Goal: Task Accomplishment & Management: Use online tool/utility

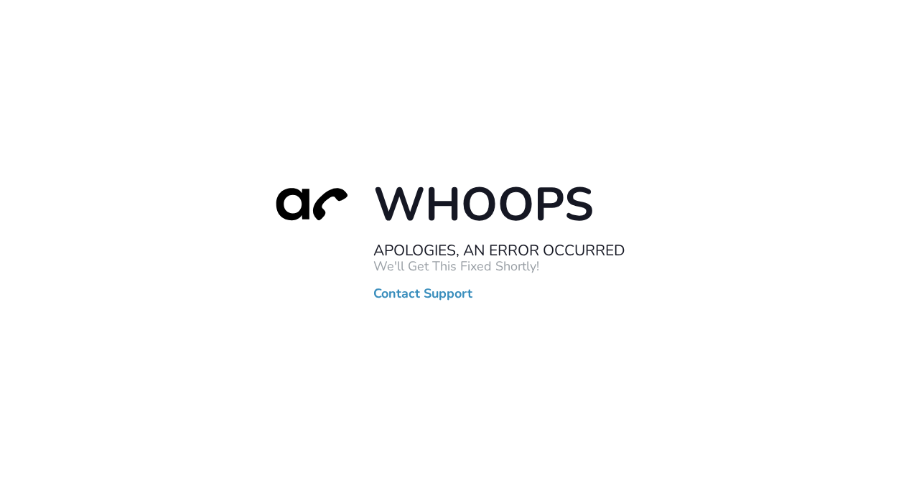
click at [17, 83] on div "Whoops Apologies, An Error Occurred We'll Get This Fixed Shortly! Contact Suppo…" at bounding box center [459, 238] width 919 height 477
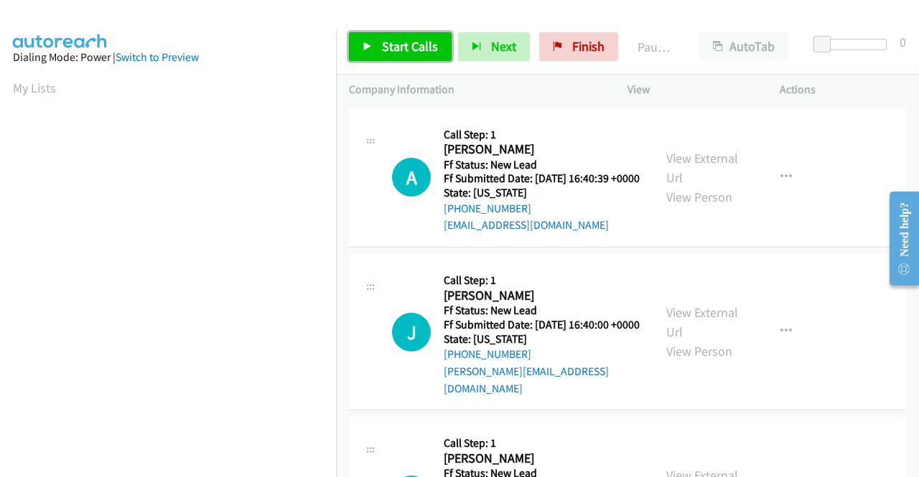
click at [436, 45] on link "Start Calls" at bounding box center [400, 46] width 103 height 29
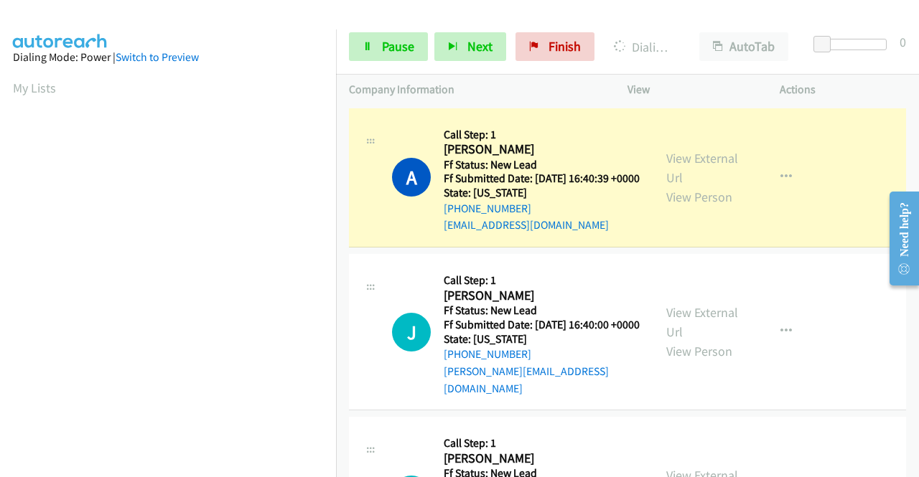
click at [693, 154] on div "View External Url View Person View External Url Email Schedule/Manage Callback …" at bounding box center [735, 177] width 165 height 113
click at [693, 167] on link "View External Url" at bounding box center [702, 168] width 72 height 36
click at [0, 162] on aside "Dialing Mode: Power | Switch to Preview My Lists" at bounding box center [168, 426] width 336 height 795
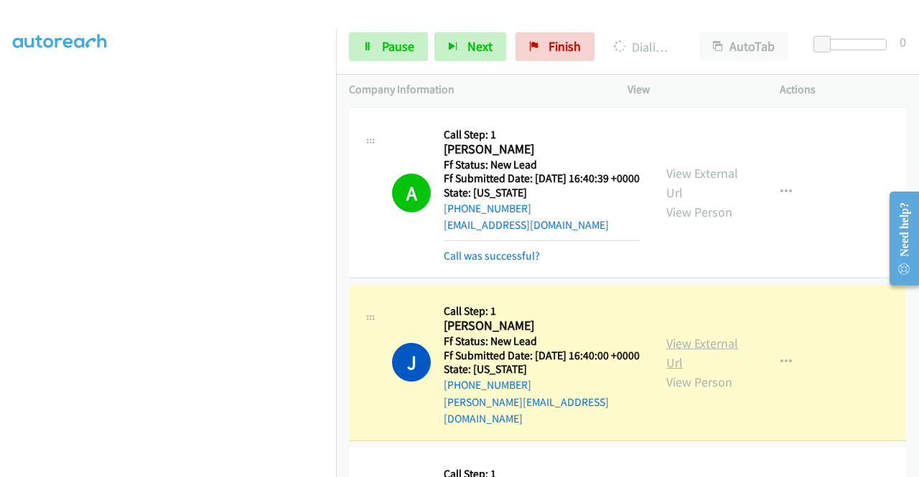
click at [691, 355] on link "View External Url" at bounding box center [702, 353] width 72 height 36
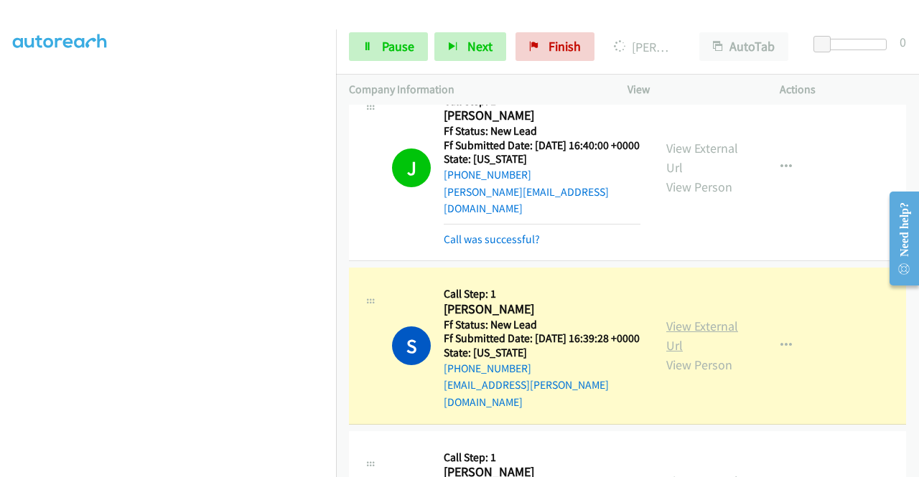
click at [678, 334] on link "View External Url" at bounding box center [702, 336] width 72 height 36
click at [388, 54] on span "Pause" at bounding box center [398, 46] width 32 height 17
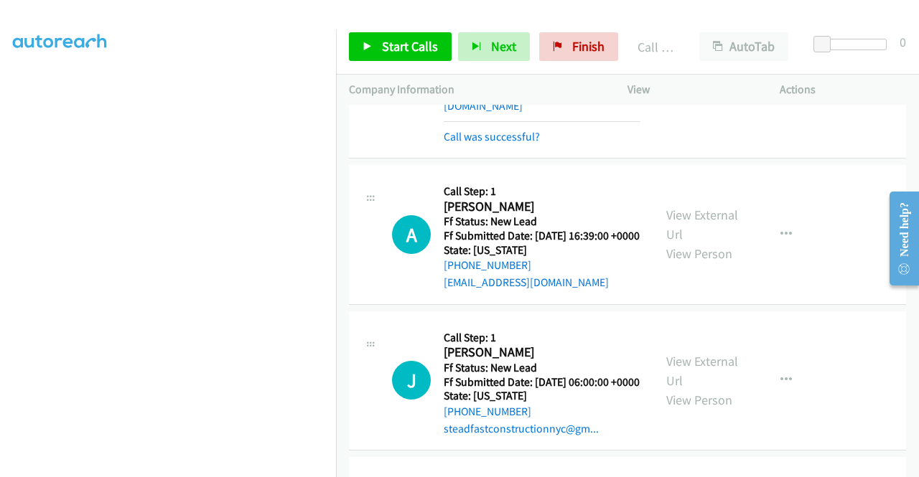
scroll to position [526, 0]
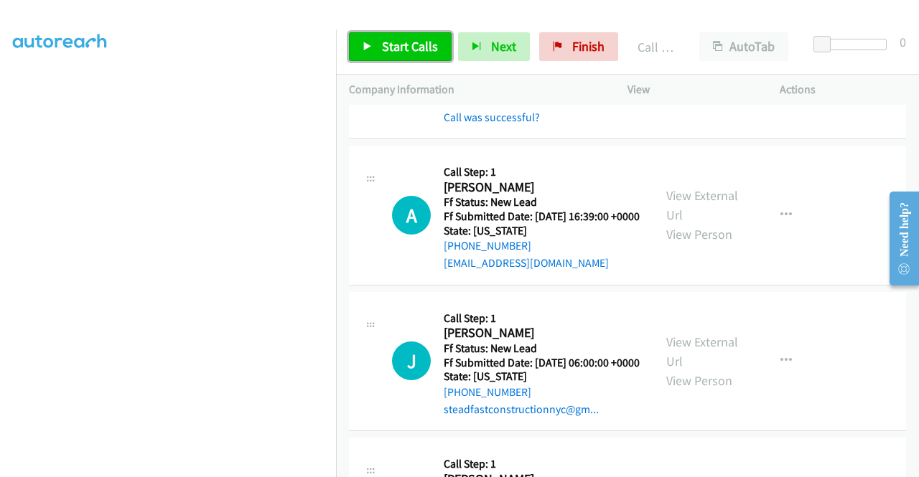
click at [413, 54] on span "Start Calls" at bounding box center [410, 46] width 56 height 17
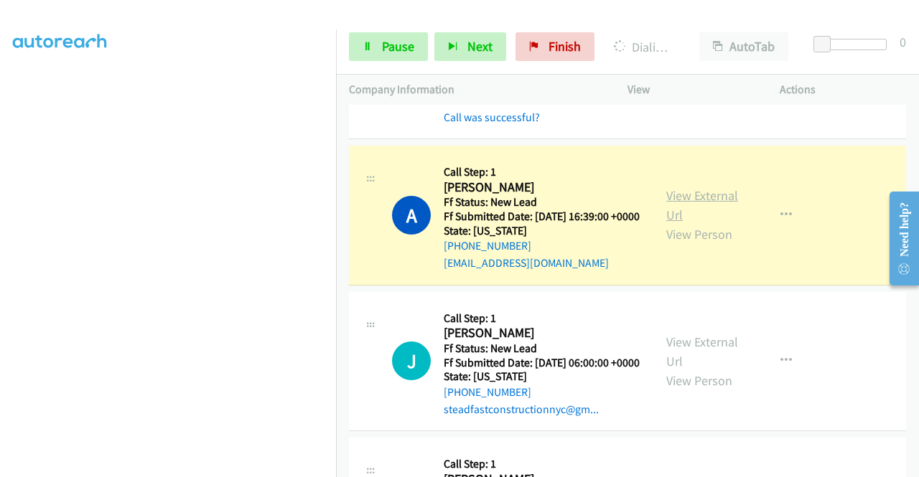
click at [676, 209] on link "View External Url" at bounding box center [702, 205] width 72 height 36
click at [0, 242] on aside "Dialing Mode: Power | Switch to Preview My Lists" at bounding box center [168, 109] width 336 height 795
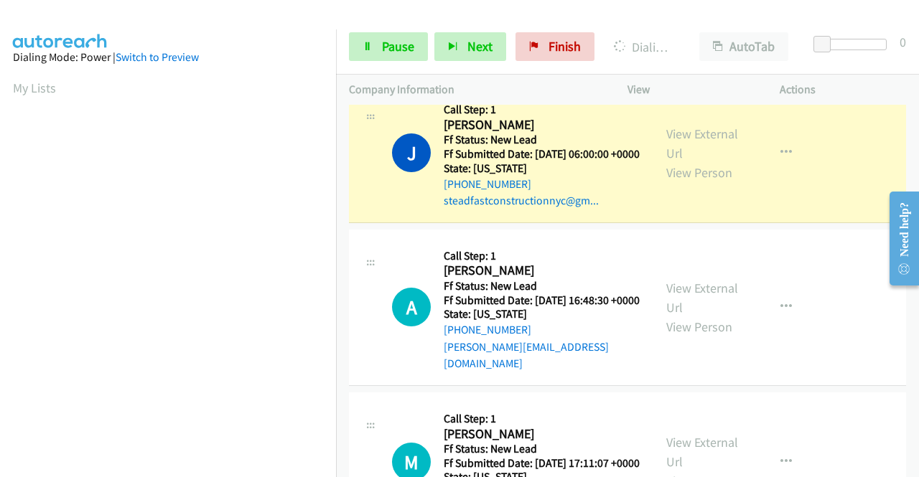
scroll to position [327, 0]
click at [672, 162] on link "View External Url" at bounding box center [702, 144] width 72 height 36
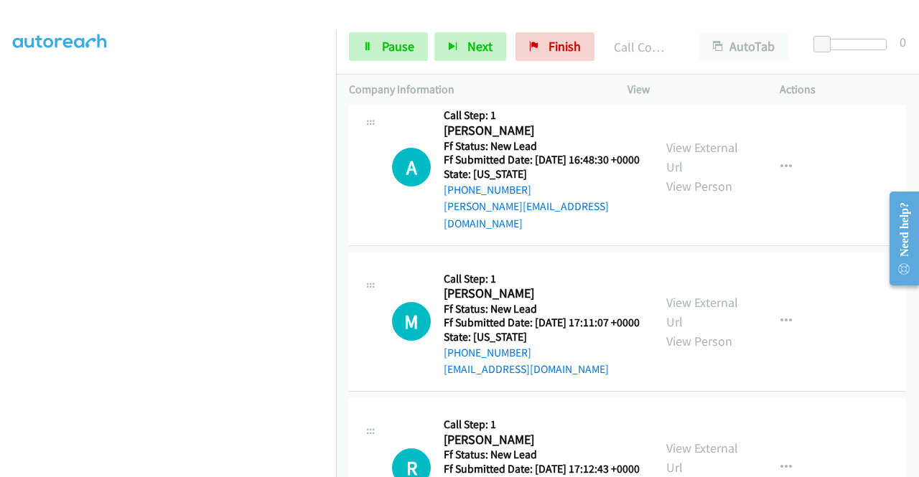
scroll to position [937, 0]
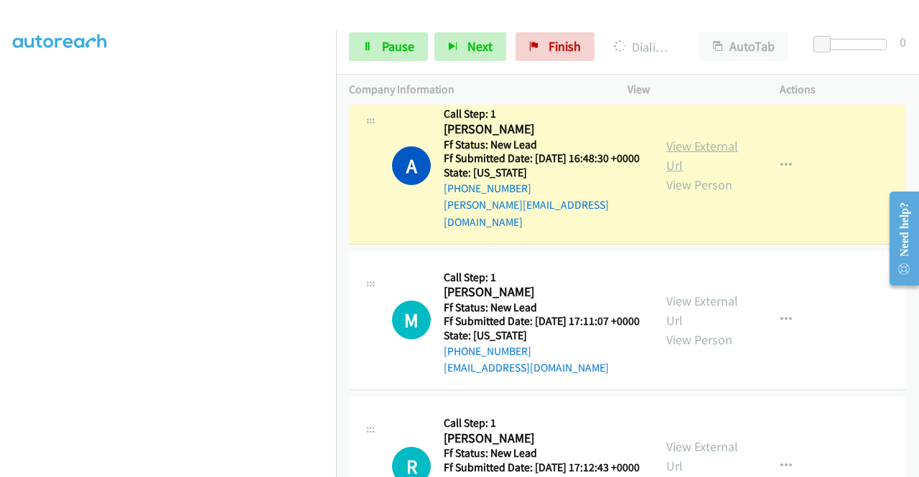
click at [666, 174] on link "View External Url" at bounding box center [702, 156] width 72 height 36
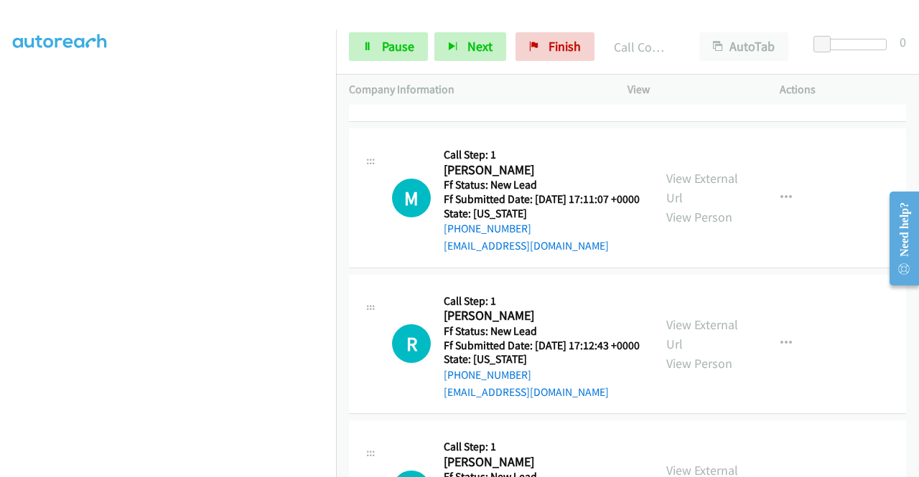
scroll to position [1091, 0]
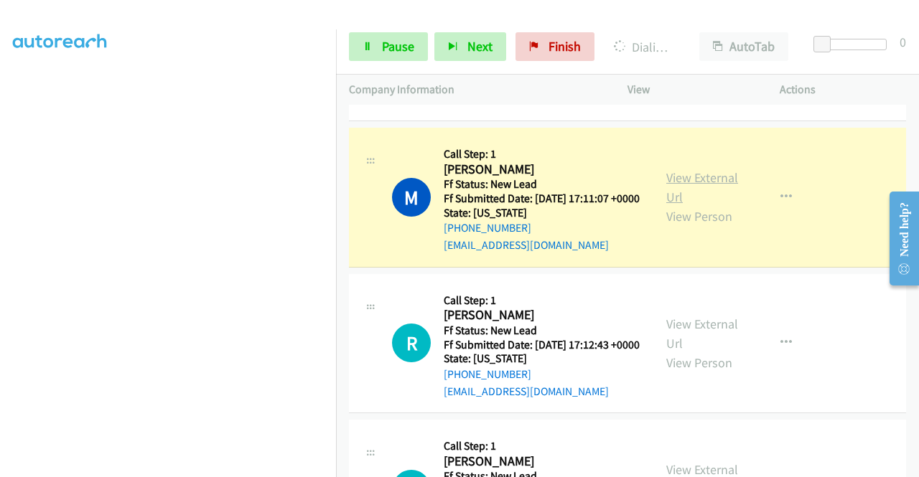
click at [698, 205] on link "View External Url" at bounding box center [702, 187] width 72 height 36
click at [371, 42] on icon at bounding box center [367, 47] width 10 height 10
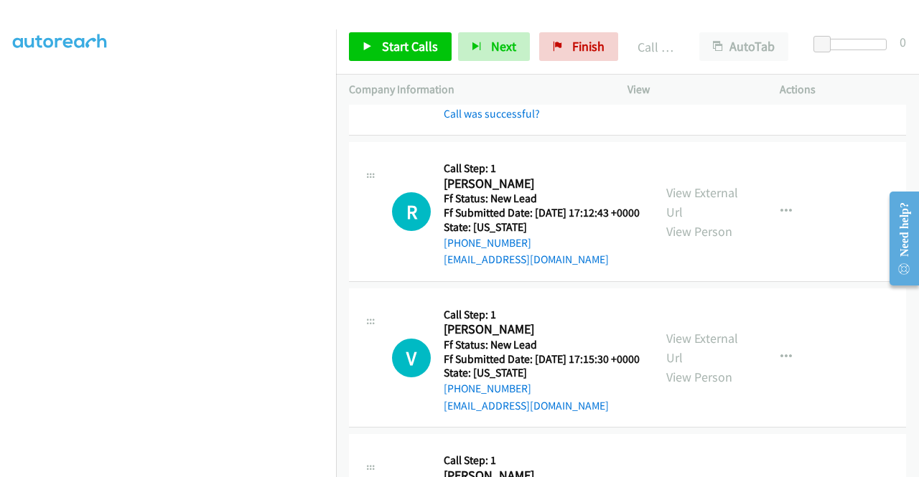
scroll to position [1292, 0]
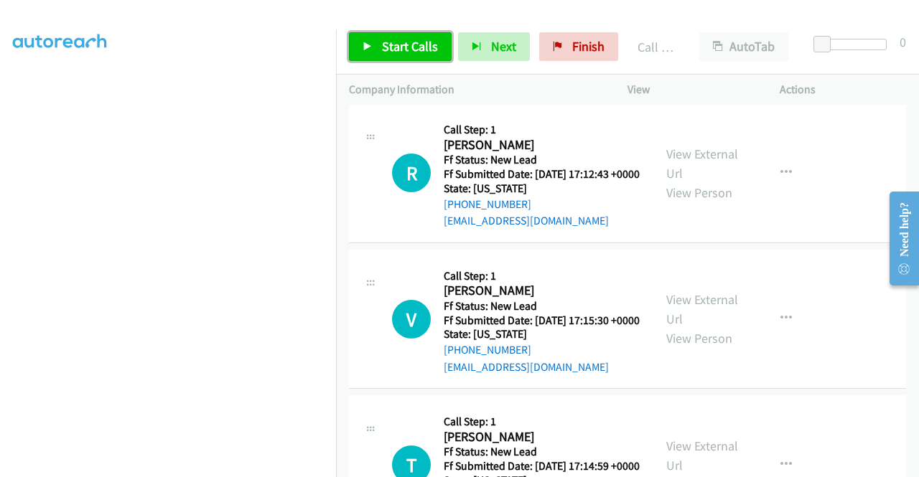
click at [412, 45] on span "Start Calls" at bounding box center [410, 46] width 56 height 17
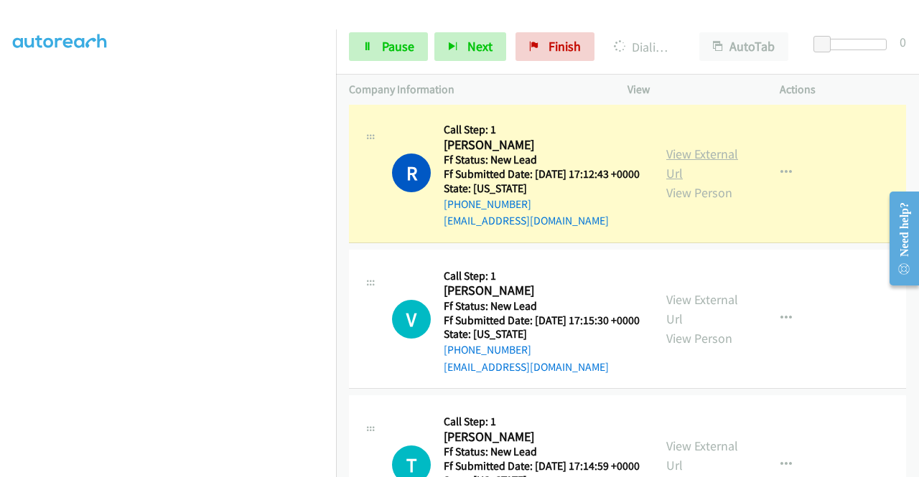
click at [705, 182] on link "View External Url" at bounding box center [702, 164] width 72 height 36
click at [0, 149] on aside "Dialing Mode: Power | Switch to Preview My Lists" at bounding box center [168, 109] width 336 height 795
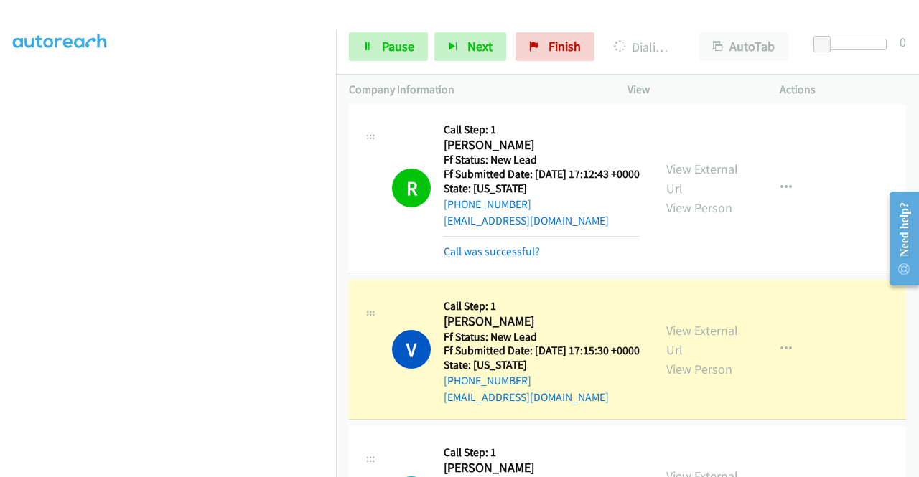
click at [675, 379] on div "View External Url View Person" at bounding box center [703, 350] width 75 height 58
click at [674, 358] on link "View External Url" at bounding box center [702, 340] width 72 height 36
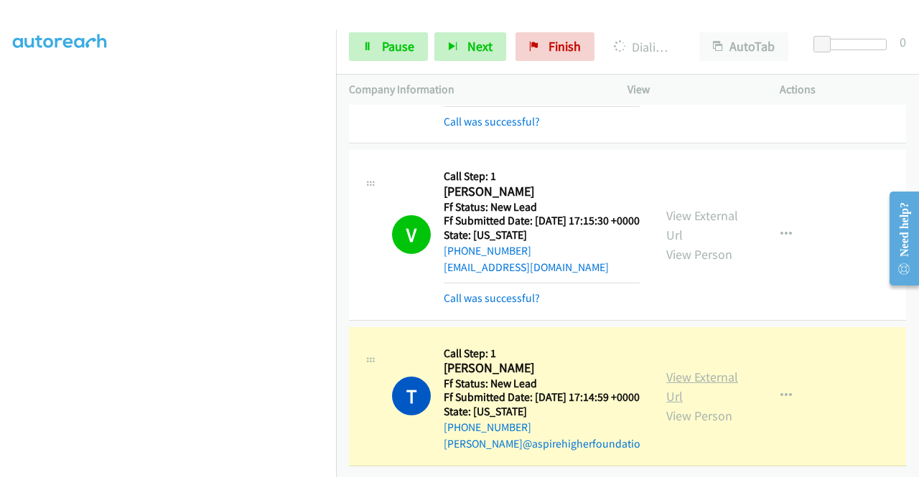
click at [671, 391] on link "View External Url" at bounding box center [702, 387] width 72 height 36
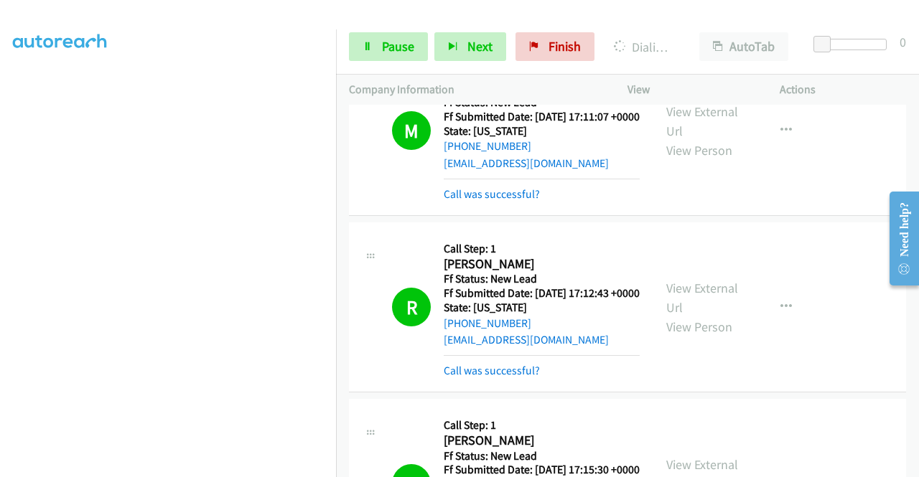
scroll to position [1518, 0]
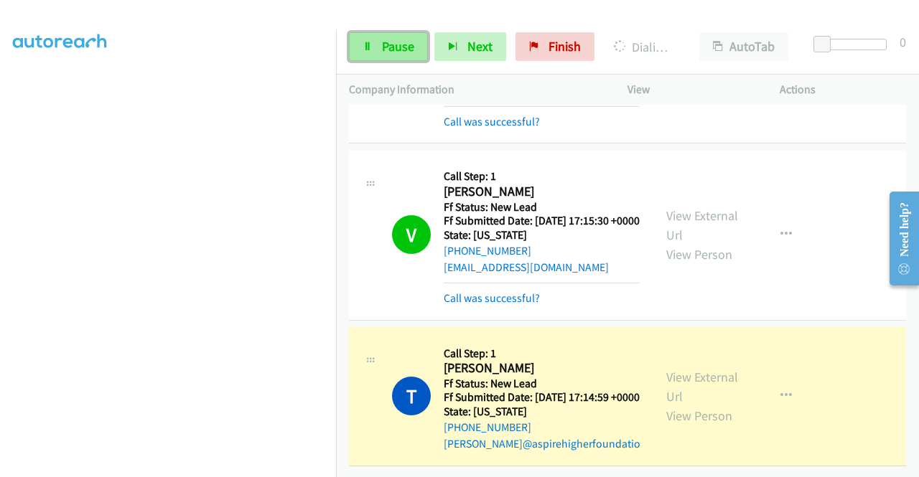
click at [396, 50] on span "Pause" at bounding box center [398, 46] width 32 height 17
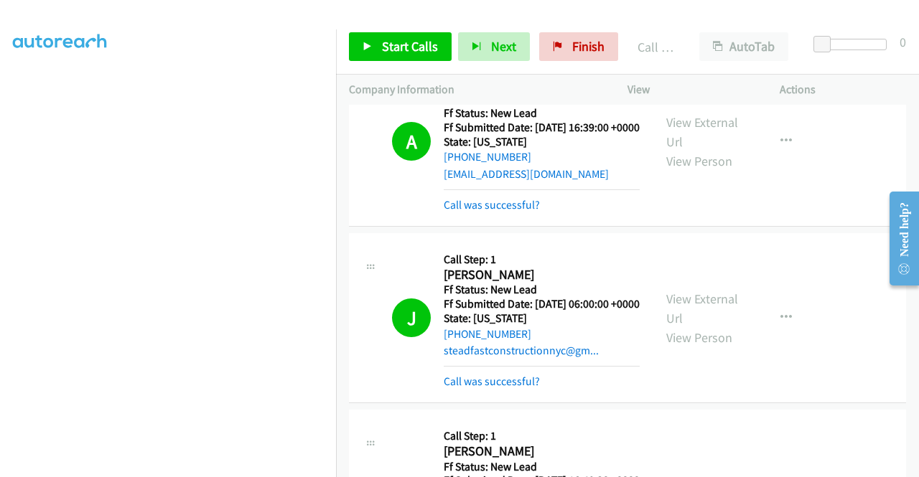
scroll to position [0, 0]
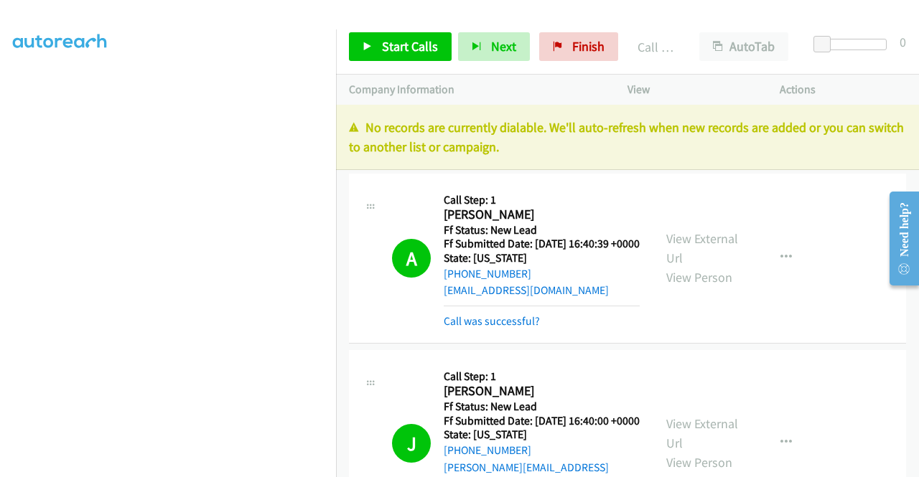
click at [732, 139] on p "No records are currently dialable. We'll auto-refresh when new records are adde…" at bounding box center [627, 137] width 557 height 39
click at [609, 45] on link "Finish" at bounding box center [578, 46] width 79 height 29
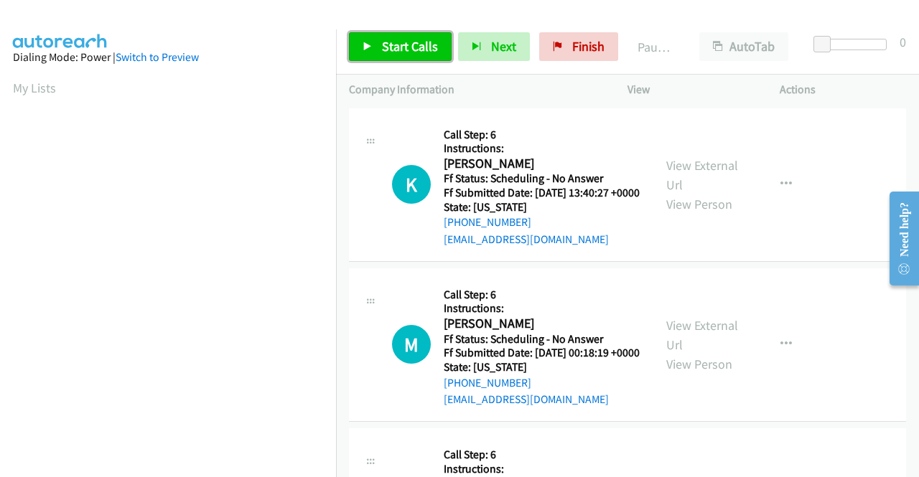
click at [421, 52] on span "Start Calls" at bounding box center [410, 46] width 56 height 17
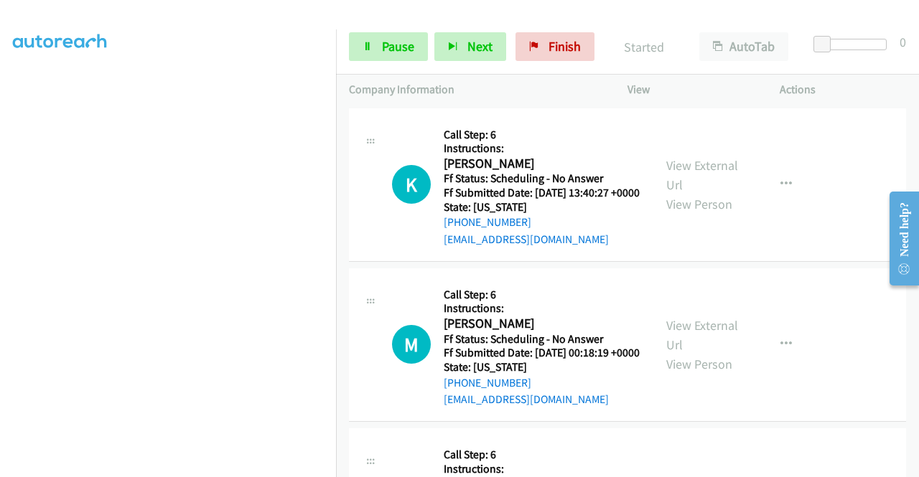
scroll to position [327, 0]
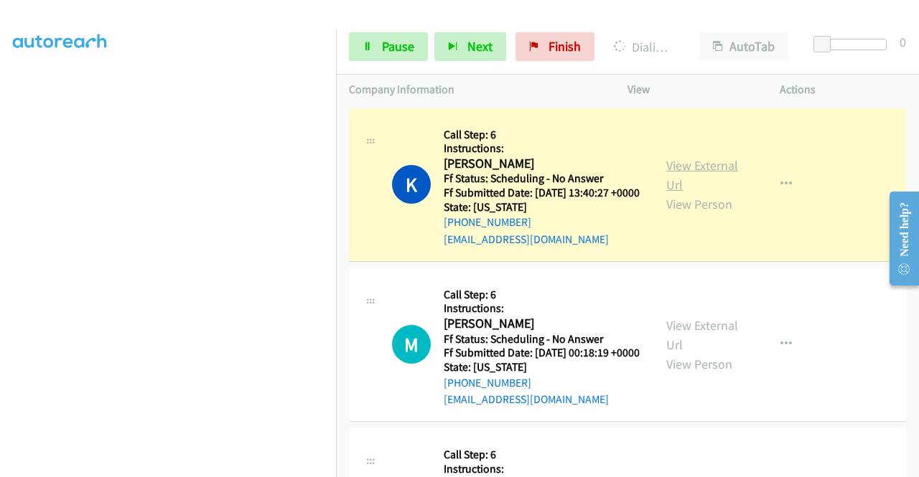
click at [704, 171] on link "View External Url" at bounding box center [702, 175] width 72 height 36
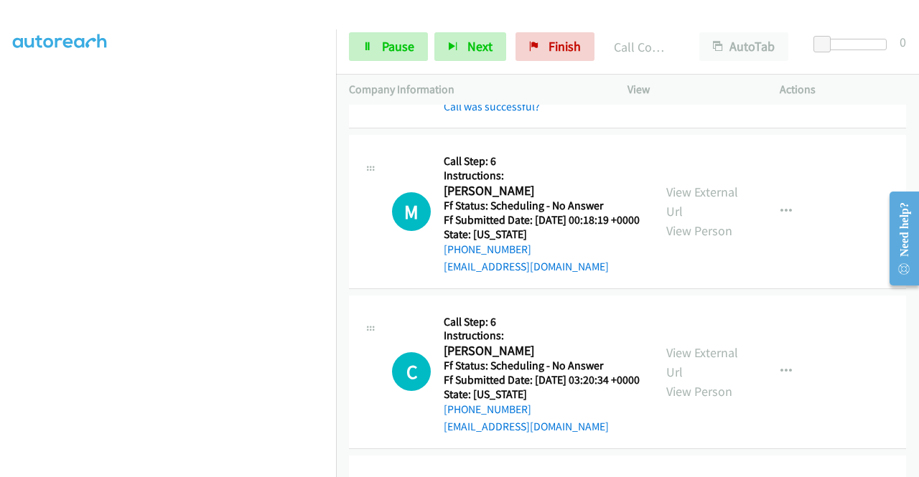
scroll to position [182, 0]
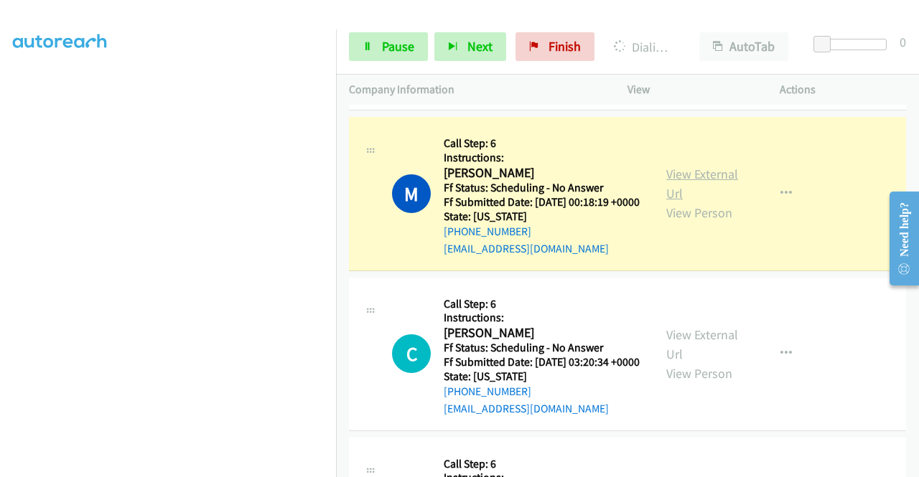
click at [708, 197] on link "View External Url" at bounding box center [702, 184] width 72 height 36
click at [336, 184] on td "M Callback Scheduled Call Step: 6 Instructions: Marisela Quezada America/Los_An…" at bounding box center [627, 194] width 583 height 160
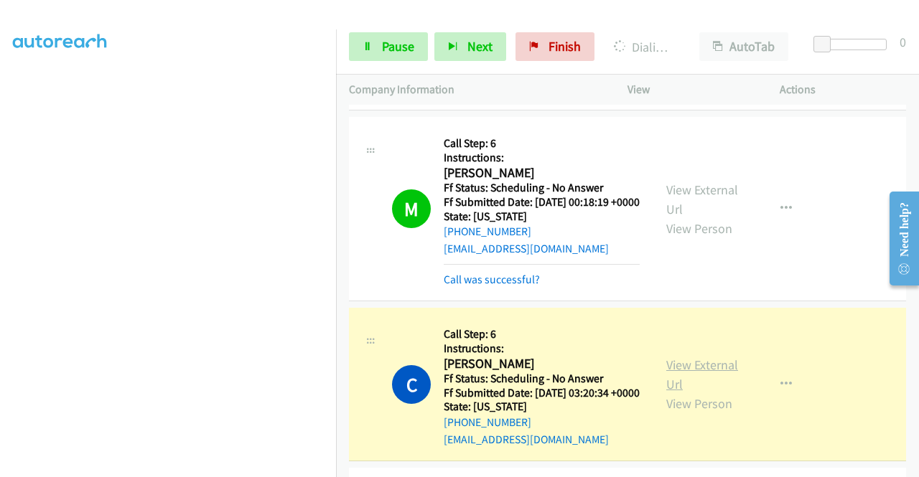
click at [712, 393] on link "View External Url" at bounding box center [702, 375] width 72 height 36
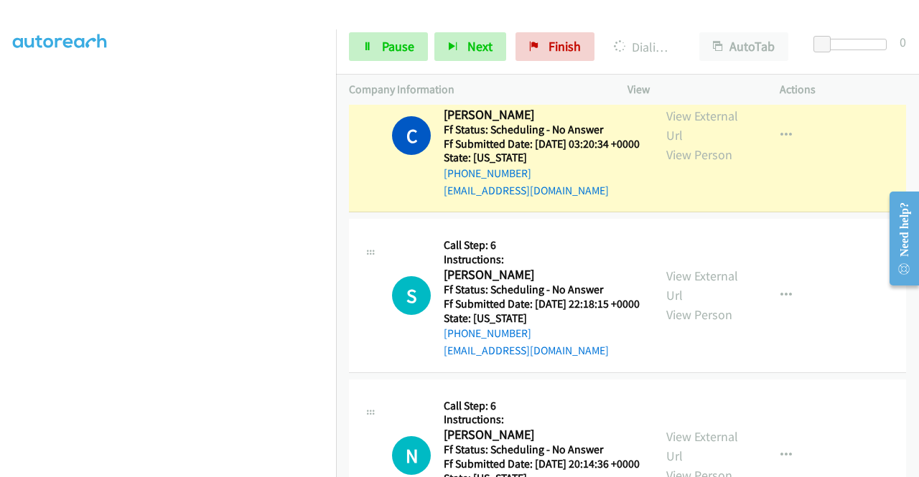
scroll to position [439, 0]
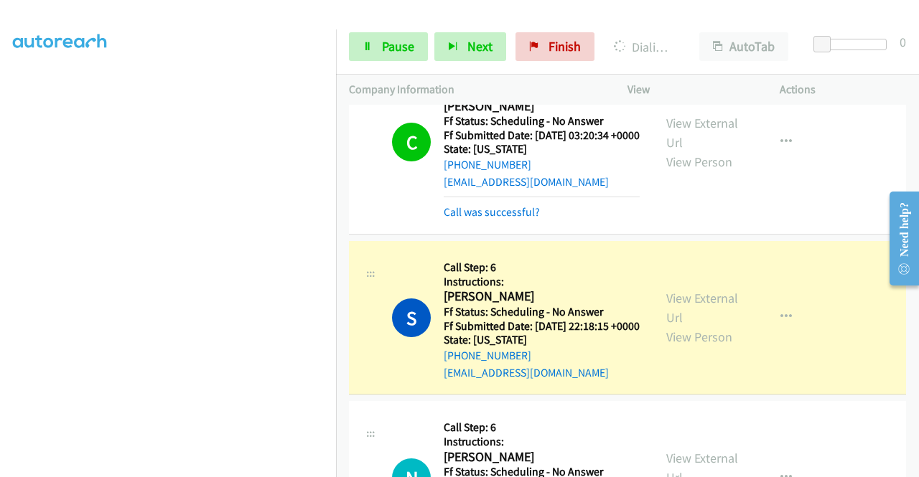
click at [687, 347] on div "View External Url View Person" at bounding box center [703, 318] width 75 height 58
click at [686, 326] on link "View External Url" at bounding box center [702, 308] width 72 height 36
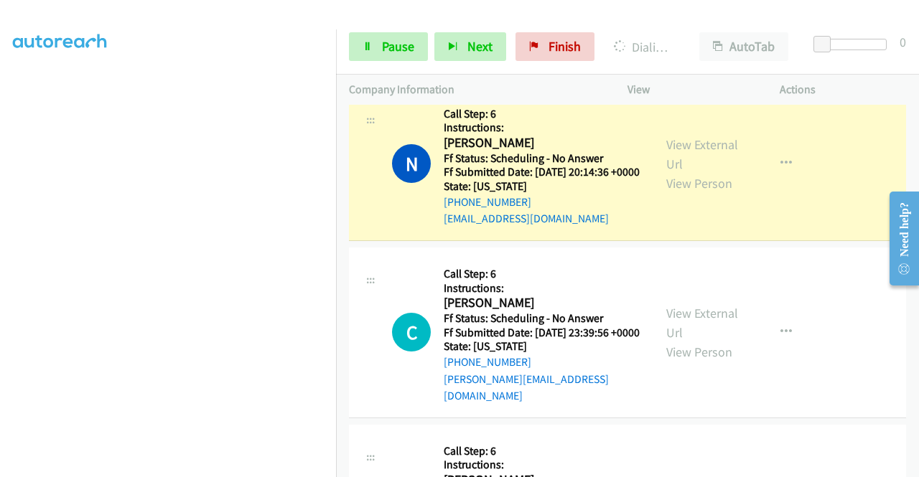
scroll to position [813, 0]
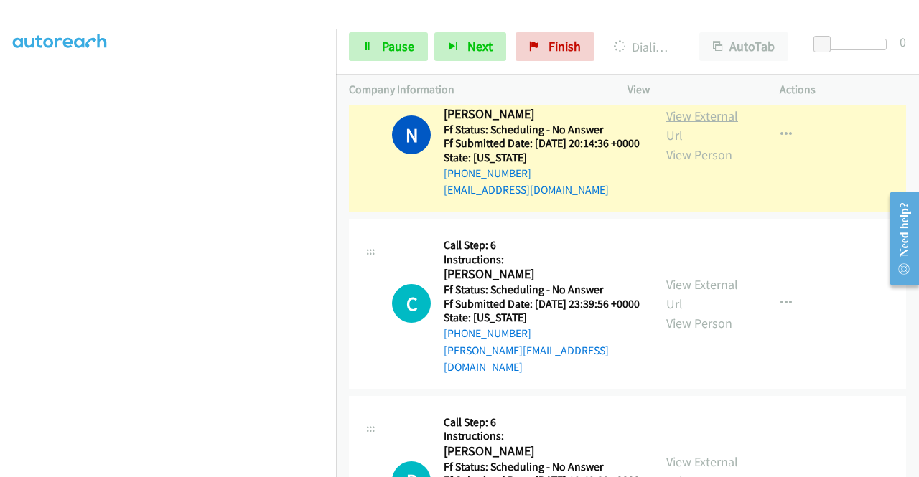
click at [689, 144] on link "View External Url" at bounding box center [702, 126] width 72 height 36
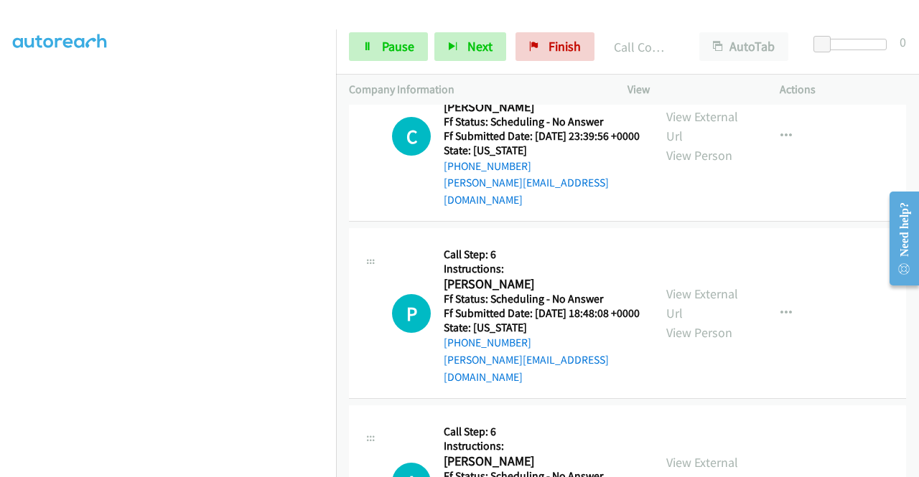
scroll to position [1024, 0]
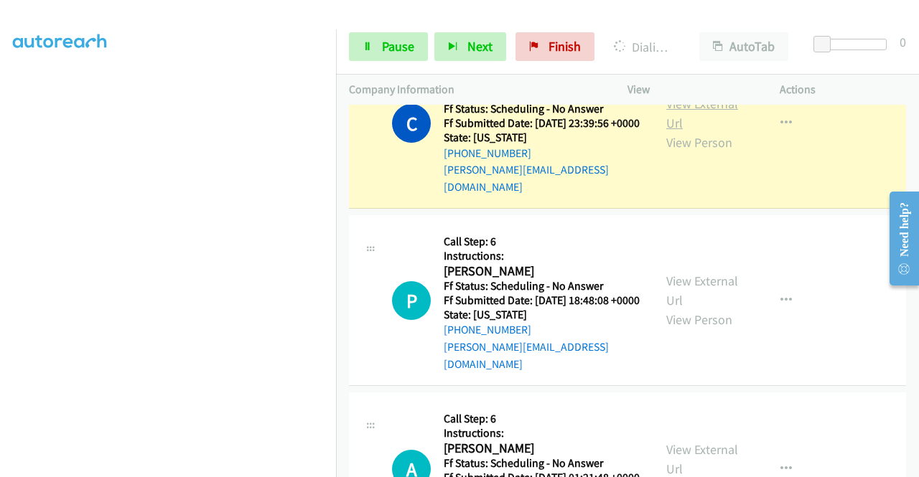
click at [694, 131] on link "View External Url" at bounding box center [702, 113] width 72 height 36
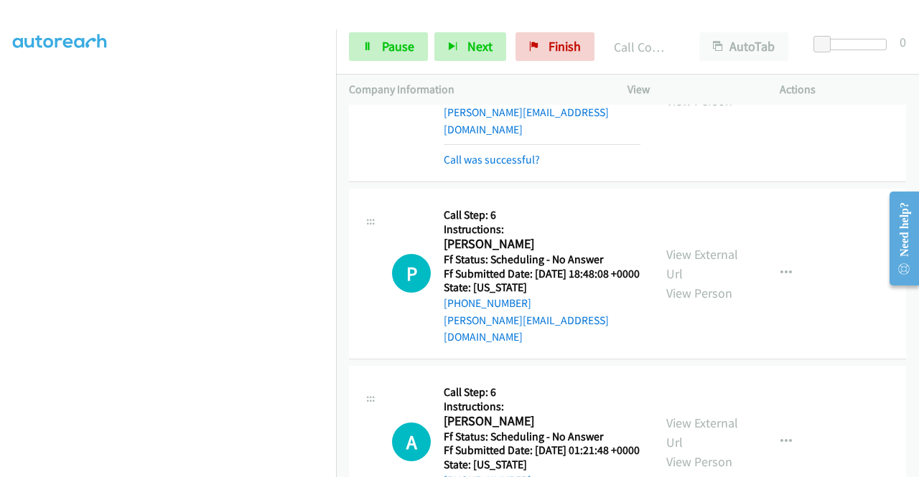
scroll to position [1096, 0]
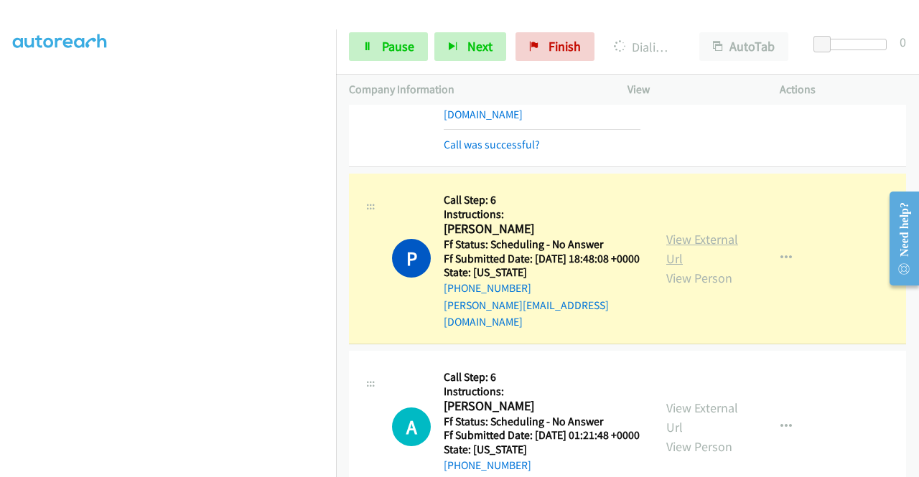
click at [676, 267] on link "View External Url" at bounding box center [702, 249] width 72 height 36
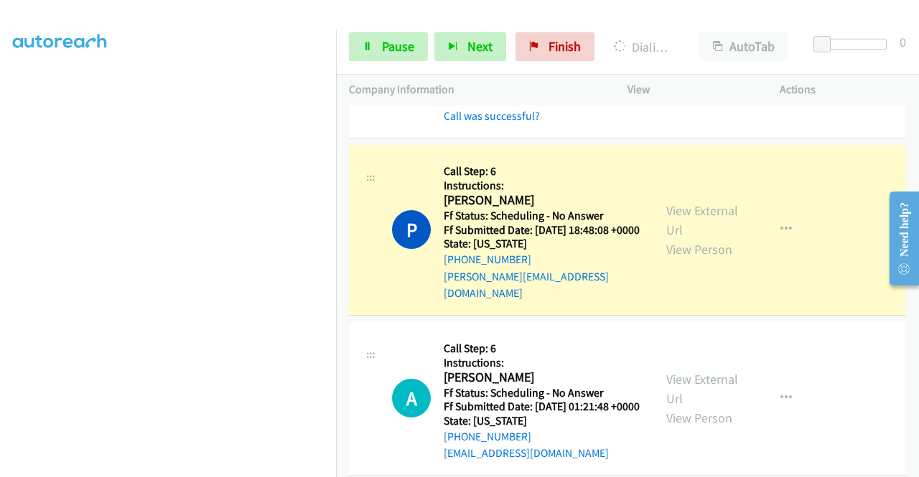
scroll to position [1278, 0]
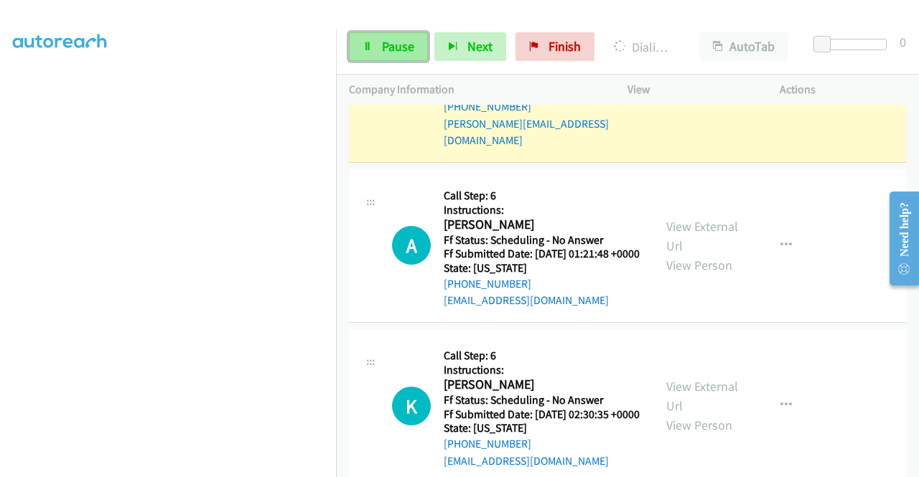
click at [401, 40] on span "Pause" at bounding box center [398, 46] width 32 height 17
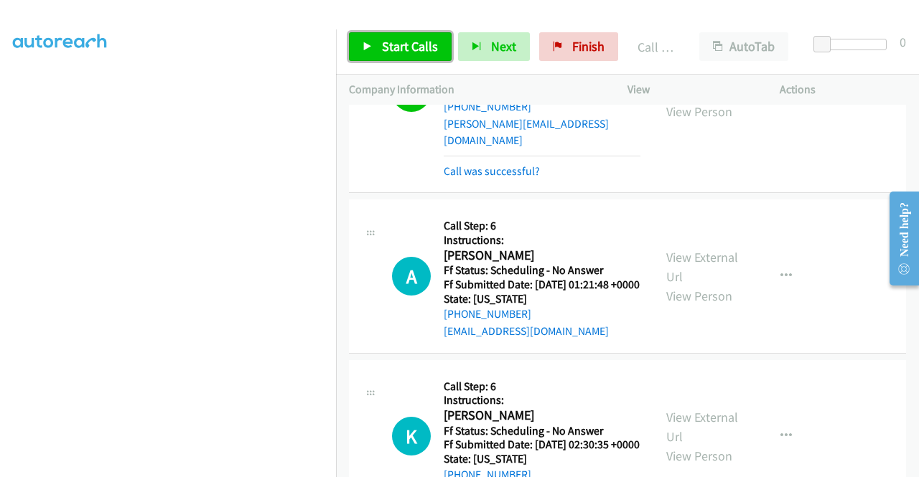
click at [448, 55] on link "Start Calls" at bounding box center [400, 46] width 103 height 29
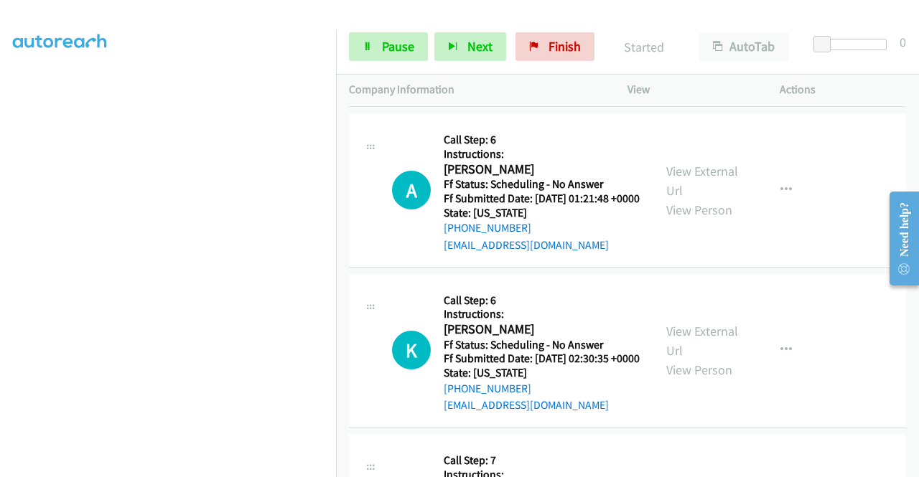
scroll to position [1393, 0]
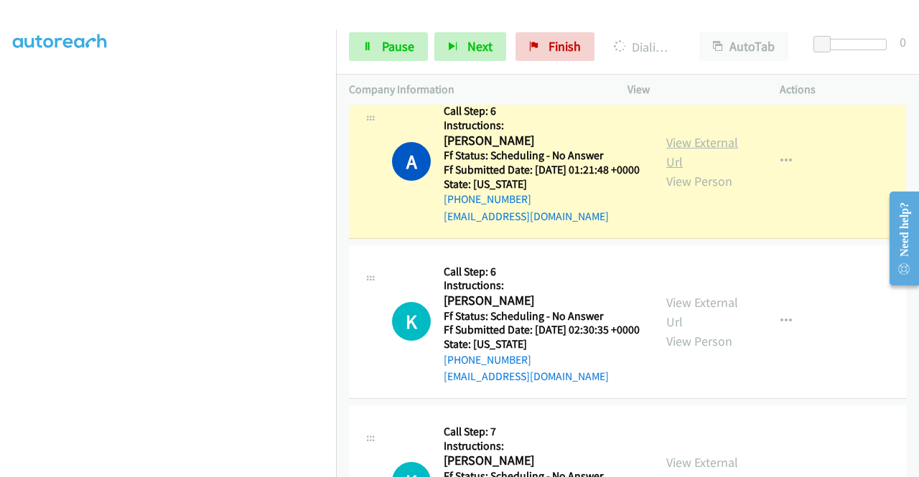
click at [698, 170] on link "View External Url" at bounding box center [702, 152] width 72 height 36
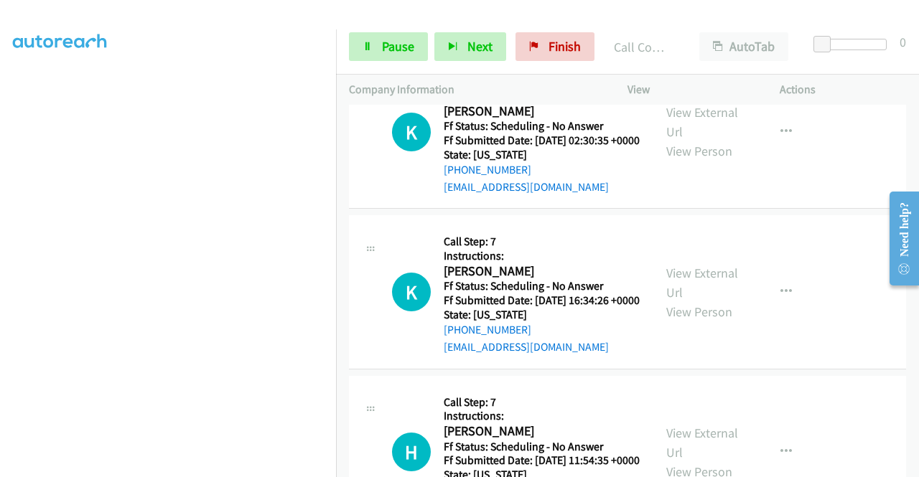
scroll to position [1642, 0]
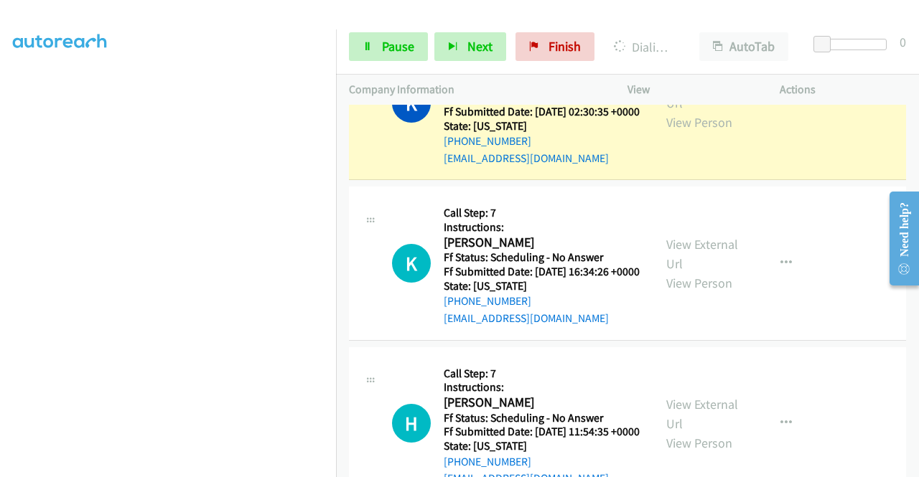
click at [692, 154] on div "View External Url View Person View External Url Email Schedule/Manage Callback …" at bounding box center [735, 102] width 165 height 127
click at [691, 132] on div "View External Url View Person" at bounding box center [703, 103] width 75 height 58
click at [683, 111] on link "View External Url" at bounding box center [702, 93] width 72 height 36
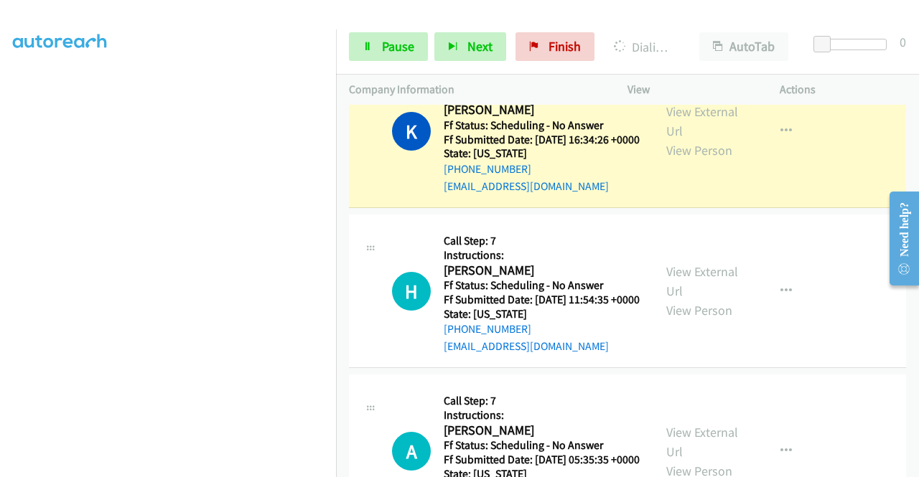
scroll to position [1833, 0]
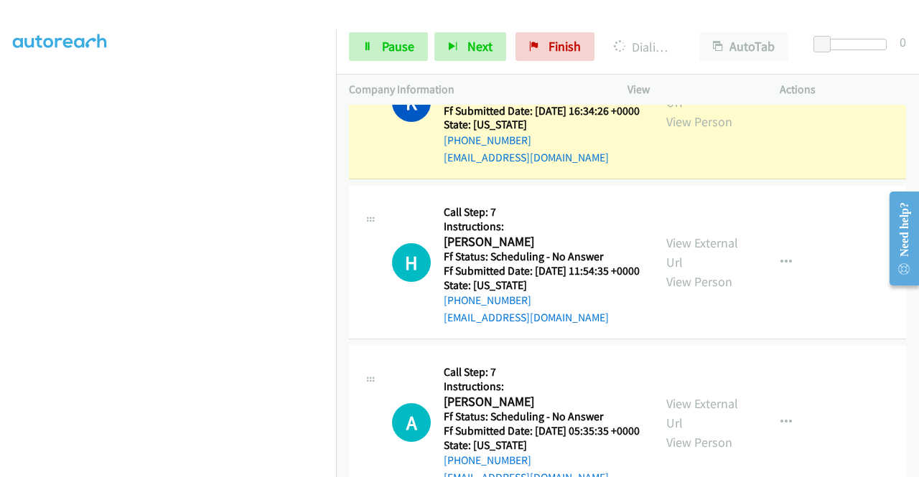
click at [698, 131] on div "View External Url View Person" at bounding box center [703, 102] width 75 height 58
click at [691, 111] on link "View External Url" at bounding box center [702, 93] width 72 height 36
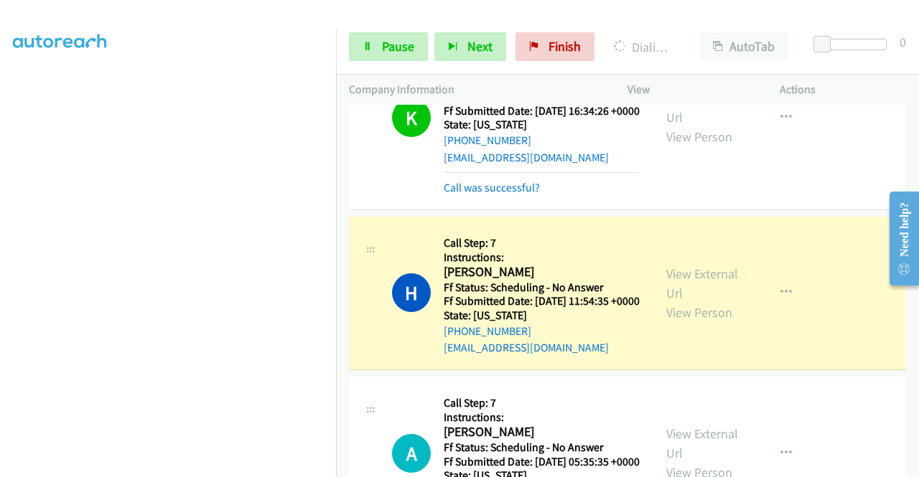
click at [700, 322] on div "View External Url View Person" at bounding box center [703, 293] width 75 height 58
click at [706, 301] on link "View External Url" at bounding box center [702, 284] width 72 height 36
click at [373, 44] on link "Pause" at bounding box center [388, 46] width 79 height 29
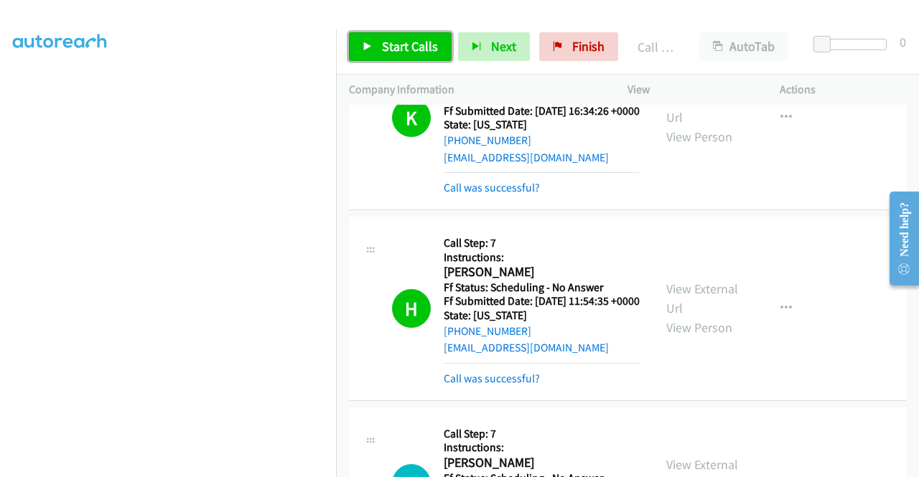
click at [438, 55] on link "Start Calls" at bounding box center [400, 46] width 103 height 29
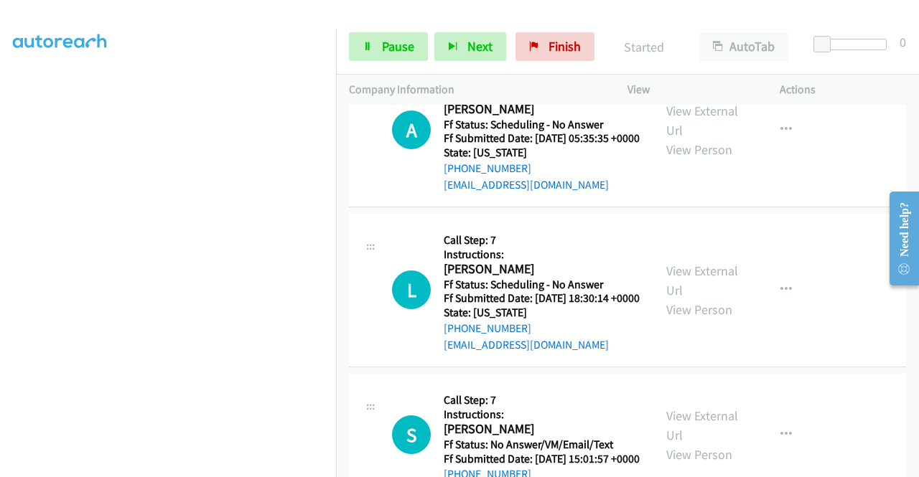
scroll to position [2216, 0]
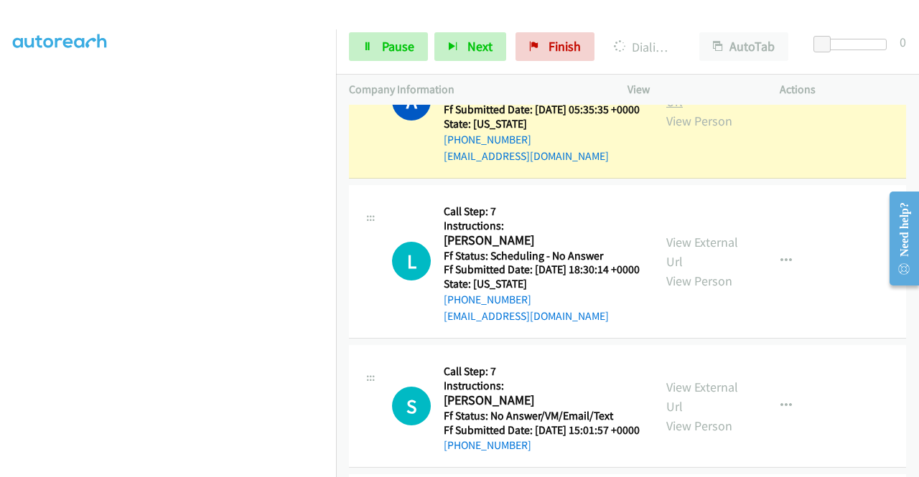
click at [693, 110] on link "View External Url" at bounding box center [702, 92] width 72 height 36
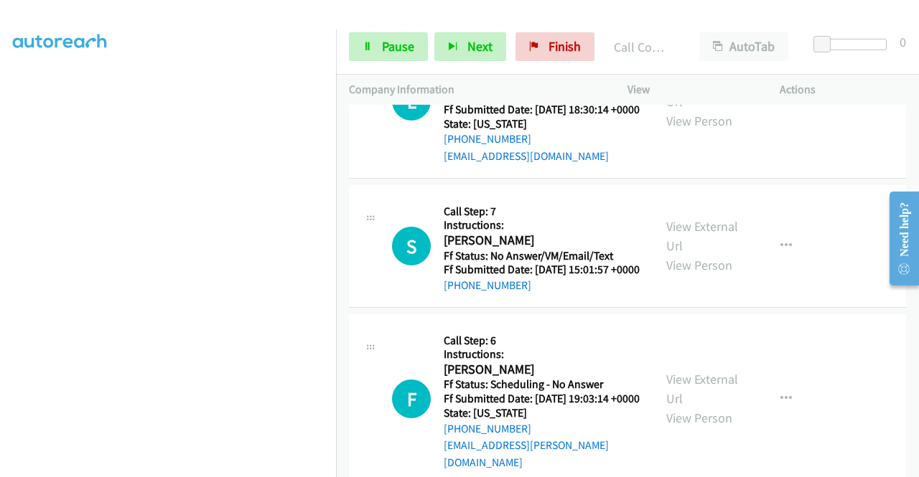
scroll to position [2435, 0]
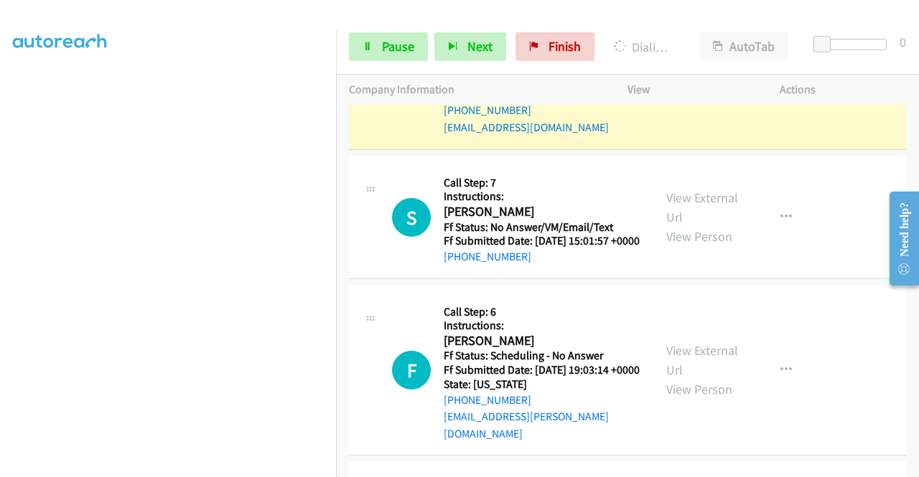
click at [732, 102] on div "View External Url View Person" at bounding box center [703, 73] width 75 height 58
click at [703, 81] on link "View External Url" at bounding box center [702, 63] width 72 height 36
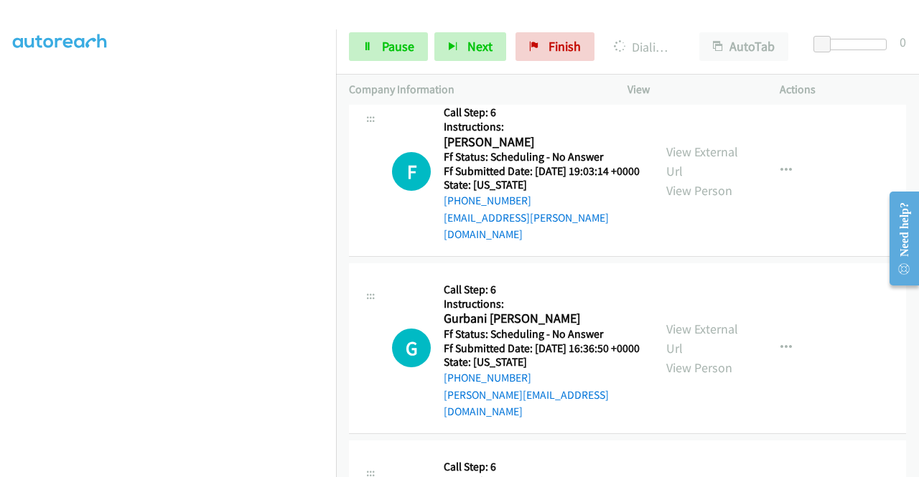
scroll to position [2694, 0]
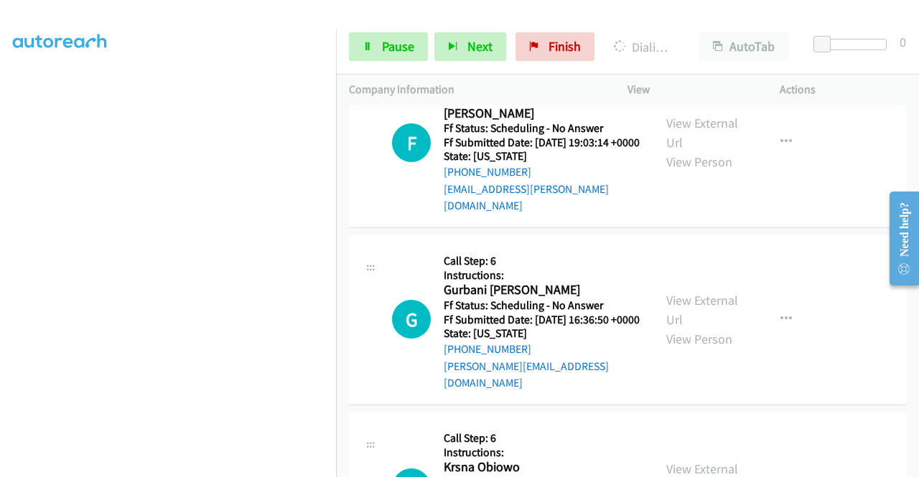
click at [397, 61] on div "Start Calls Pause Next Finish Dialing Sandra Murray AutoTab AutoTab 0" at bounding box center [627, 46] width 583 height 55
click at [393, 51] on span "Pause" at bounding box center [398, 46] width 32 height 17
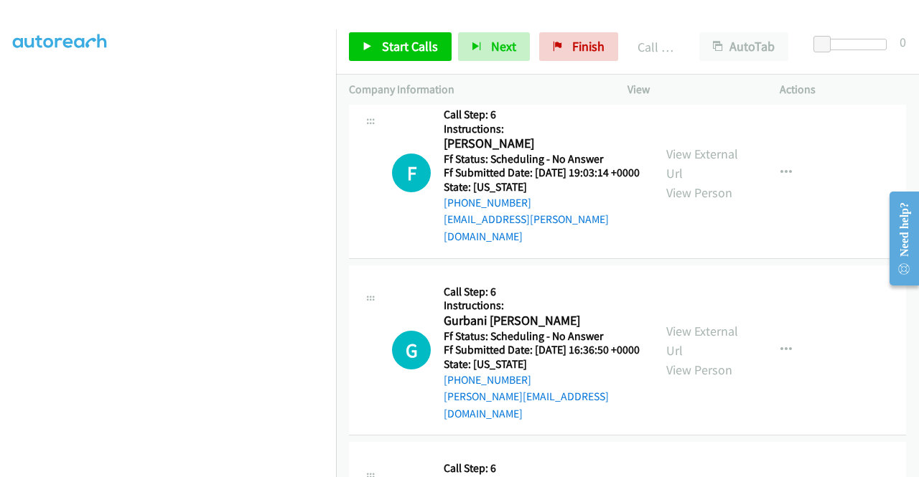
click at [915, 467] on div "+1 415-964-1034 Call failed - Please reload the list and try again The Callbar …" at bounding box center [627, 291] width 583 height 373
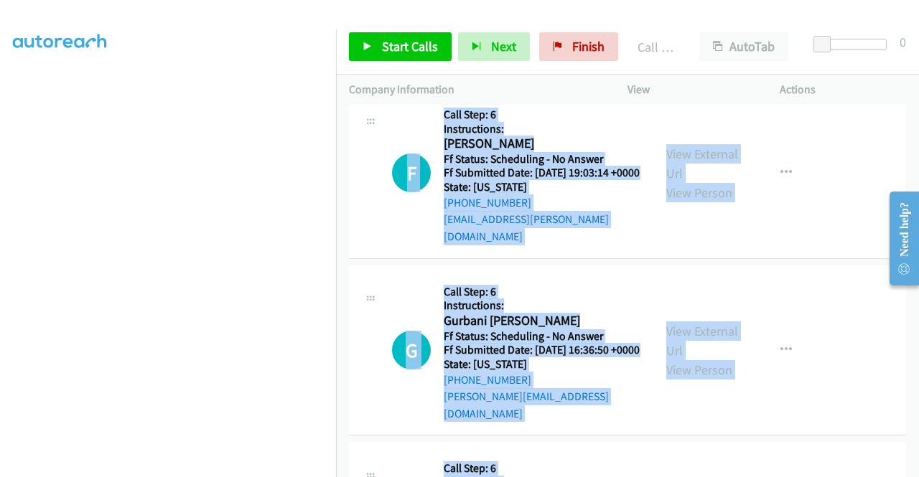
click at [915, 467] on div "+1 415-964-1034 Call failed - Please reload the list and try again The Callbar …" at bounding box center [627, 291] width 583 height 373
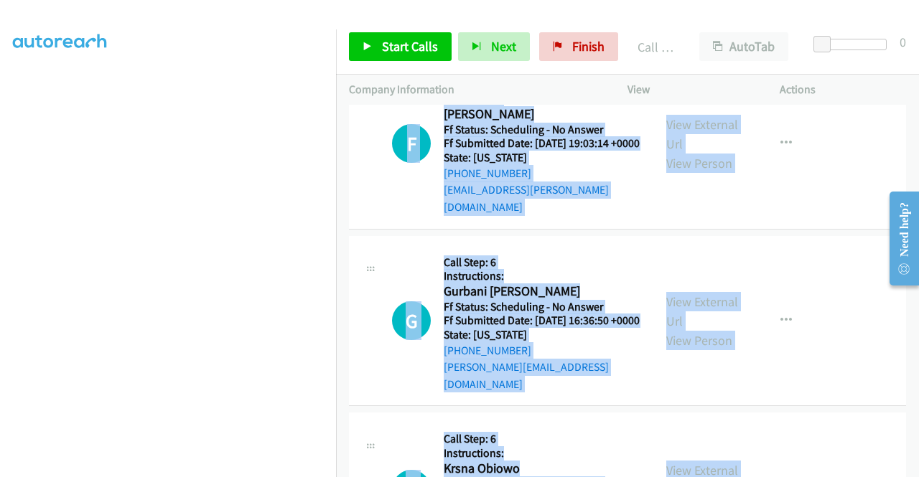
scroll to position [2751, 0]
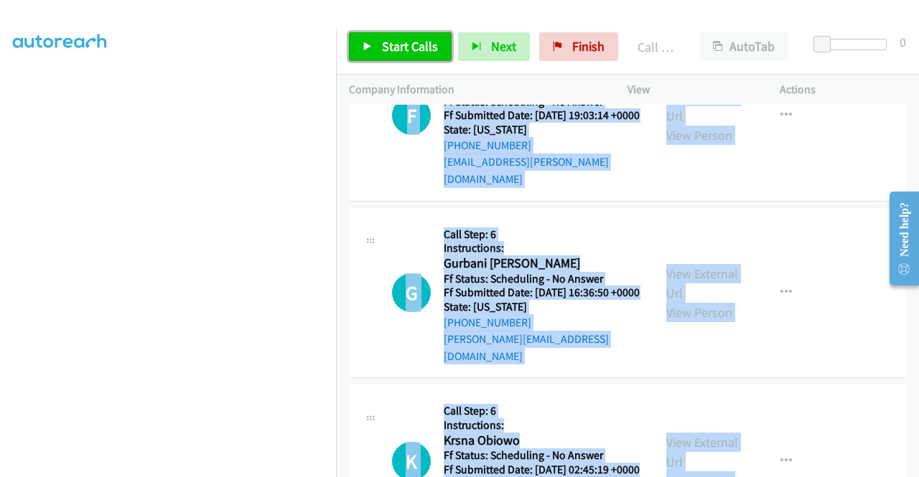
click at [440, 45] on link "Start Calls" at bounding box center [400, 46] width 103 height 29
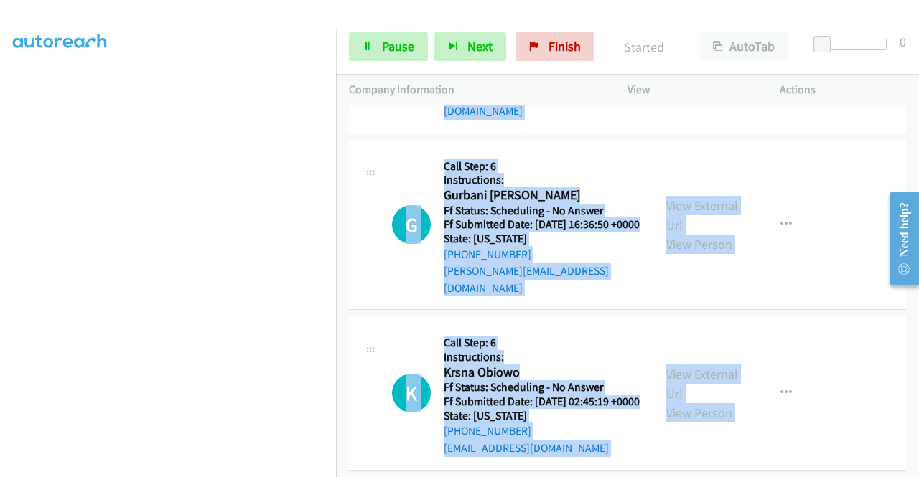
scroll to position [2828, 0]
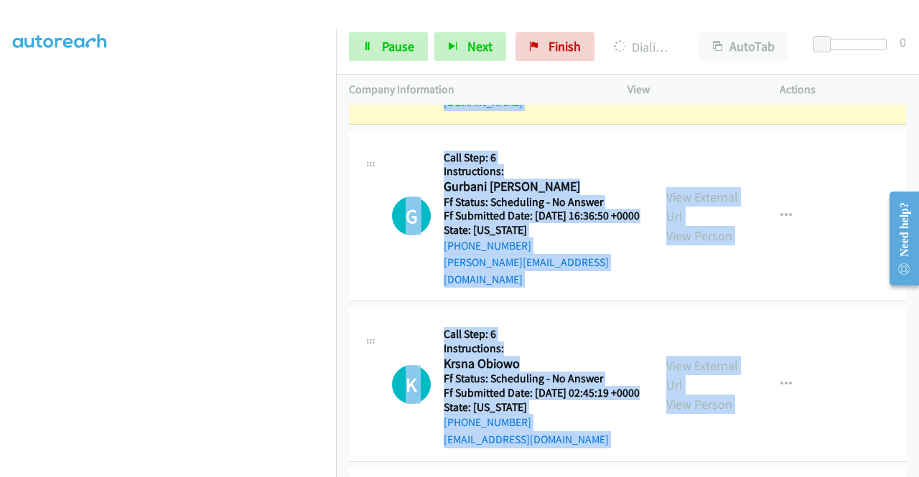
click at [676, 47] on link "View External Url" at bounding box center [702, 29] width 72 height 36
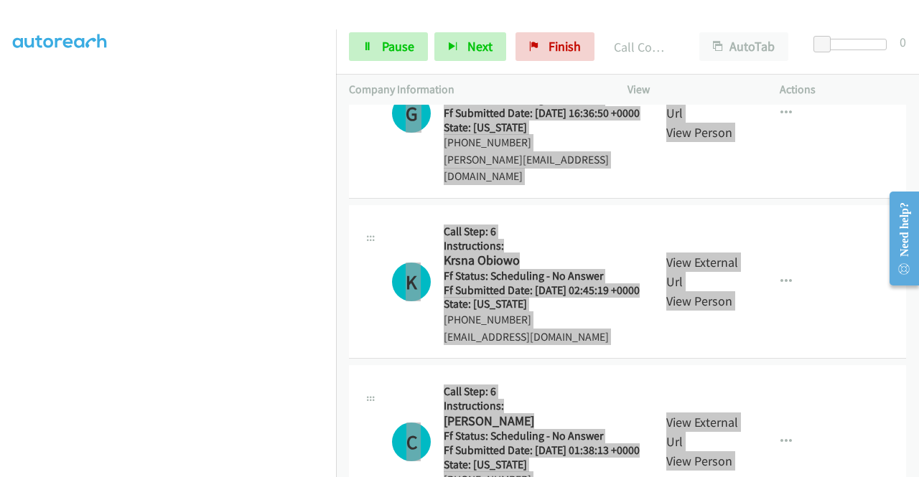
scroll to position [2990, 0]
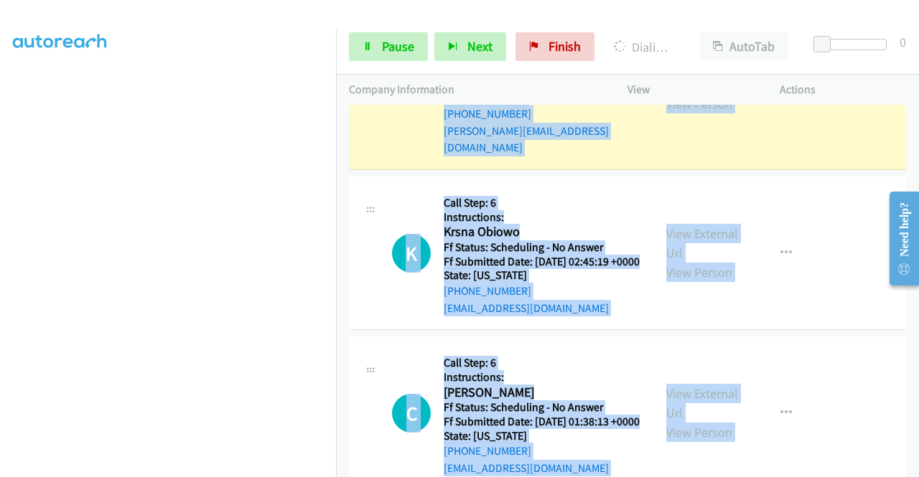
click at [696, 93] on link "View External Url" at bounding box center [702, 75] width 72 height 36
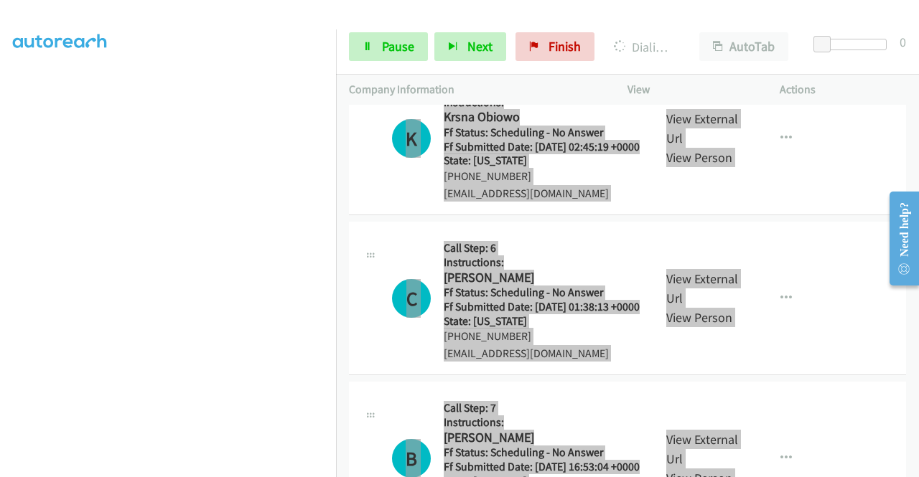
scroll to position [3120, 0]
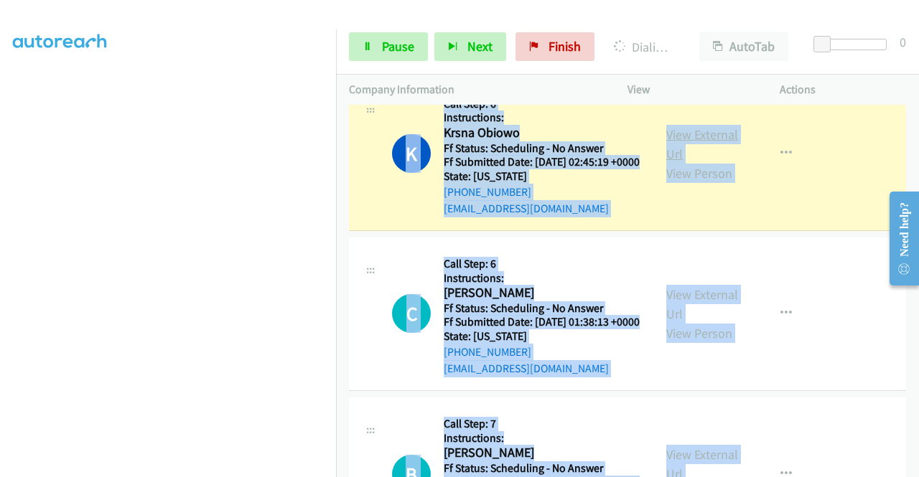
click at [695, 162] on link "View External Url" at bounding box center [702, 144] width 72 height 36
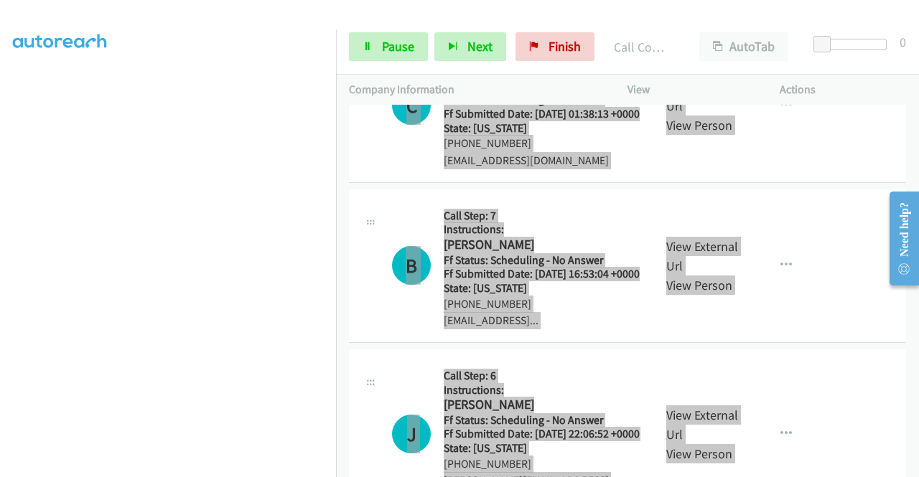
scroll to position [3369, 0]
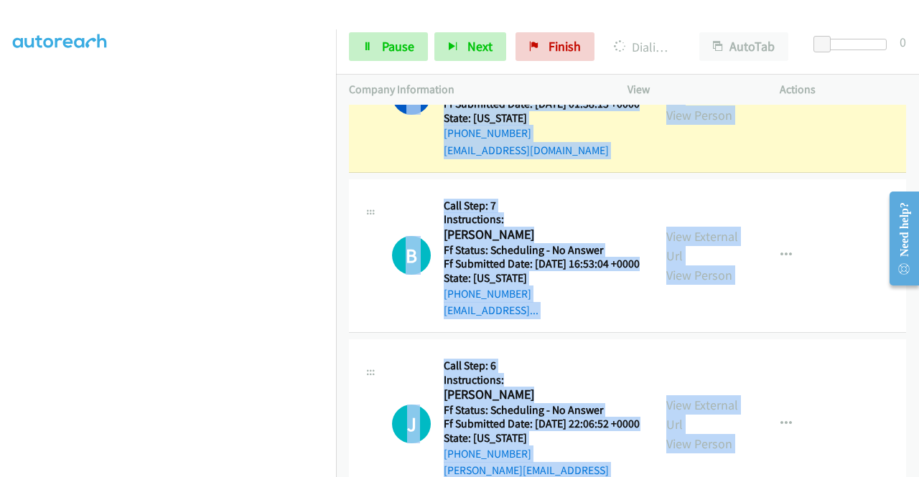
click at [702, 104] on link "View External Url" at bounding box center [702, 86] width 72 height 36
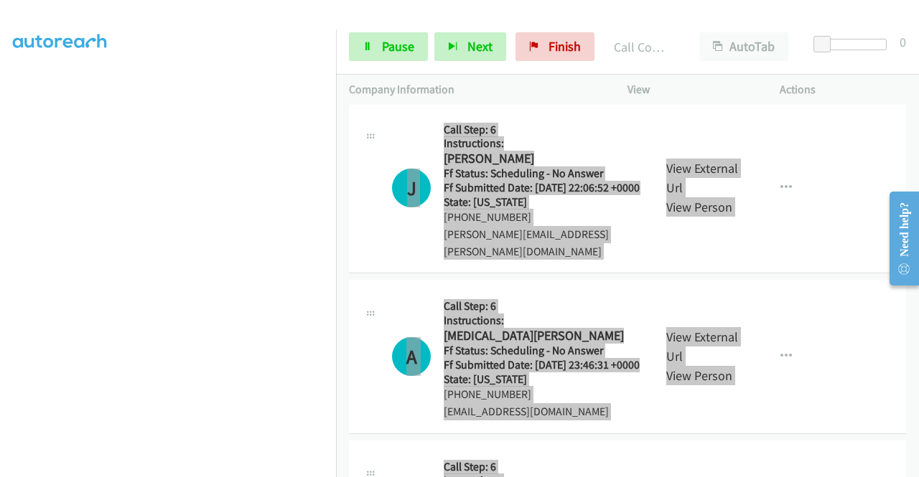
scroll to position [3637, 0]
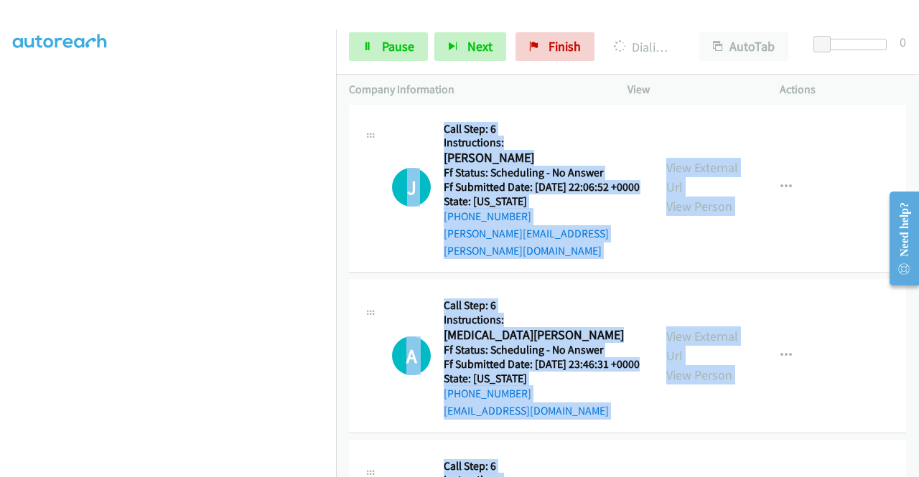
click at [718, 27] on link "View External Url" at bounding box center [702, 9] width 72 height 36
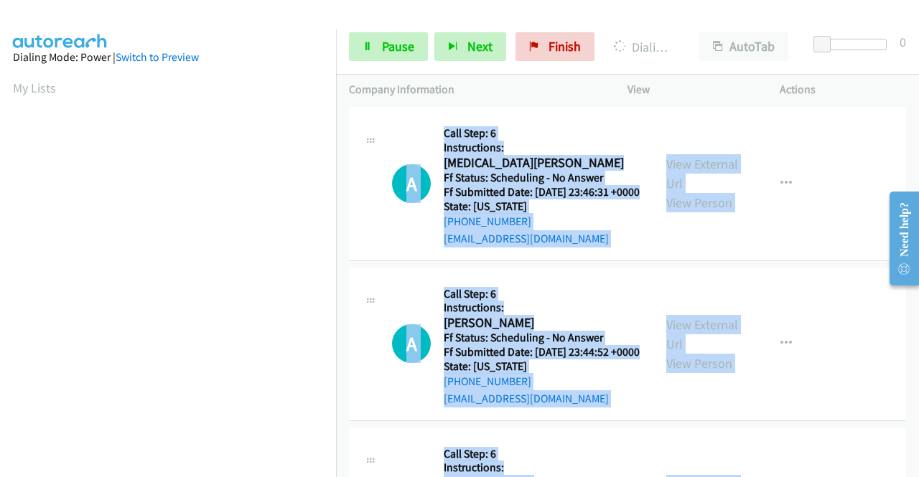
scroll to position [327, 0]
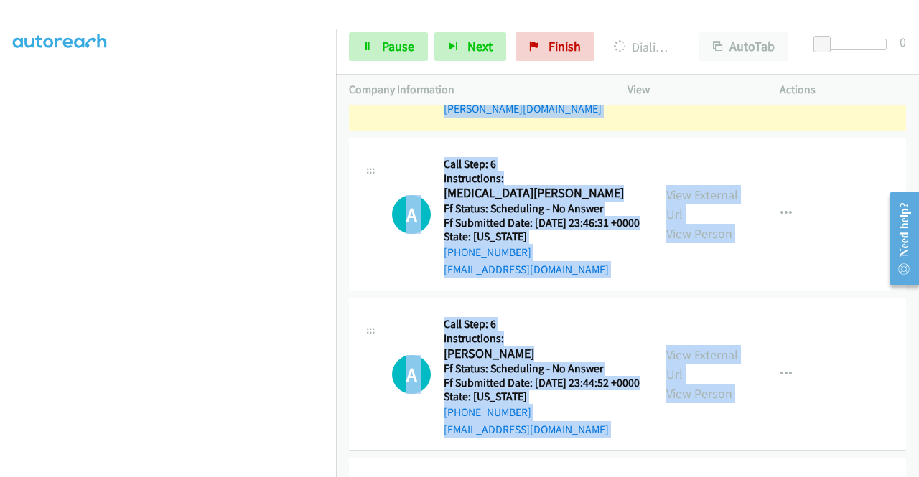
click at [691, 54] on link "View External Url" at bounding box center [702, 36] width 72 height 36
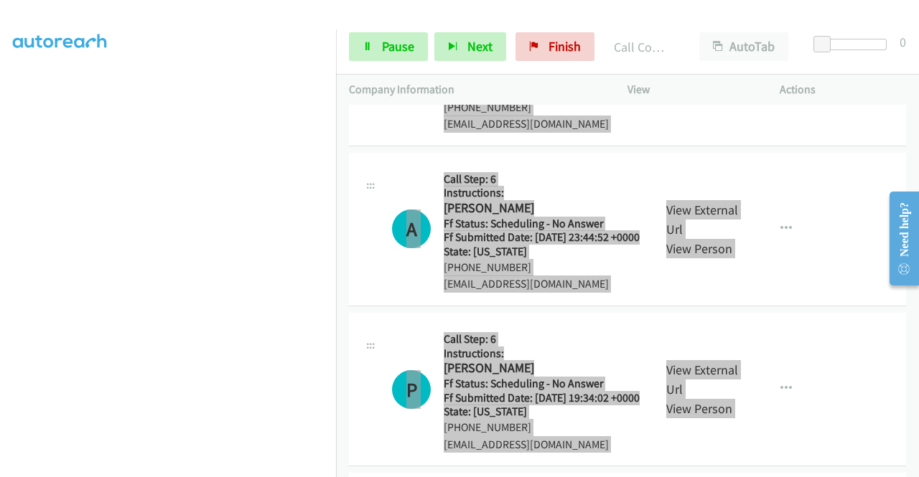
scroll to position [4011, 0]
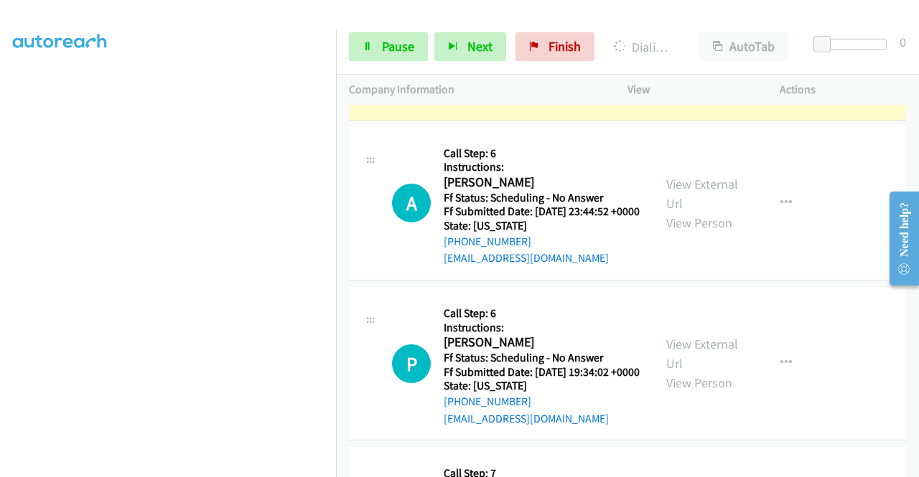
click at [689, 72] on div "View External Url View Person" at bounding box center [703, 43] width 75 height 58
click at [682, 72] on div "View External Url View Person" at bounding box center [703, 43] width 75 height 58
click at [675, 52] on link "View External Url" at bounding box center [702, 34] width 72 height 36
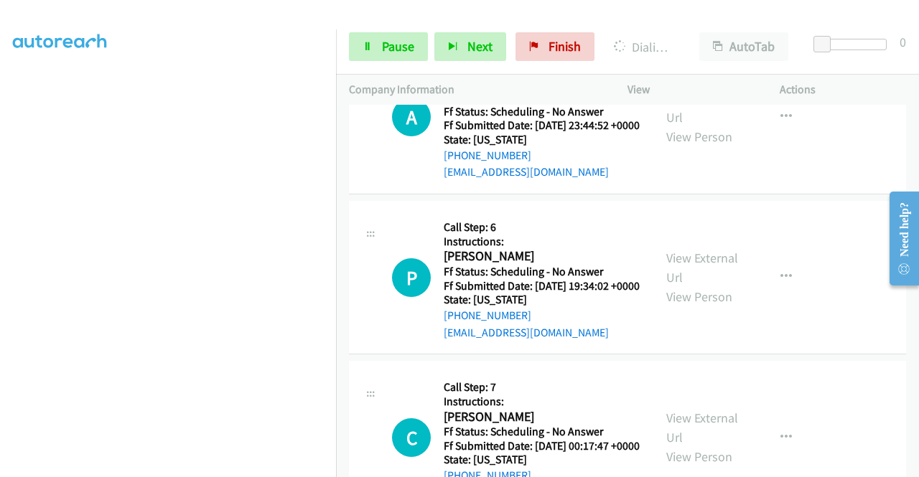
scroll to position [322, 0]
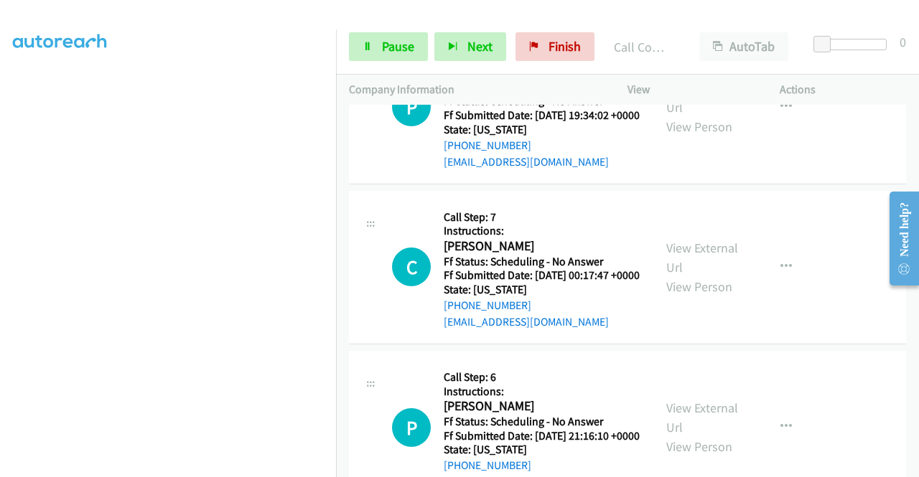
scroll to position [4327, 0]
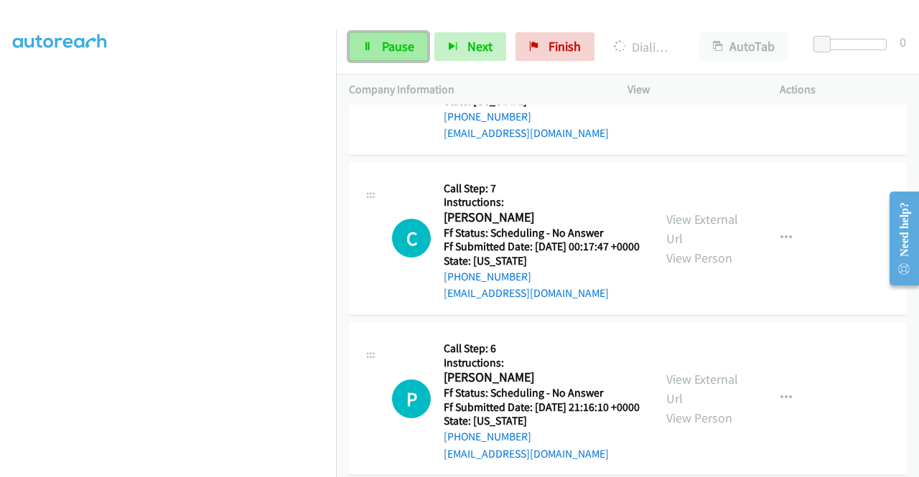
click at [388, 41] on span "Pause" at bounding box center [398, 46] width 32 height 17
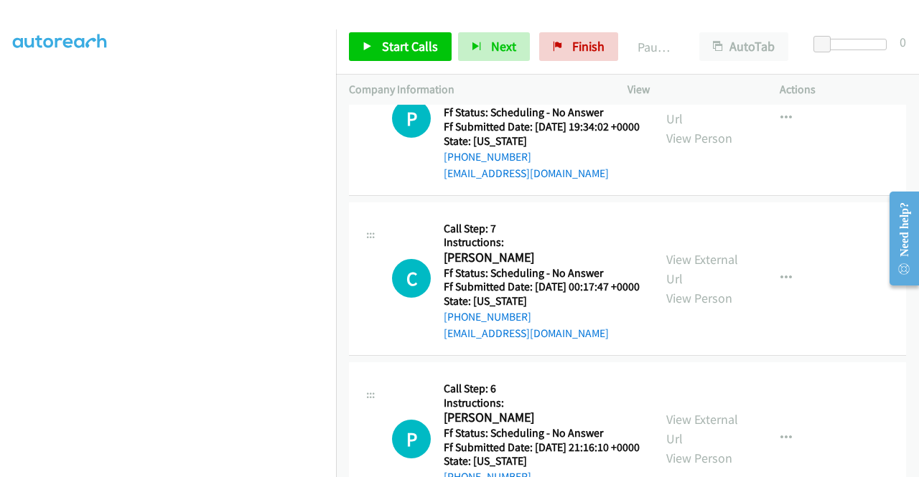
scroll to position [4269, 0]
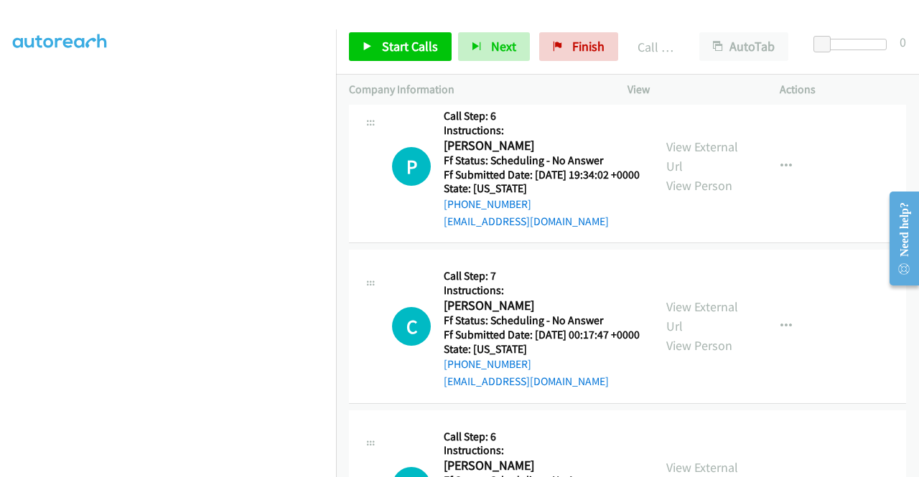
click at [413, 55] on link "Start Calls" at bounding box center [400, 46] width 103 height 29
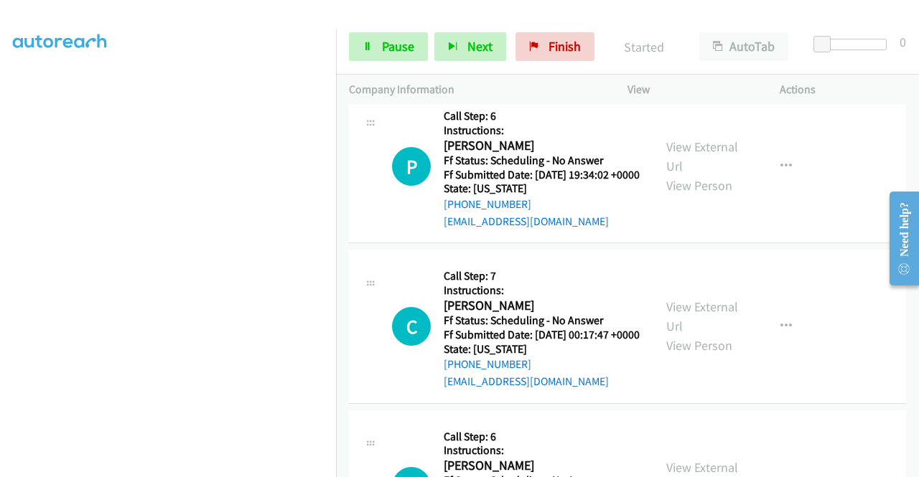
click at [912, 470] on div "+1 415-964-1034 Call failed - Please reload the list and try again The Callbar …" at bounding box center [627, 291] width 583 height 373
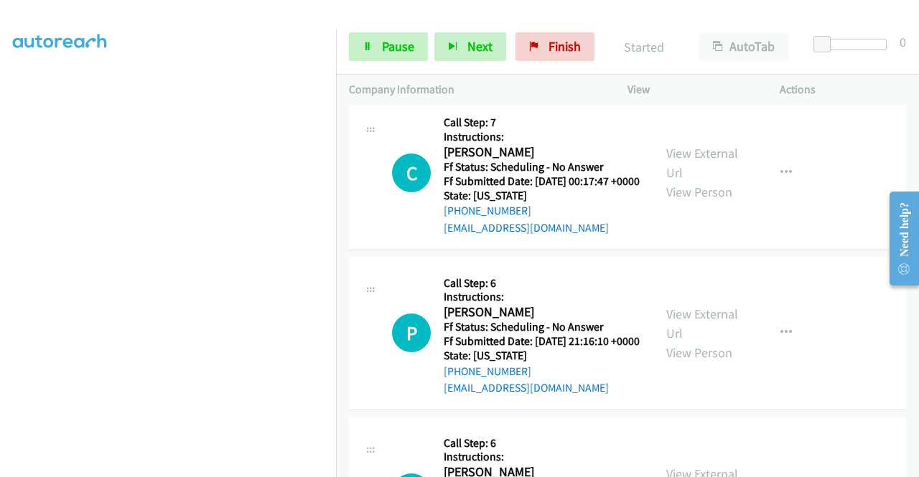
scroll to position [4452, 0]
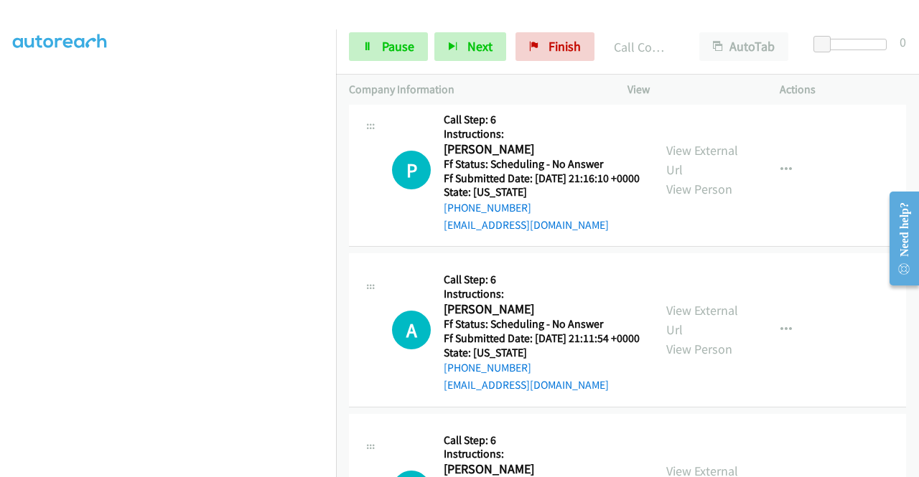
scroll to position [4661, 0]
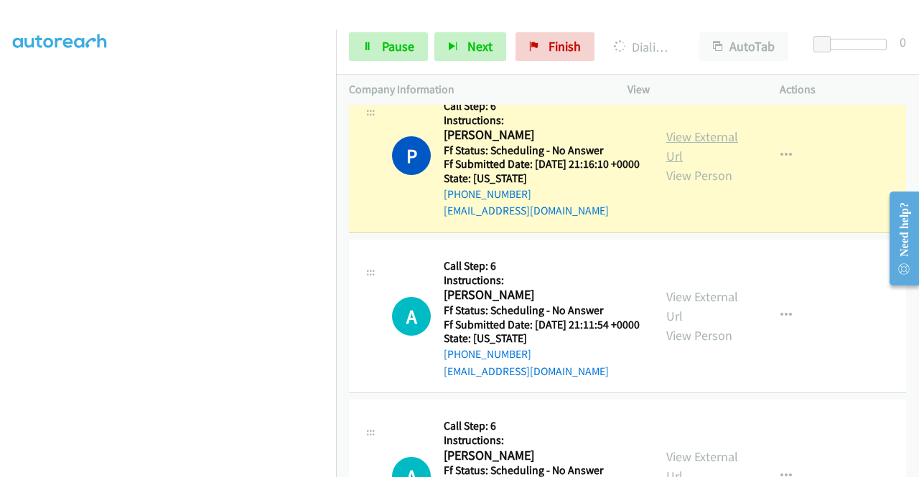
click at [706, 164] on link "View External Url" at bounding box center [702, 146] width 72 height 36
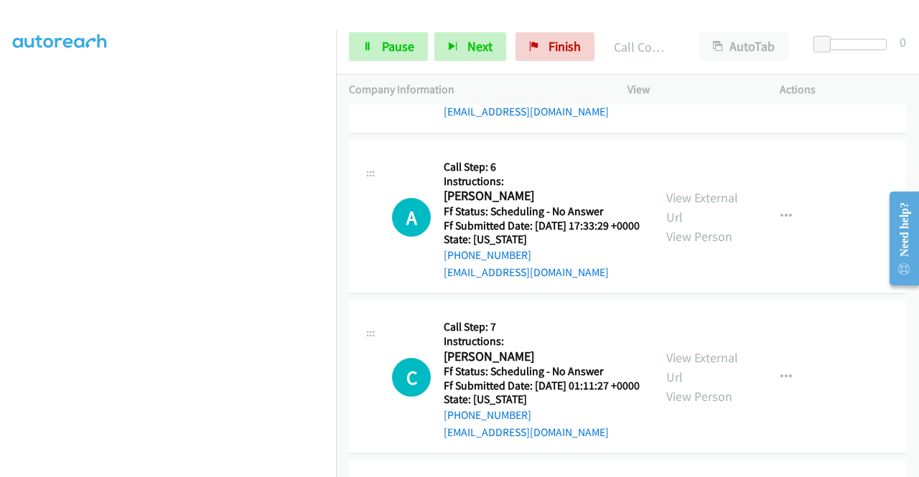
scroll to position [5112, 0]
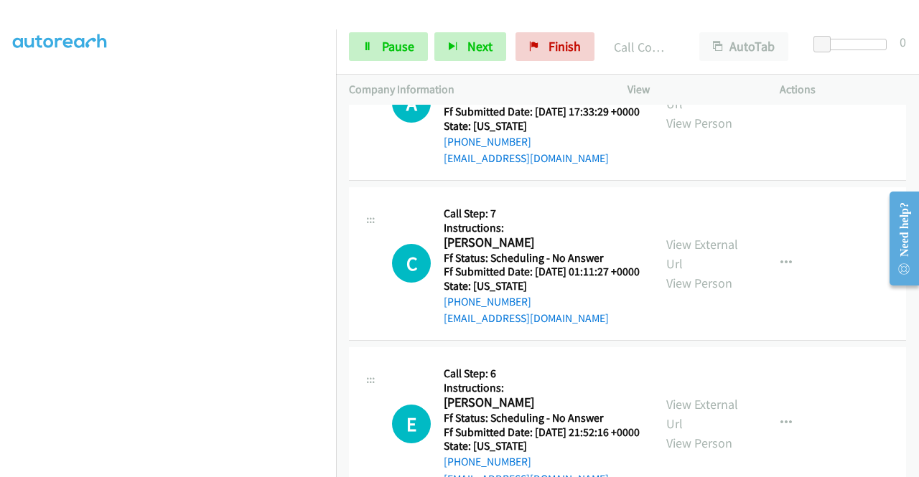
scroll to position [5284, 0]
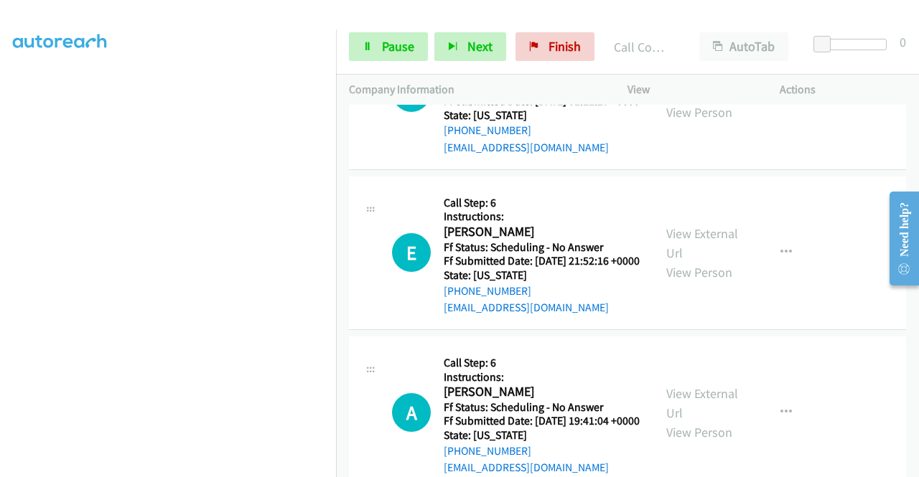
scroll to position [5486, 0]
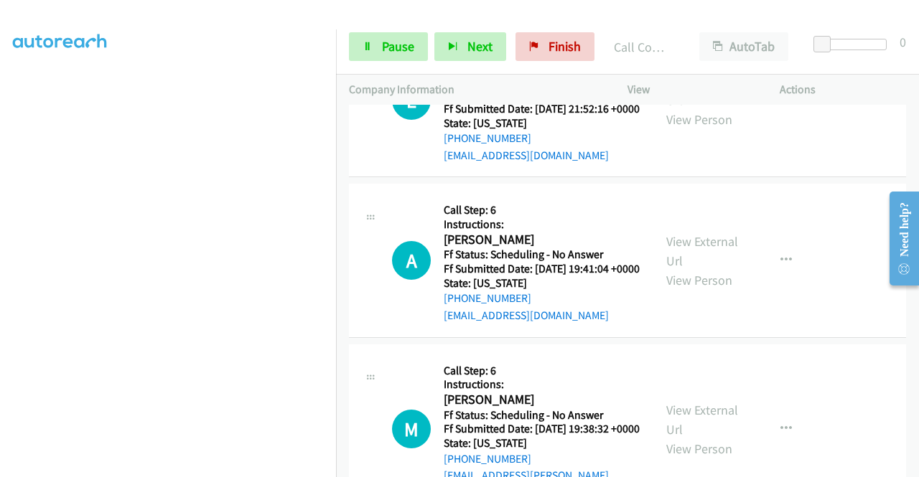
scroll to position [5658, 0]
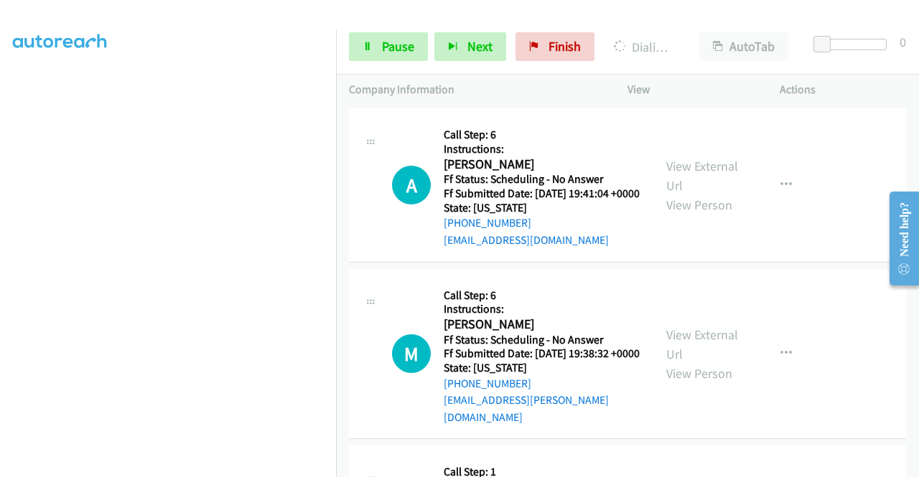
scroll to position [327, 0]
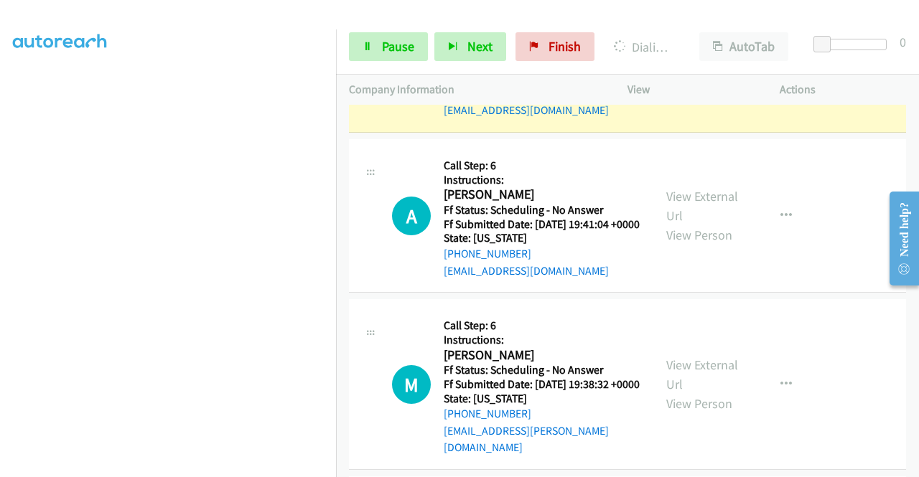
click at [706, 64] on link "View External Url" at bounding box center [702, 46] width 72 height 36
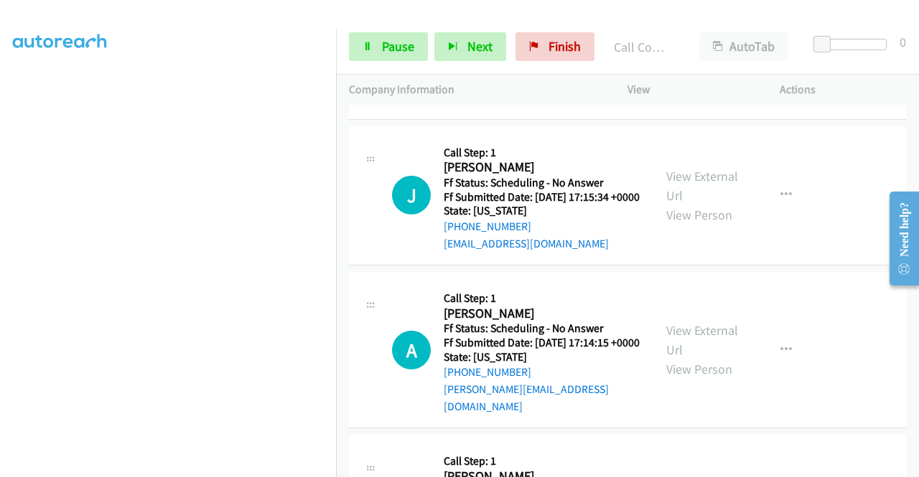
scroll to position [6098, 0]
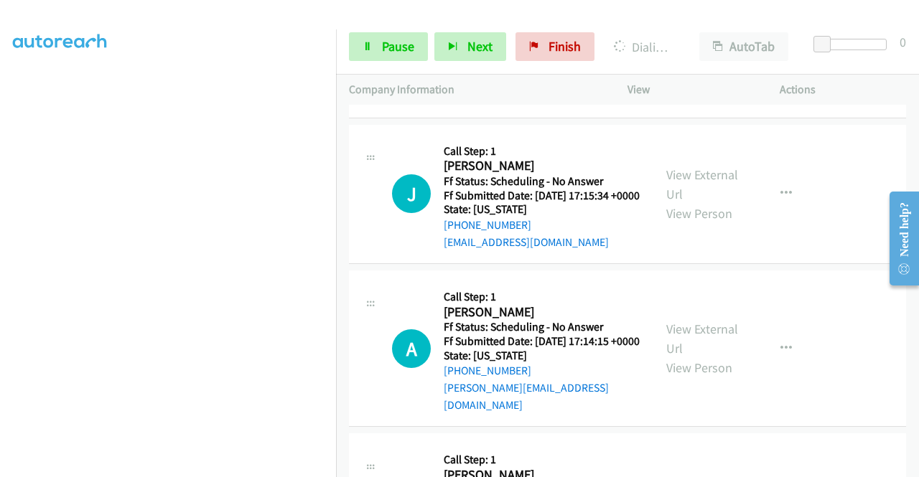
click at [360, 54] on link "Pause" at bounding box center [388, 46] width 79 height 29
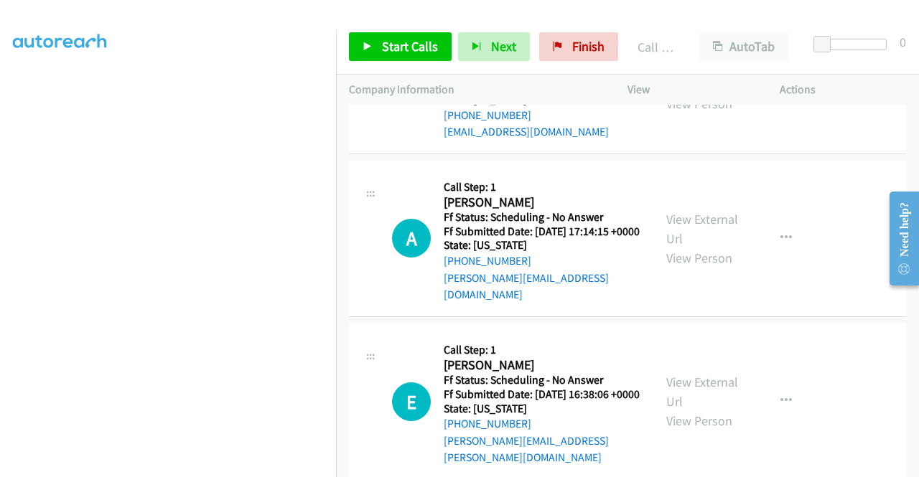
scroll to position [6242, 0]
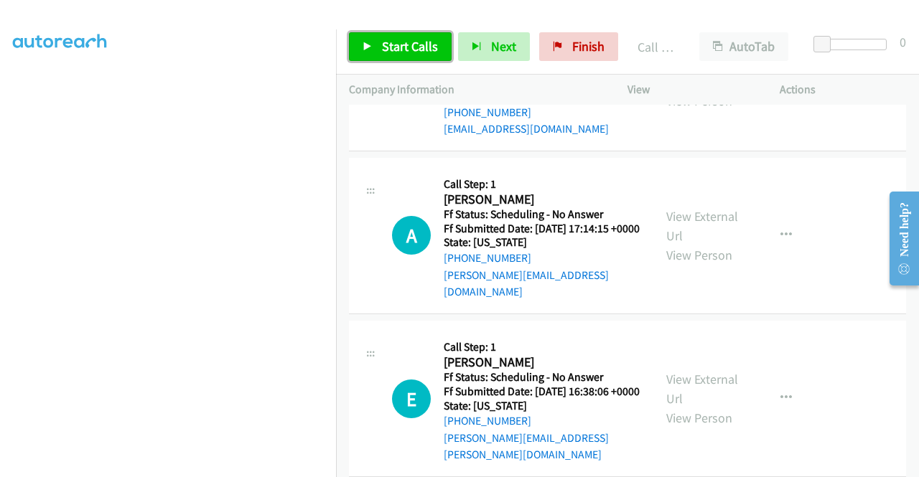
click at [404, 42] on span "Start Calls" at bounding box center [410, 46] width 56 height 17
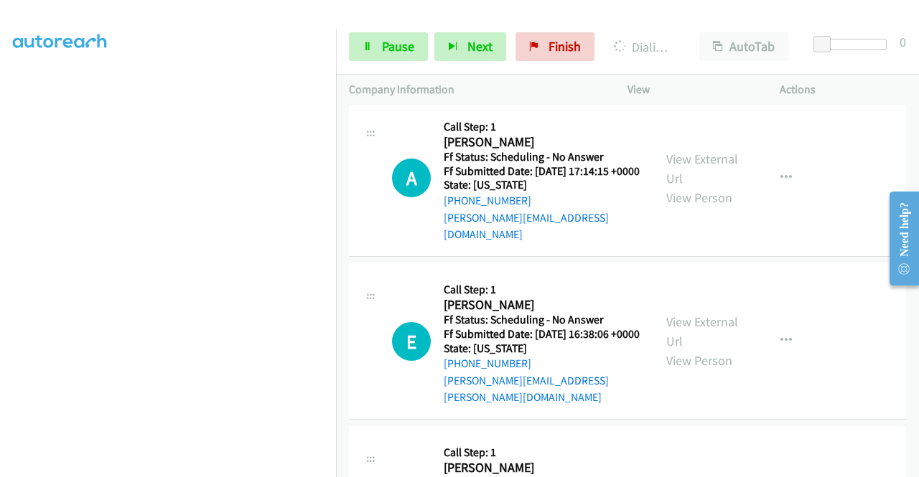
scroll to position [6328, 0]
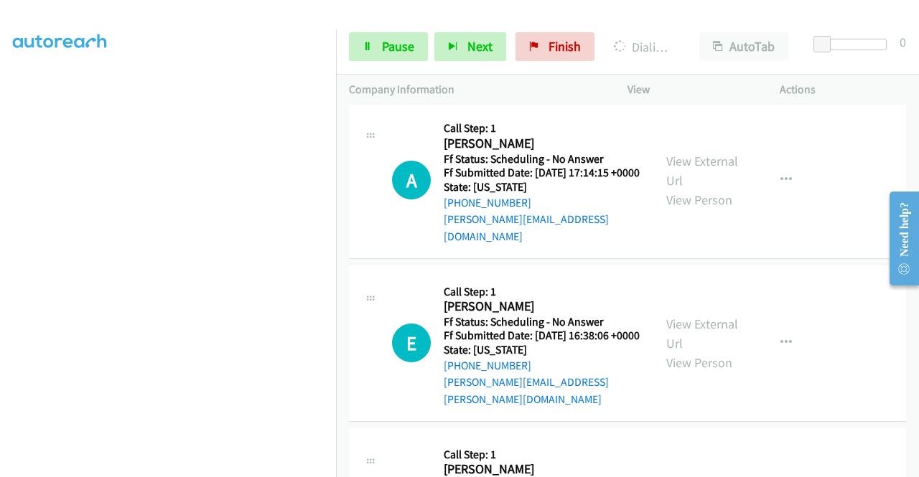
click at [683, 34] on link "View External Url" at bounding box center [702, 16] width 72 height 36
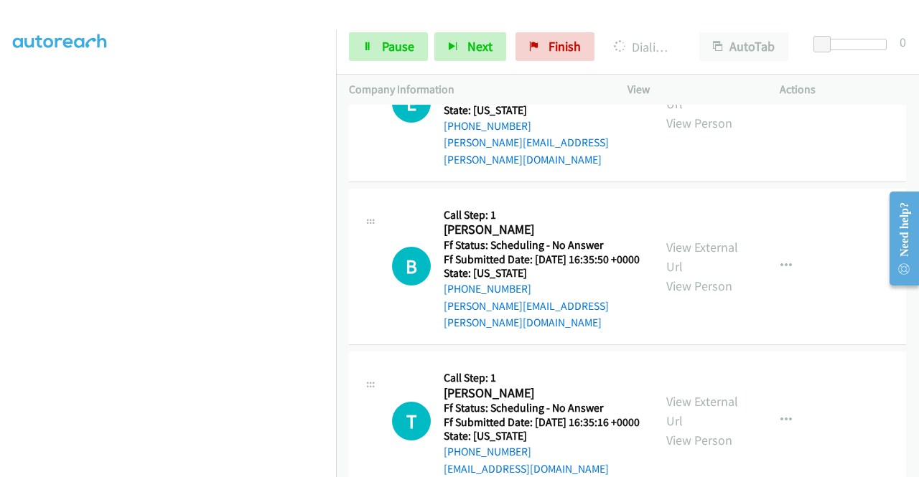
scroll to position [6583, 0]
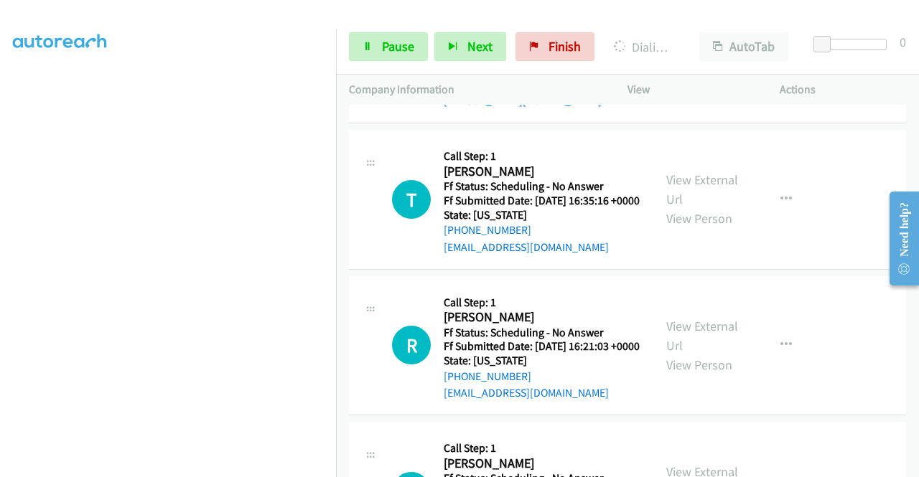
scroll to position [296, 0]
click at [369, 52] on link "Pause" at bounding box center [388, 46] width 79 height 29
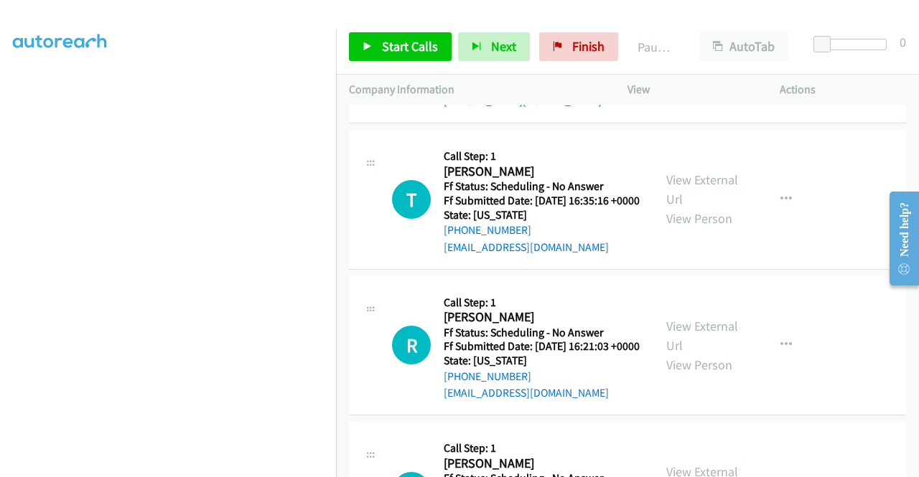
scroll to position [327, 0]
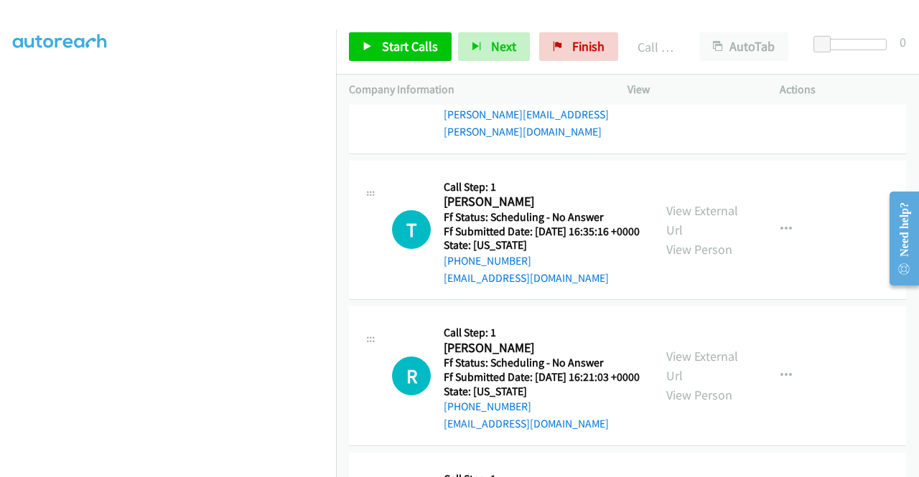
click at [565, 66] on div "Start Calls Pause Next Finish Call Completed AutoTab AutoTab 0" at bounding box center [627, 46] width 583 height 55
click at [564, 54] on link "Finish" at bounding box center [578, 46] width 79 height 29
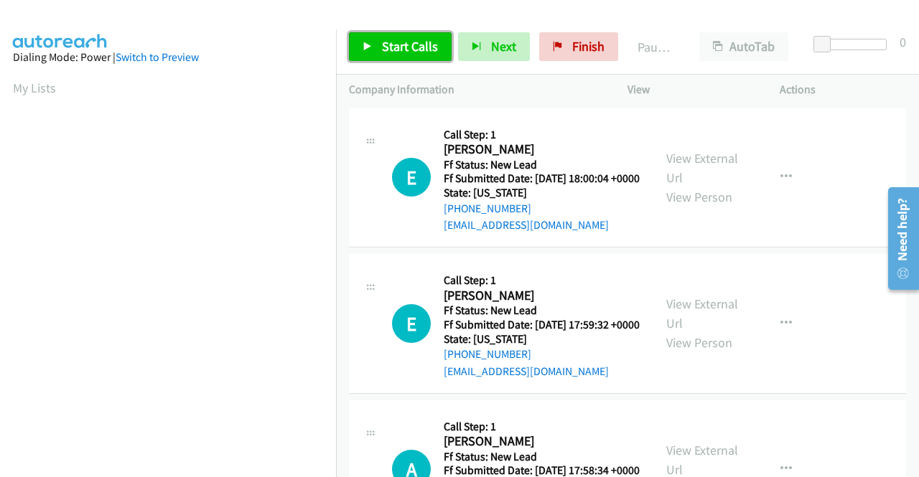
click at [422, 48] on span "Start Calls" at bounding box center [410, 46] width 56 height 17
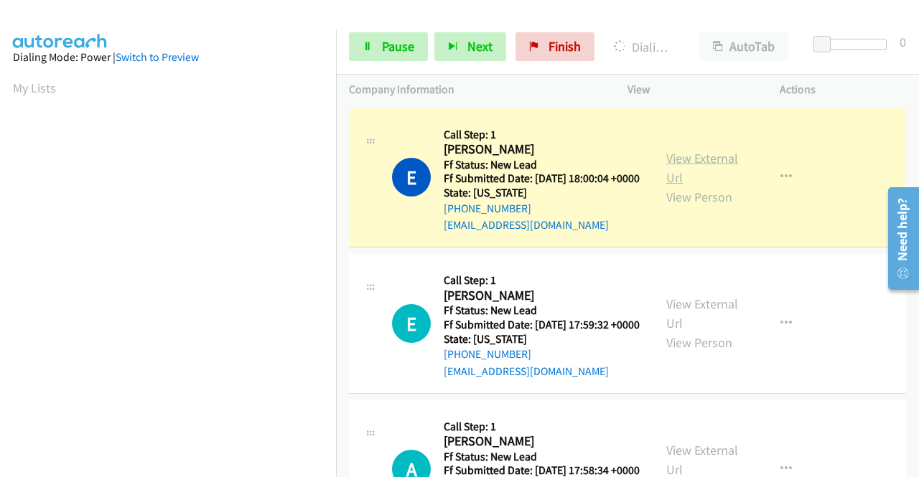
click at [672, 168] on link "View External Url" at bounding box center [702, 168] width 72 height 36
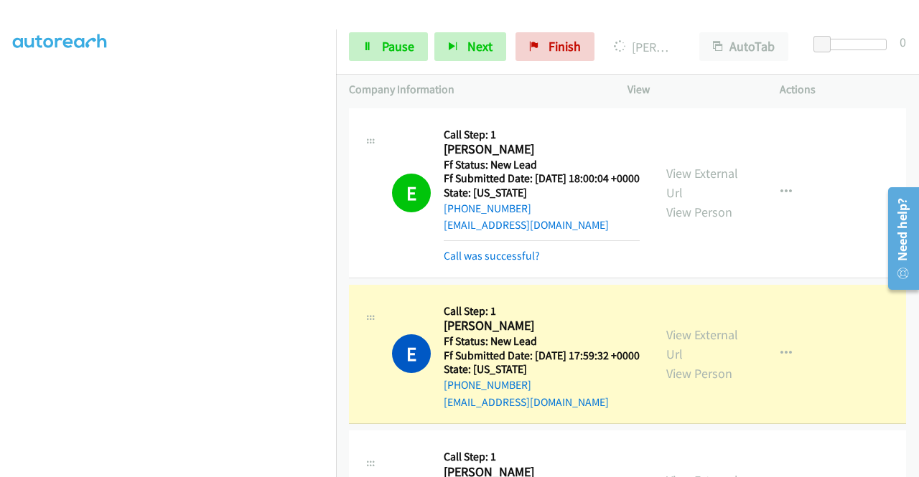
click at [713, 345] on div "View External Url View Person" at bounding box center [703, 354] width 75 height 58
click at [703, 350] on link "View External Url" at bounding box center [702, 345] width 72 height 36
click at [0, 120] on aside "Dialing Mode: Power | Switch to Preview My Lists" at bounding box center [168, 109] width 336 height 795
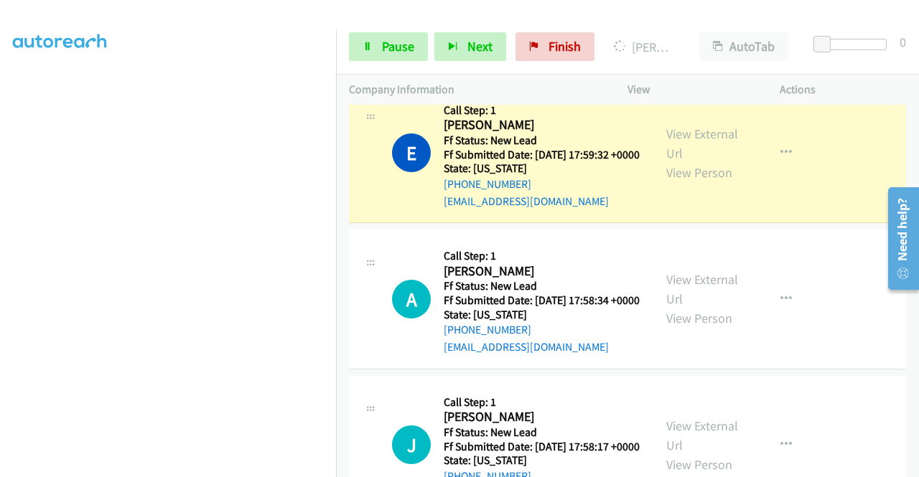
scroll to position [210, 0]
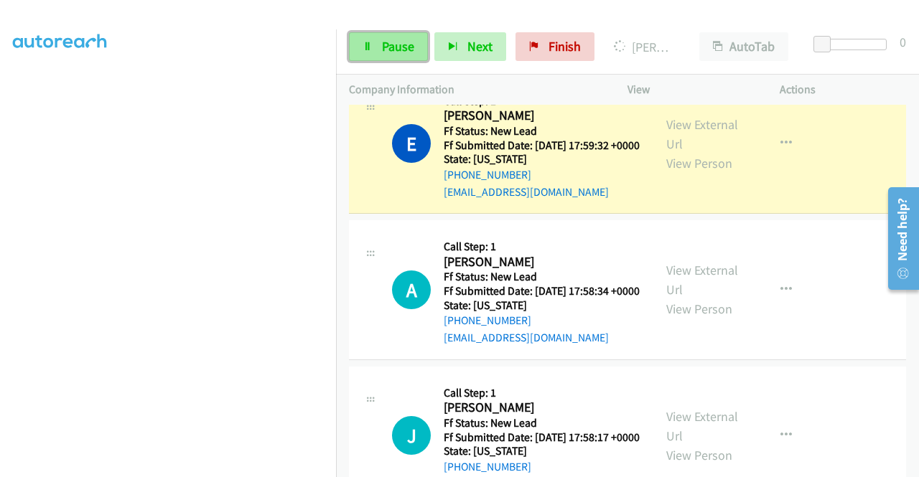
click at [383, 60] on link "Pause" at bounding box center [388, 46] width 79 height 29
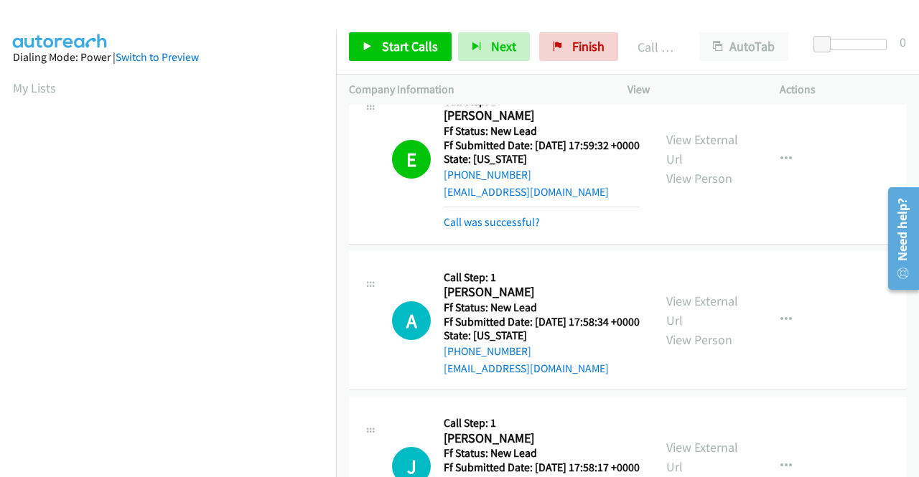
scroll to position [327, 0]
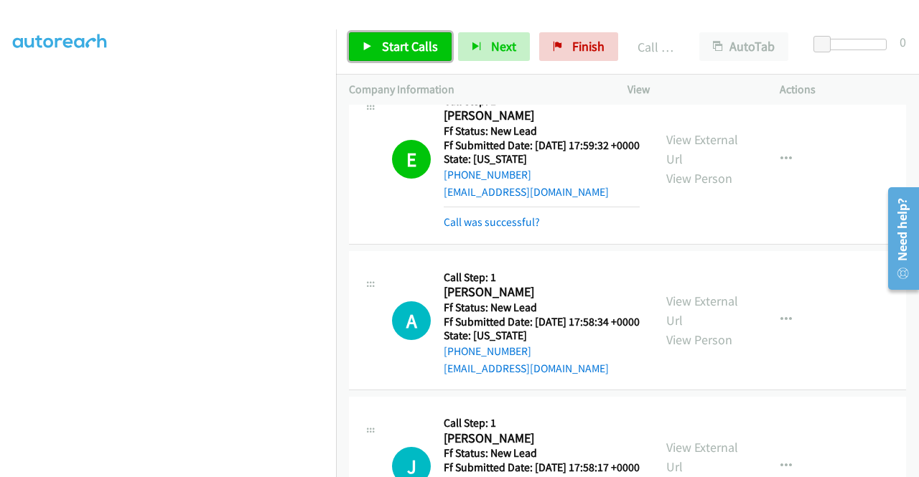
click at [421, 45] on span "Start Calls" at bounding box center [410, 46] width 56 height 17
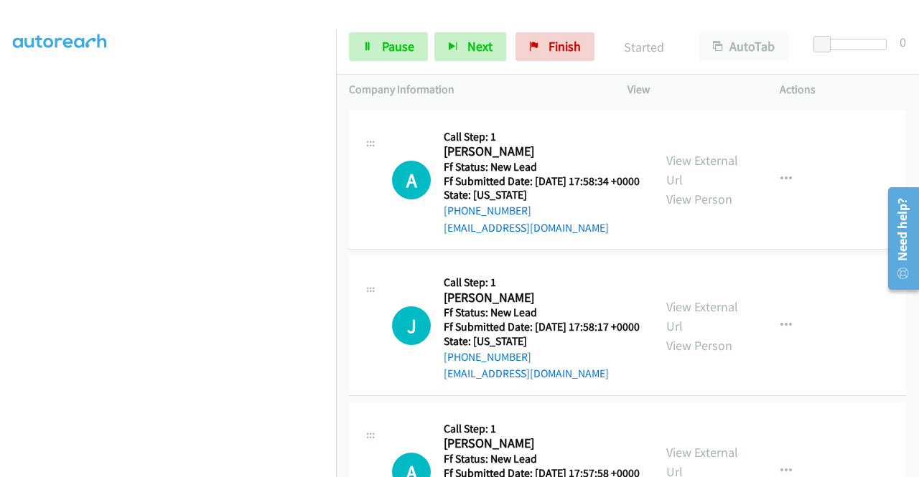
scroll to position [363, 0]
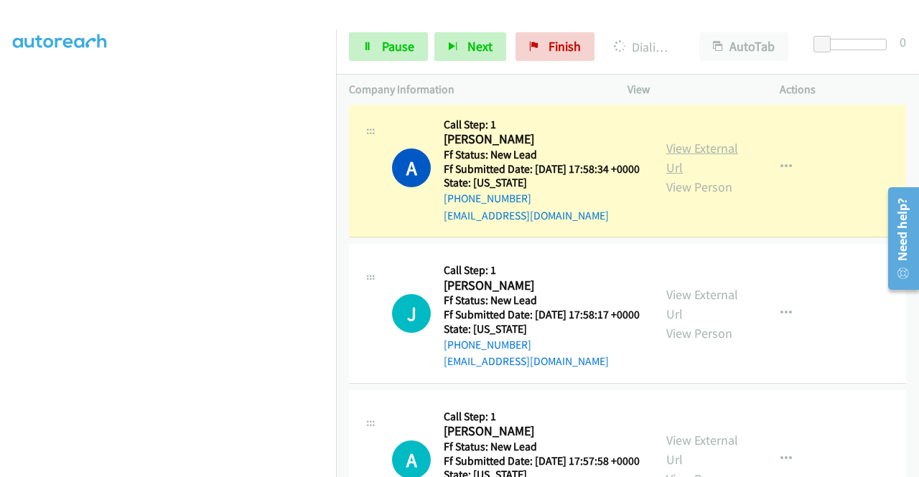
click at [708, 176] on link "View External Url" at bounding box center [702, 158] width 72 height 36
click at [0, 151] on aside "Dialing Mode: Power | Switch to Preview My Lists" at bounding box center [168, 109] width 336 height 795
click at [368, 57] on link "Pause" at bounding box center [388, 46] width 79 height 29
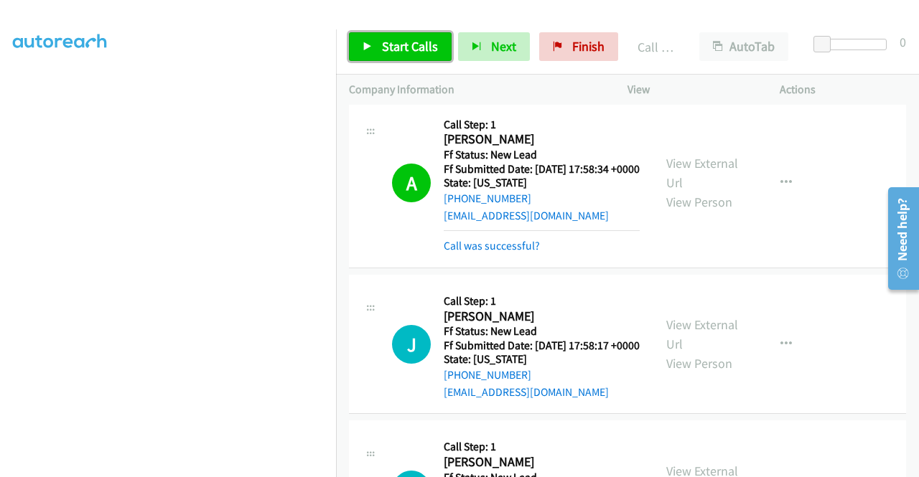
click at [413, 41] on span "Start Calls" at bounding box center [410, 46] width 56 height 17
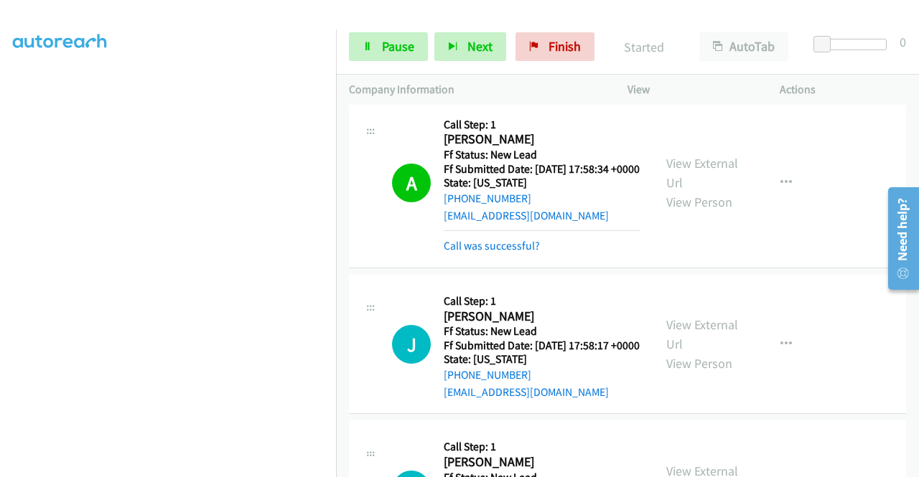
click at [918, 467] on div "+1 415-964-1034 Call failed - Please reload the list and try again The Callbar …" at bounding box center [627, 291] width 583 height 373
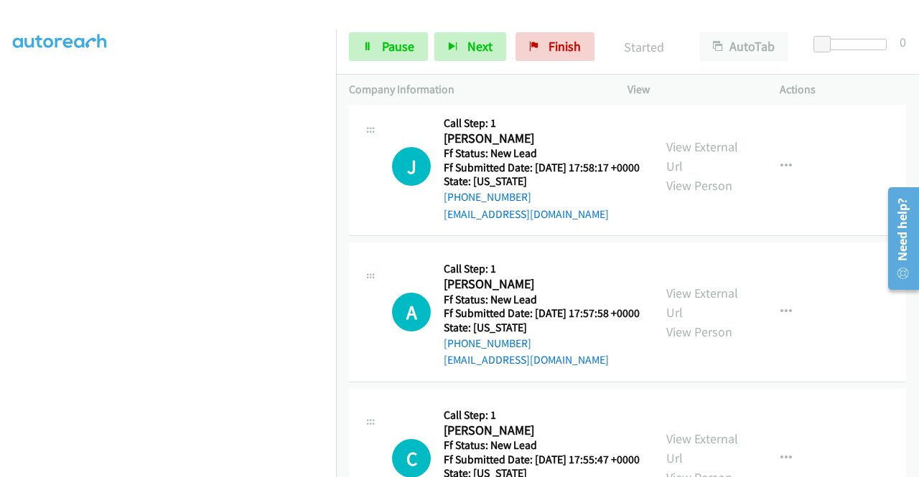
scroll to position [555, 0]
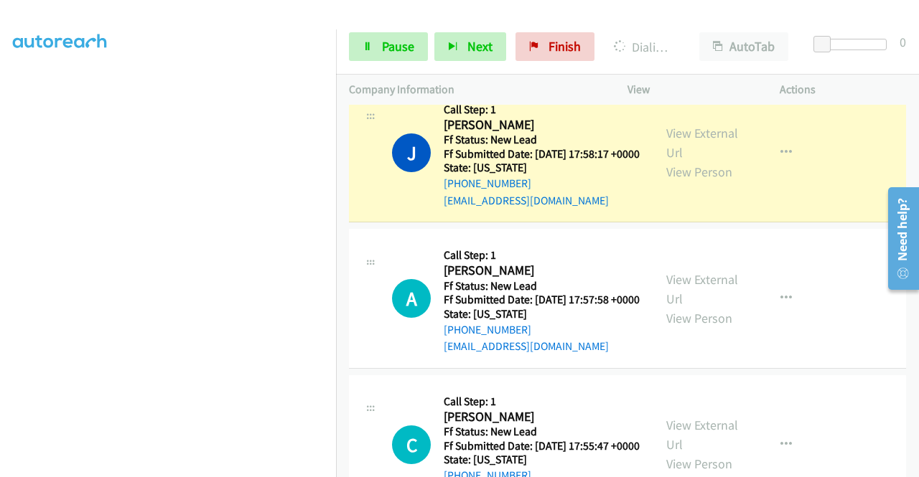
click at [698, 182] on div "View External Url View Person" at bounding box center [703, 152] width 75 height 58
click at [697, 161] on link "View External Url" at bounding box center [702, 143] width 72 height 36
click at [0, 199] on aside "Dialing Mode: Power | Switch to Preview My Lists" at bounding box center [168, 109] width 336 height 795
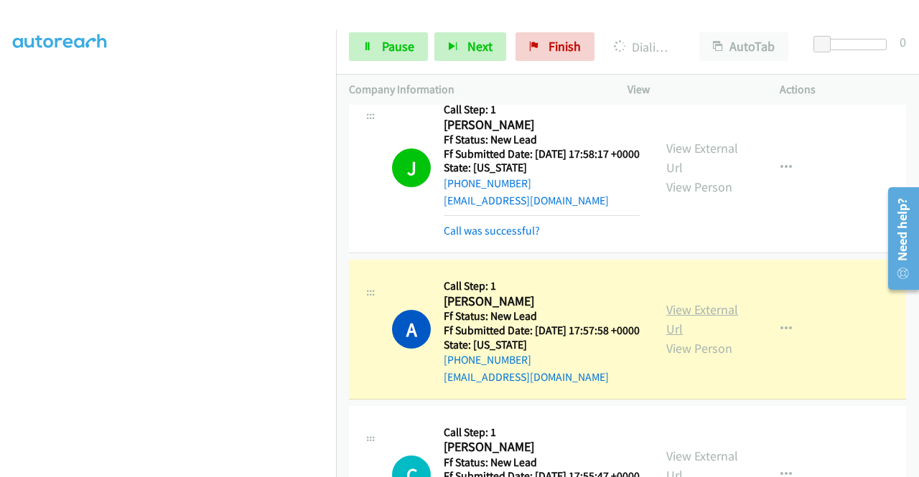
click at [702, 337] on link "View External Url" at bounding box center [702, 319] width 72 height 36
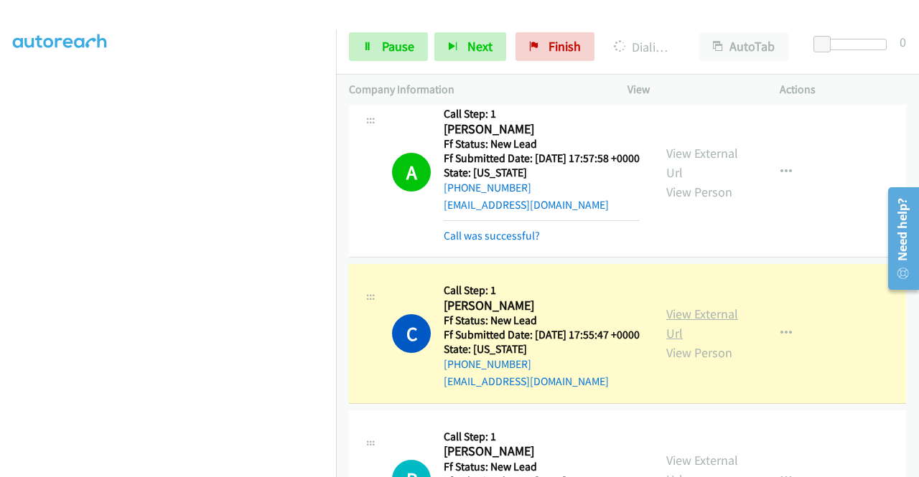
click at [666, 342] on link "View External Url" at bounding box center [702, 324] width 72 height 36
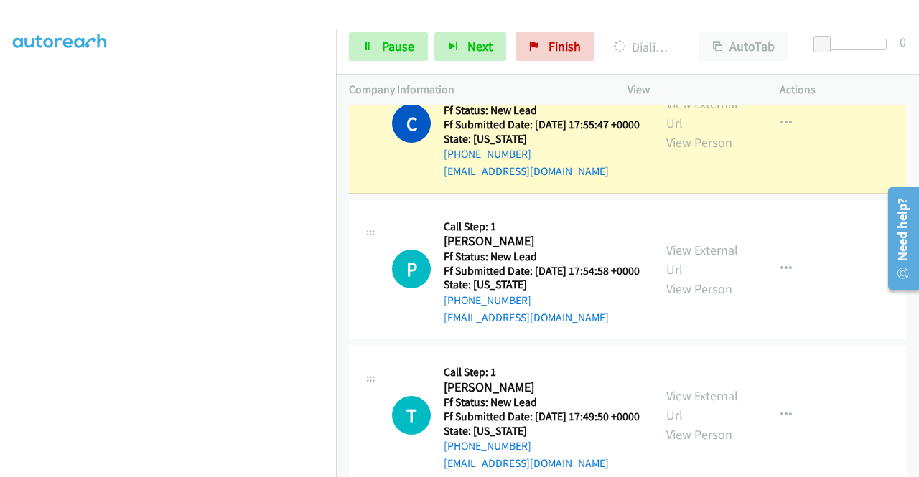
scroll to position [947, 0]
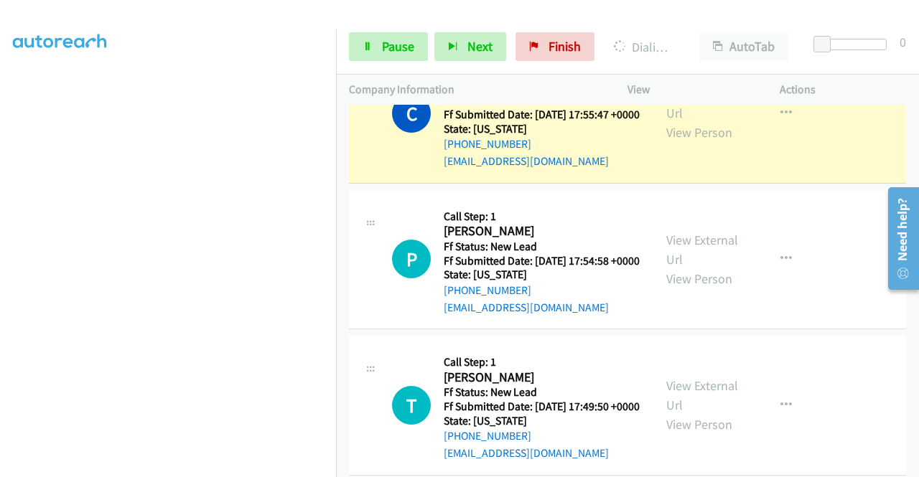
click at [337, 72] on div "Start Calls Pause Next Finish Dialing Cassandra Bergeron AutoTab AutoTab 0" at bounding box center [627, 46] width 583 height 55
click at [336, 70] on nav "Dialing Mode: Power | Switch to Preview My Lists" at bounding box center [168, 267] width 337 height 477
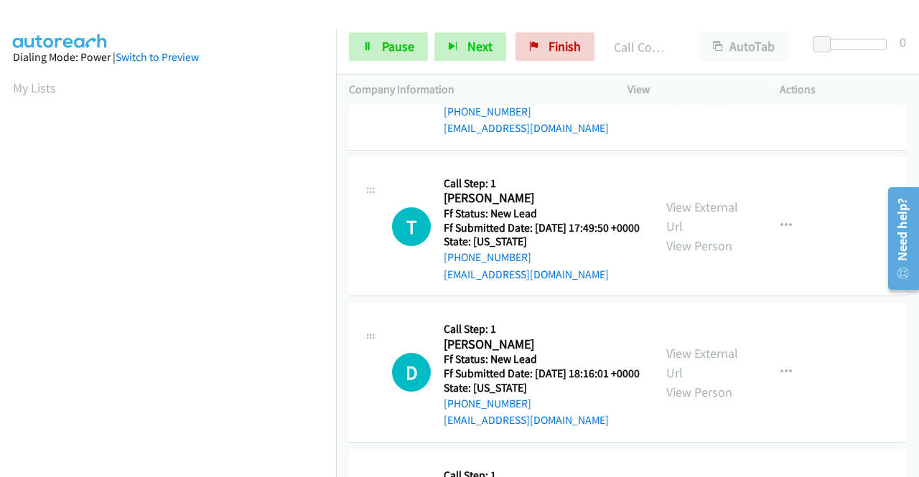
scroll to position [1167, 0]
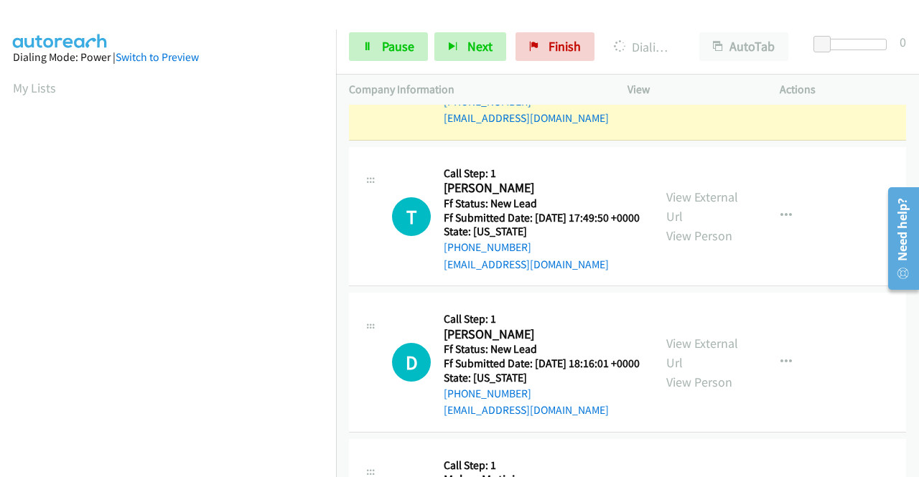
click at [689, 79] on link "View External Url" at bounding box center [702, 61] width 72 height 36
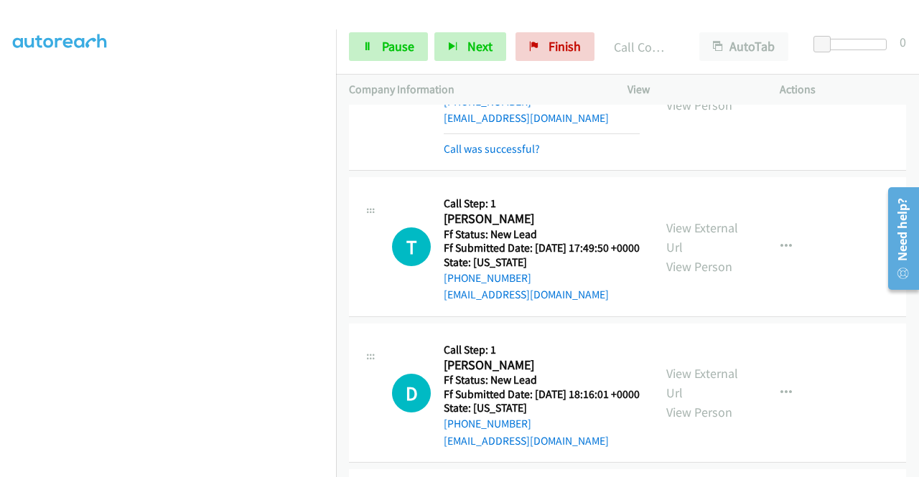
click at [389, 70] on div "Start Calls Pause Next Finish Call Completed AutoTab AutoTab 0" at bounding box center [627, 46] width 583 height 55
click at [389, 50] on span "Pause" at bounding box center [398, 46] width 32 height 17
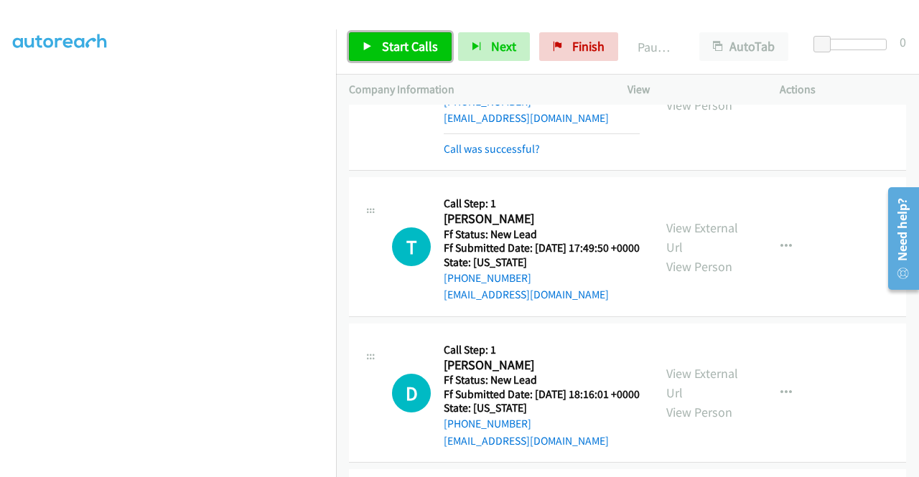
click at [389, 50] on span "Start Calls" at bounding box center [410, 46] width 56 height 17
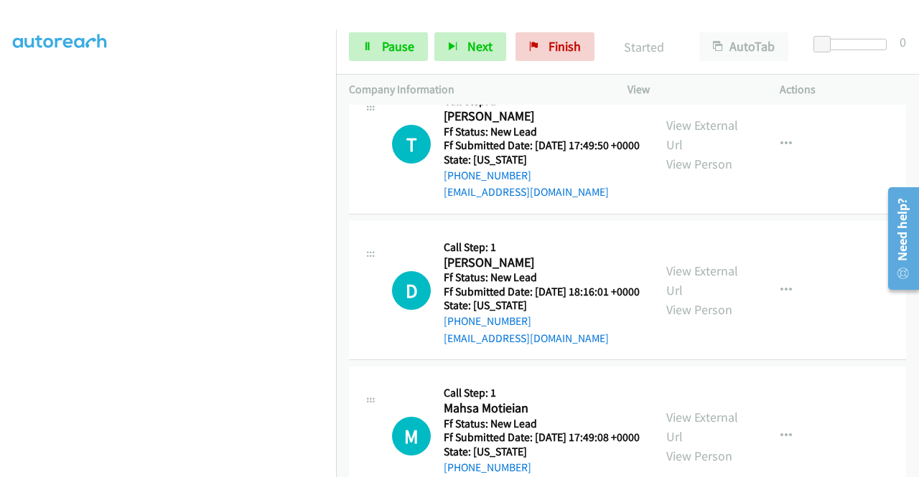
scroll to position [1282, 0]
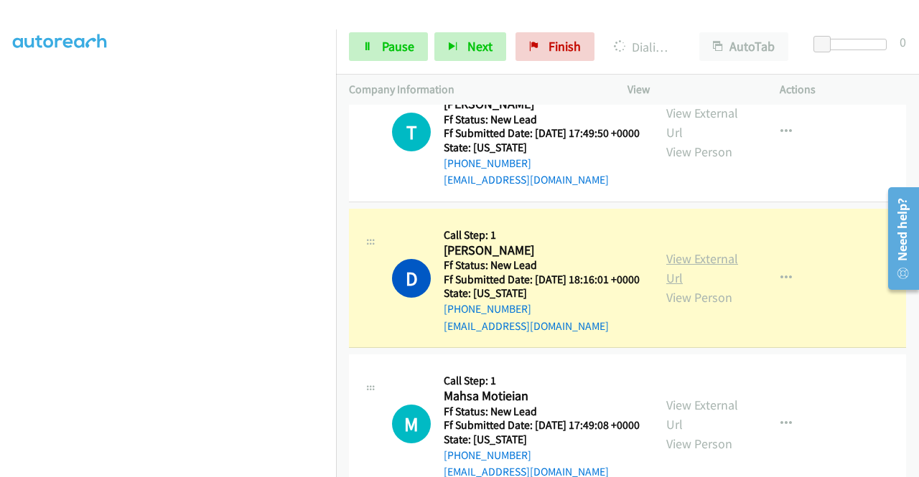
click at [705, 286] on link "View External Url" at bounding box center [702, 269] width 72 height 36
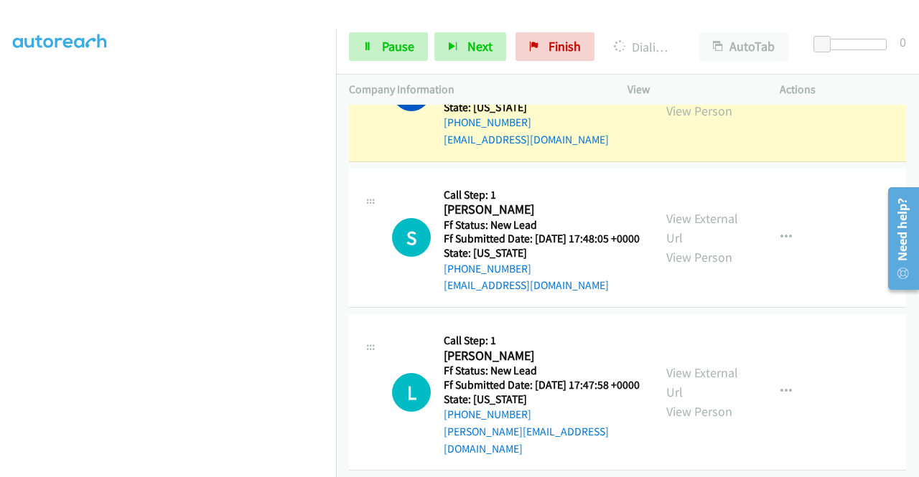
scroll to position [1674, 0]
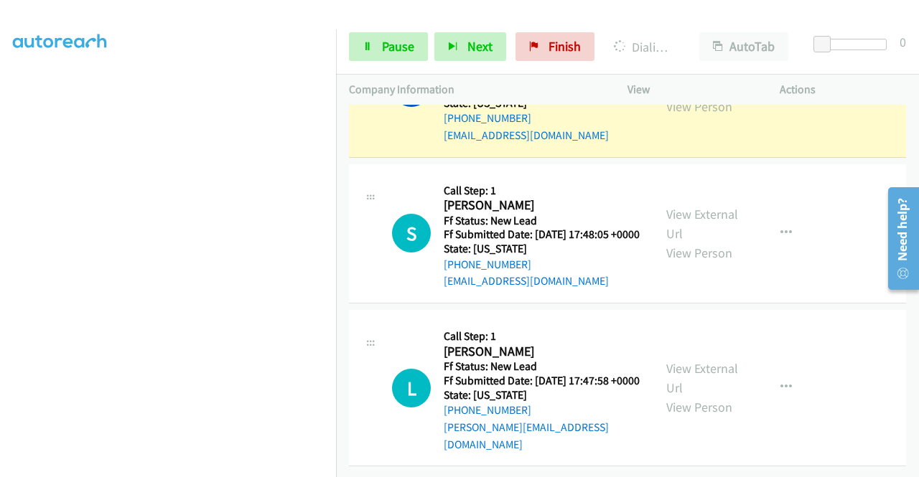
click at [702, 95] on link "View External Url" at bounding box center [702, 78] width 72 height 36
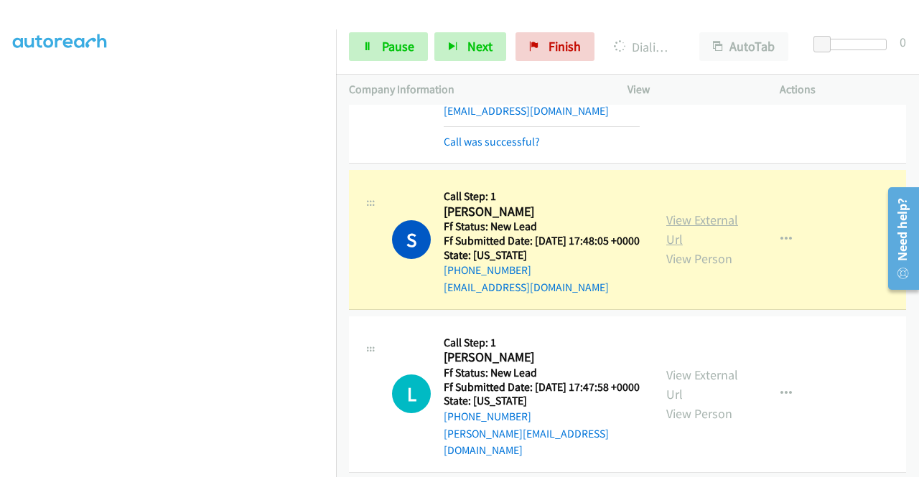
click at [719, 248] on link "View External Url" at bounding box center [702, 230] width 72 height 36
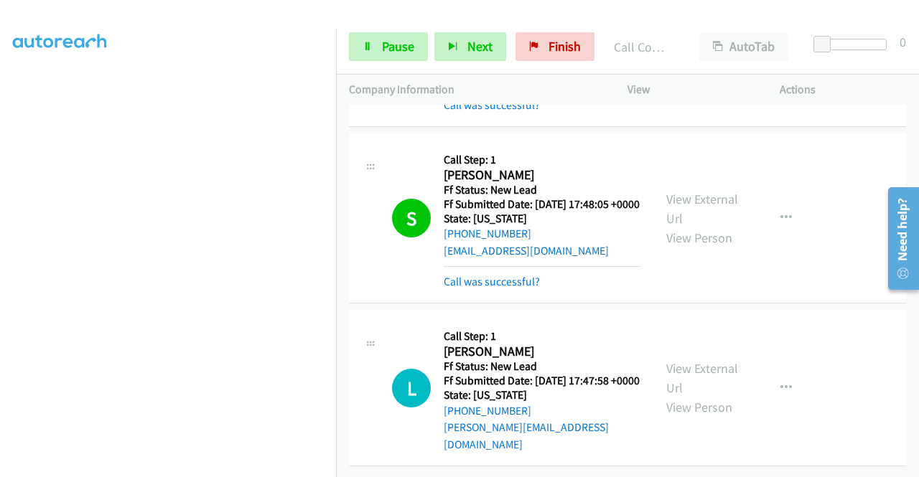
scroll to position [1868, 0]
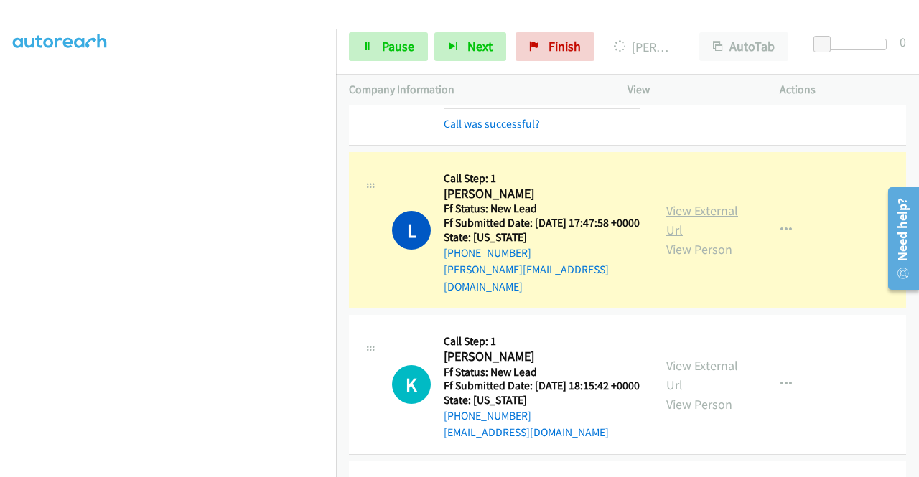
click at [701, 238] on link "View External Url" at bounding box center [702, 220] width 72 height 36
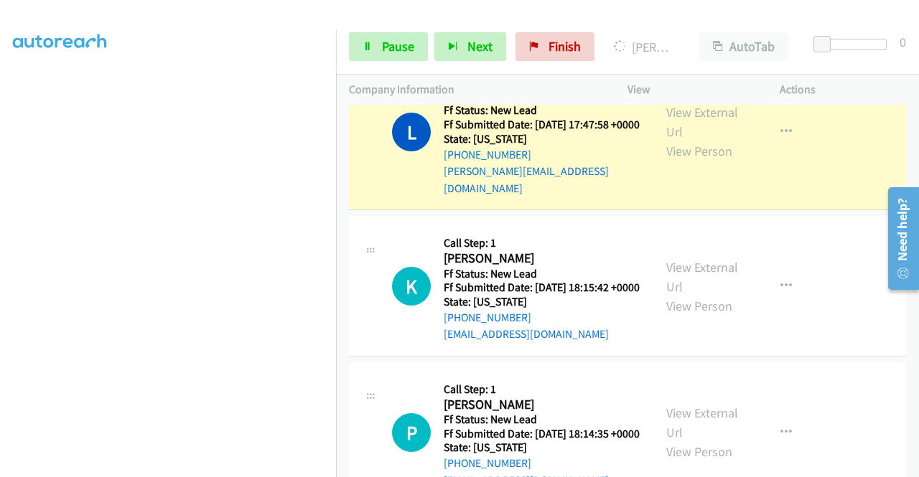
scroll to position [1963, 0]
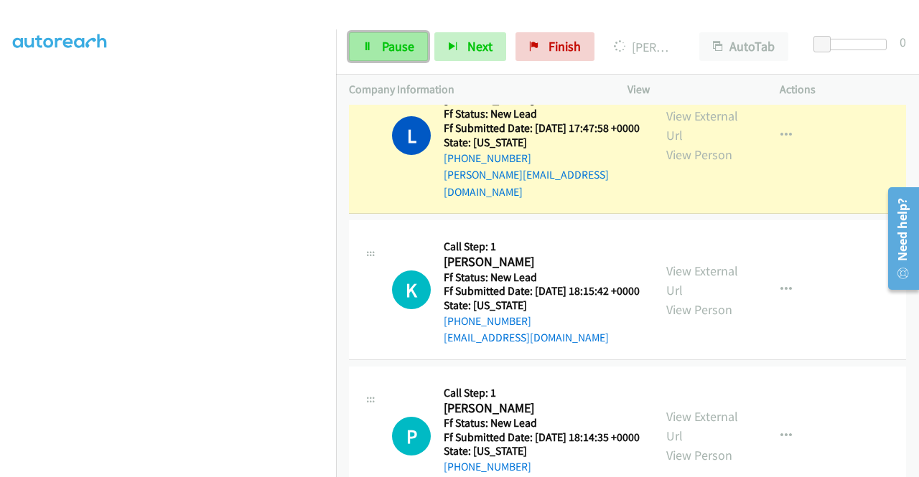
click at [389, 46] on span "Pause" at bounding box center [398, 46] width 32 height 17
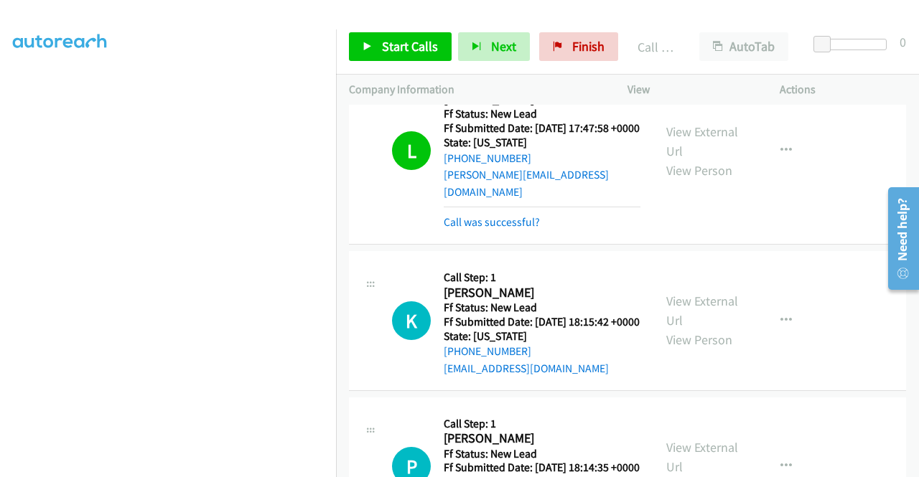
click at [416, 26] on div "Start Calls Pause Next Finish Call Completed AutoTab AutoTab 0" at bounding box center [627, 46] width 583 height 55
click at [396, 42] on span "Start Calls" at bounding box center [410, 46] width 56 height 17
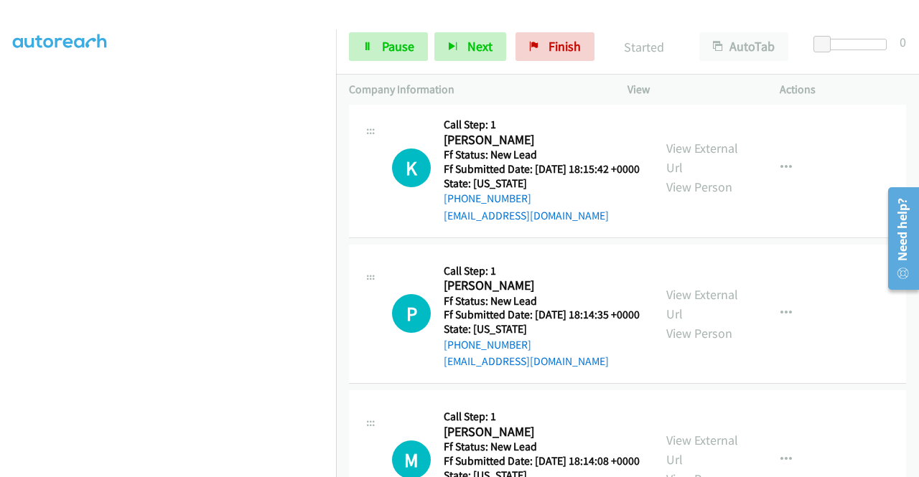
scroll to position [2193, 0]
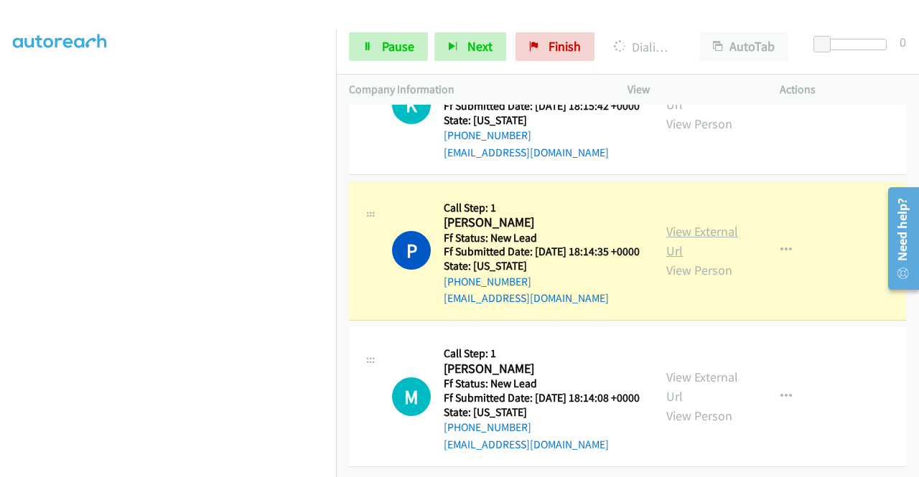
click at [713, 259] on link "View External Url" at bounding box center [702, 241] width 72 height 36
click at [0, 261] on aside "Dialing Mode: Power | Switch to Preview My Lists" at bounding box center [168, 110] width 336 height 795
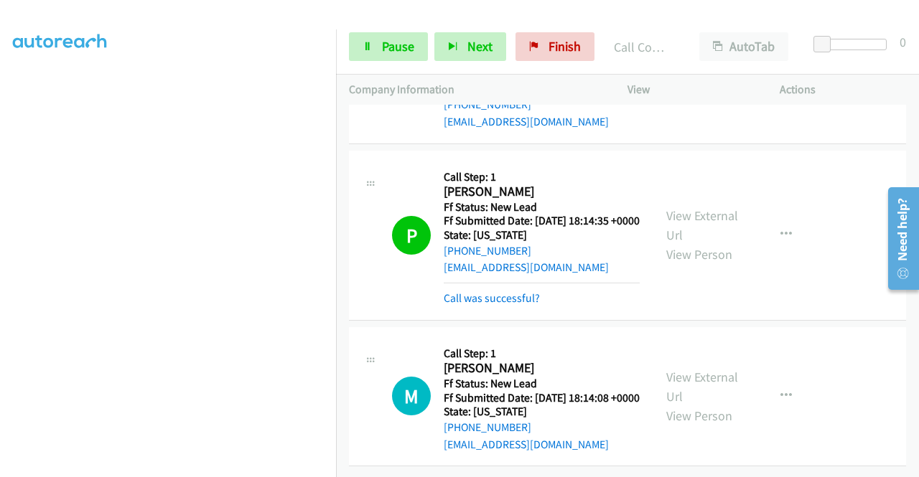
scroll to position [2409, 0]
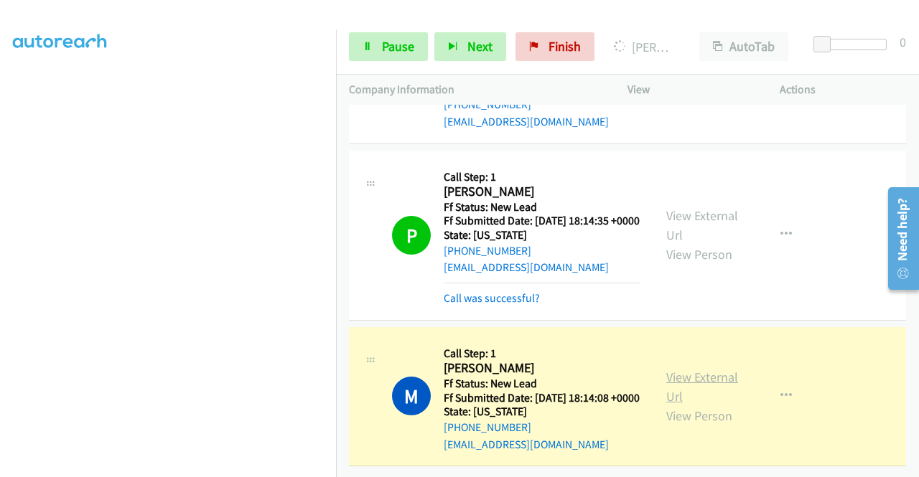
click at [699, 369] on link "View External Url" at bounding box center [702, 387] width 72 height 36
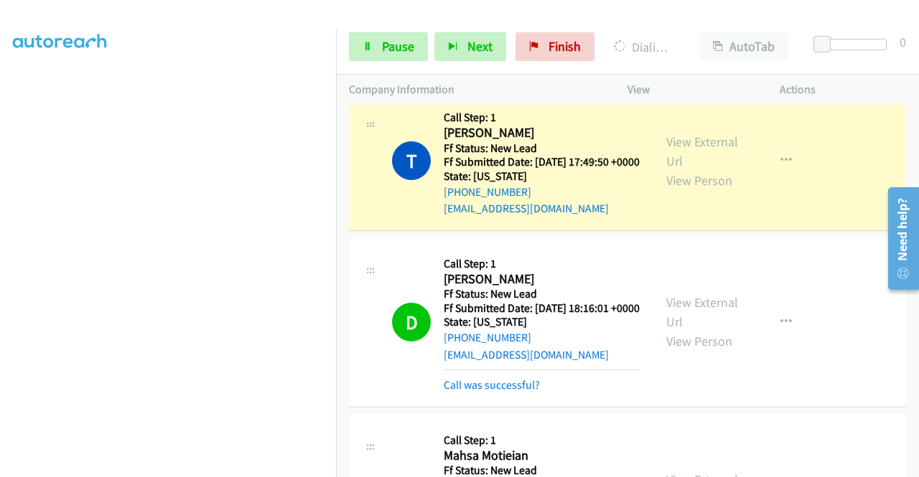
scroll to position [1277, 0]
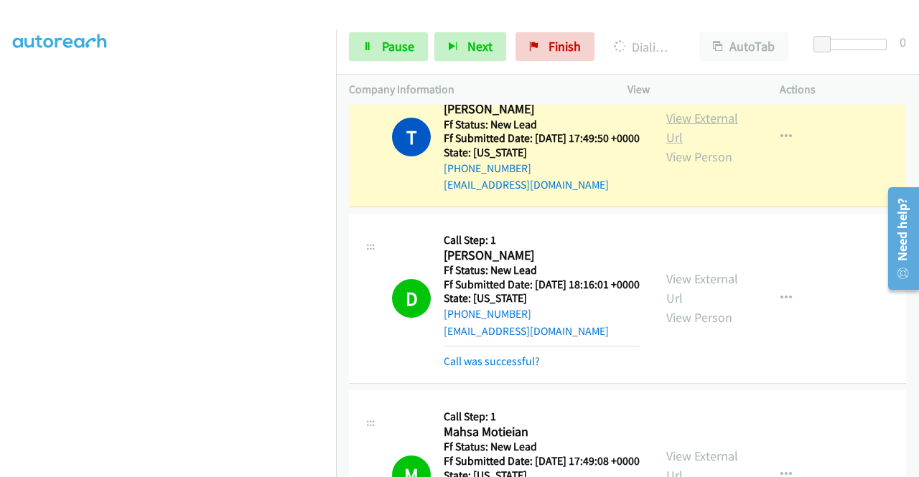
click at [683, 146] on link "View External Url" at bounding box center [702, 128] width 72 height 36
click at [383, 52] on span "Pause" at bounding box center [398, 46] width 32 height 17
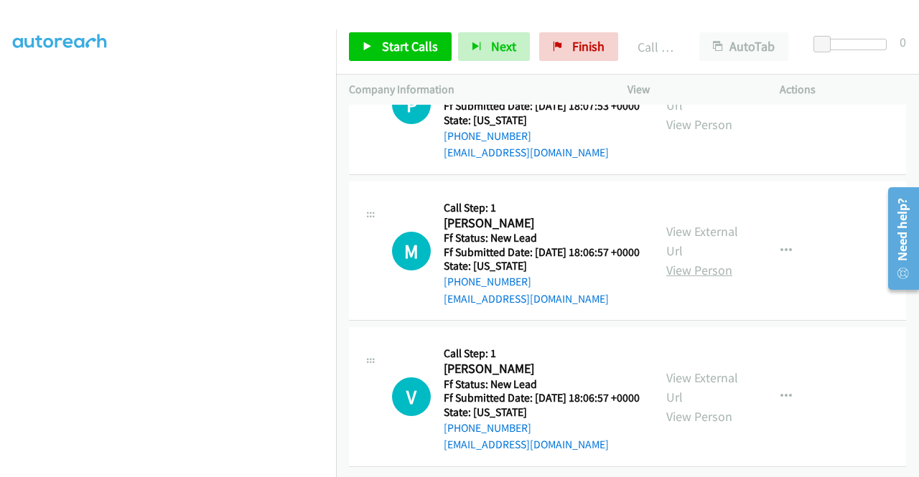
scroll to position [2933, 0]
click at [413, 58] on link "Start Calls" at bounding box center [400, 46] width 103 height 29
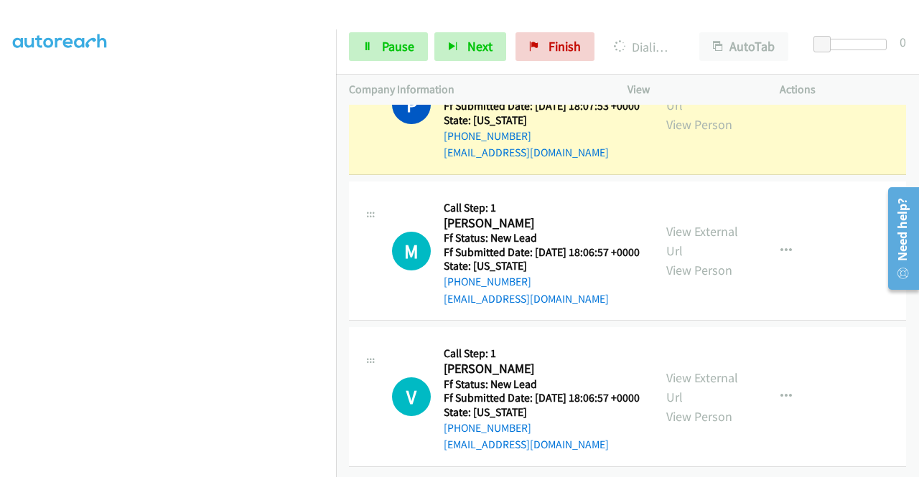
scroll to position [2742, 0]
click at [722, 113] on link "View External Url" at bounding box center [702, 96] width 72 height 36
click at [0, 162] on aside "Dialing Mode: Power | Switch to Preview My Lists" at bounding box center [168, 109] width 336 height 795
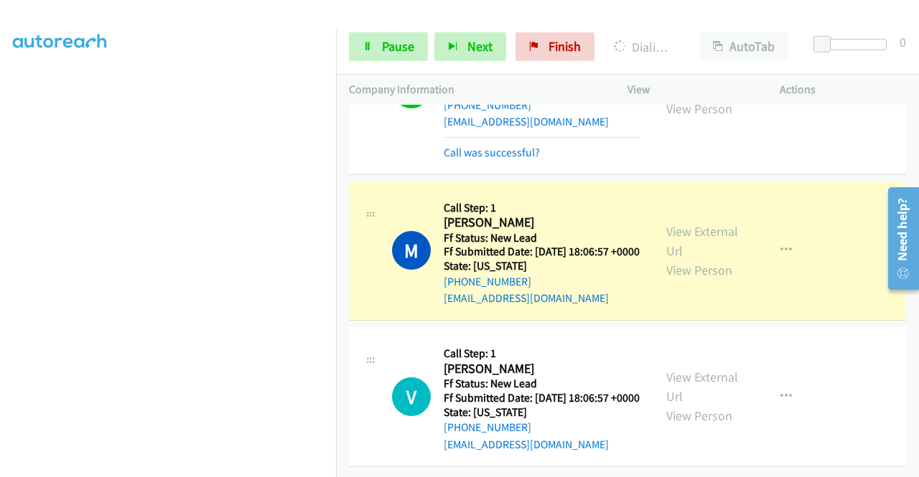
click at [846, 359] on div "V Callback Scheduled Call Step: 1 Venkata Narla America/Phoenix Ff Status: New …" at bounding box center [627, 397] width 557 height 140
click at [709, 233] on link "View External Url" at bounding box center [702, 241] width 72 height 36
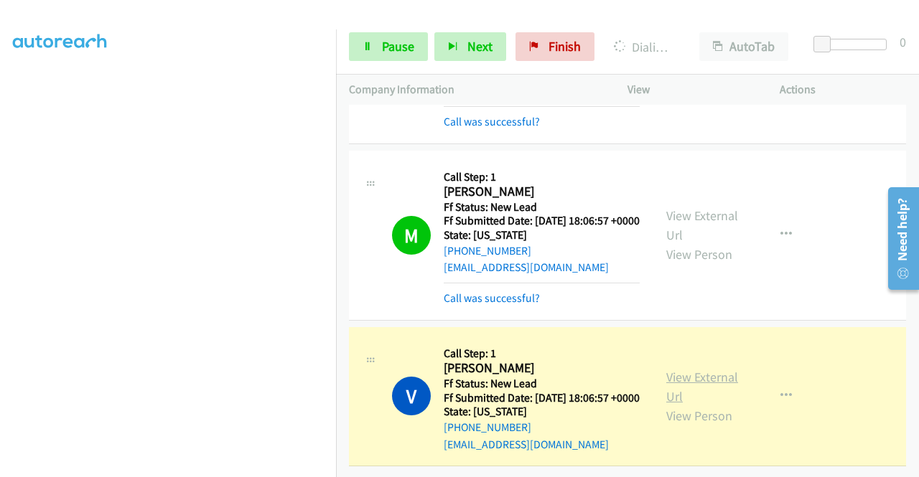
click at [682, 405] on link "View External Url" at bounding box center [702, 387] width 72 height 36
click at [388, 55] on link "Pause" at bounding box center [388, 46] width 79 height 29
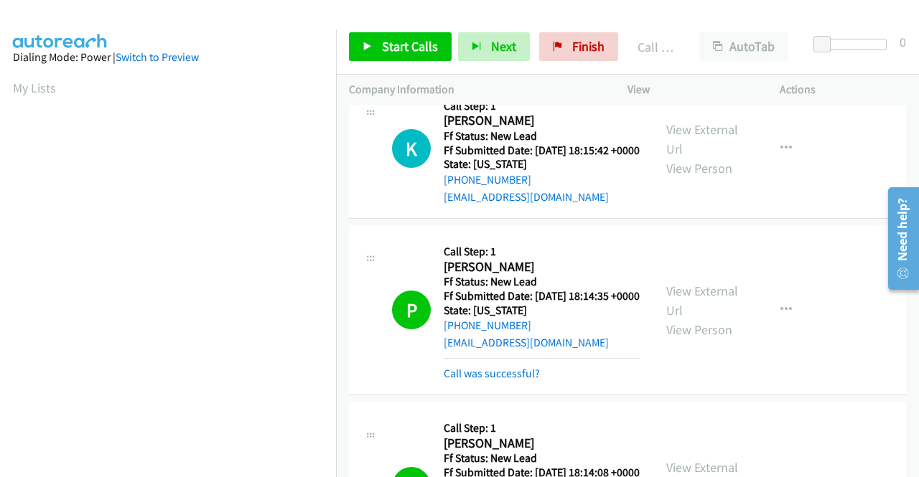
scroll to position [2209, 0]
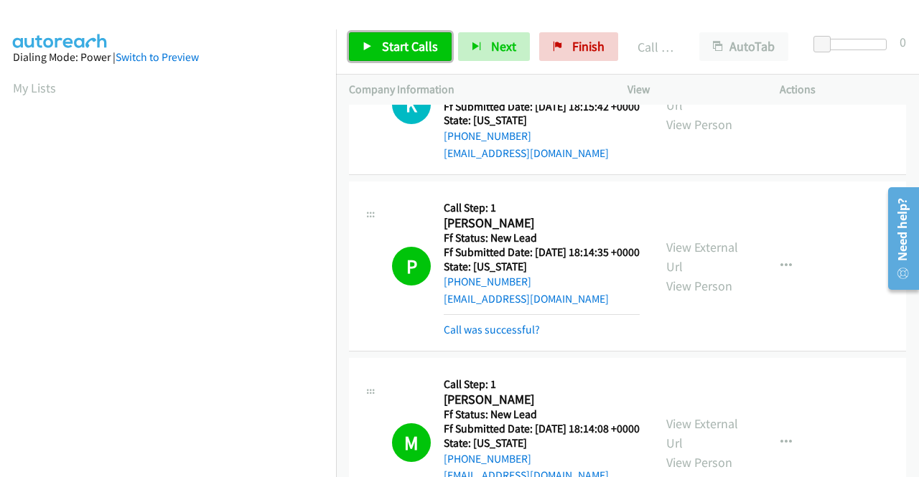
click at [398, 51] on span "Start Calls" at bounding box center [410, 46] width 56 height 17
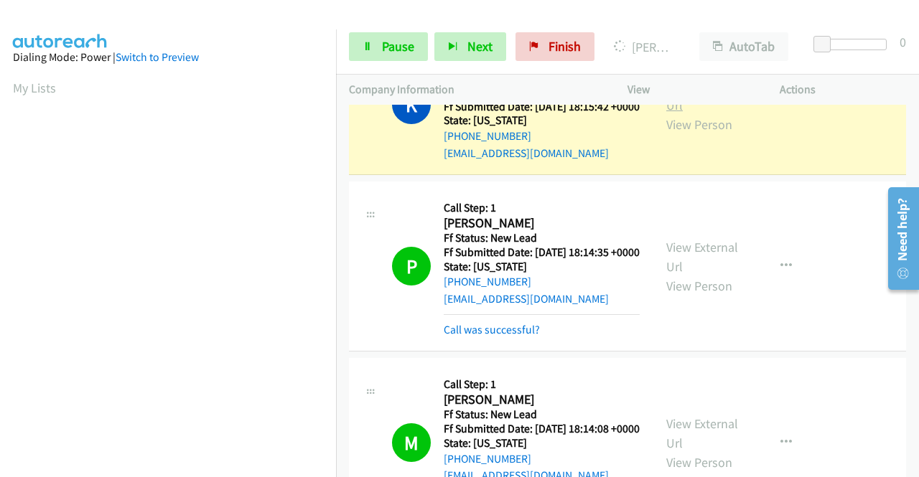
click at [687, 113] on link "View External Url" at bounding box center [702, 96] width 72 height 36
click at [0, 244] on aside "Dialing Mode: Power | Switch to Preview My Lists" at bounding box center [168, 109] width 336 height 795
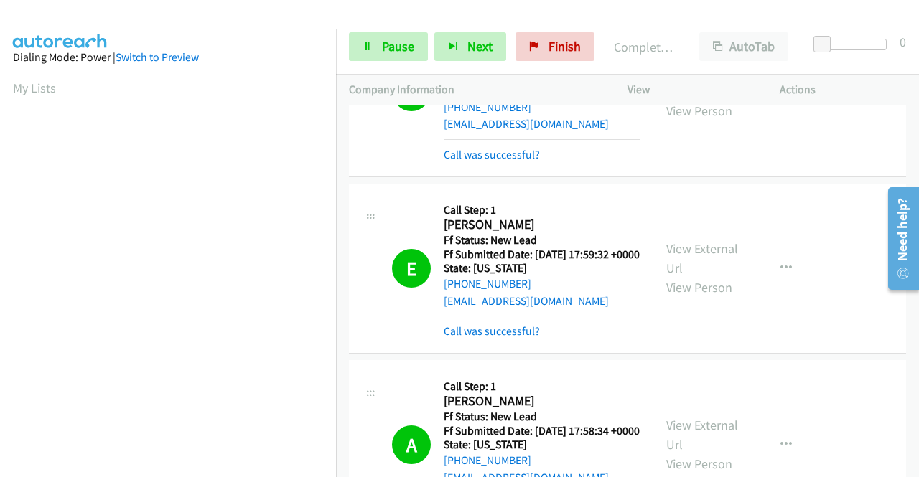
scroll to position [0, 0]
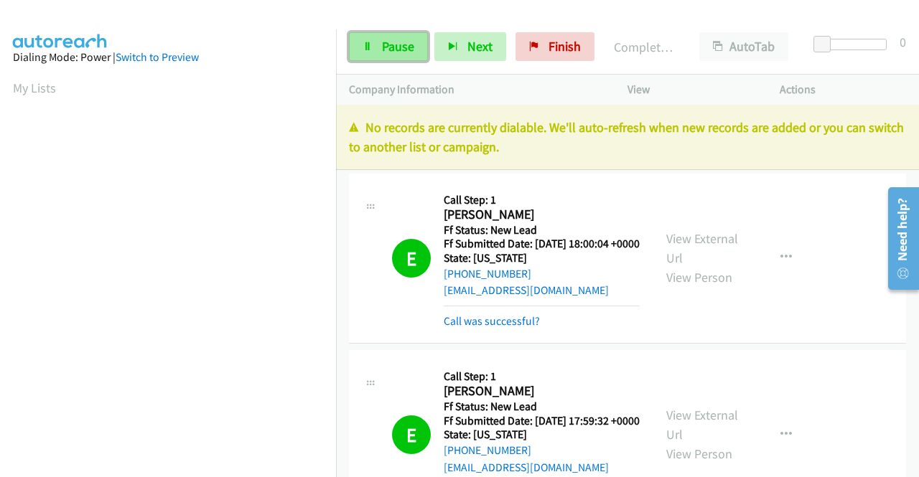
click at [375, 52] on link "Pause" at bounding box center [388, 46] width 79 height 29
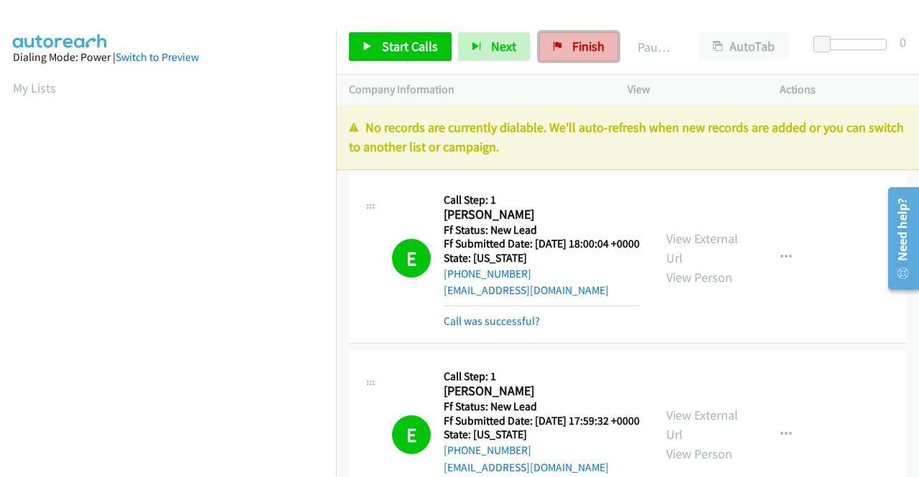
click at [572, 50] on span "Finish" at bounding box center [588, 46] width 32 height 17
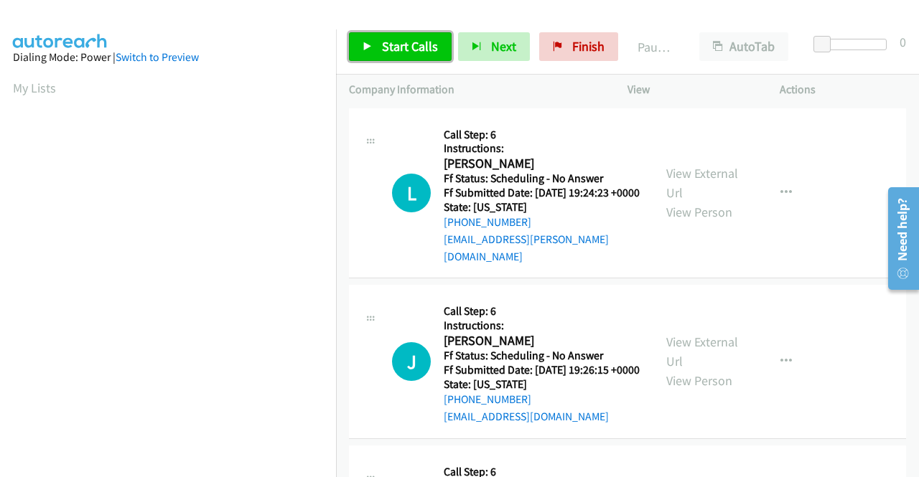
click at [412, 47] on span "Start Calls" at bounding box center [410, 46] width 56 height 17
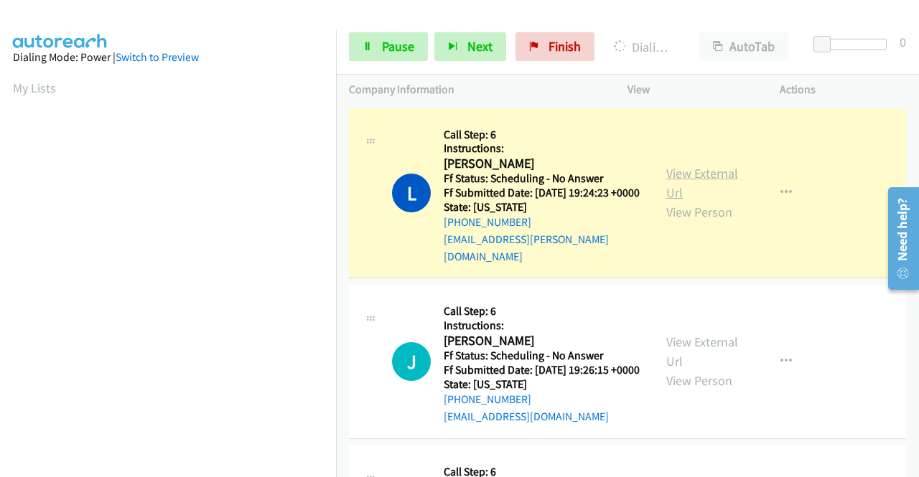
click at [683, 166] on link "View External Url" at bounding box center [702, 183] width 72 height 36
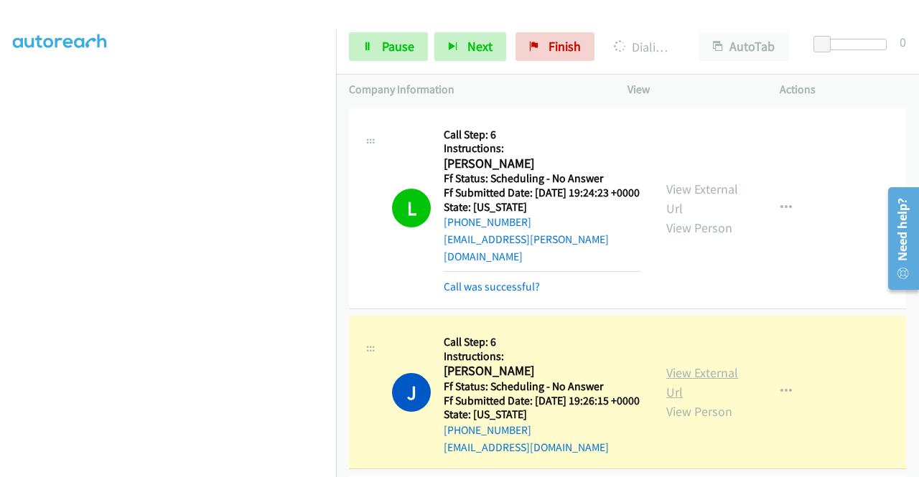
click at [694, 375] on link "View External Url" at bounding box center [702, 383] width 72 height 36
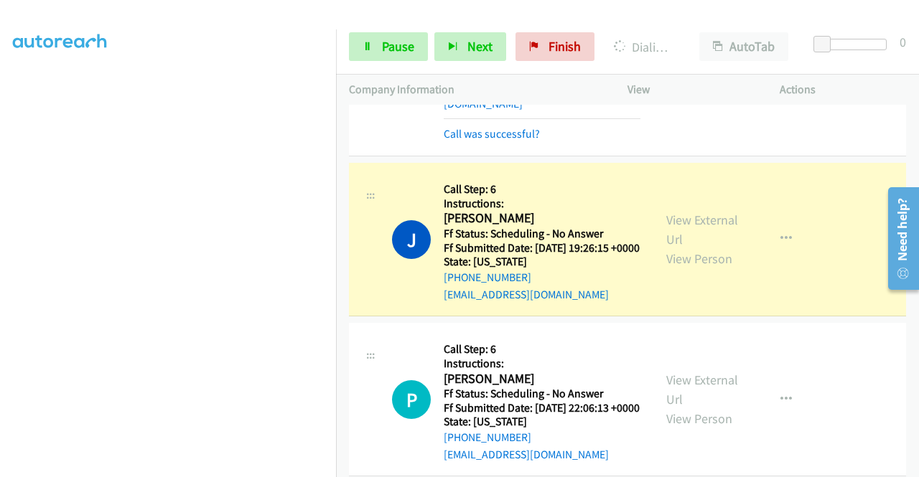
scroll to position [220, 0]
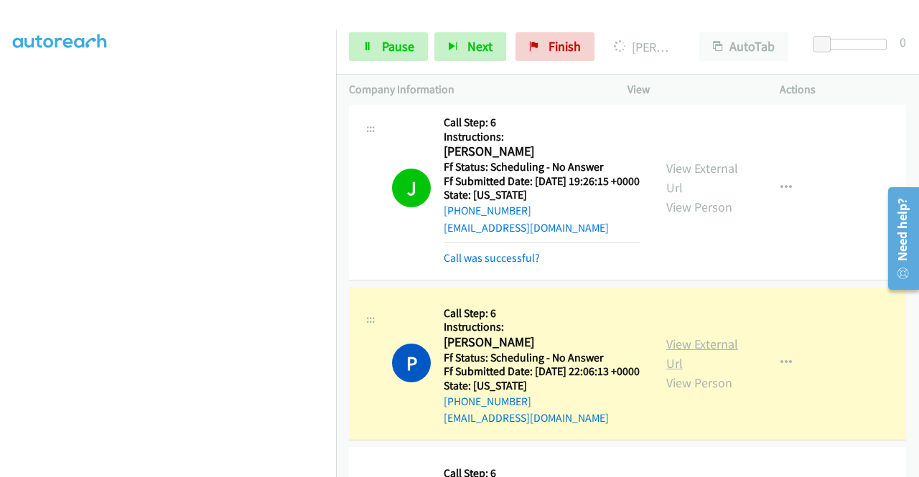
click at [691, 357] on link "View External Url" at bounding box center [702, 354] width 72 height 36
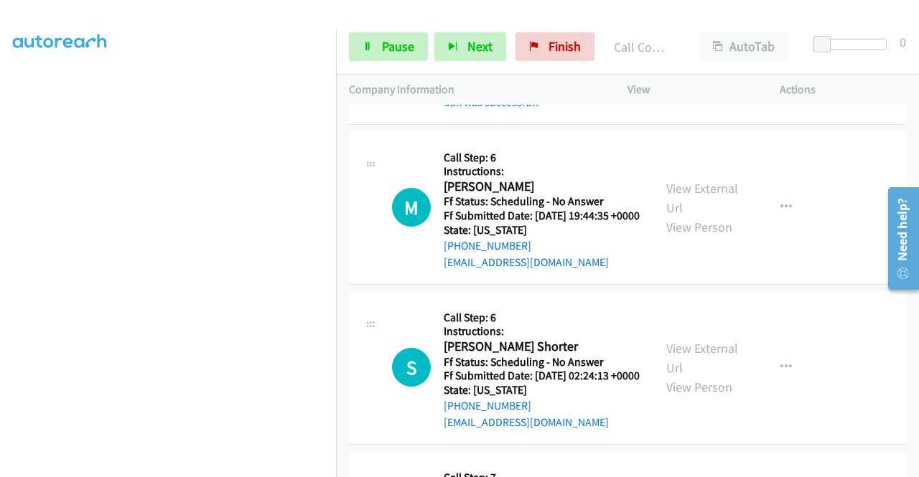
scroll to position [584, 0]
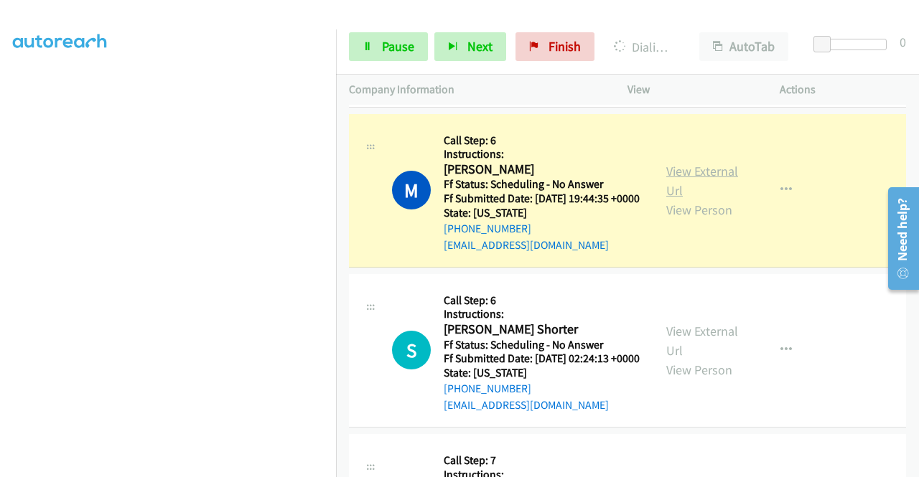
click at [666, 199] on link "View External Url" at bounding box center [702, 181] width 72 height 36
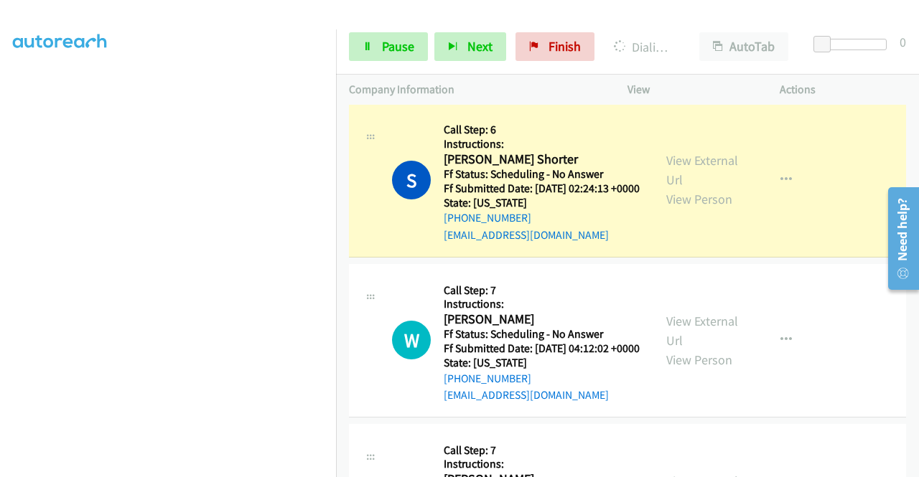
scroll to position [794, 0]
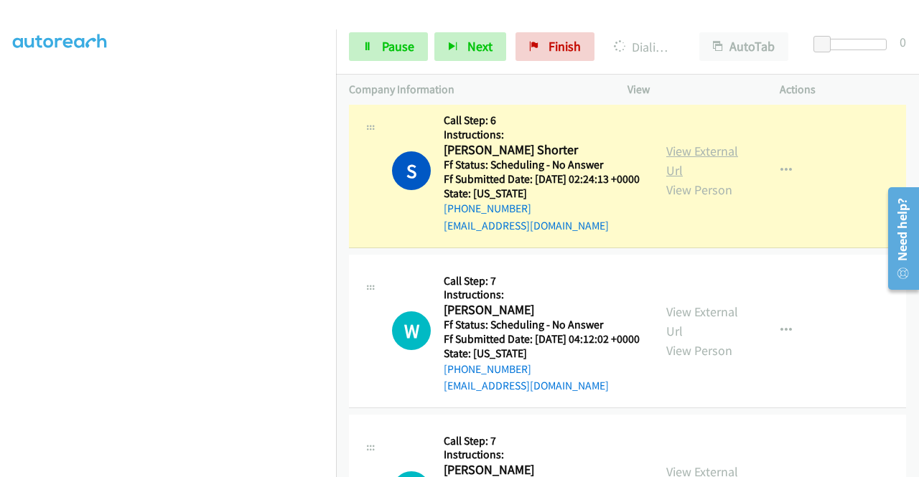
click at [693, 179] on link "View External Url" at bounding box center [702, 161] width 72 height 36
click at [385, 34] on link "Pause" at bounding box center [388, 46] width 79 height 29
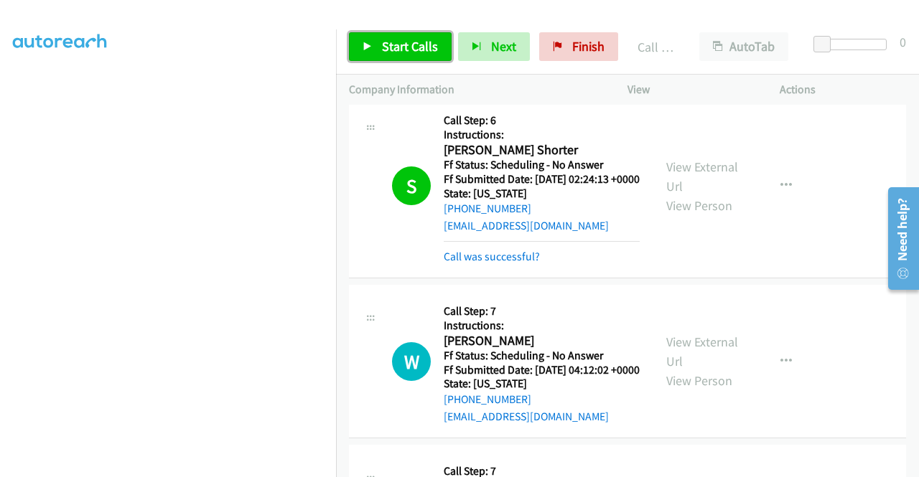
click at [378, 57] on link "Start Calls" at bounding box center [400, 46] width 103 height 29
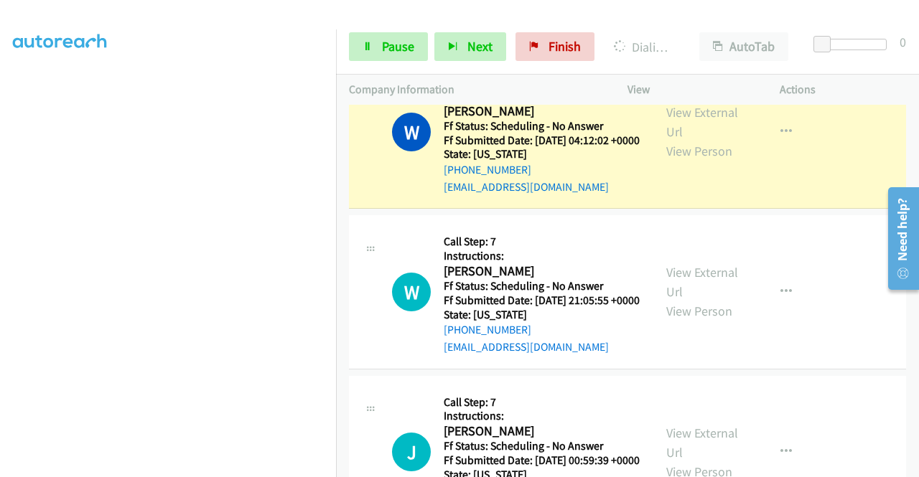
scroll to position [1019, 0]
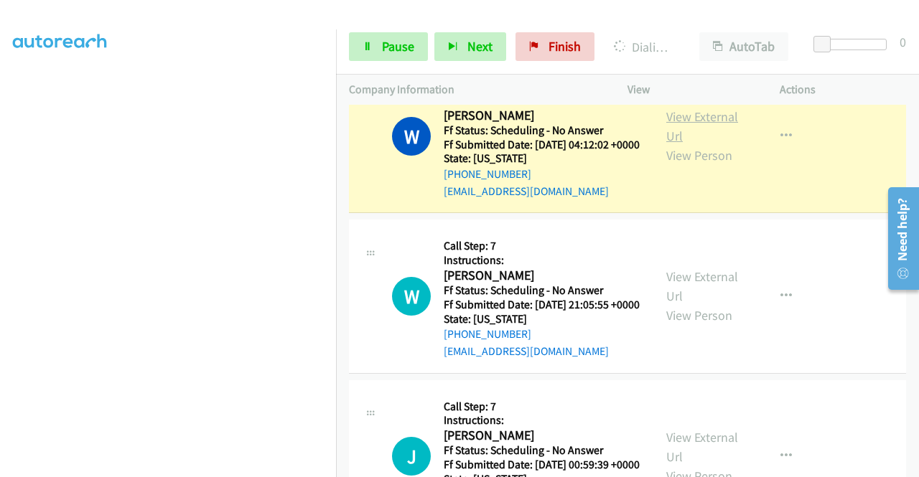
click at [683, 144] on link "View External Url" at bounding box center [702, 126] width 72 height 36
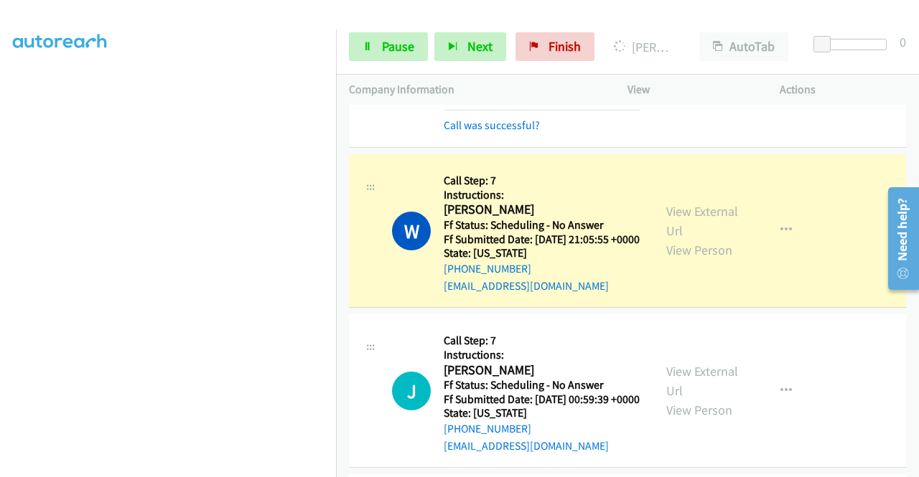
scroll to position [1211, 0]
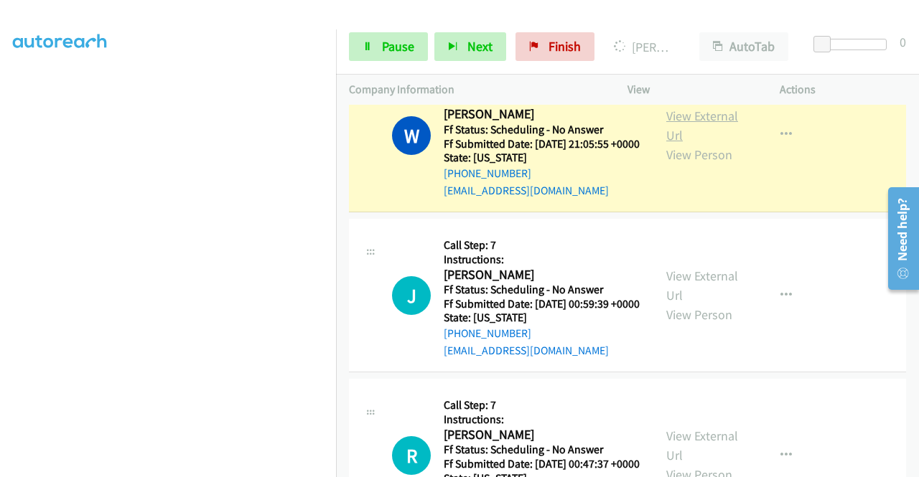
click at [708, 144] on link "View External Url" at bounding box center [702, 126] width 72 height 36
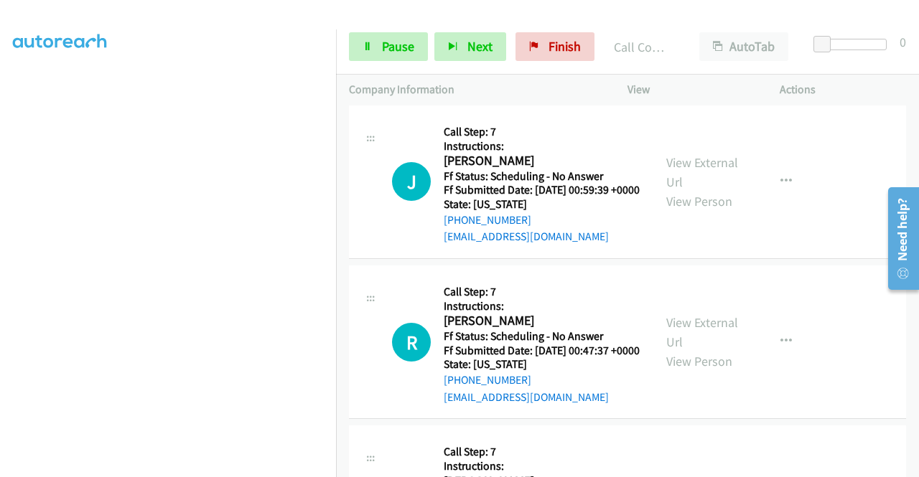
scroll to position [1393, 0]
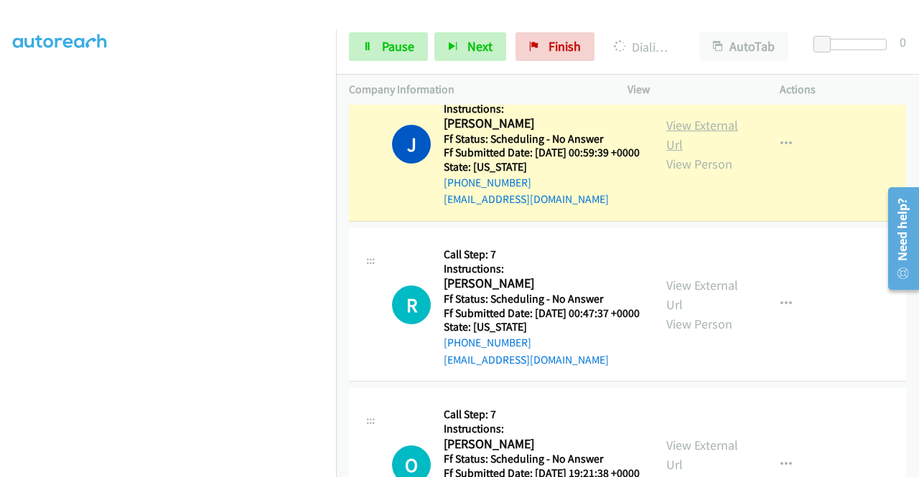
click at [699, 153] on link "View External Url" at bounding box center [702, 135] width 72 height 36
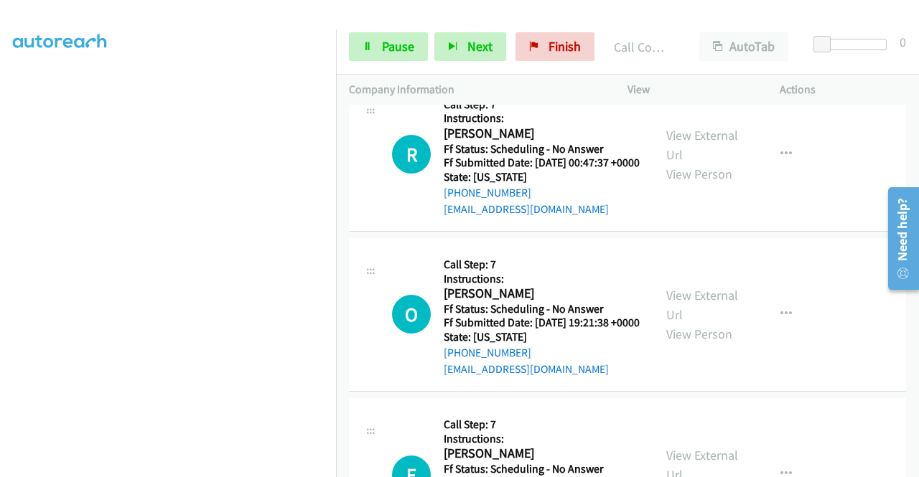
scroll to position [1602, 0]
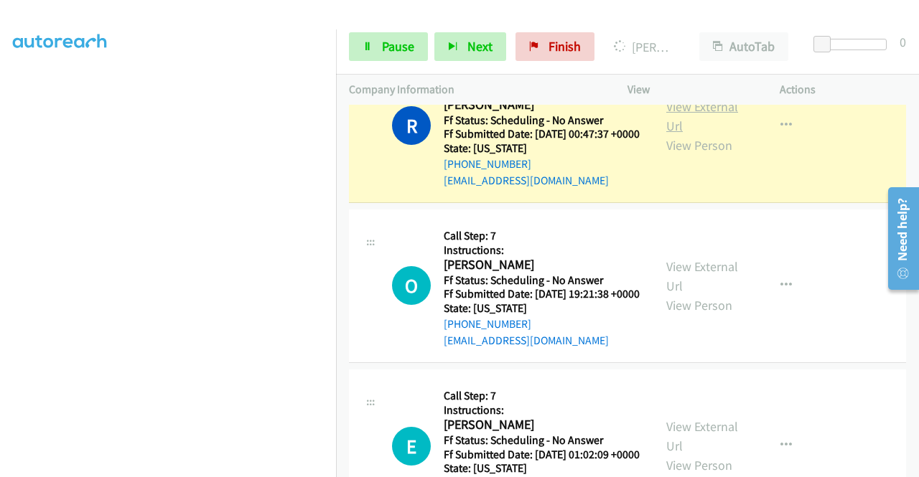
click at [673, 134] on link "View External Url" at bounding box center [702, 116] width 72 height 36
click at [380, 39] on link "Pause" at bounding box center [388, 46] width 79 height 29
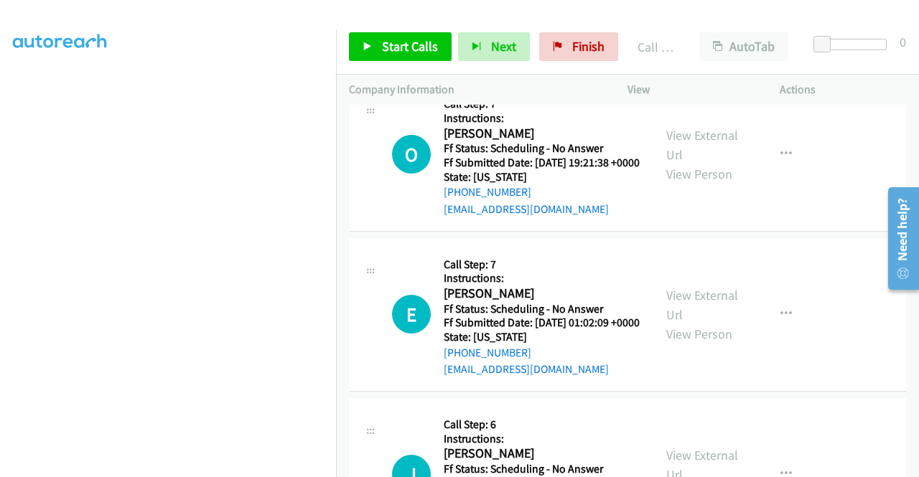
scroll to position [1822, 0]
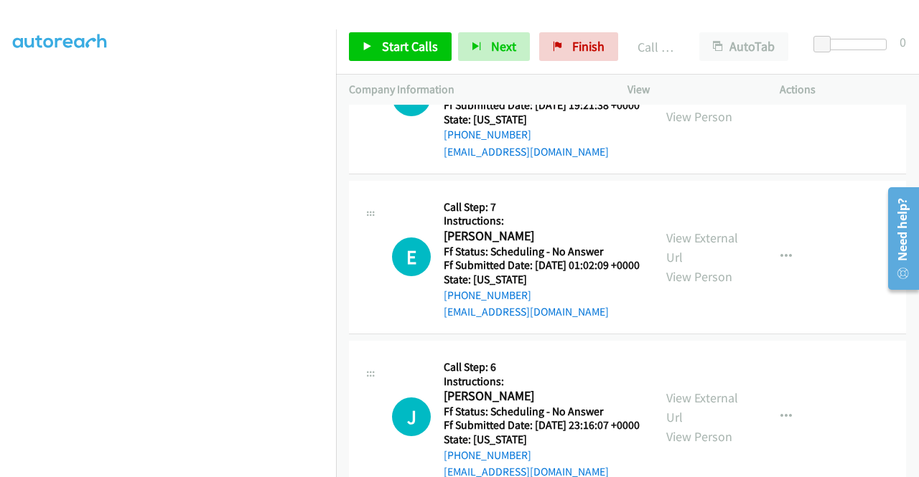
click at [411, 62] on div "Start Calls Pause Next Finish Call Completed AutoTab AutoTab 0" at bounding box center [627, 46] width 583 height 55
click at [416, 55] on link "Start Calls" at bounding box center [400, 46] width 103 height 29
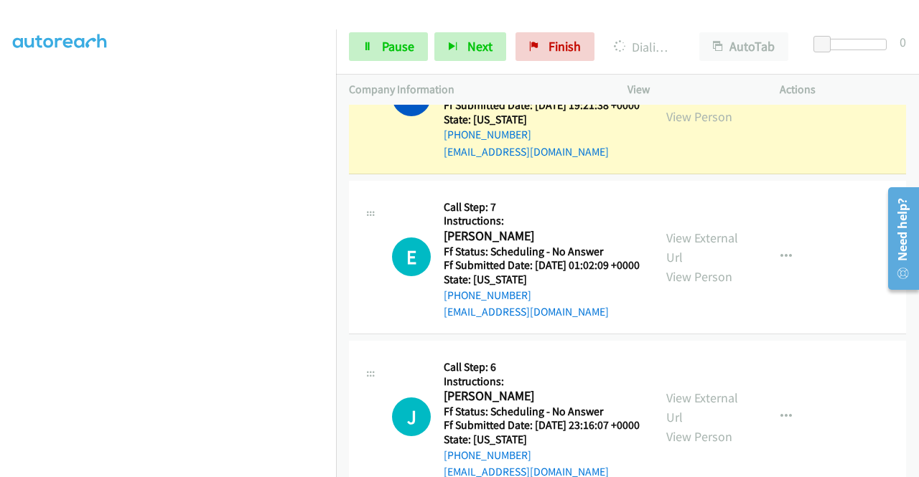
click at [669, 106] on link "View External Url" at bounding box center [702, 88] width 72 height 36
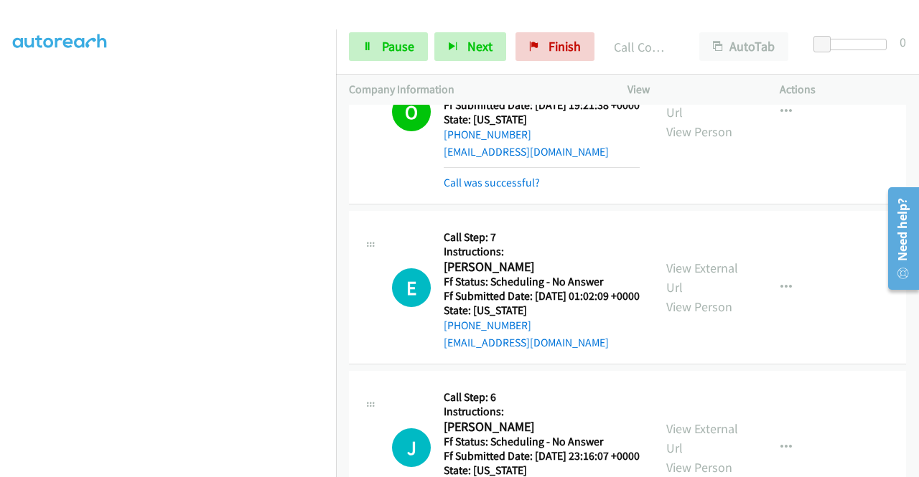
click at [910, 469] on div "+1 415-964-1034 Call failed - Please reload the list and try again The Callbar …" at bounding box center [627, 291] width 583 height 373
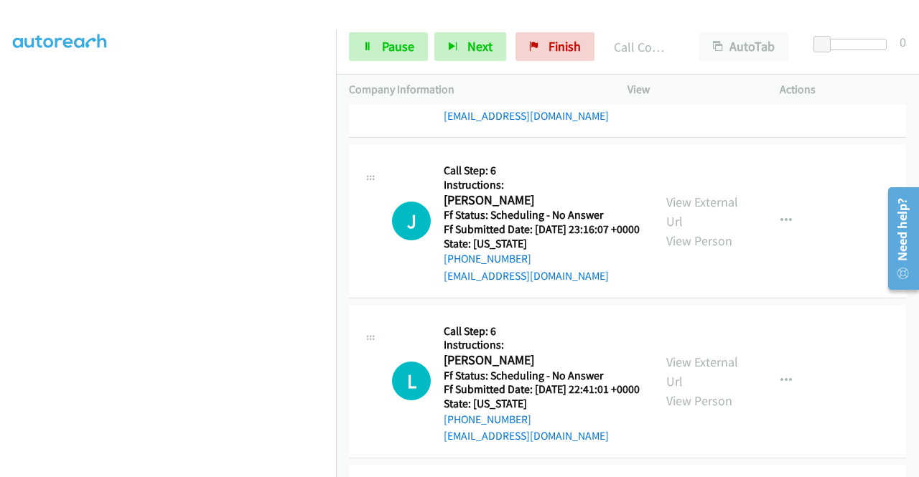
scroll to position [2061, 0]
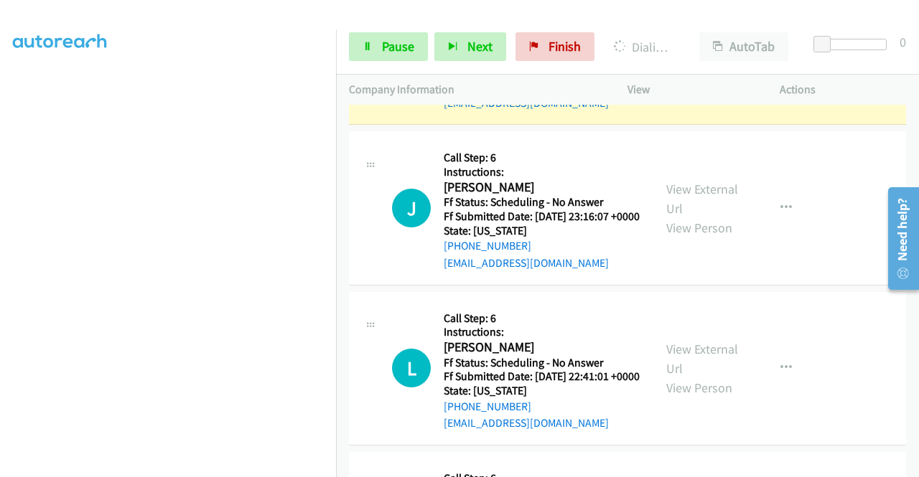
click at [685, 56] on link "View External Url" at bounding box center [702, 38] width 72 height 36
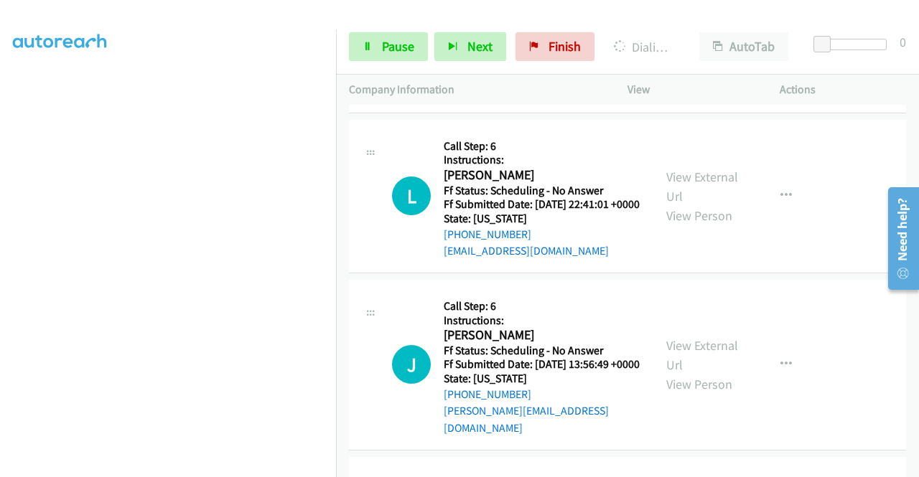
scroll to position [2264, 0]
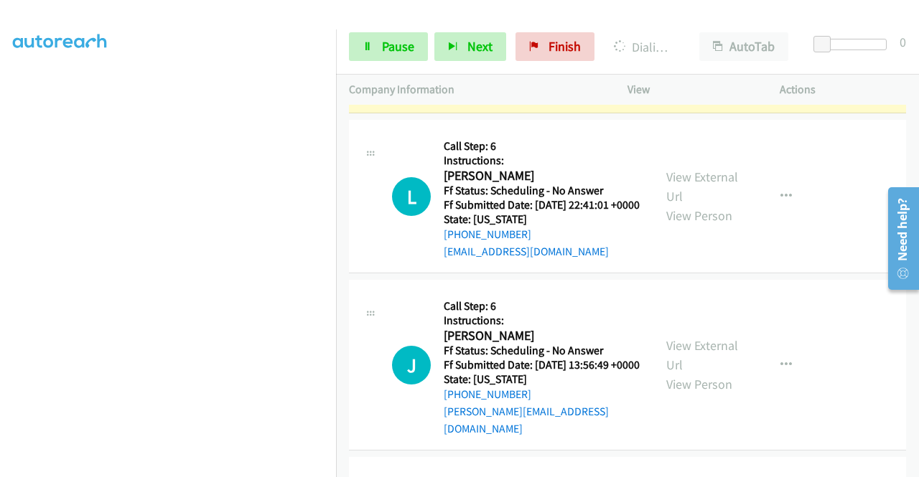
click at [673, 45] on link "View External Url" at bounding box center [702, 27] width 72 height 36
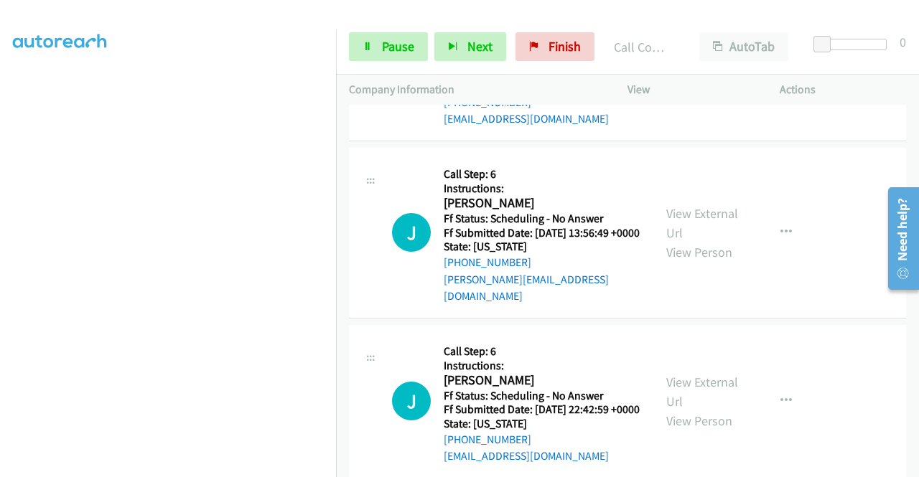
scroll to position [2456, 0]
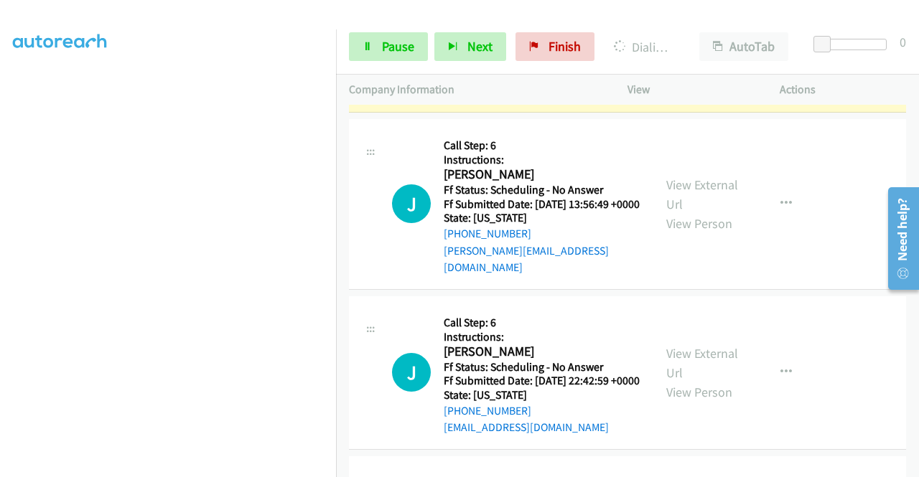
click at [685, 44] on link "View External Url" at bounding box center [702, 26] width 72 height 36
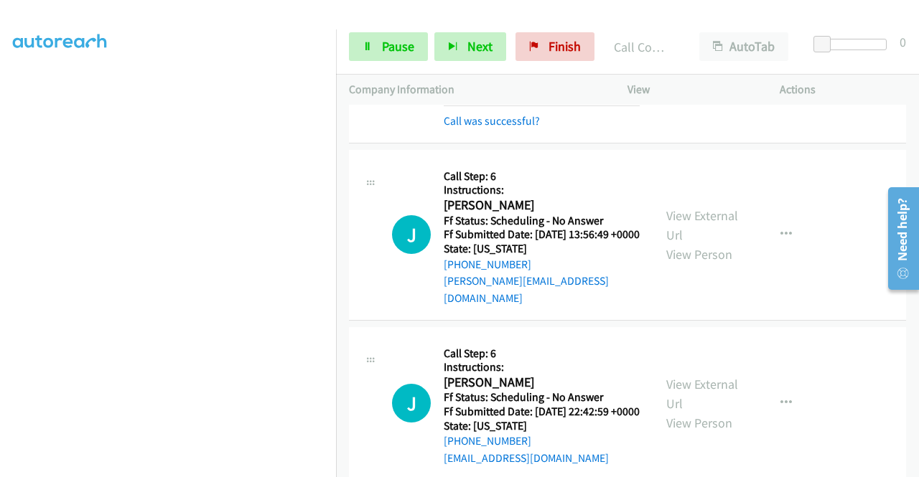
click at [910, 467] on div "+1 415-964-1034 Call failed - Please reload the list and try again The Callbar …" at bounding box center [627, 291] width 583 height 373
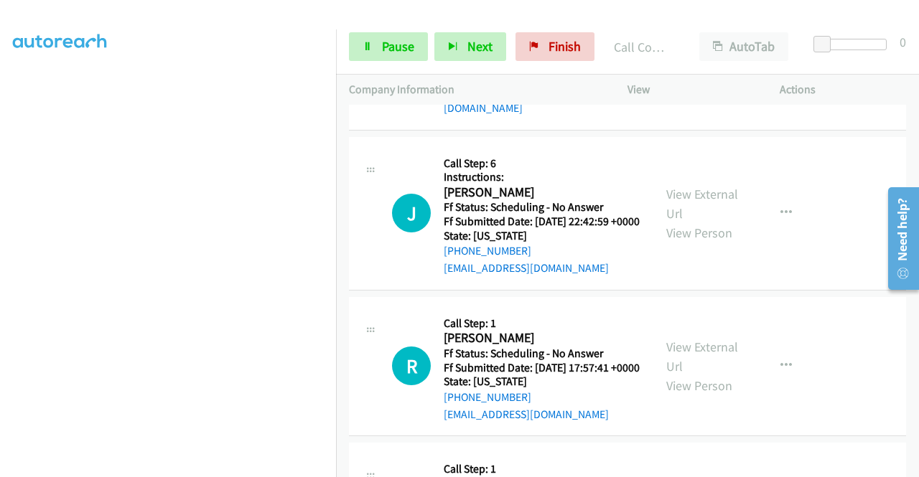
scroll to position [2647, 0]
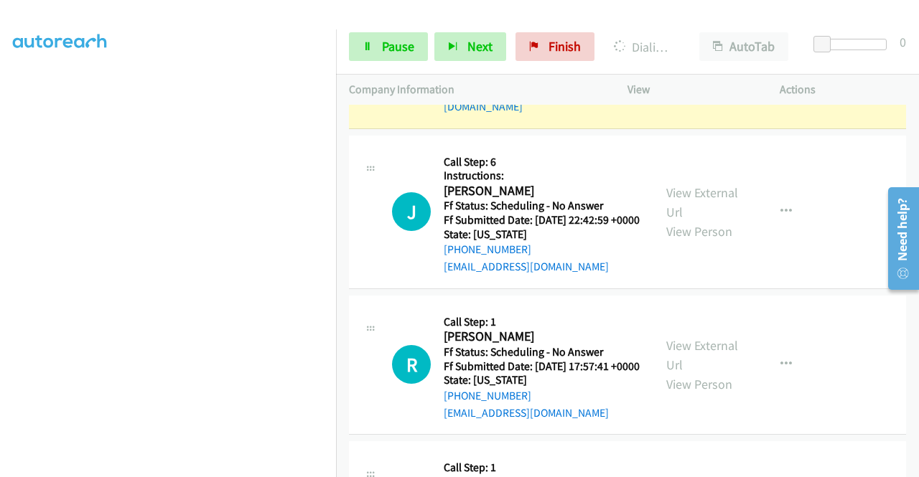
click at [701, 72] on div "View External Url View Person" at bounding box center [703, 43] width 75 height 58
click at [696, 52] on link "View External Url" at bounding box center [702, 34] width 72 height 36
click at [385, 38] on span "Pause" at bounding box center [398, 46] width 32 height 17
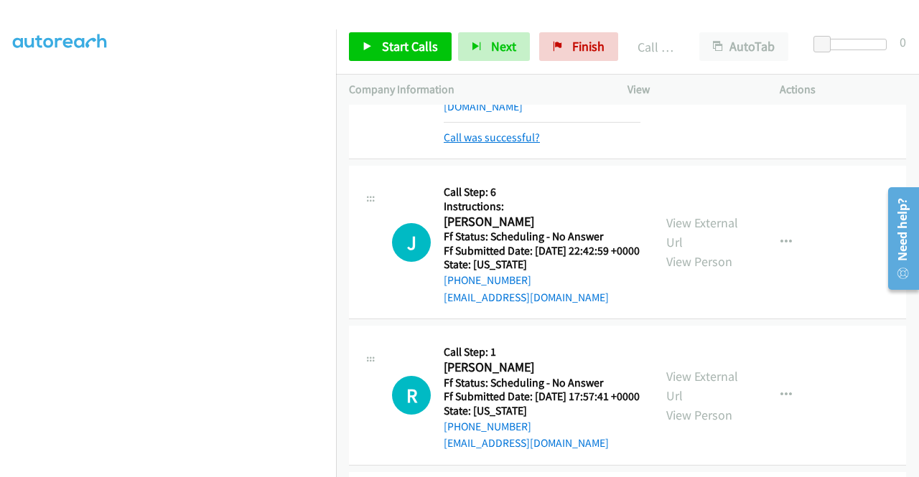
click at [505, 144] on link "Call was successful?" at bounding box center [492, 138] width 96 height 14
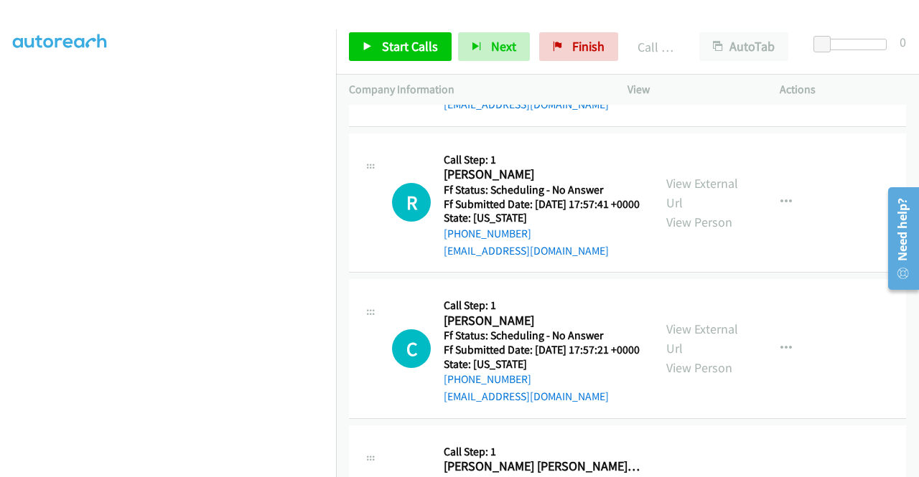
scroll to position [2838, 0]
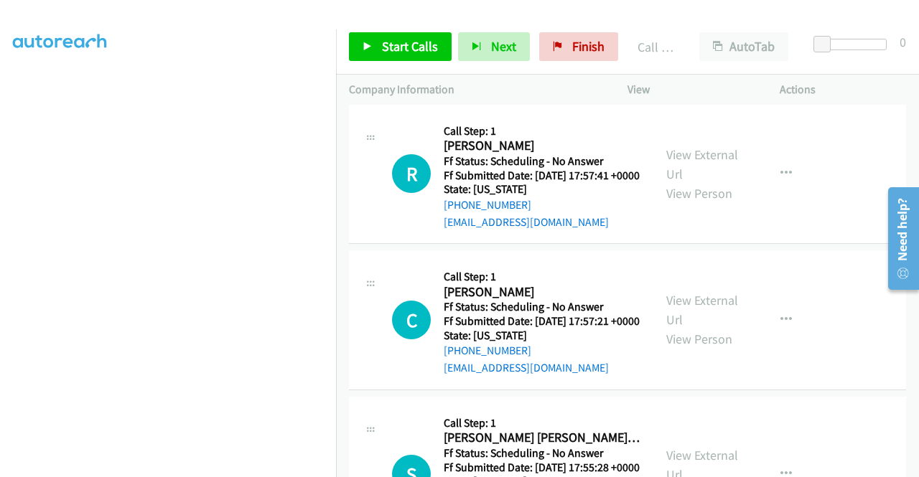
click at [426, 62] on div "Start Calls Pause Next Finish Call Completed AutoTab AutoTab 0" at bounding box center [627, 46] width 583 height 55
click at [420, 45] on span "Start Calls" at bounding box center [410, 46] width 56 height 17
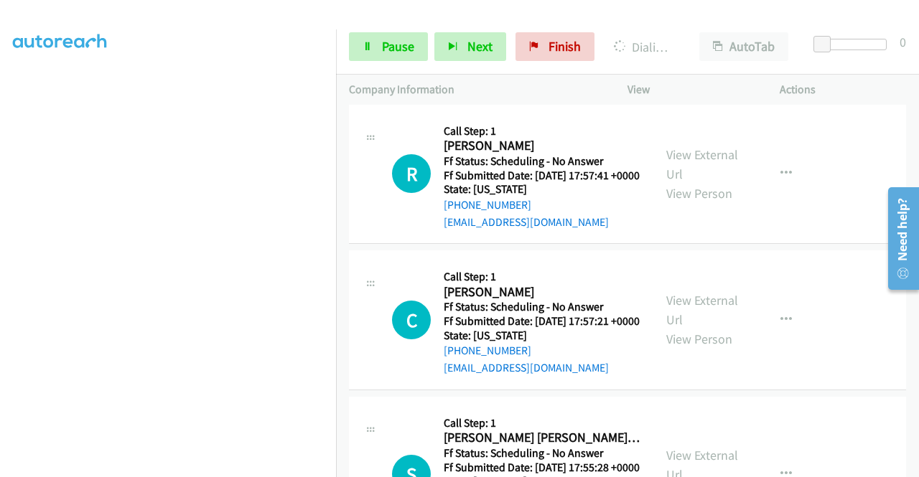
click at [666, 29] on link "View External Url" at bounding box center [702, 12] width 72 height 36
click at [0, 90] on aside "Dialing Mode: Power | Switch to Preview My Lists" at bounding box center [168, 109] width 336 height 795
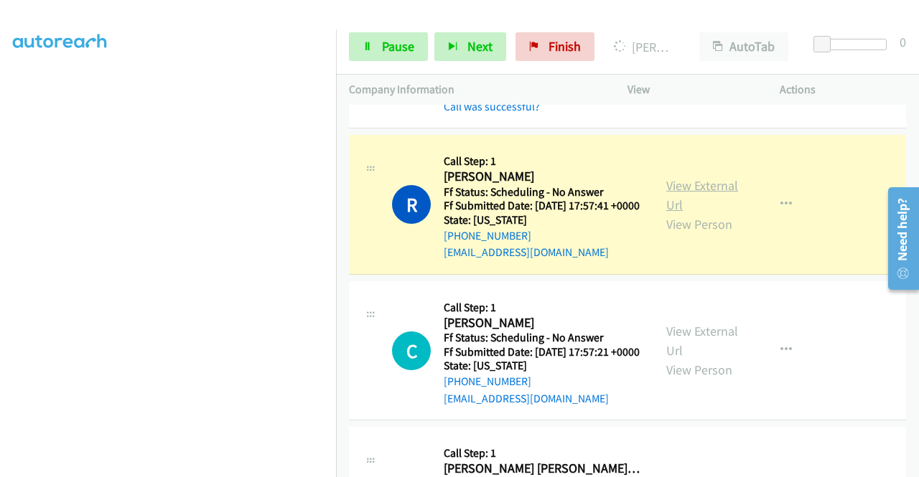
click at [687, 213] on link "View External Url" at bounding box center [702, 195] width 72 height 36
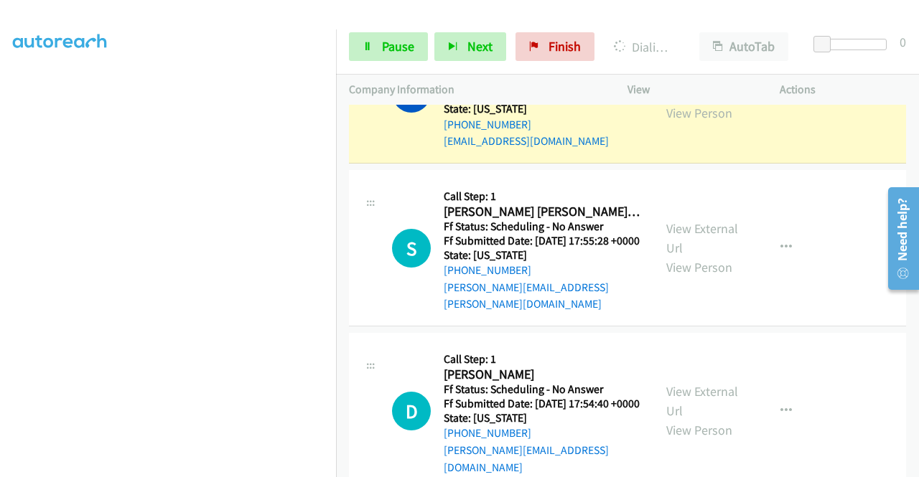
scroll to position [3174, 0]
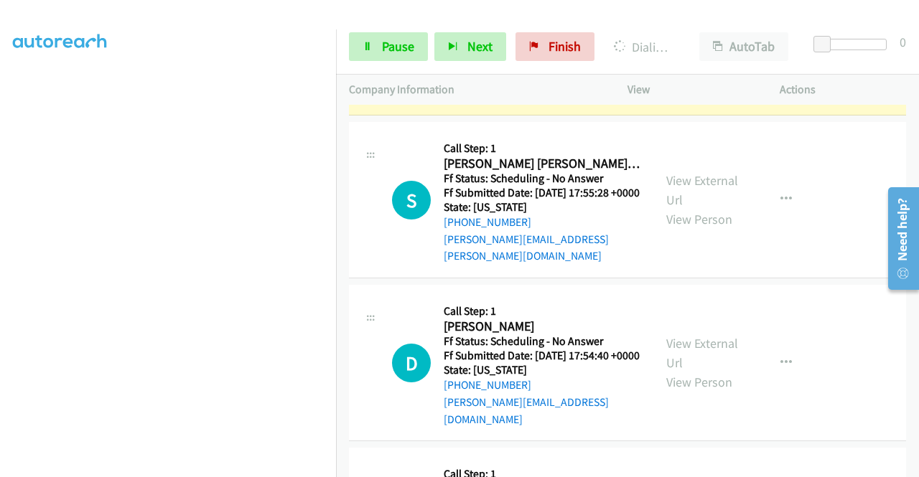
click at [705, 54] on link "View External Url" at bounding box center [702, 36] width 72 height 36
click at [368, 68] on div "Start Calls Pause Next Finish Dialing Christine Sanchez AutoTab AutoTab 0" at bounding box center [627, 46] width 583 height 55
click at [382, 32] on link "Pause" at bounding box center [388, 46] width 79 height 29
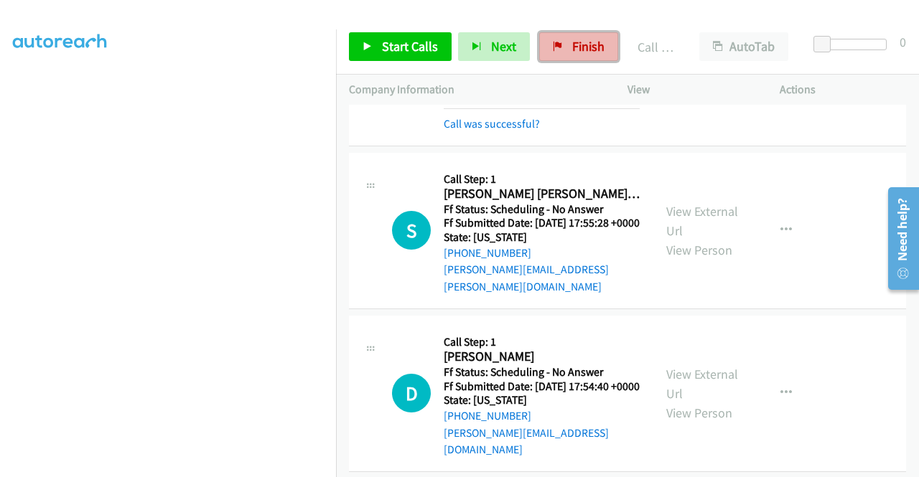
click at [561, 55] on link "Finish" at bounding box center [578, 46] width 79 height 29
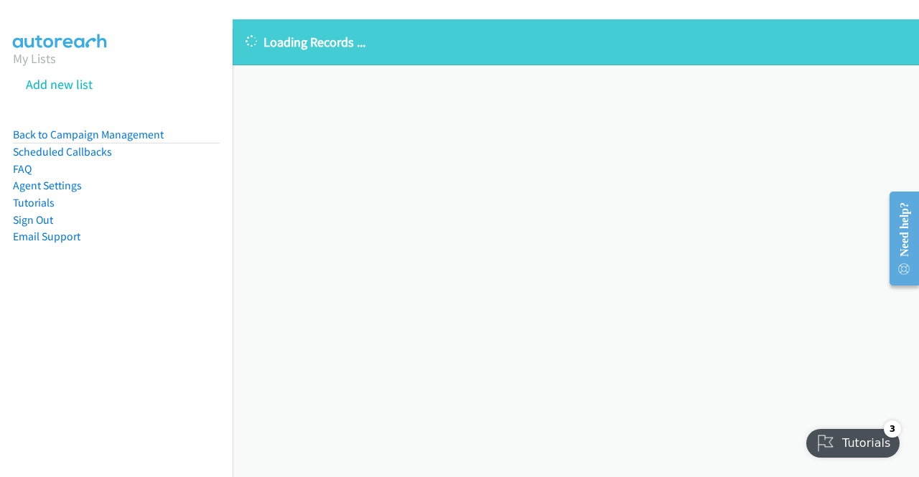
click at [389, 206] on div "Loading Records ... Sorry, something went wrong please try again." at bounding box center [576, 248] width 686 height 458
click at [95, 131] on link "Back to Campaign Management" at bounding box center [88, 135] width 151 height 14
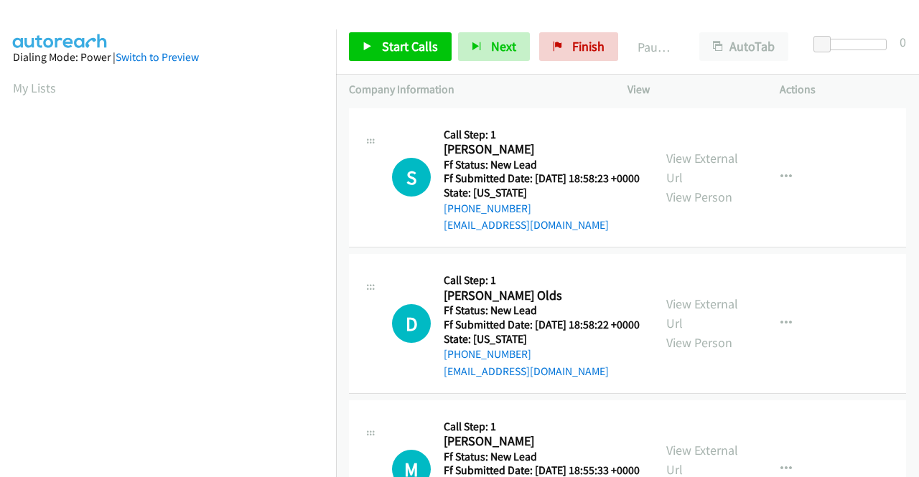
click at [430, 61] on div "Start Calls Pause Next Finish Paused AutoTab AutoTab 0" at bounding box center [627, 46] width 583 height 55
click at [431, 55] on link "Start Calls" at bounding box center [400, 46] width 103 height 29
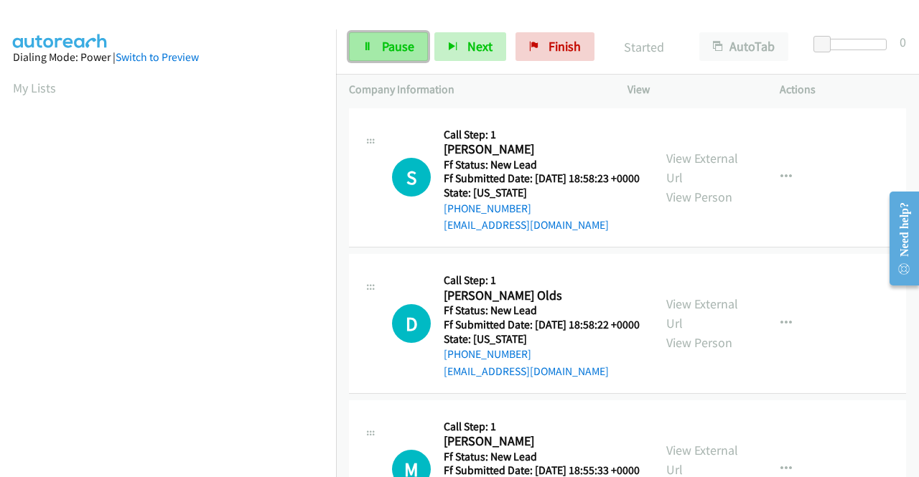
click at [418, 50] on link "Pause" at bounding box center [388, 46] width 79 height 29
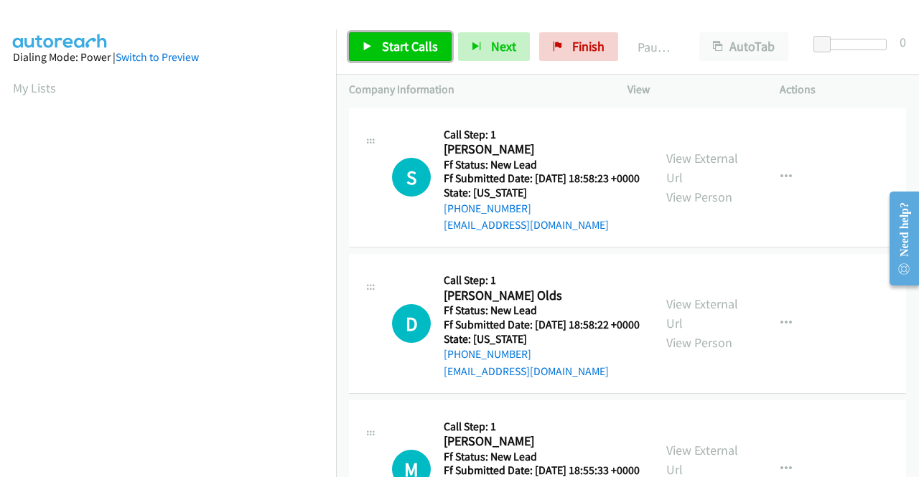
click at [418, 50] on span "Start Calls" at bounding box center [410, 46] width 56 height 17
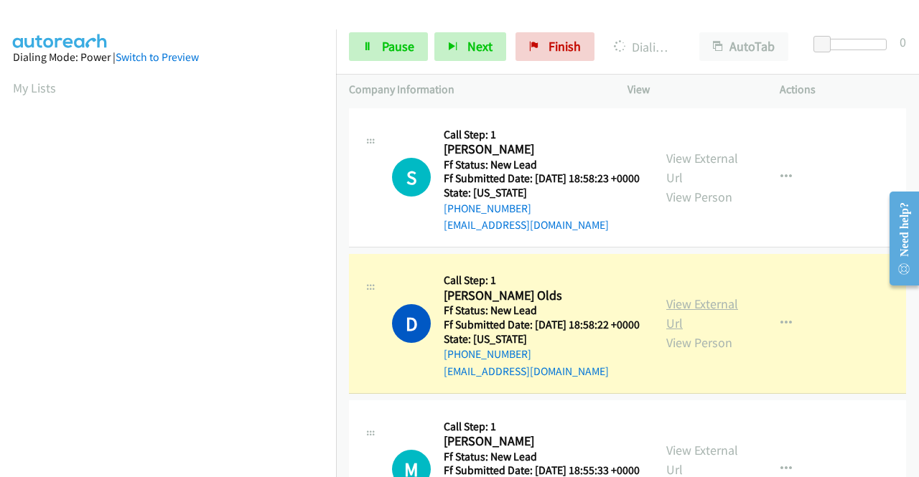
click at [671, 317] on link "View External Url" at bounding box center [702, 314] width 72 height 36
click at [0, 116] on aside "Dialing Mode: Power | Switch to Preview My Lists" at bounding box center [168, 426] width 336 height 795
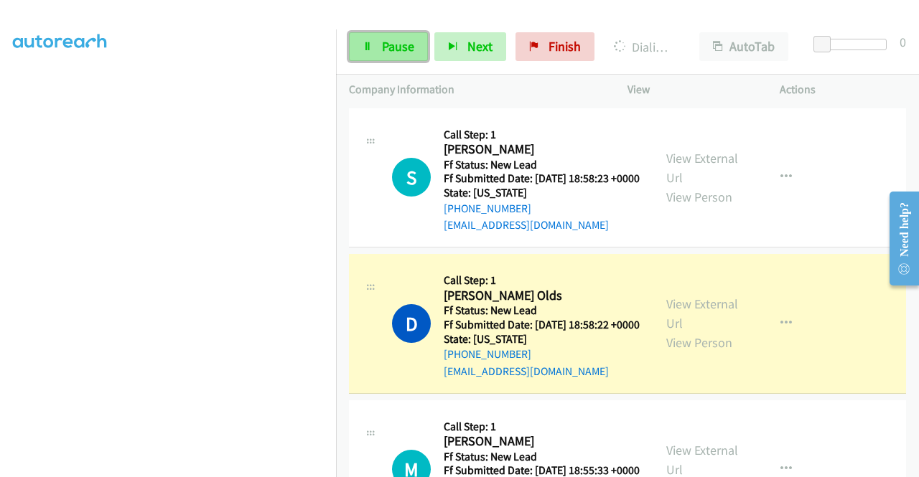
click at [370, 46] on icon at bounding box center [367, 47] width 10 height 10
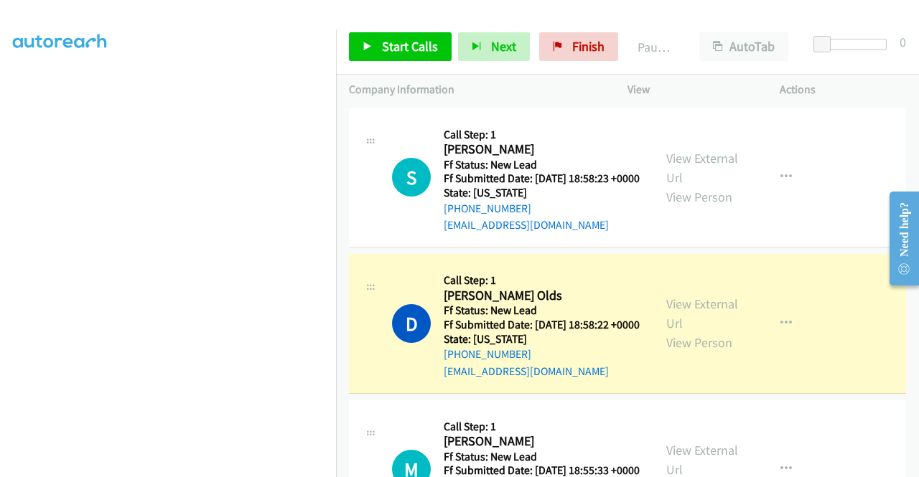
scroll to position [0, 0]
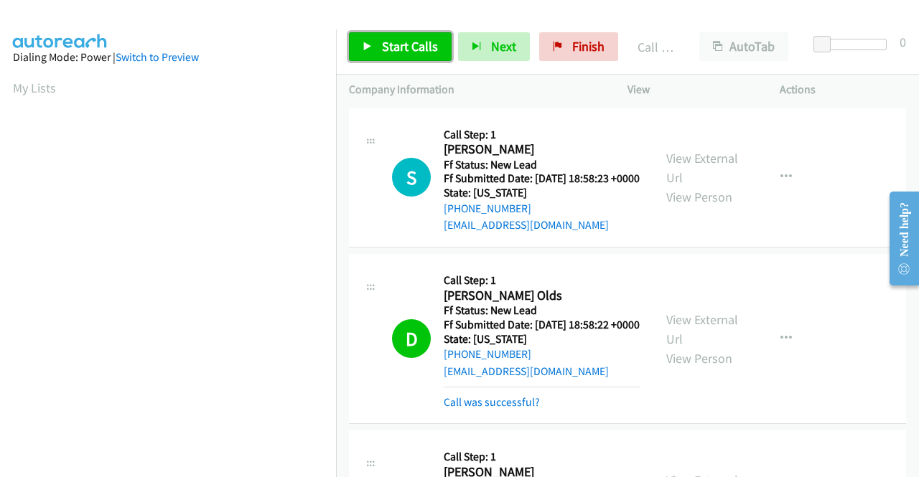
click at [377, 55] on link "Start Calls" at bounding box center [400, 46] width 103 height 29
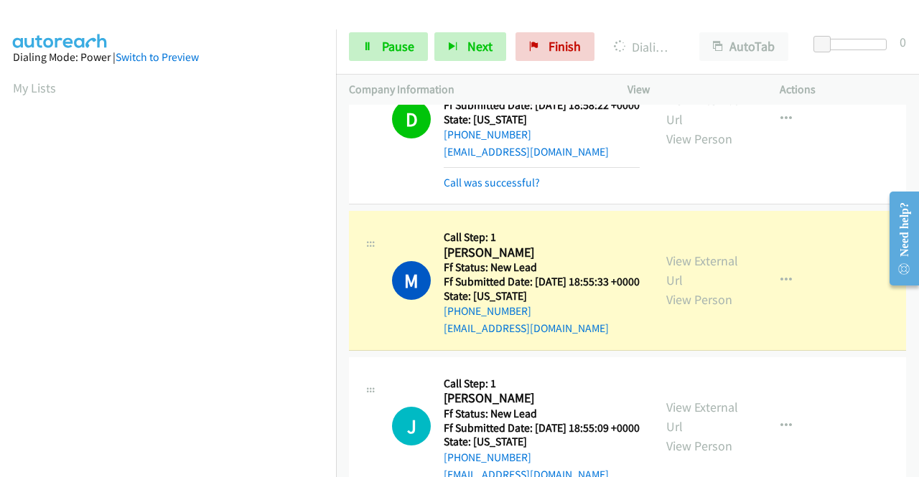
scroll to position [248, 0]
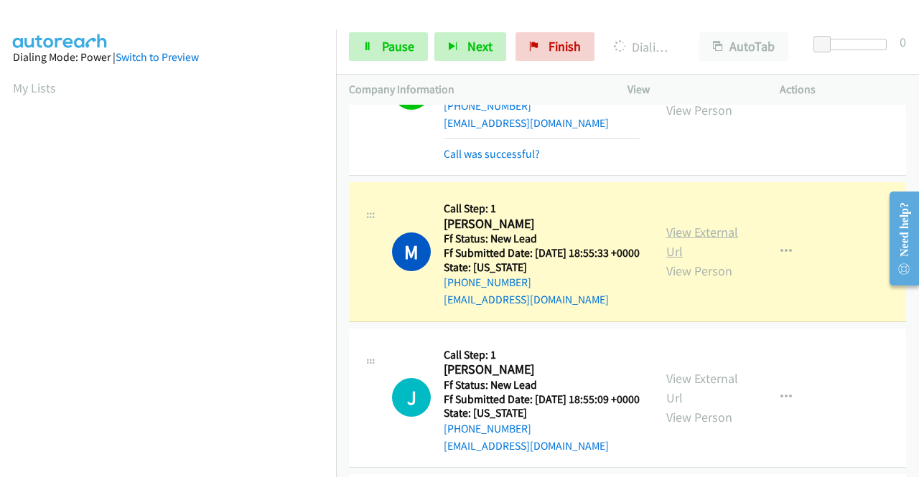
click at [731, 260] on link "View External Url" at bounding box center [702, 242] width 72 height 36
click at [0, 115] on aside "Dialing Mode: Power | Switch to Preview My Lists" at bounding box center [168, 426] width 336 height 795
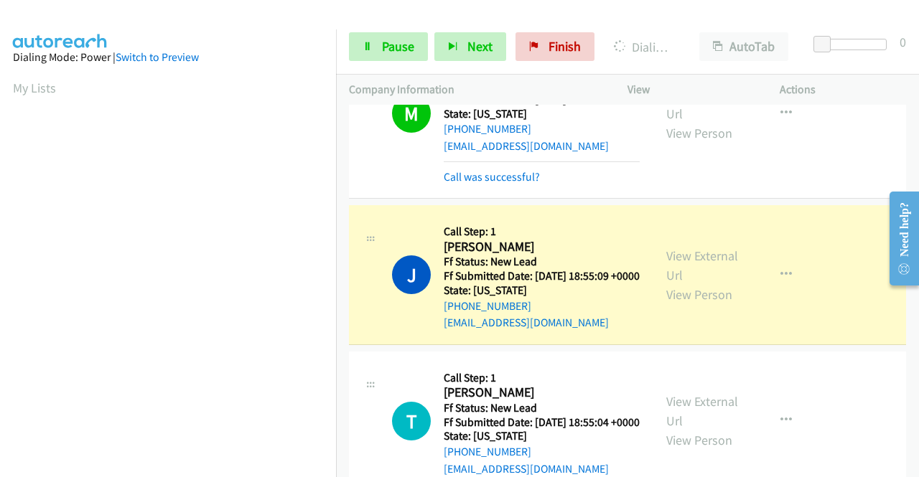
scroll to position [505, 0]
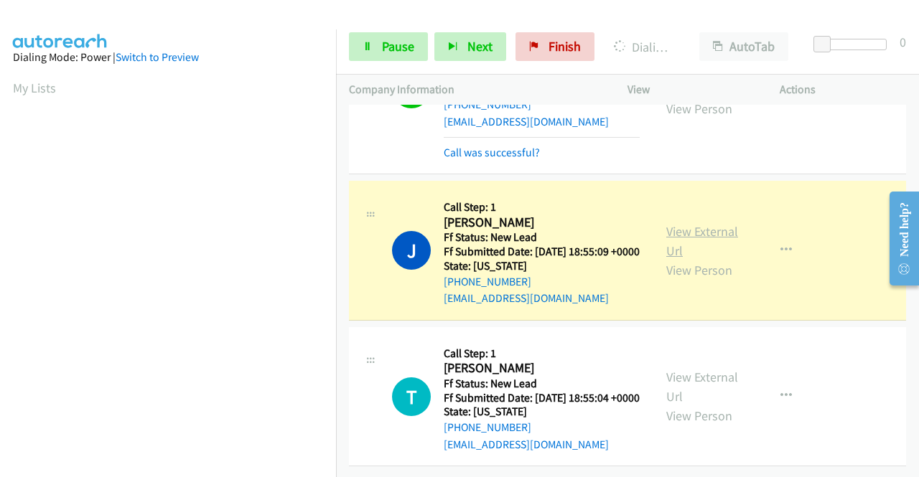
click at [696, 223] on link "View External Url" at bounding box center [702, 241] width 72 height 36
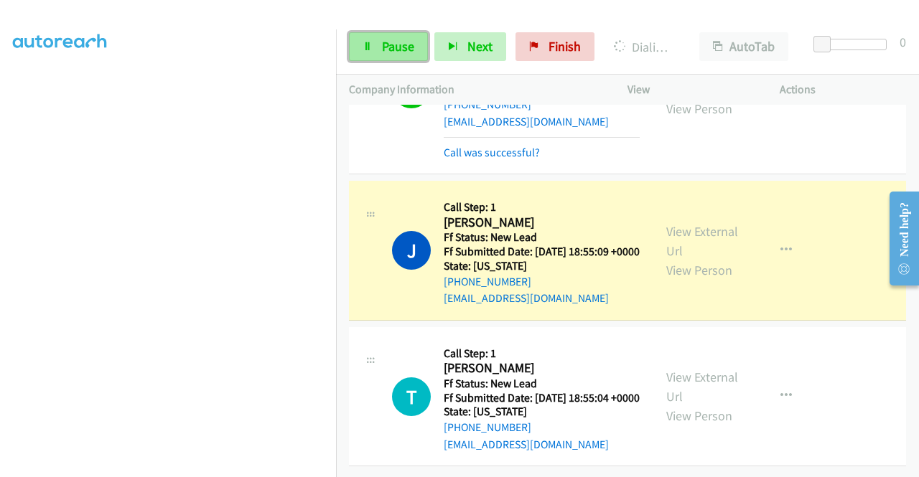
click at [380, 51] on link "Pause" at bounding box center [388, 46] width 79 height 29
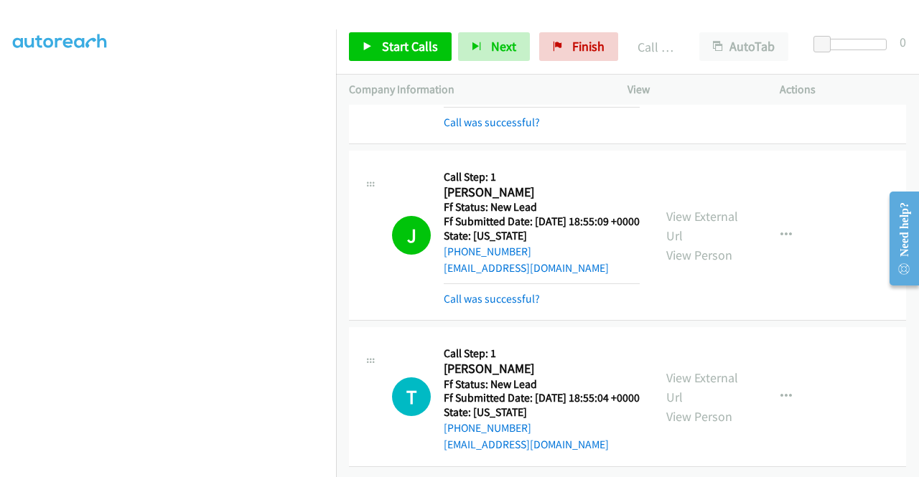
click at [508, 308] on div "Call was successful?" at bounding box center [542, 299] width 196 height 17
click at [505, 301] on link "Call was successful?" at bounding box center [492, 299] width 96 height 14
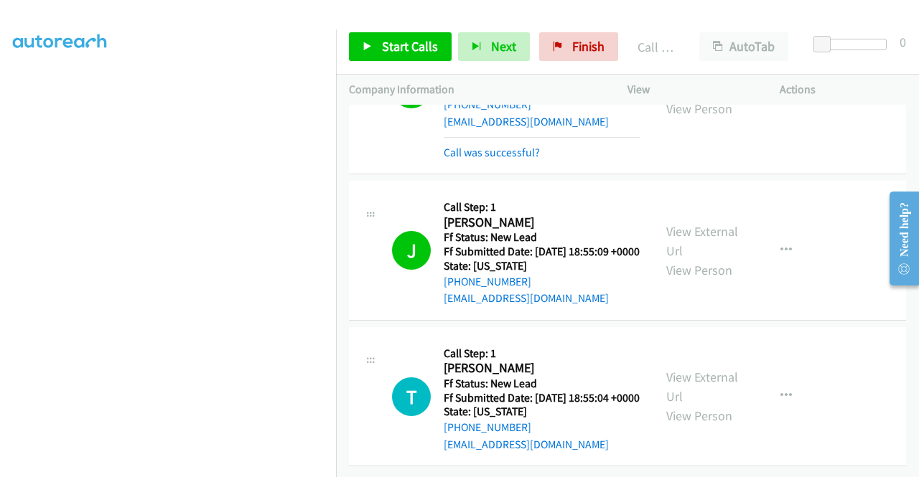
scroll to position [505, 0]
click at [386, 47] on span "Start Calls" at bounding box center [410, 46] width 56 height 17
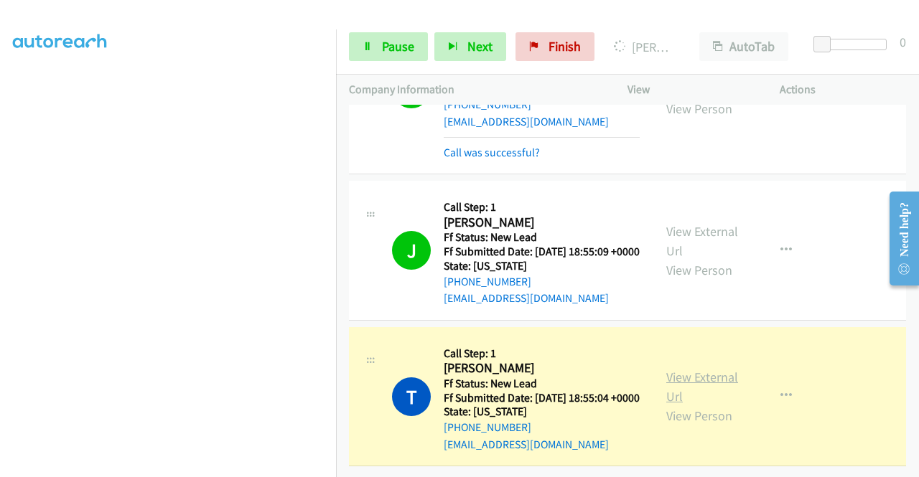
click at [713, 369] on link "View External Url" at bounding box center [702, 387] width 72 height 36
click at [0, 196] on aside "Dialing Mode: Power | Switch to Preview My Lists" at bounding box center [168, 109] width 336 height 795
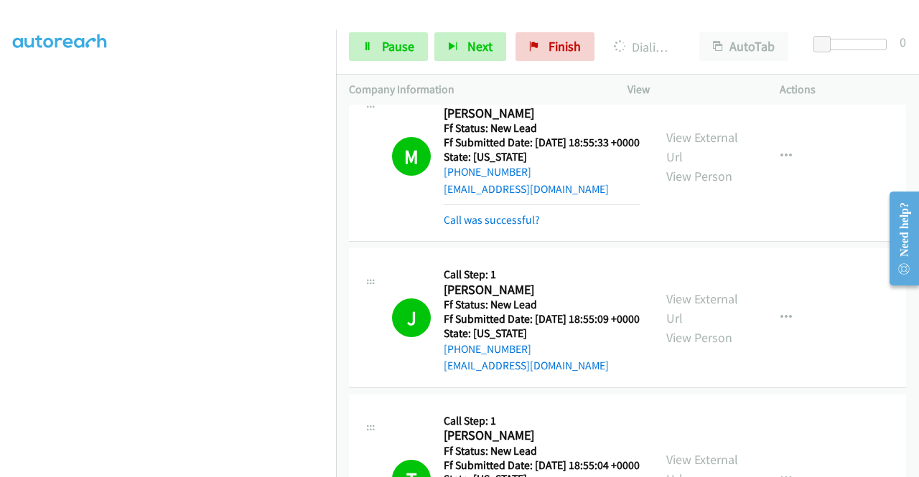
scroll to position [0, 0]
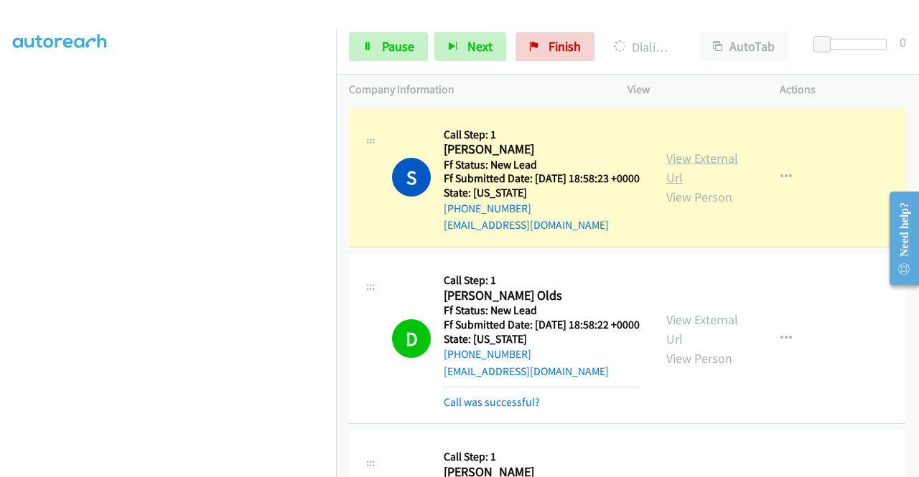
click at [701, 162] on link "View External Url" at bounding box center [702, 168] width 72 height 36
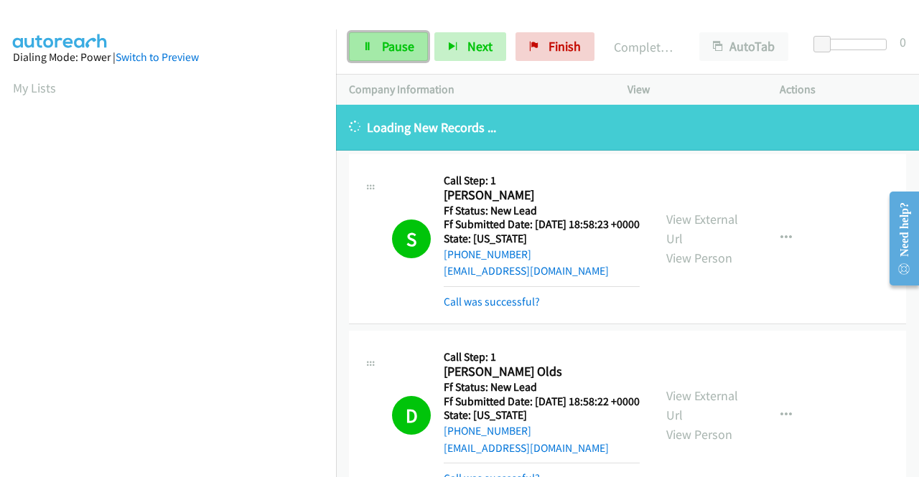
click at [404, 42] on span "Pause" at bounding box center [398, 46] width 32 height 17
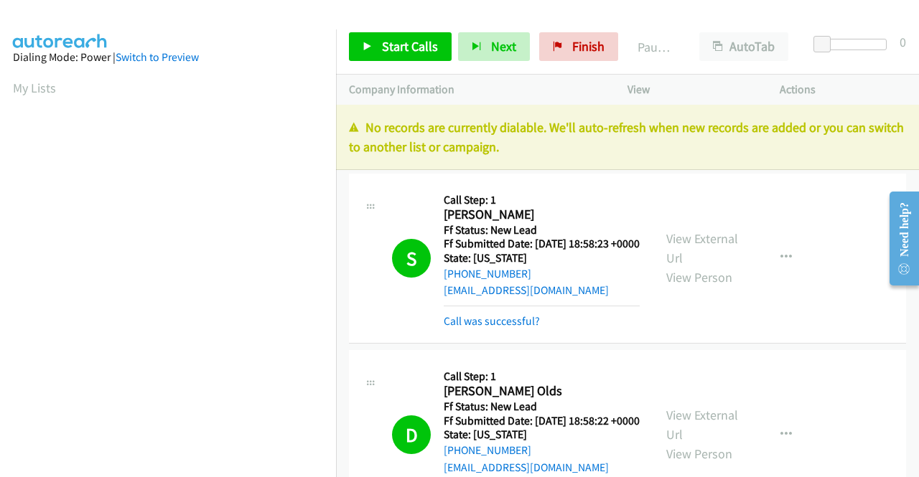
click at [753, 122] on p "No records are currently dialable. We'll auto-refresh when new records are adde…" at bounding box center [627, 137] width 557 height 39
drag, startPoint x: 577, startPoint y: 52, endPoint x: 525, endPoint y: 81, distance: 59.5
click at [577, 52] on span "Finish" at bounding box center [588, 46] width 32 height 17
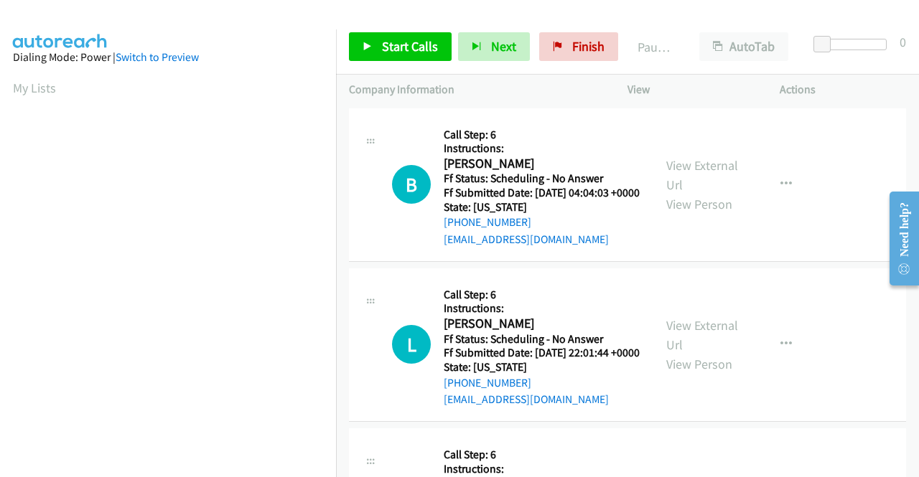
click at [428, 147] on div "B Callback Scheduled Call Step: 6 Instructions: [PERSON_NAME] America/Los_Angel…" at bounding box center [516, 184] width 248 height 127
click at [393, 54] on span "Start Calls" at bounding box center [410, 46] width 56 height 17
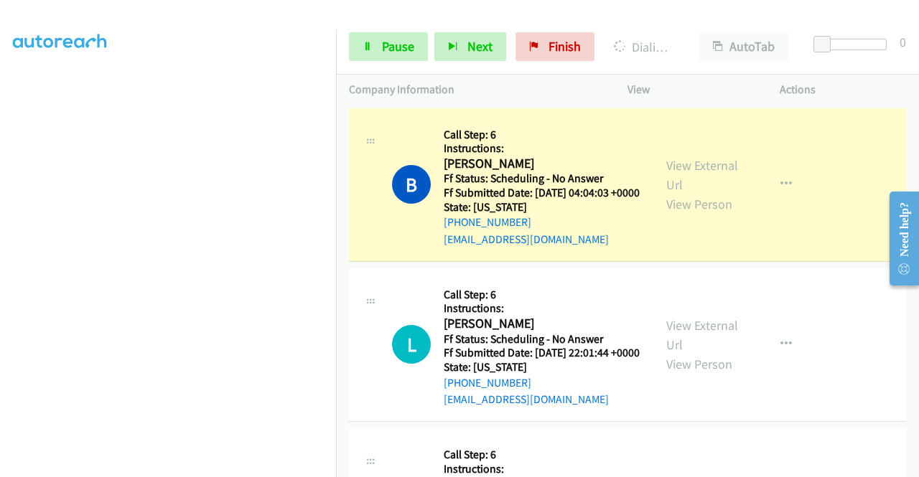
scroll to position [326, 0]
click at [678, 175] on link "View External Url" at bounding box center [702, 175] width 72 height 36
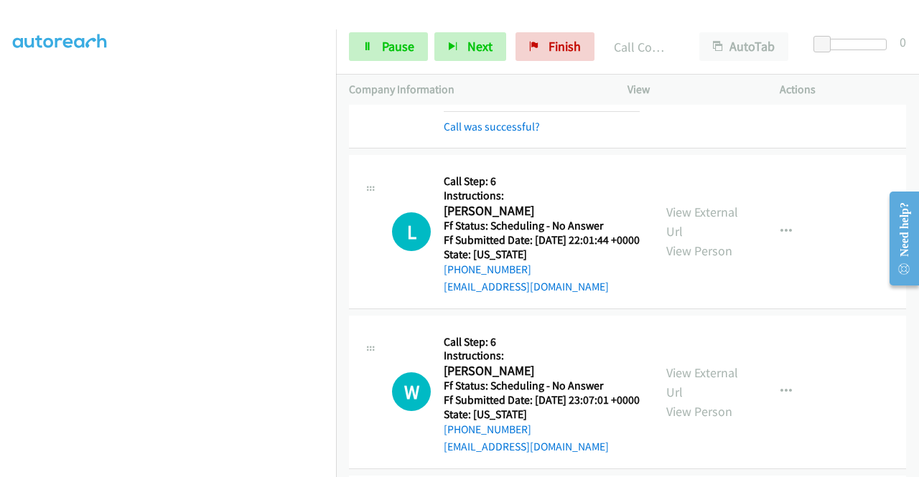
scroll to position [220, 0]
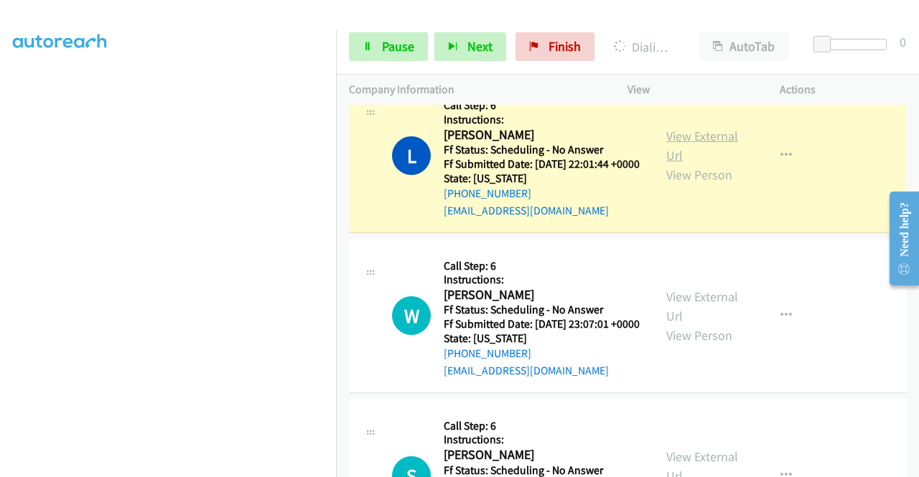
click at [725, 162] on link "View External Url" at bounding box center [702, 146] width 72 height 36
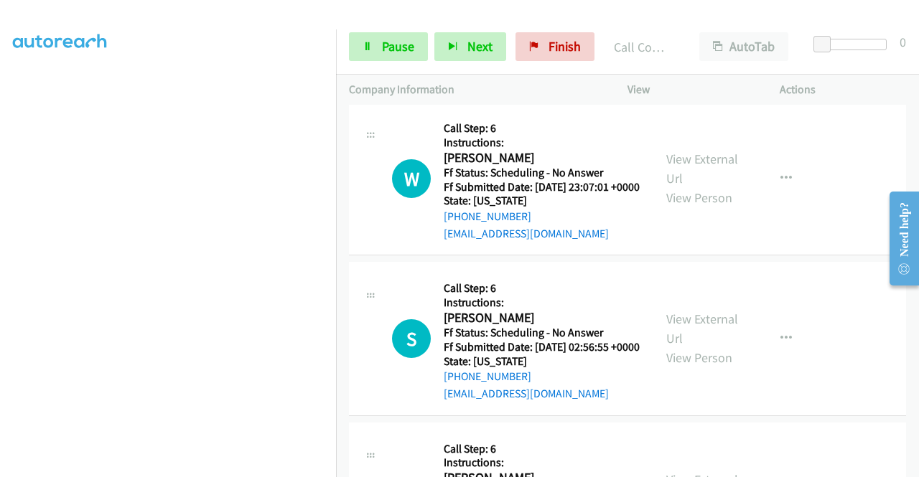
scroll to position [402, 0]
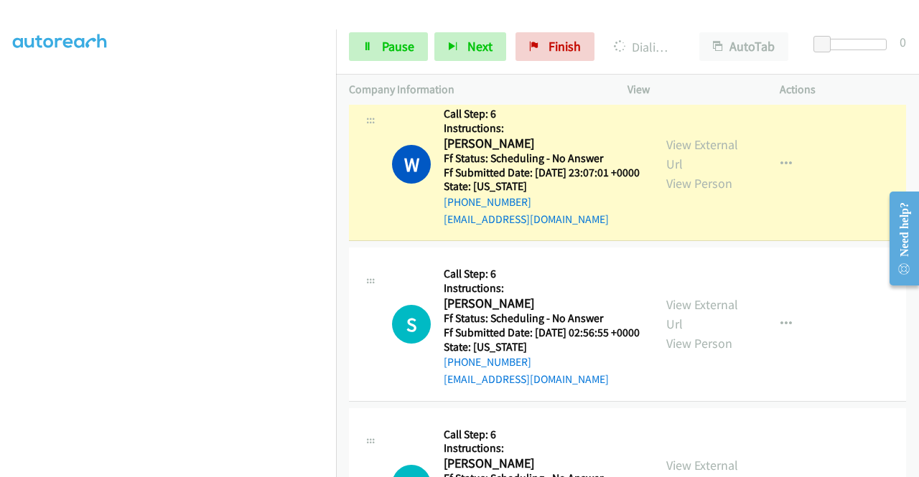
click at [698, 170] on div "View External Url View Person" at bounding box center [703, 164] width 75 height 58
click at [698, 172] on link "View External Url" at bounding box center [702, 154] width 72 height 36
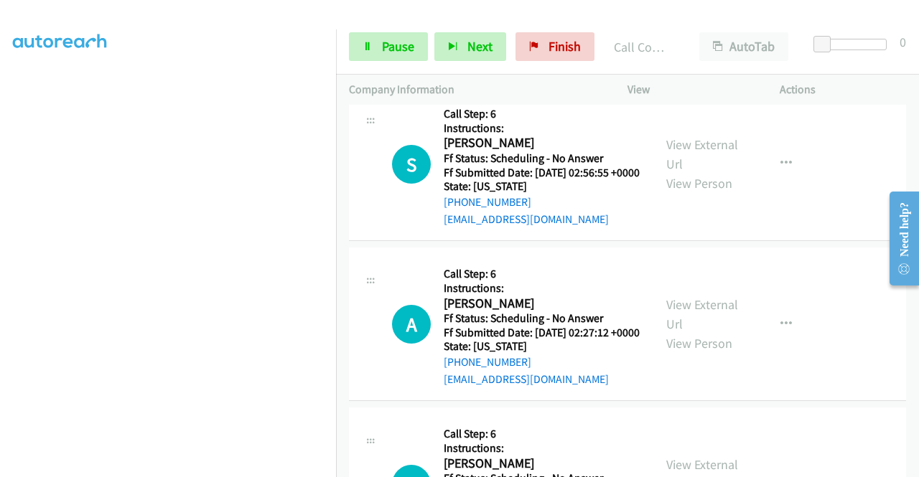
scroll to position [603, 0]
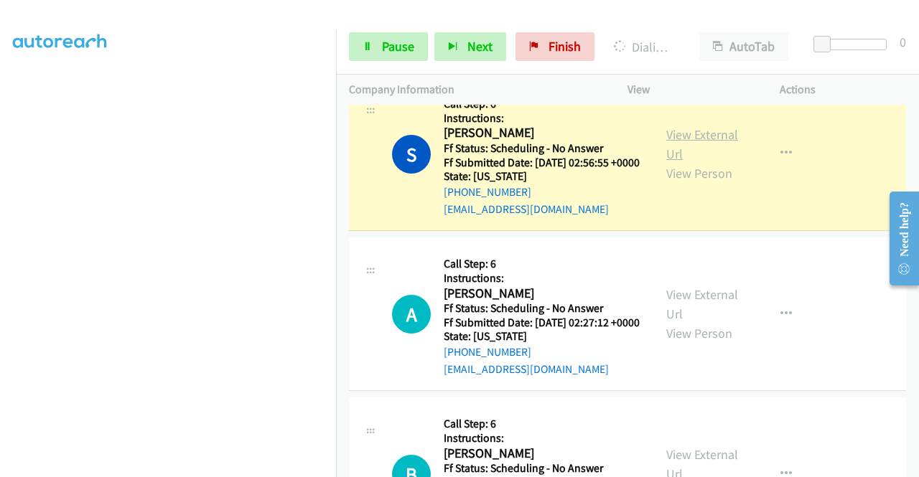
click at [706, 162] on link "View External Url" at bounding box center [702, 144] width 72 height 36
click at [382, 55] on link "Pause" at bounding box center [388, 46] width 79 height 29
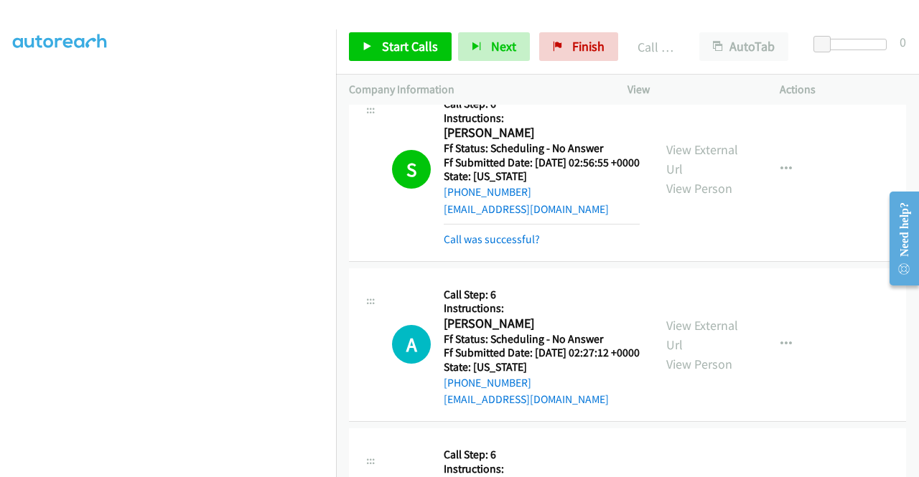
click at [420, 64] on div "Start Calls Pause Next Finish Call Completed AutoTab AutoTab 0" at bounding box center [627, 46] width 583 height 55
click at [426, 52] on span "Start Calls" at bounding box center [410, 46] width 56 height 17
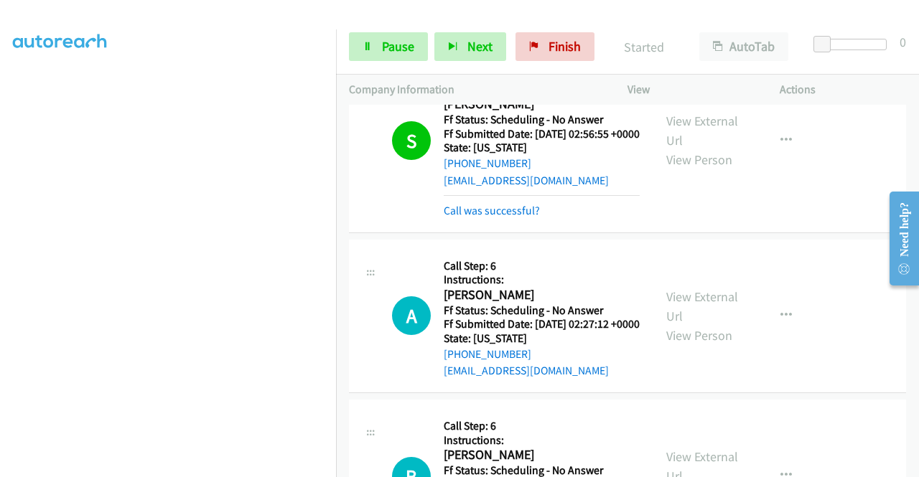
scroll to position [718, 0]
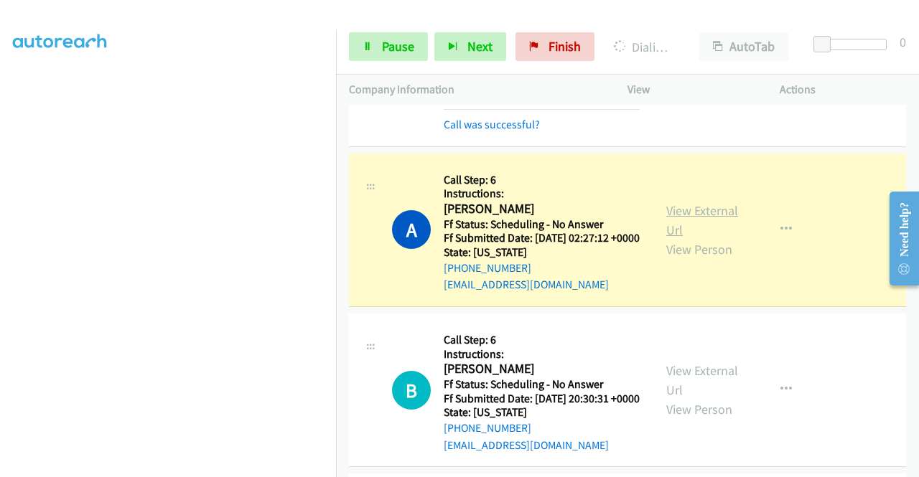
click at [708, 238] on link "View External Url" at bounding box center [702, 220] width 72 height 36
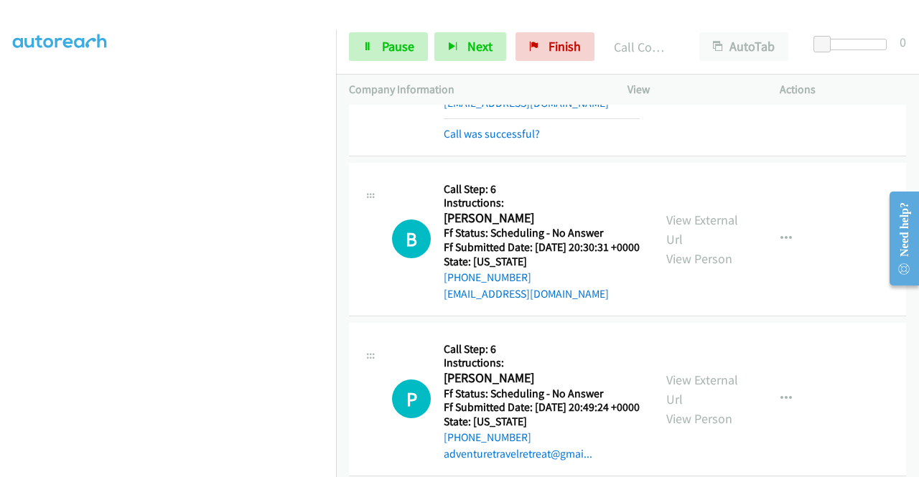
scroll to position [914, 0]
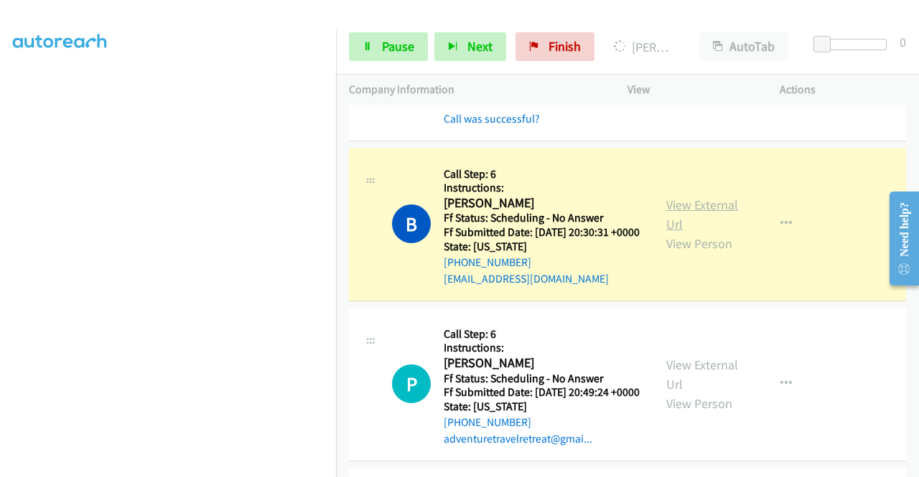
click at [716, 233] on link "View External Url" at bounding box center [702, 215] width 72 height 36
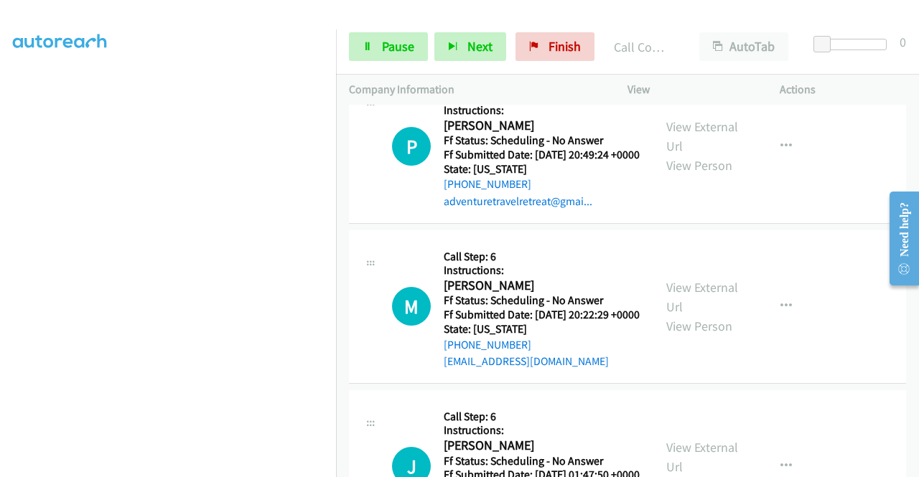
scroll to position [1212, 0]
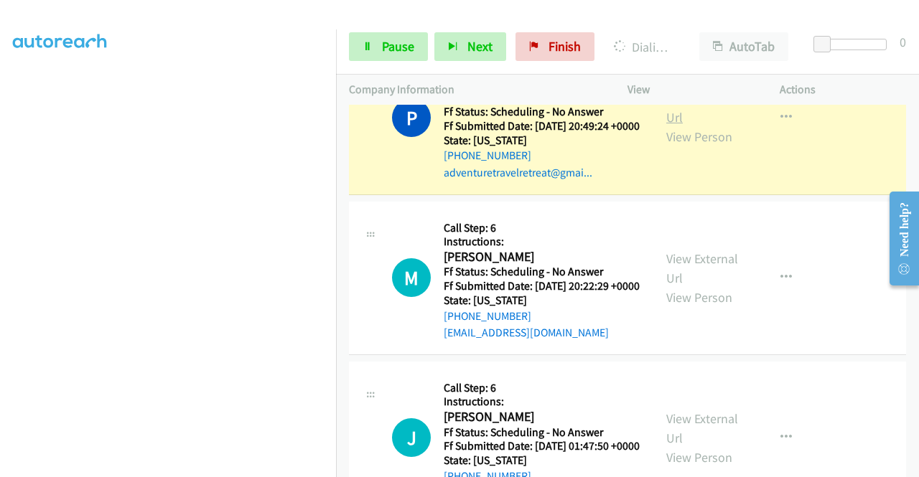
click at [712, 126] on link "View External Url" at bounding box center [702, 108] width 72 height 36
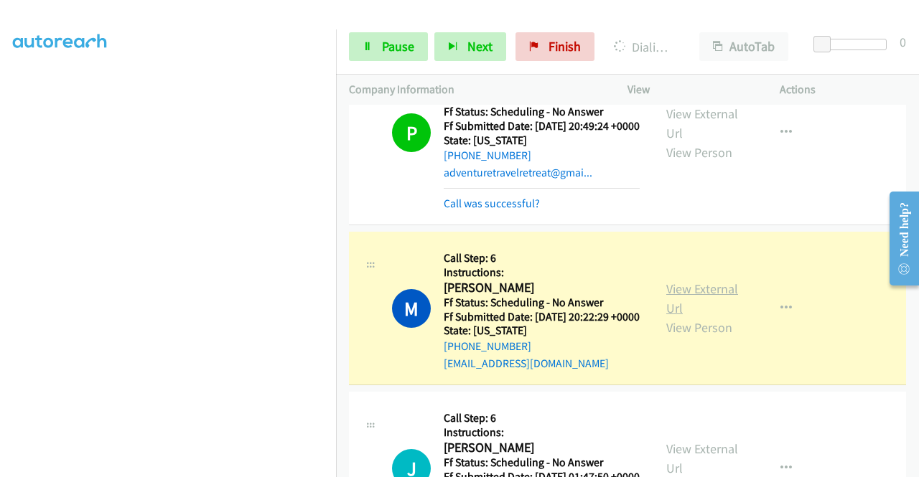
click at [720, 317] on link "View External Url" at bounding box center [702, 299] width 72 height 36
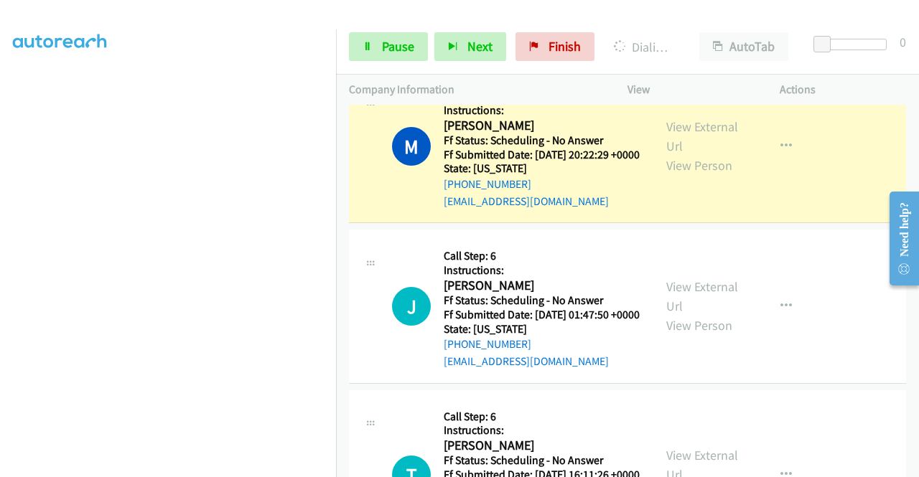
scroll to position [1479, 0]
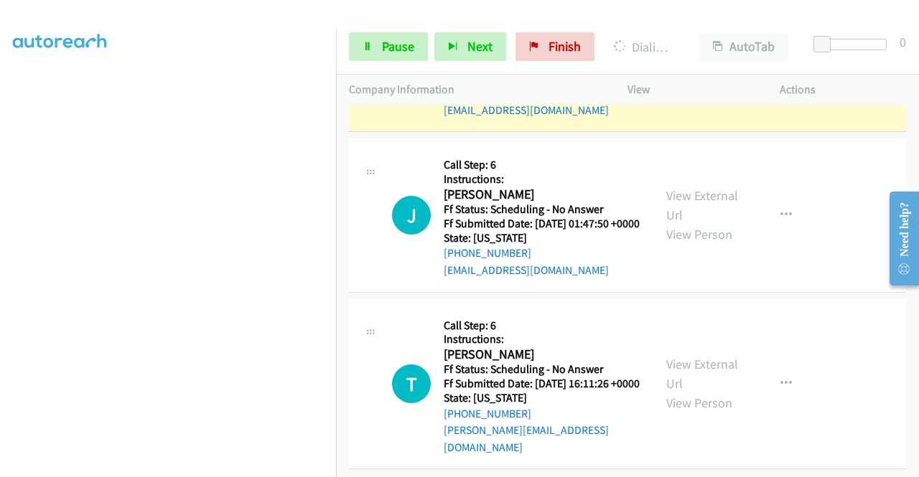
click at [918, 466] on div "[PHONE_NUMBER] Call failed - Please reload the list and try again The Callbar F…" at bounding box center [627, 291] width 583 height 373
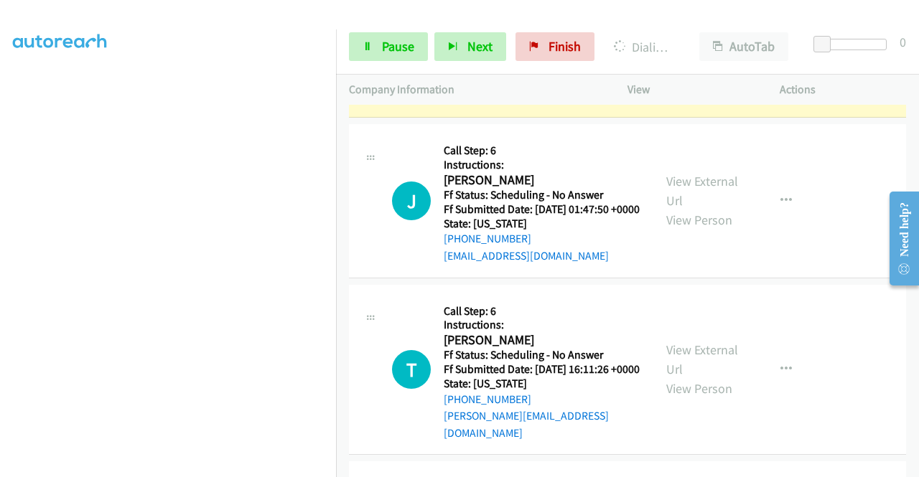
click at [336, 121] on td "M Callback Scheduled Call Step: 6 Instructions: [PERSON_NAME] America/[GEOGRAPH…" at bounding box center [627, 41] width 583 height 160
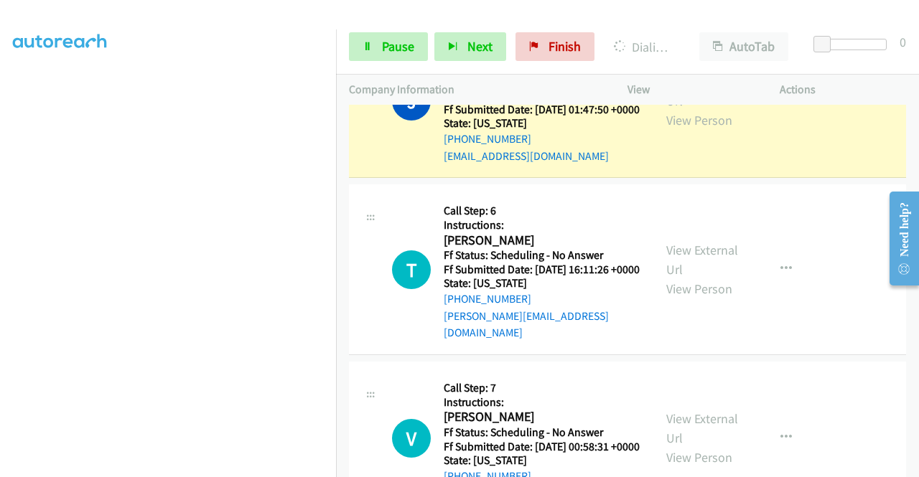
scroll to position [1623, 0]
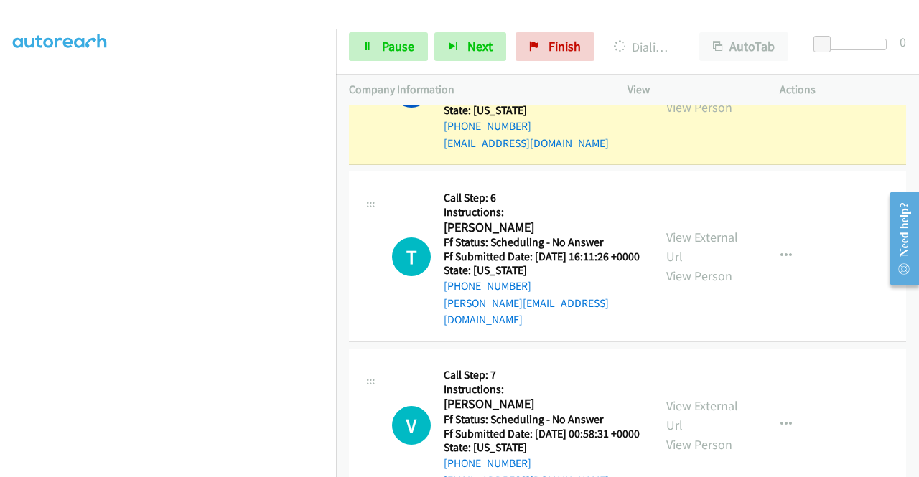
click at [697, 96] on link "View External Url" at bounding box center [702, 78] width 72 height 36
click at [377, 49] on link "Pause" at bounding box center [388, 46] width 79 height 29
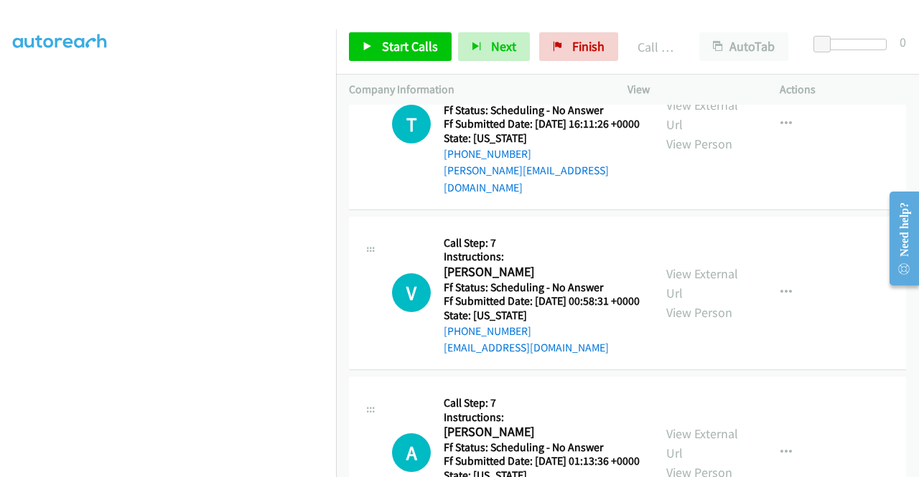
scroll to position [1843, 0]
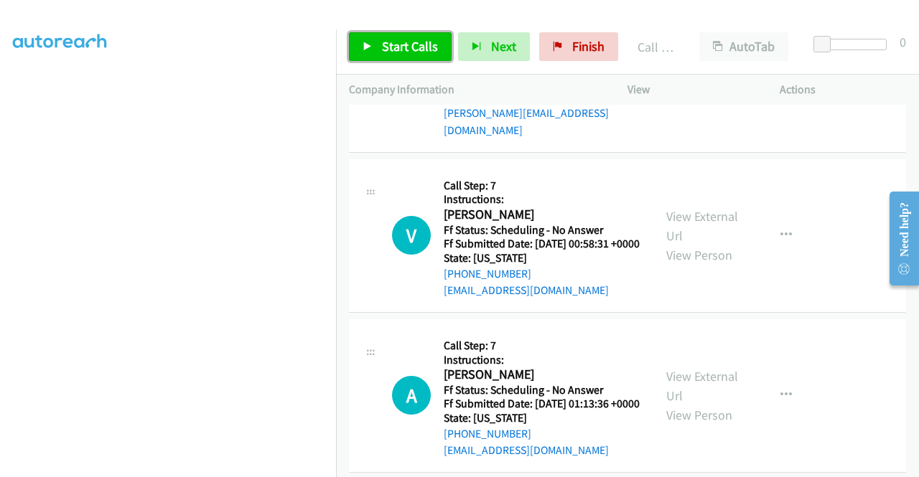
click at [428, 55] on link "Start Calls" at bounding box center [400, 46] width 103 height 29
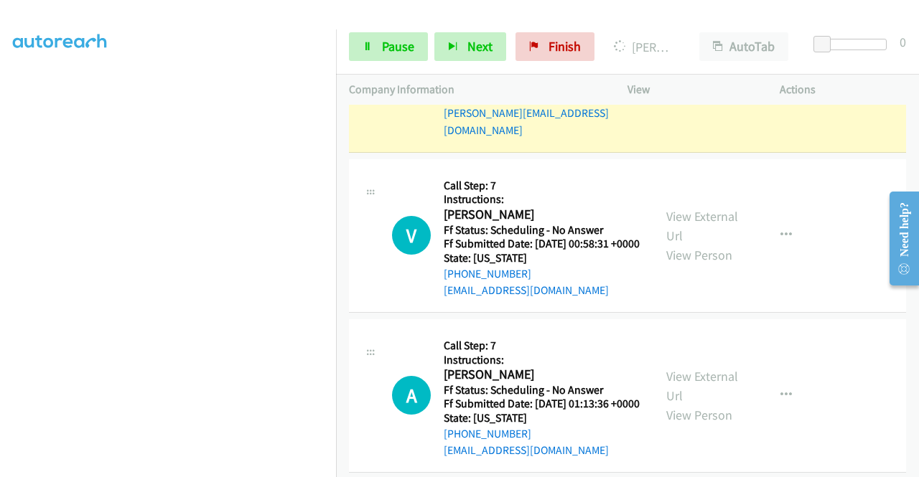
click at [689, 75] on link "View External Url" at bounding box center [702, 57] width 72 height 36
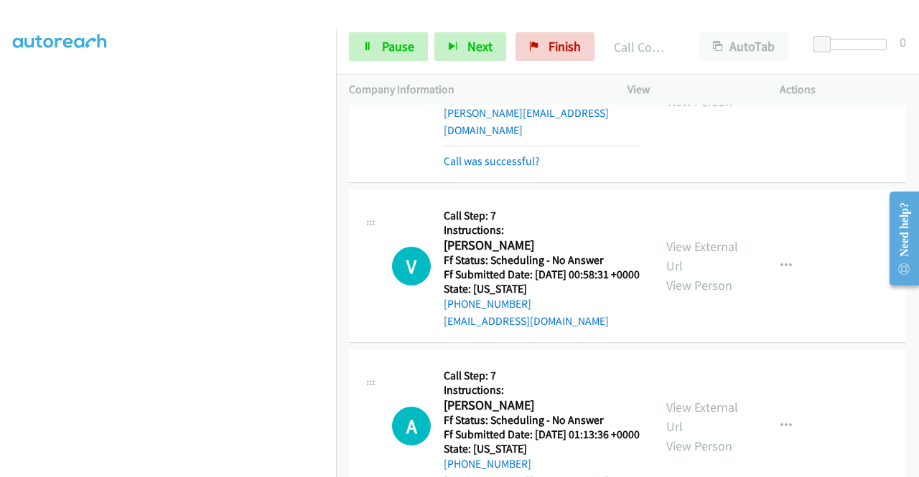
scroll to position [1872, 0]
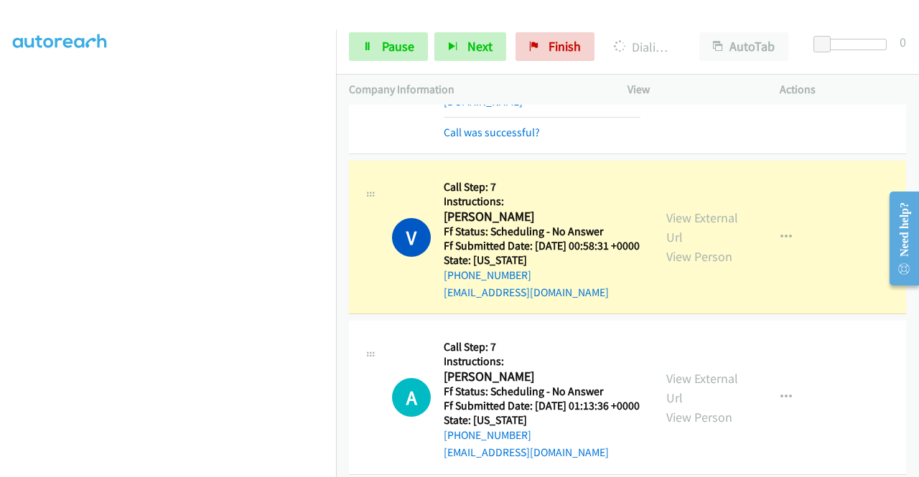
click at [918, 469] on div "[PHONE_NUMBER] Call failed - Please reload the list and try again The Callbar F…" at bounding box center [627, 291] width 583 height 373
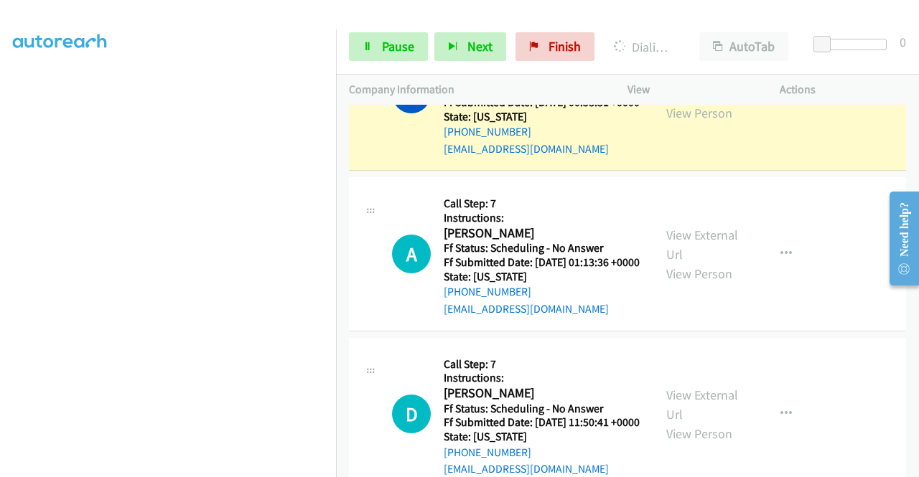
scroll to position [2053, 0]
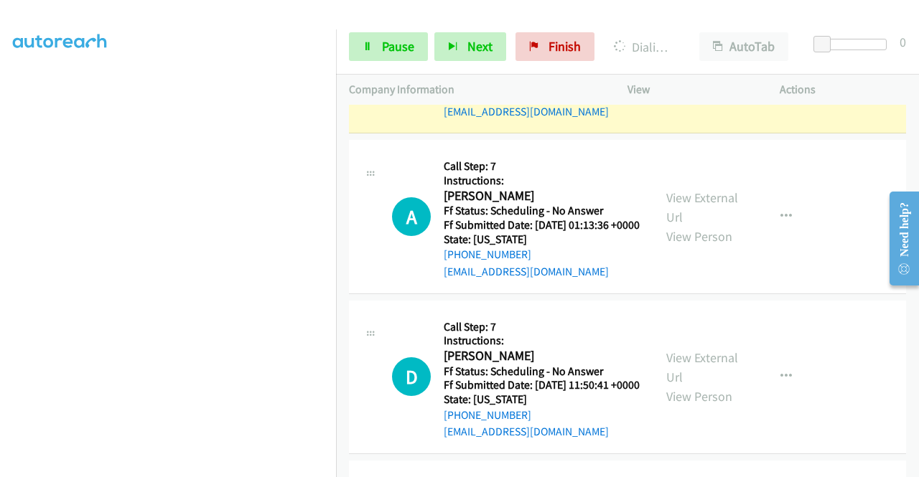
click at [731, 65] on link "View External Url" at bounding box center [702, 47] width 72 height 36
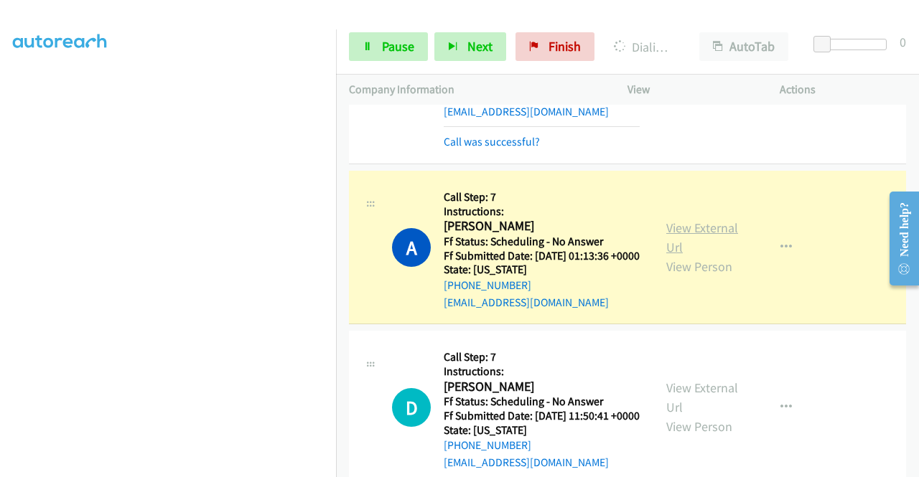
click at [698, 256] on link "View External Url" at bounding box center [702, 238] width 72 height 36
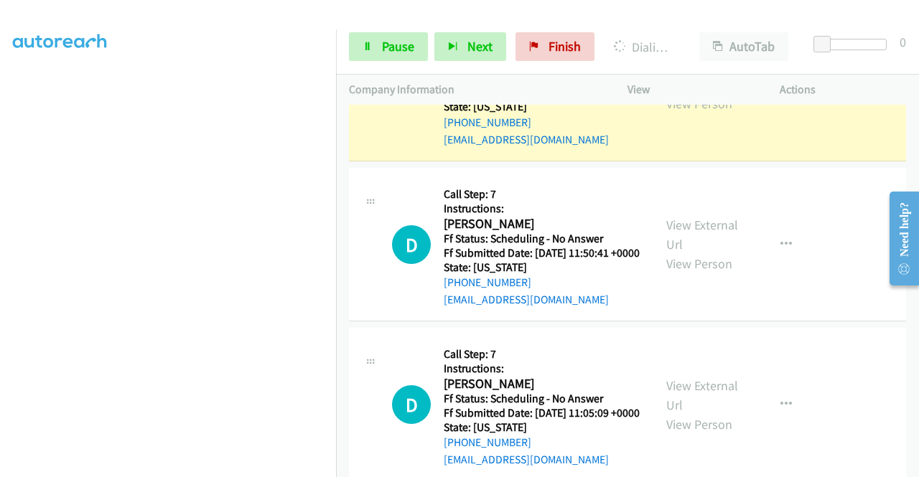
scroll to position [2264, 0]
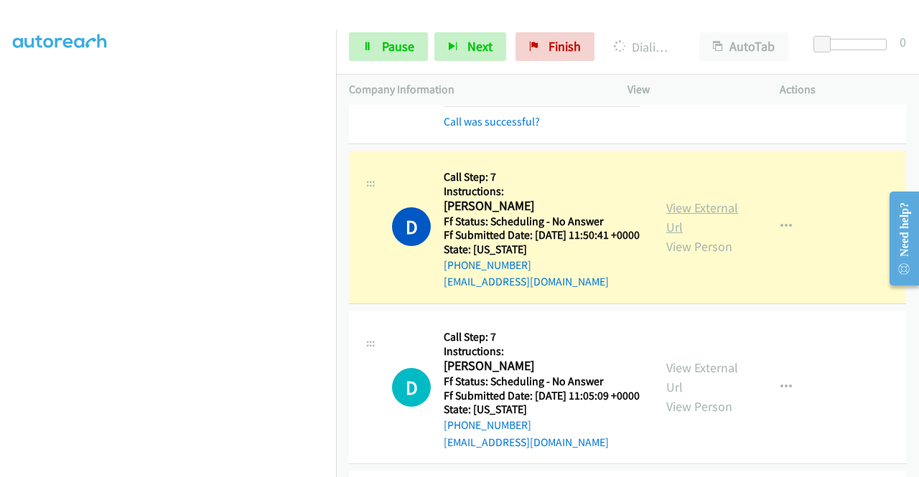
click at [711, 235] on link "View External Url" at bounding box center [702, 218] width 72 height 36
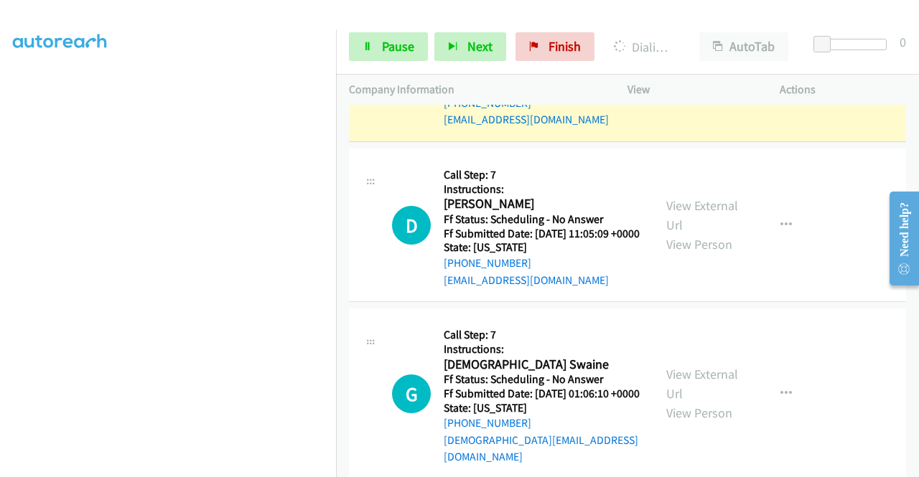
scroll to position [2551, 0]
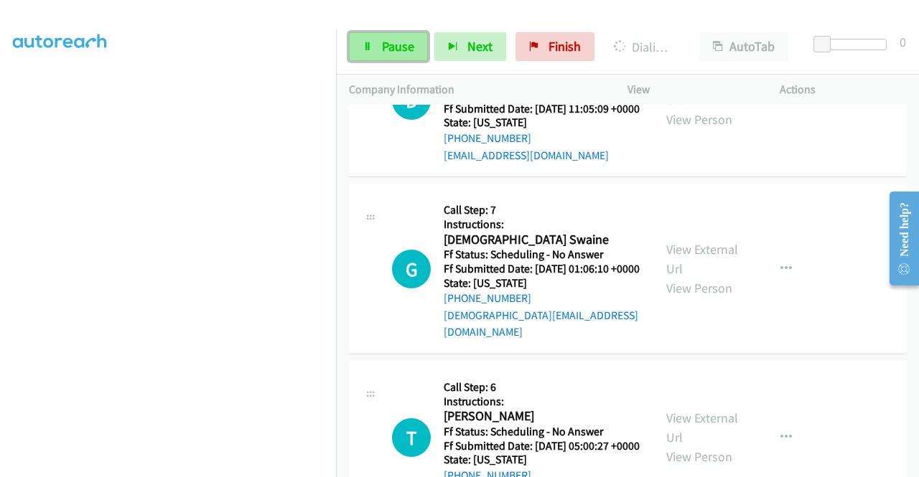
click at [399, 45] on span "Pause" at bounding box center [398, 46] width 32 height 17
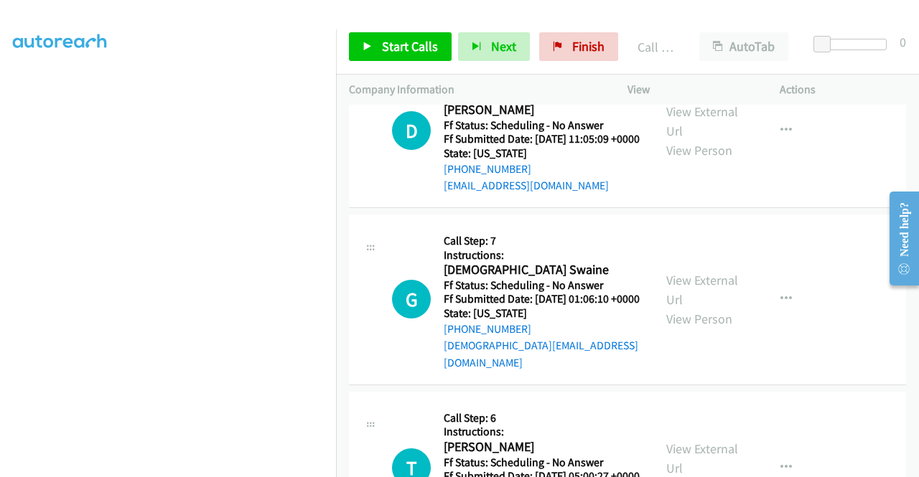
scroll to position [2567, 0]
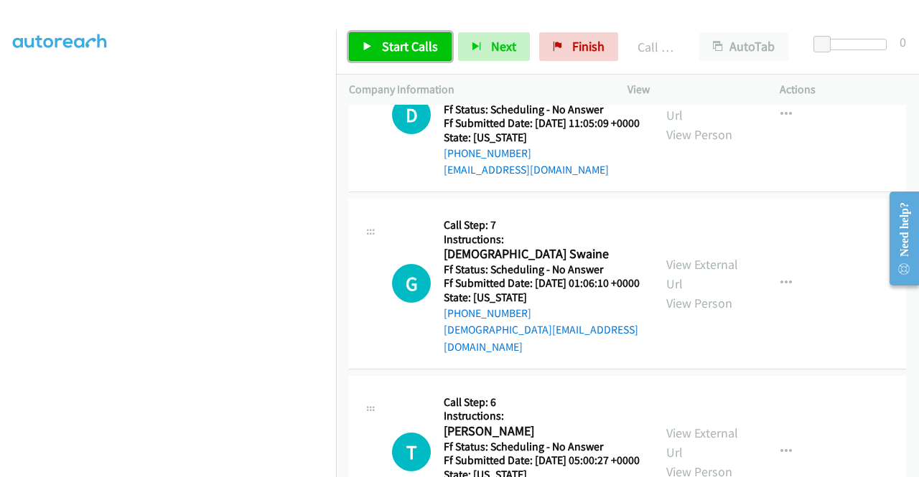
click at [396, 53] on span "Start Calls" at bounding box center [410, 46] width 56 height 17
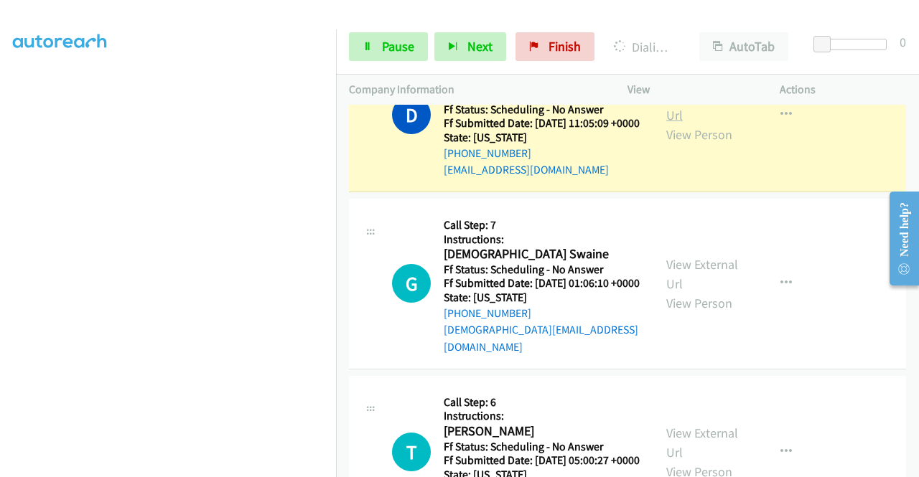
click at [683, 123] on link "View External Url" at bounding box center [702, 106] width 72 height 36
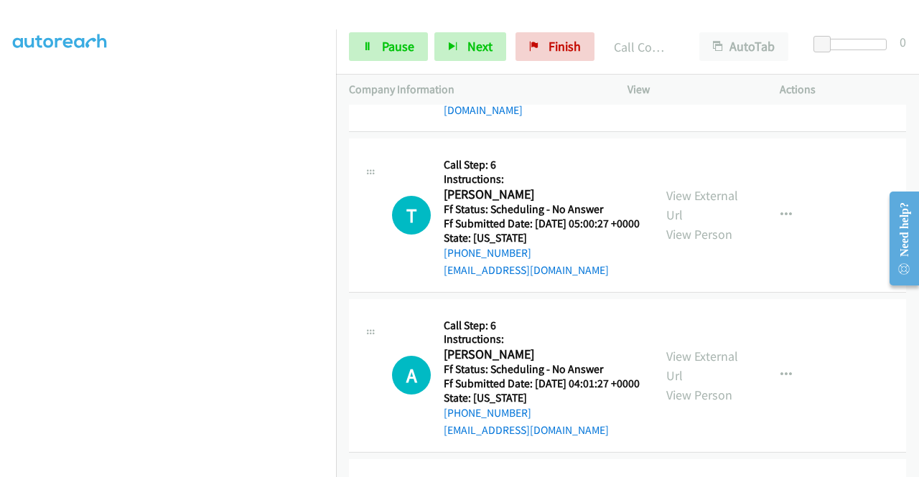
scroll to position [2863, 0]
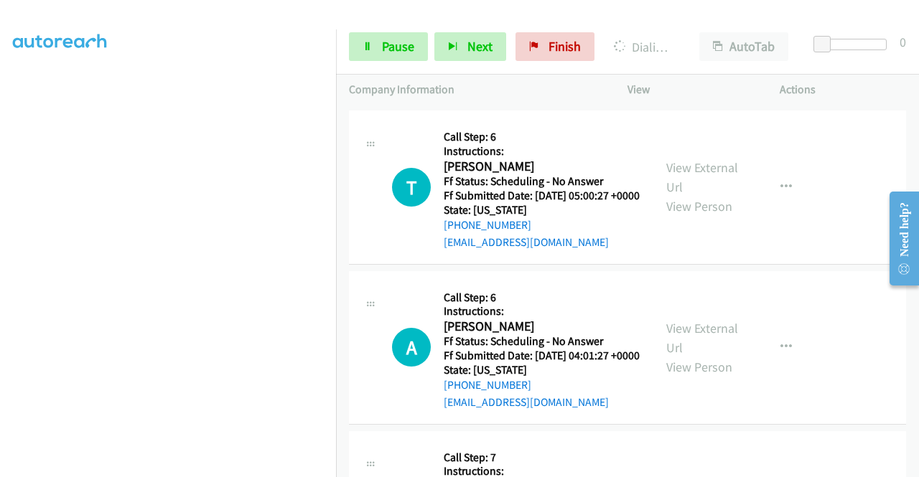
click at [673, 27] on link "View External Url" at bounding box center [702, 9] width 72 height 36
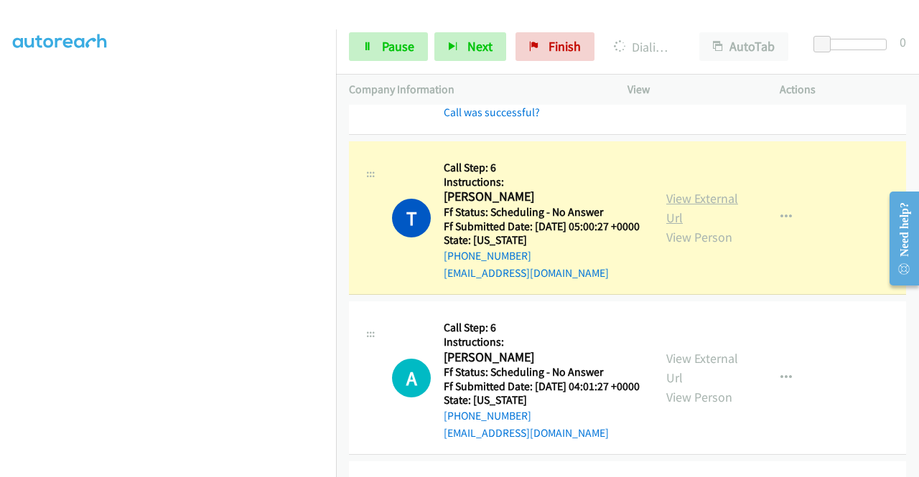
click at [666, 226] on link "View External Url" at bounding box center [702, 208] width 72 height 36
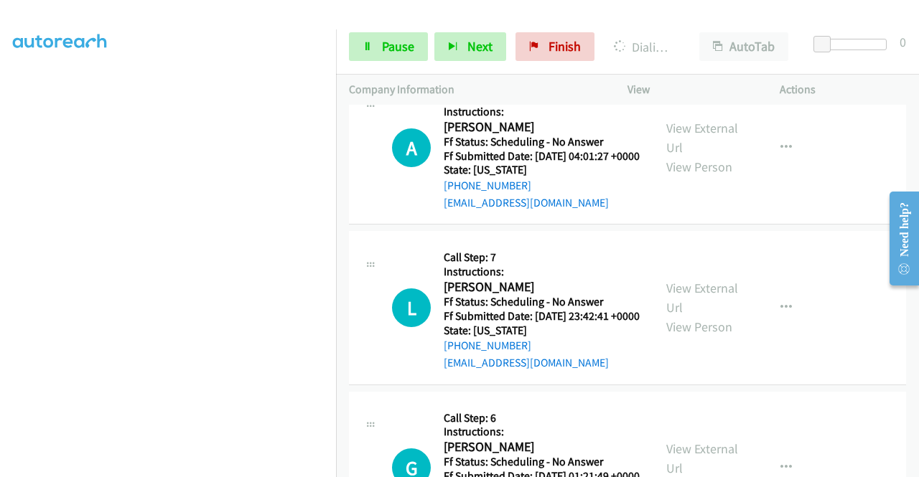
scroll to position [3102, 0]
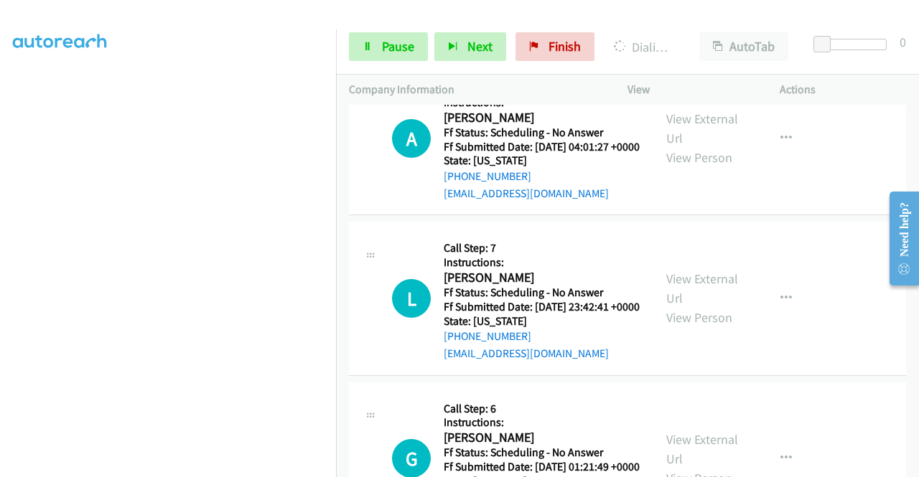
click at [367, 61] on div "Start Calls Pause Next Finish Dialing Tom Weng AutoTab AutoTab 0" at bounding box center [627, 46] width 583 height 55
click at [385, 47] on span "Pause" at bounding box center [398, 46] width 32 height 17
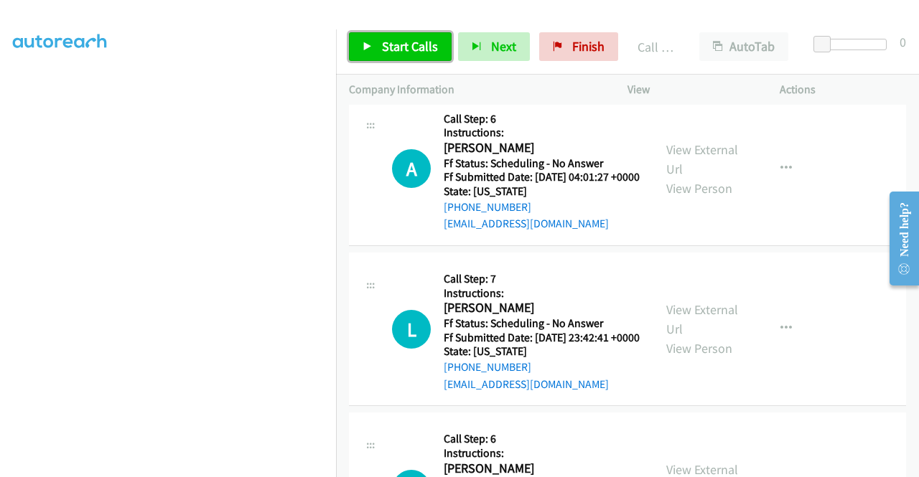
click at [427, 50] on span "Start Calls" at bounding box center [410, 46] width 56 height 17
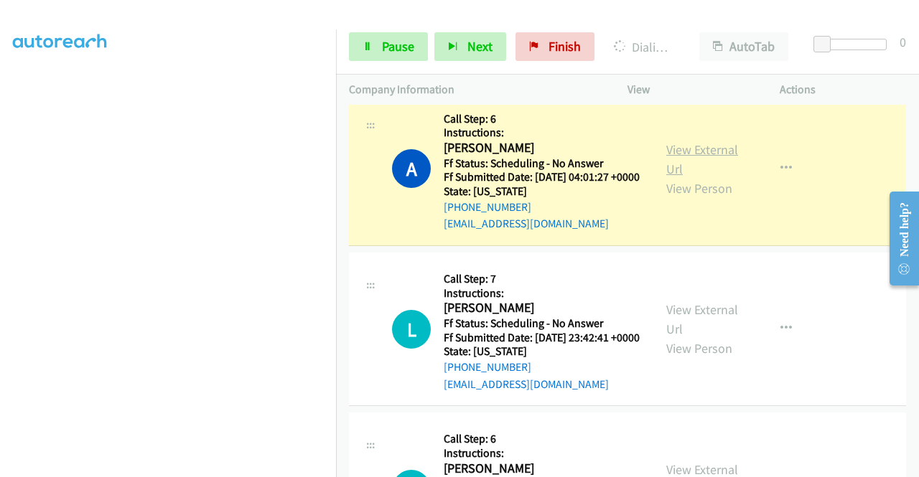
click at [691, 177] on link "View External Url" at bounding box center [702, 159] width 72 height 36
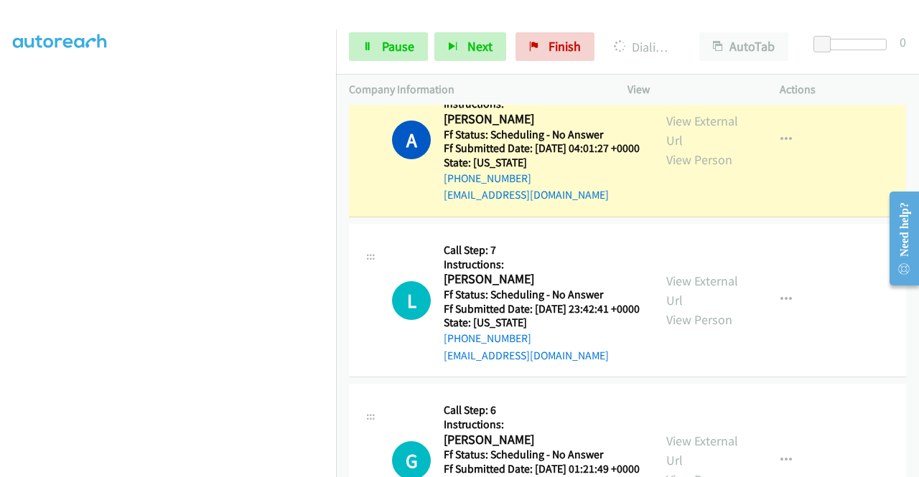
scroll to position [3246, 0]
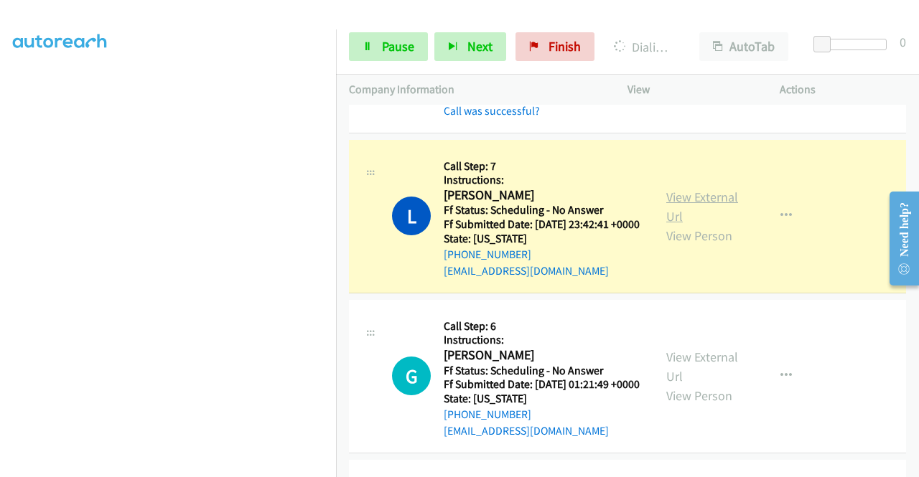
click at [704, 225] on link "View External Url" at bounding box center [702, 207] width 72 height 36
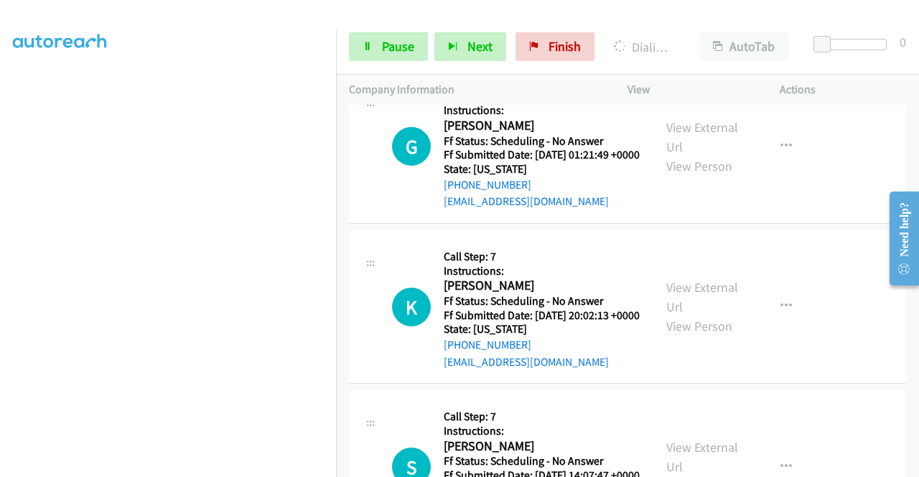
scroll to position [3504, 0]
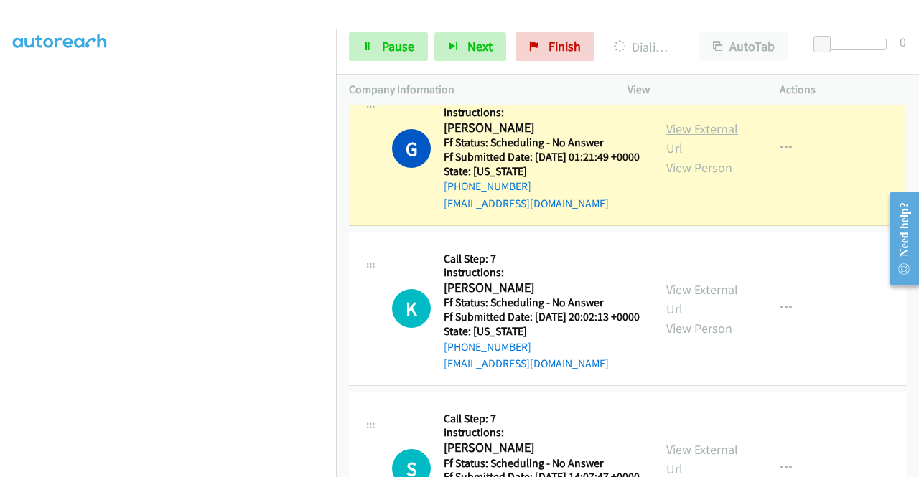
click at [683, 156] on link "View External Url" at bounding box center [702, 139] width 72 height 36
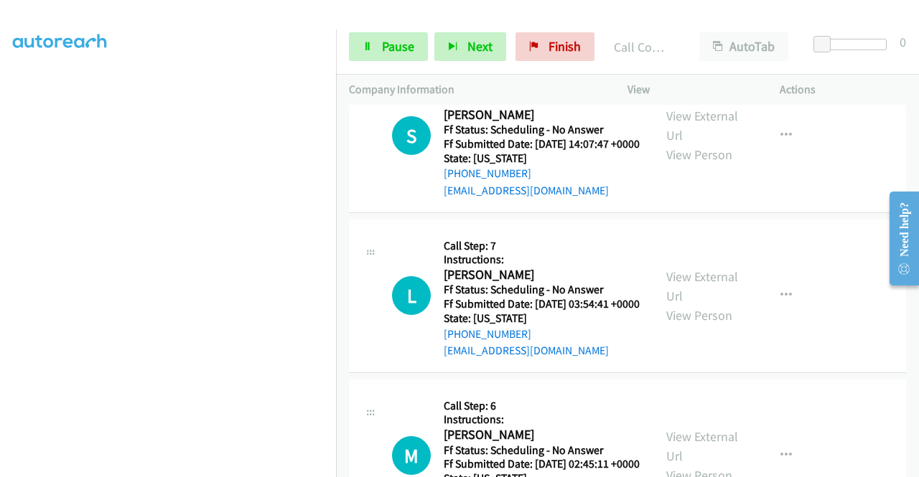
scroll to position [3897, 0]
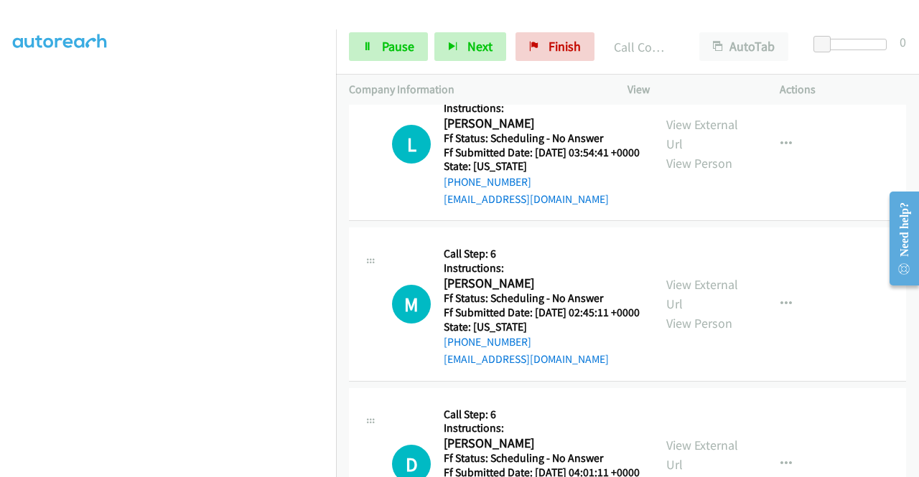
scroll to position [4117, 0]
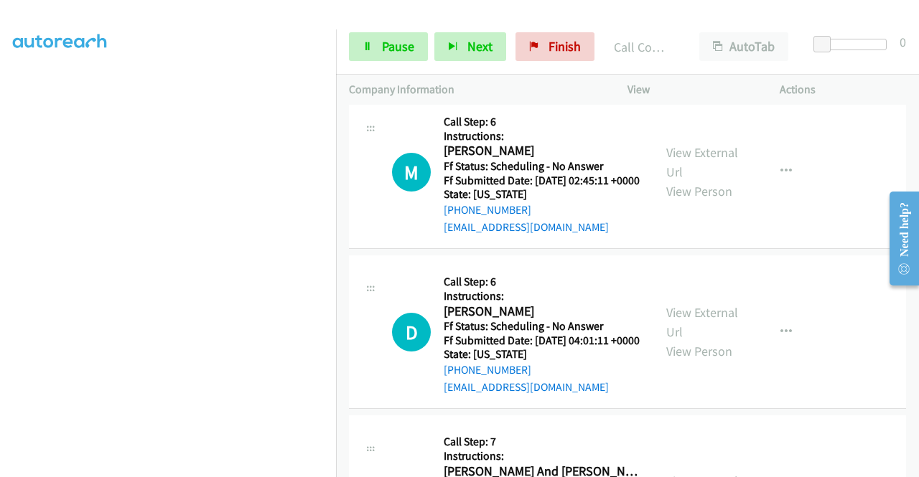
scroll to position [4280, 0]
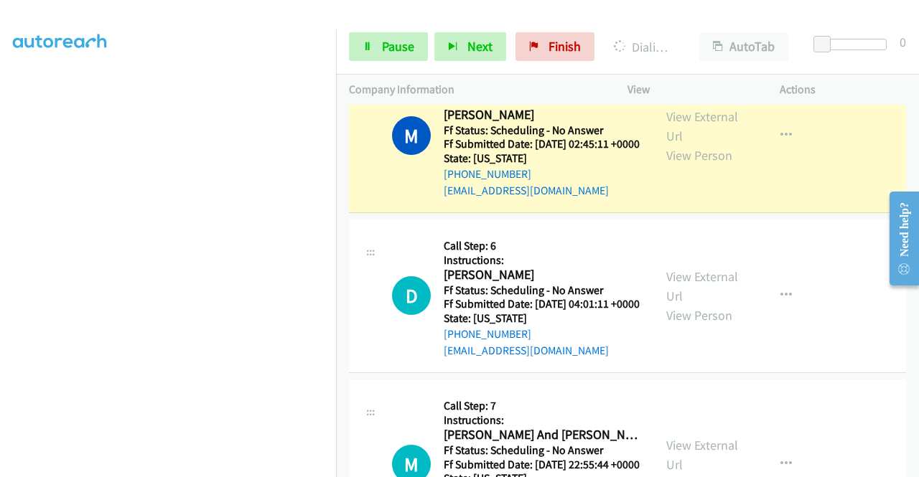
click at [734, 200] on div "View External Url View Person View External Url Email Schedule/Manage Callback …" at bounding box center [735, 135] width 165 height 127
click at [696, 144] on link "View External Url" at bounding box center [702, 126] width 72 height 36
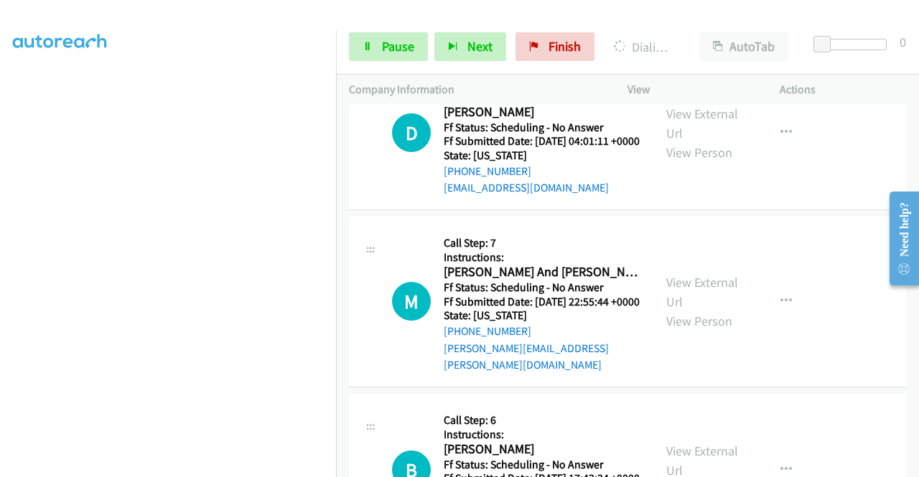
scroll to position [4519, 0]
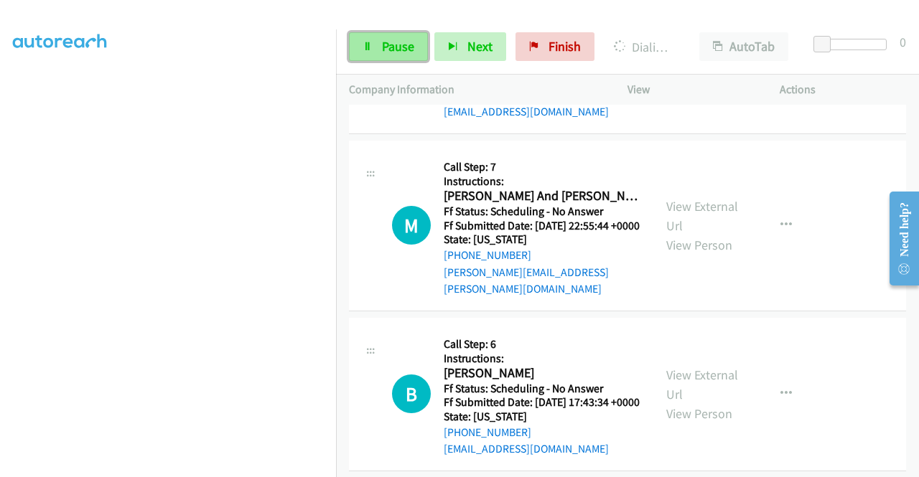
click at [400, 52] on span "Pause" at bounding box center [398, 46] width 32 height 17
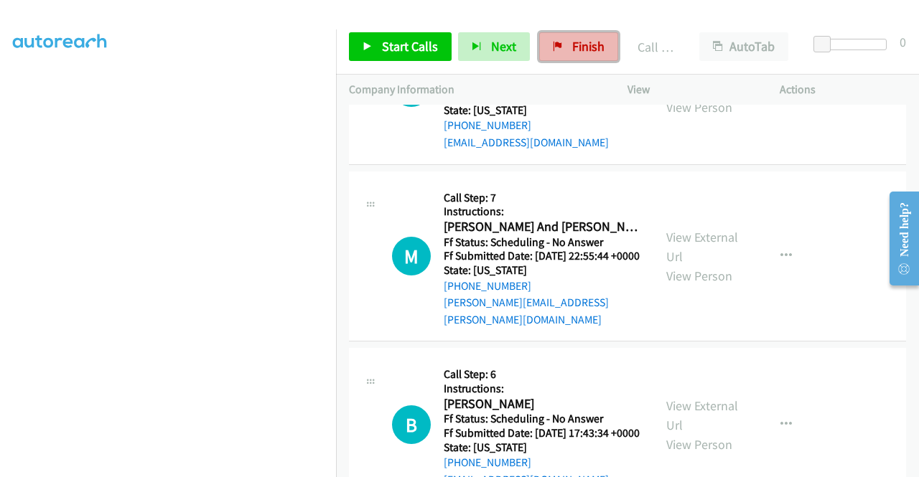
click at [574, 55] on link "Finish" at bounding box center [578, 46] width 79 height 29
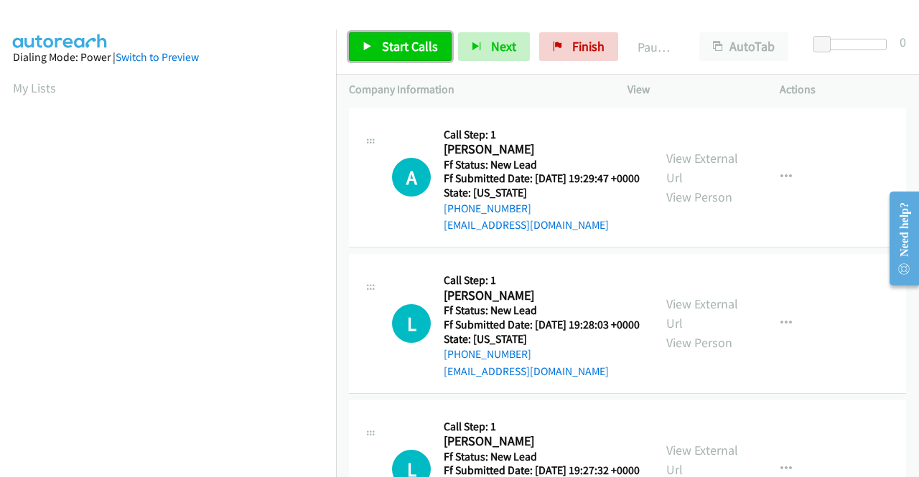
click at [431, 52] on span "Start Calls" at bounding box center [410, 46] width 56 height 17
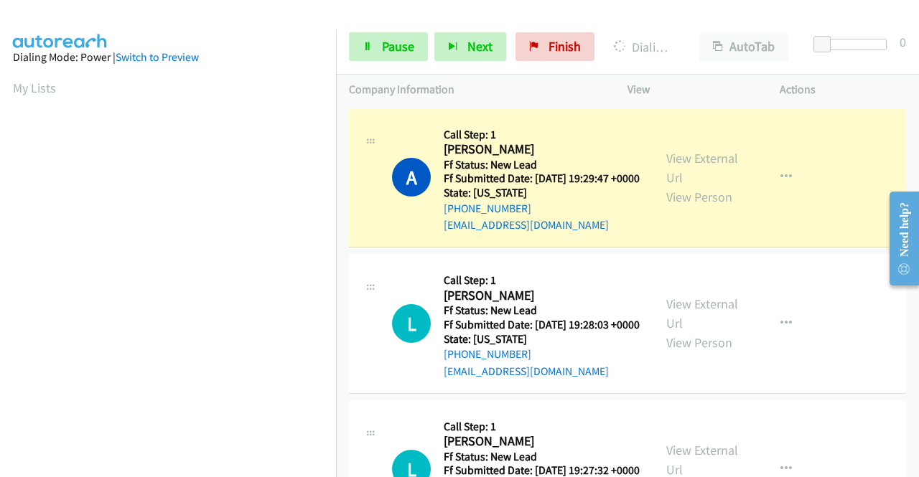
click at [682, 173] on div "View External Url View Person" at bounding box center [703, 178] width 75 height 58
click at [672, 146] on div "View External Url View Person View External Url Email Schedule/Manage Callback …" at bounding box center [735, 177] width 165 height 113
click at [672, 160] on link "View External Url" at bounding box center [702, 168] width 72 height 36
click at [0, 204] on aside "Dialing Mode: Power | Switch to Preview My Lists" at bounding box center [168, 109] width 336 height 795
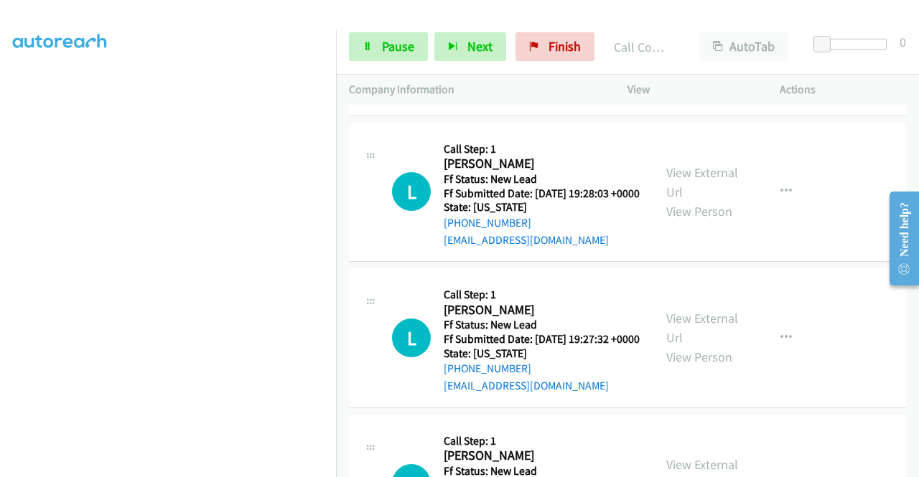
scroll to position [172, 0]
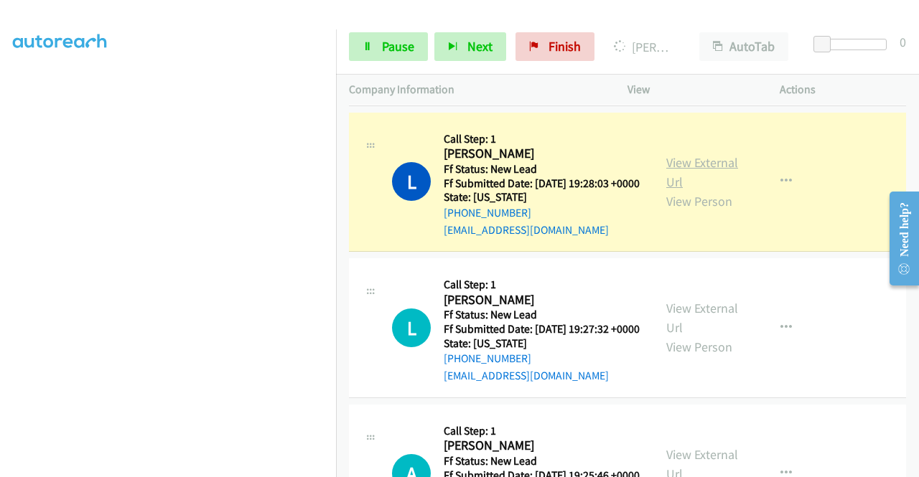
click at [706, 186] on link "View External Url" at bounding box center [702, 172] width 72 height 36
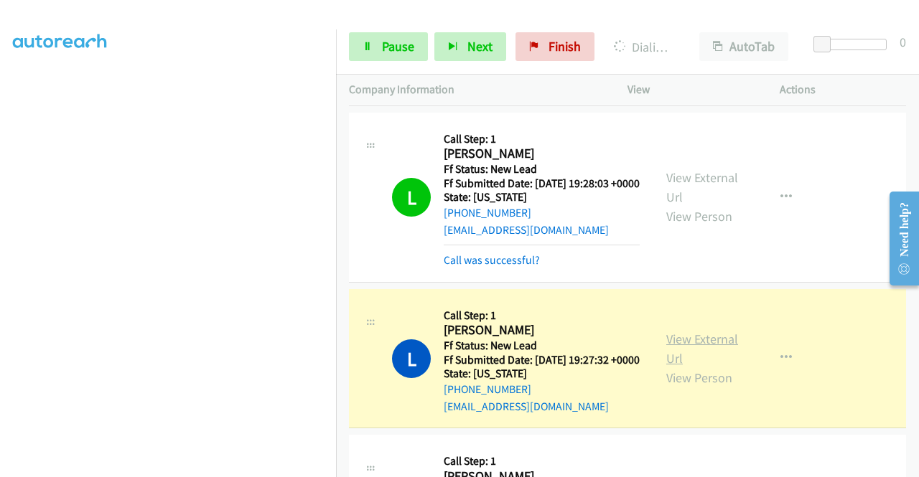
click at [685, 367] on link "View External Url" at bounding box center [702, 349] width 72 height 36
drag, startPoint x: 336, startPoint y: 276, endPoint x: 327, endPoint y: 383, distance: 106.6
click at [327, 383] on nav "Dialing Mode: Power | Switch to Preview My Lists" at bounding box center [168, 267] width 337 height 477
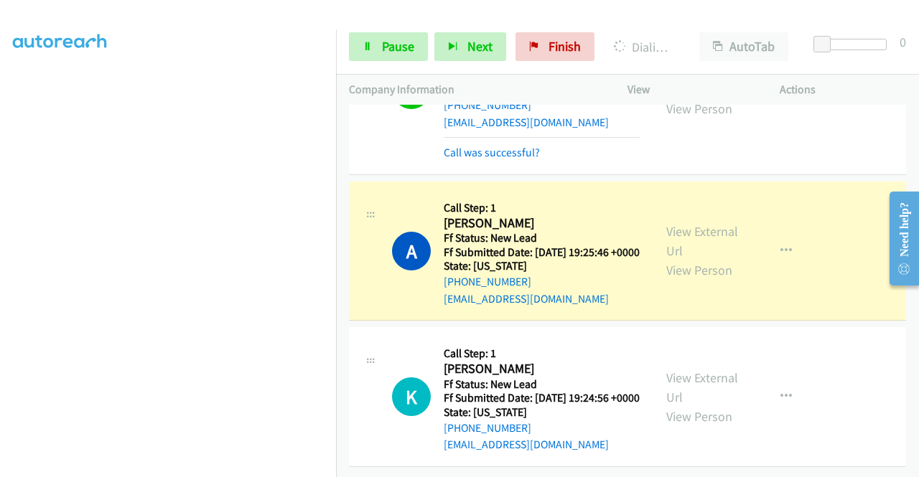
scroll to position [535, 0]
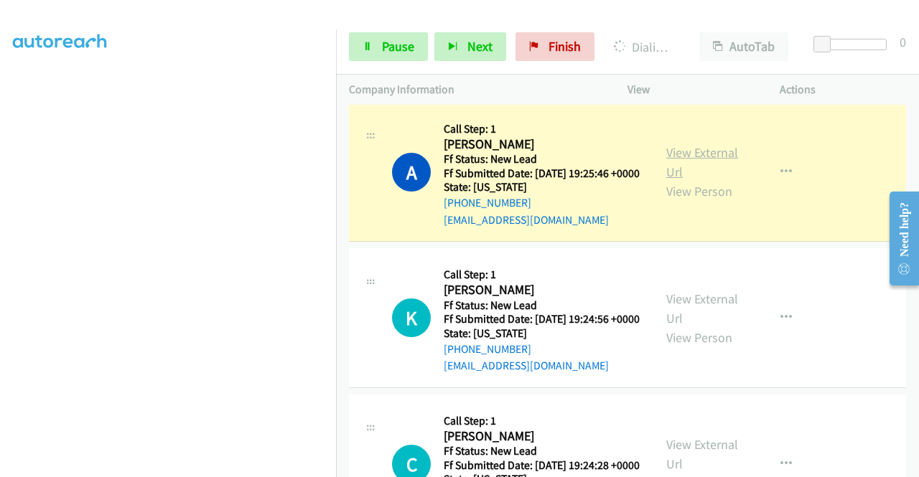
click at [707, 180] on link "View External Url" at bounding box center [702, 162] width 72 height 36
click at [386, 55] on link "Pause" at bounding box center [388, 46] width 79 height 29
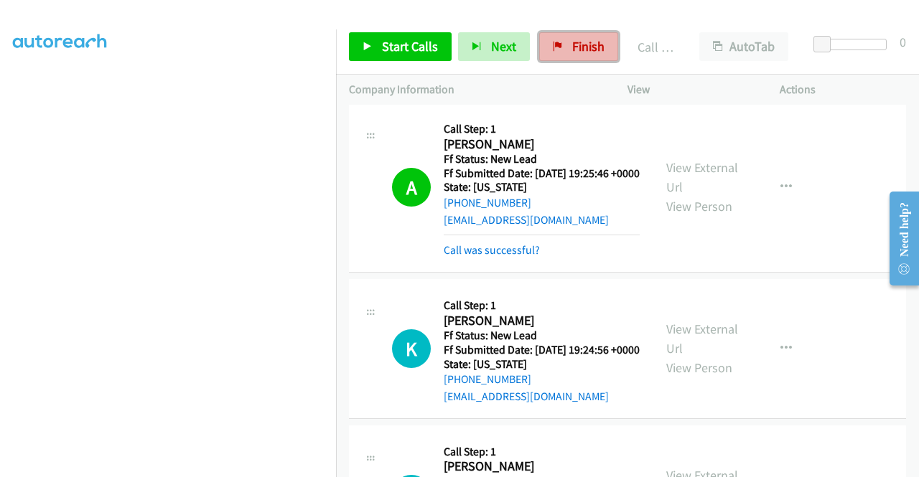
click at [572, 42] on span "Finish" at bounding box center [588, 46] width 32 height 17
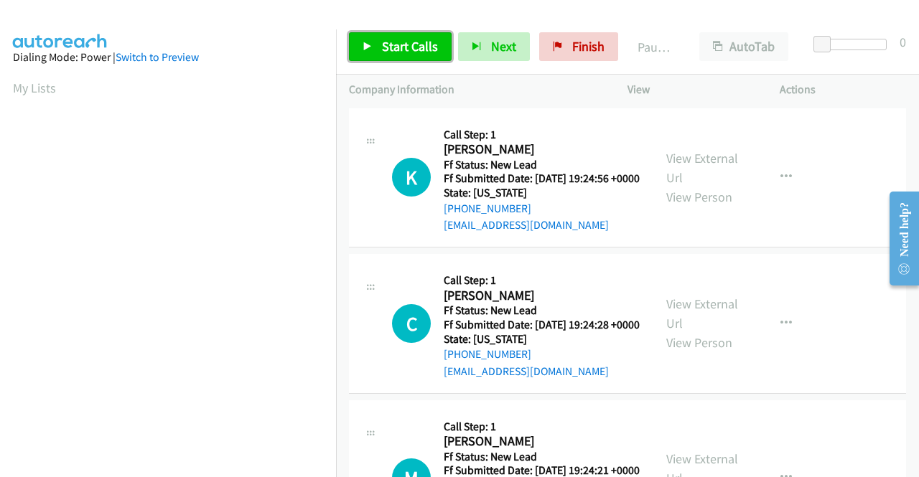
click at [387, 48] on span "Start Calls" at bounding box center [410, 46] width 56 height 17
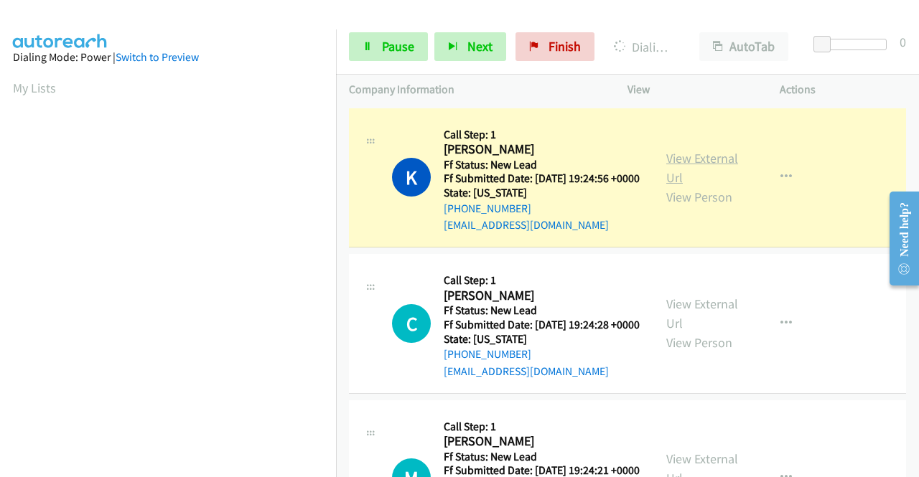
click at [678, 160] on link "View External Url" at bounding box center [702, 168] width 72 height 36
click at [0, 160] on aside "Dialing Mode: Power | Switch to Preview My Lists" at bounding box center [168, 109] width 336 height 795
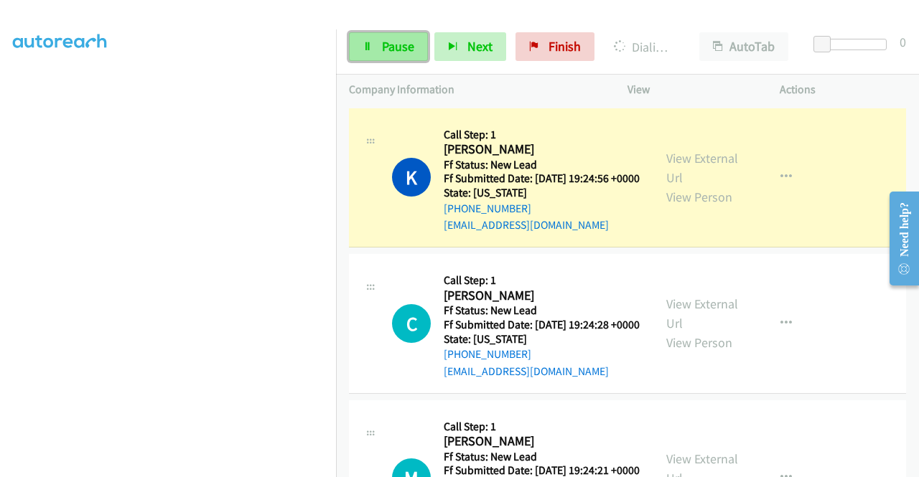
click at [396, 54] on span "Pause" at bounding box center [398, 46] width 32 height 17
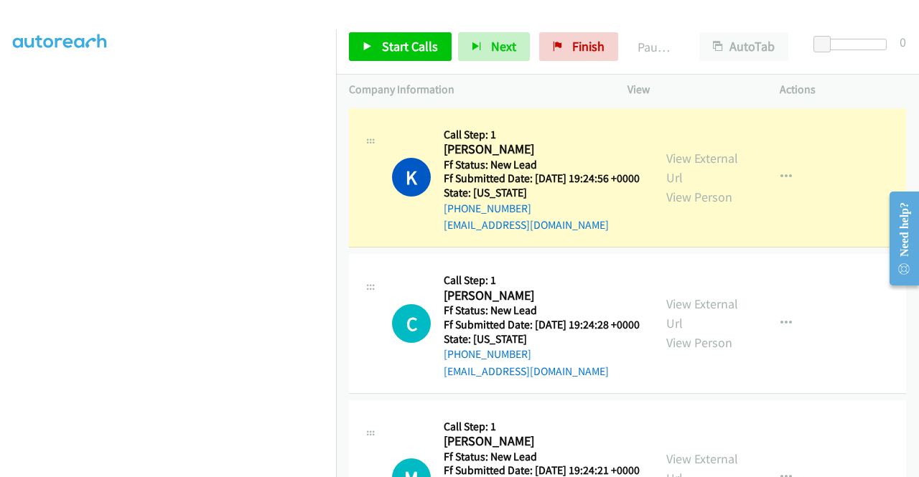
scroll to position [322, 0]
click at [0, 216] on aside "Dialing Mode: Power | Switch to Preview My Lists" at bounding box center [168, 109] width 336 height 795
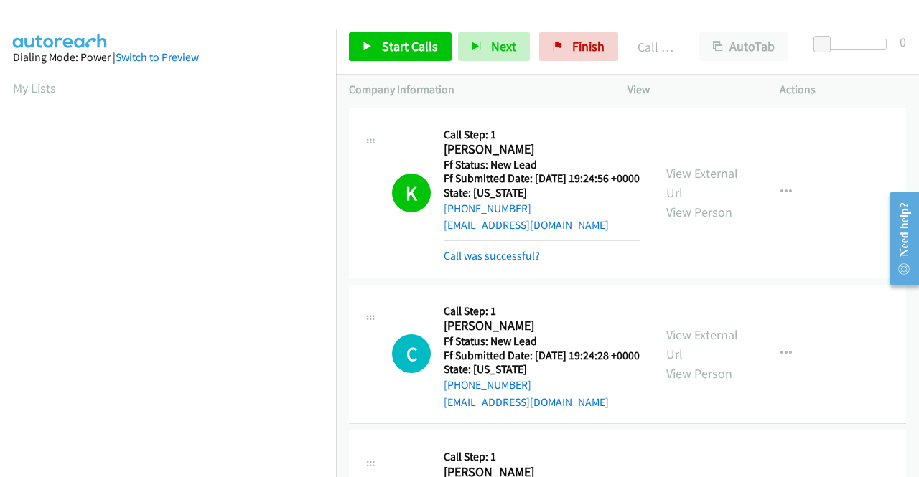
scroll to position [327, 0]
click at [492, 263] on link "Call was successful?" at bounding box center [492, 256] width 96 height 14
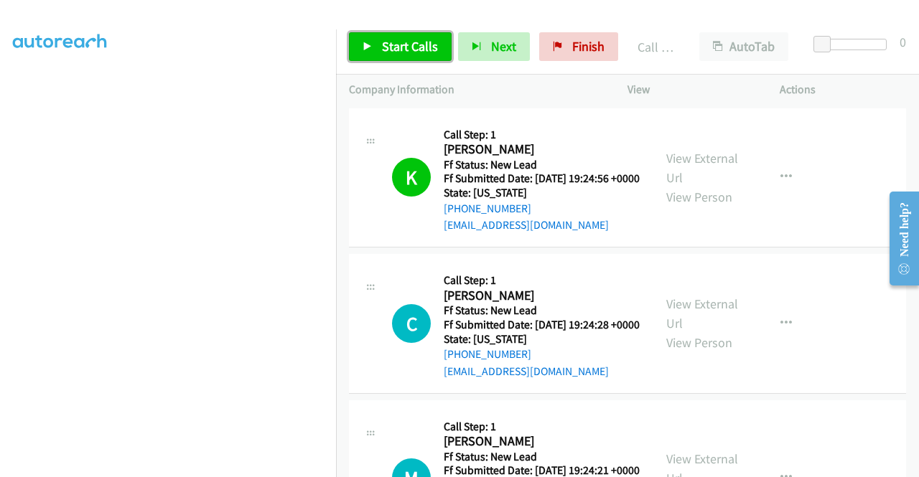
click at [415, 50] on span "Start Calls" at bounding box center [410, 46] width 56 height 17
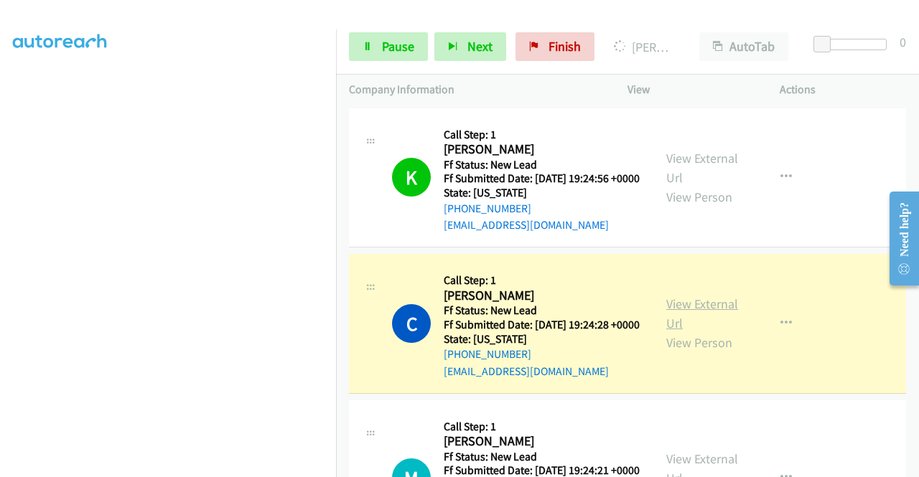
click at [675, 329] on link "View External Url" at bounding box center [702, 314] width 72 height 36
click at [0, 170] on aside "Dialing Mode: Power | Switch to Preview My Lists" at bounding box center [168, 109] width 336 height 795
click at [399, 49] on span "Pause" at bounding box center [398, 46] width 32 height 17
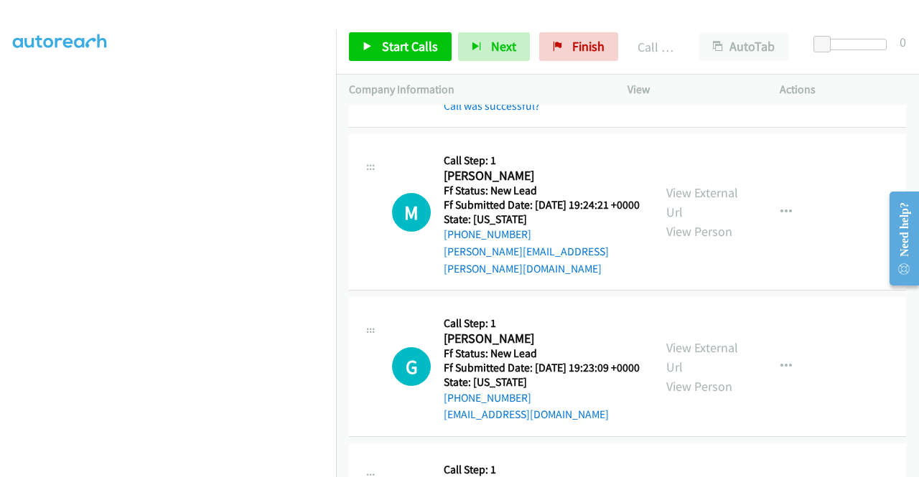
scroll to position [316, 0]
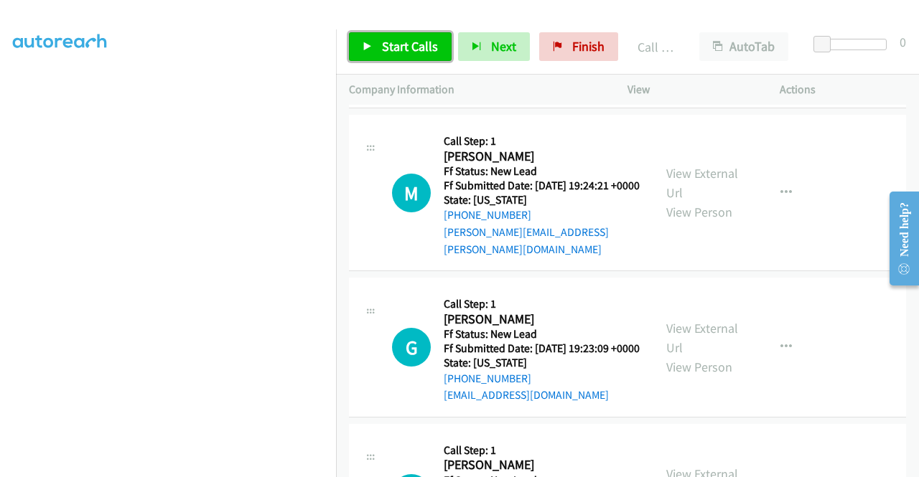
click at [423, 60] on link "Start Calls" at bounding box center [400, 46] width 103 height 29
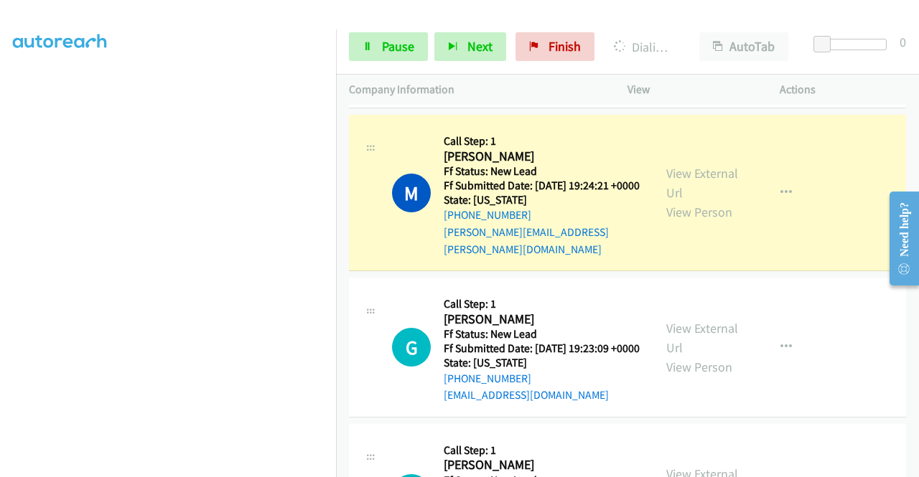
click at [698, 209] on div "View External Url View Person" at bounding box center [703, 193] width 75 height 58
click at [692, 200] on link "View External Url" at bounding box center [702, 183] width 72 height 36
click at [0, 159] on aside "Dialing Mode: Power | Switch to Preview My Lists" at bounding box center [168, 109] width 336 height 795
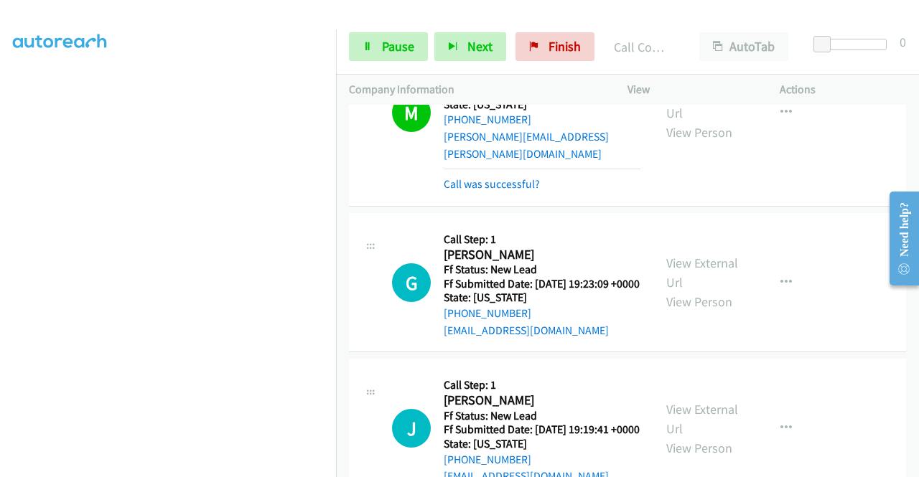
scroll to position [426, 0]
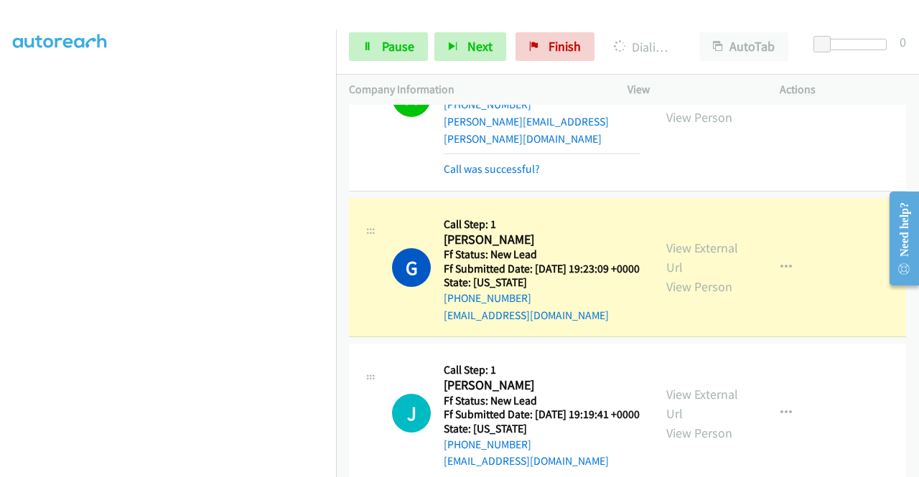
click at [679, 289] on div "View External Url View Person" at bounding box center [703, 267] width 75 height 58
click at [680, 276] on link "View External Url" at bounding box center [702, 258] width 72 height 36
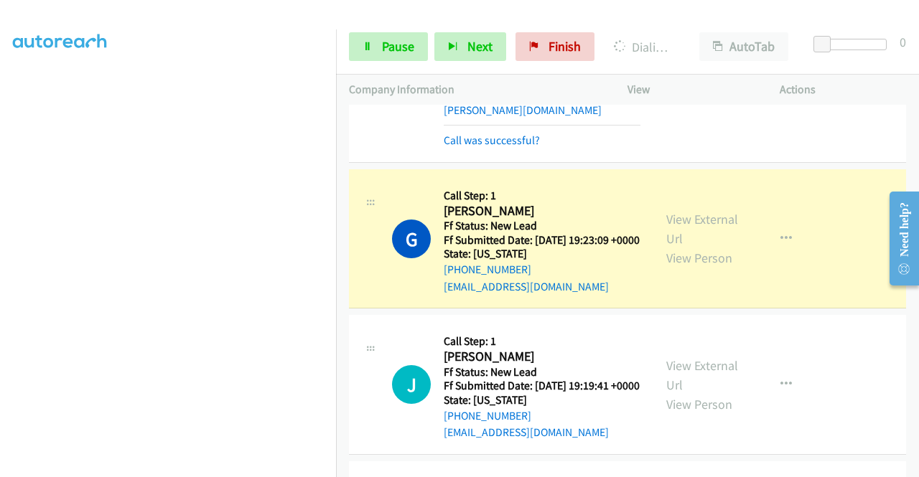
scroll to position [532, 0]
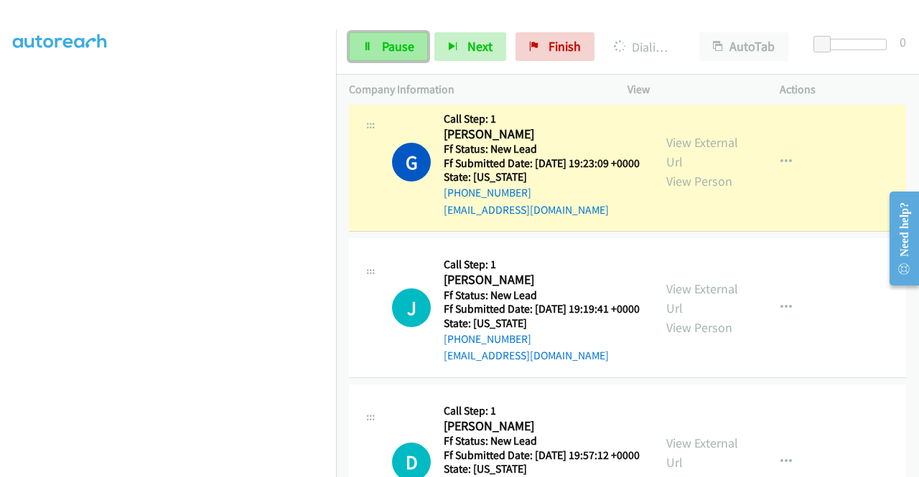
click at [414, 55] on link "Pause" at bounding box center [388, 46] width 79 height 29
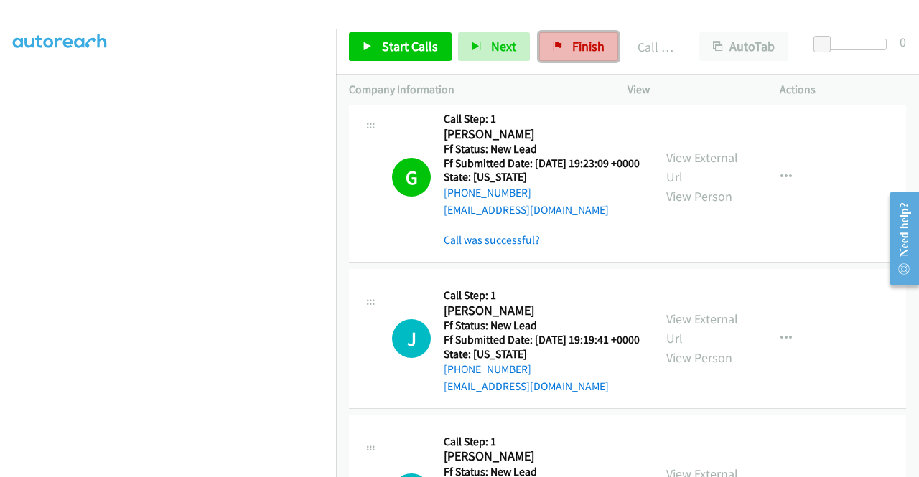
click at [574, 44] on span "Finish" at bounding box center [588, 46] width 32 height 17
click at [501, 247] on link "Call was successful?" at bounding box center [492, 240] width 96 height 14
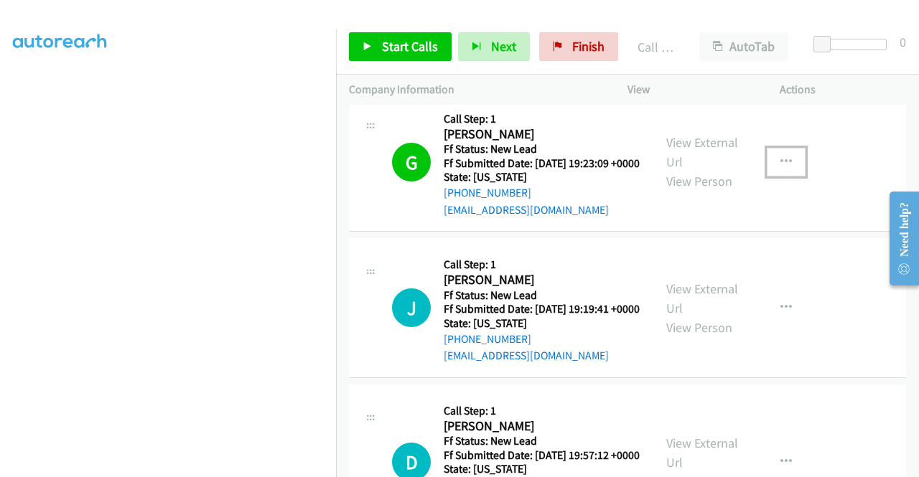
click at [773, 177] on button "button" at bounding box center [786, 162] width 39 height 29
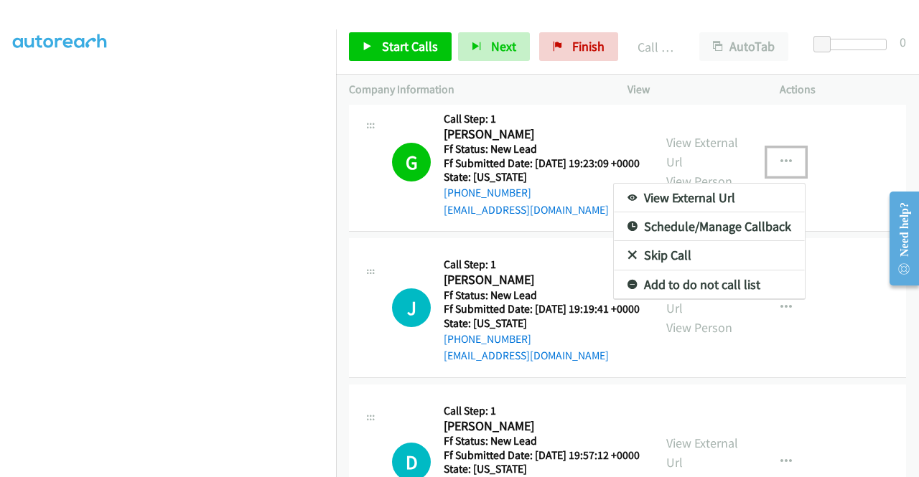
click at [698, 299] on link "Add to do not call list" at bounding box center [709, 285] width 191 height 29
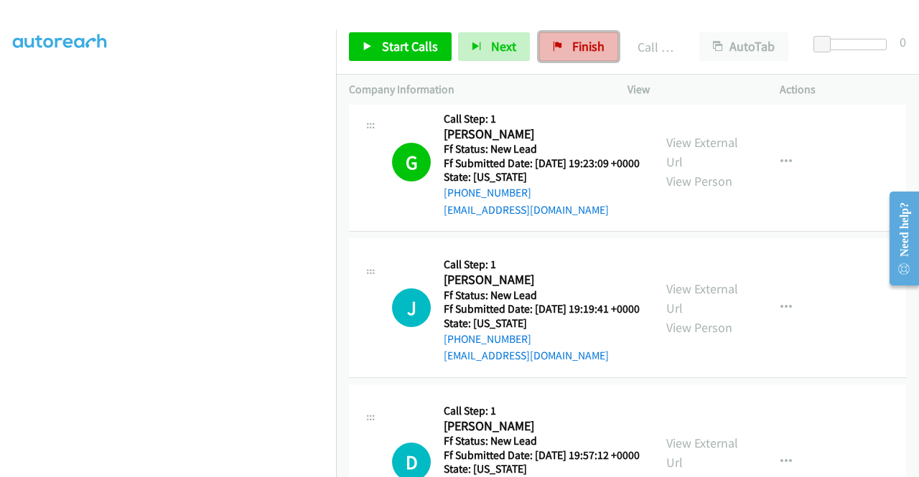
click at [599, 45] on link "Finish" at bounding box center [578, 46] width 79 height 29
click at [780, 168] on icon "button" at bounding box center [785, 161] width 11 height 11
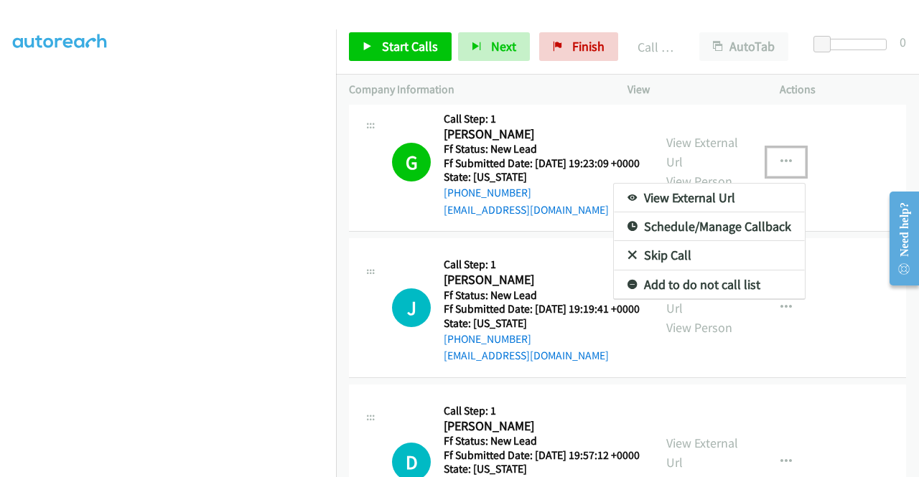
click at [678, 299] on link "Add to do not call list" at bounding box center [709, 285] width 191 height 29
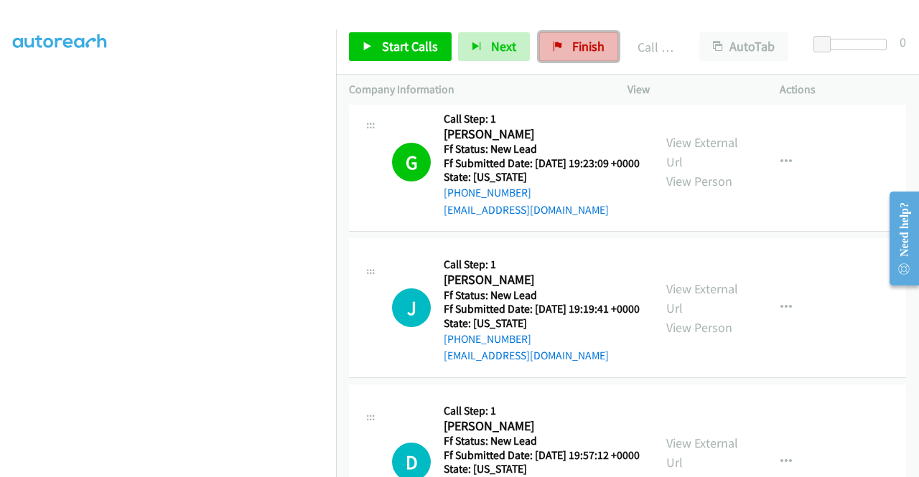
click at [585, 53] on span "Finish" at bounding box center [588, 46] width 32 height 17
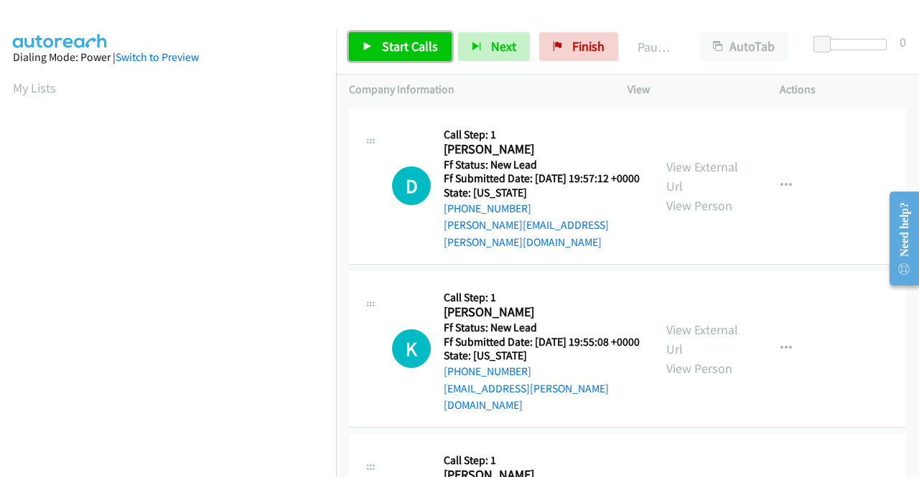
click at [419, 45] on span "Start Calls" at bounding box center [410, 46] width 56 height 17
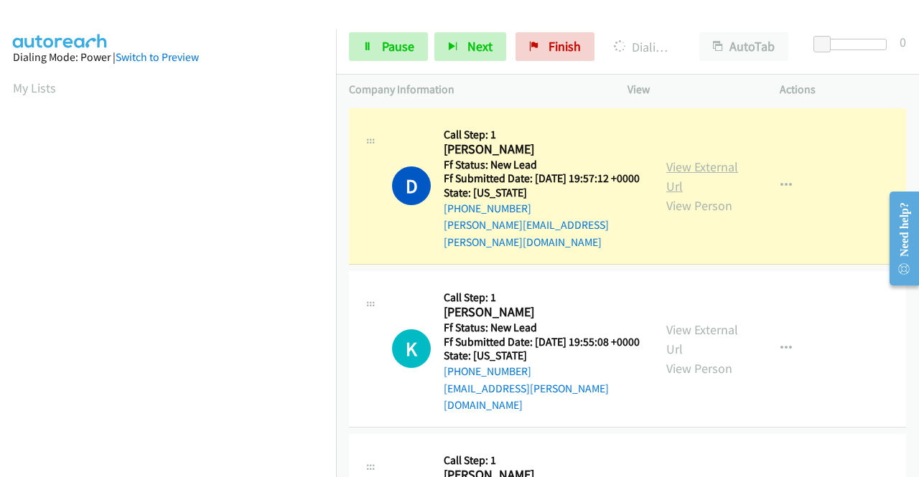
click at [675, 171] on link "View External Url" at bounding box center [702, 177] width 72 height 36
click at [0, 116] on aside "Dialing Mode: Power | Switch to Preview My Lists" at bounding box center [168, 109] width 336 height 795
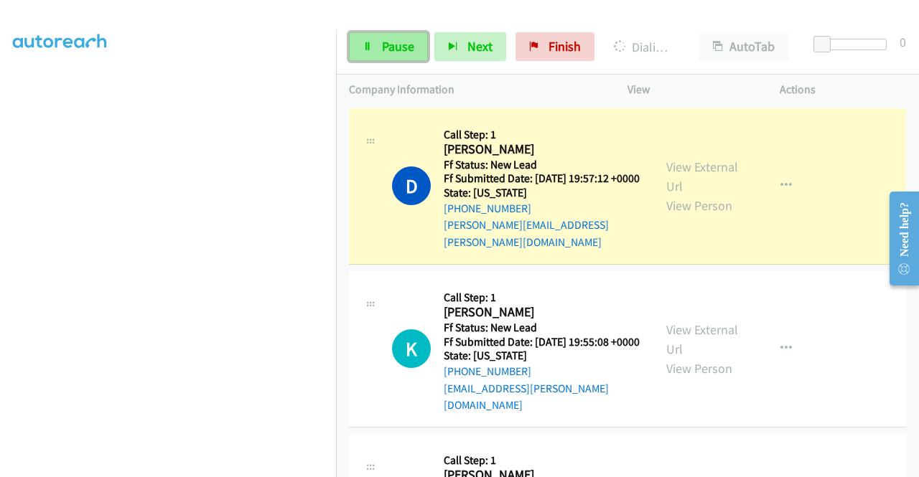
click at [378, 44] on link "Pause" at bounding box center [388, 46] width 79 height 29
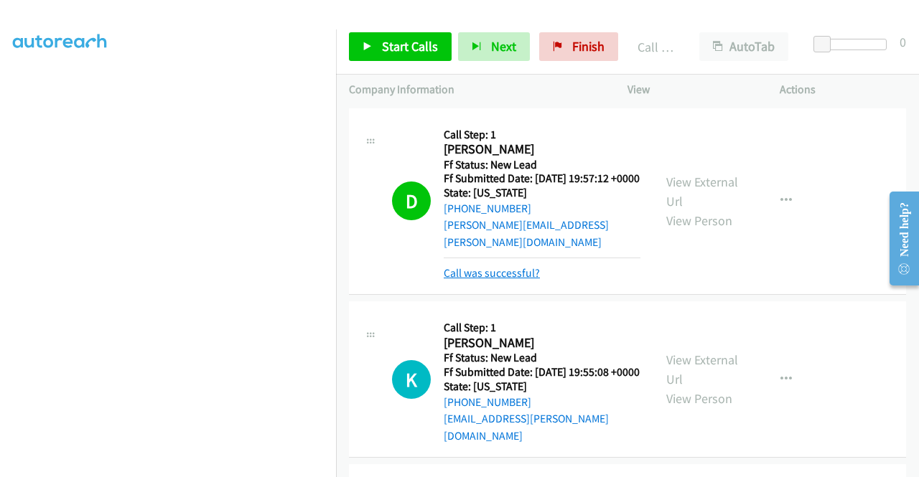
click at [500, 270] on link "Call was successful?" at bounding box center [492, 273] width 96 height 14
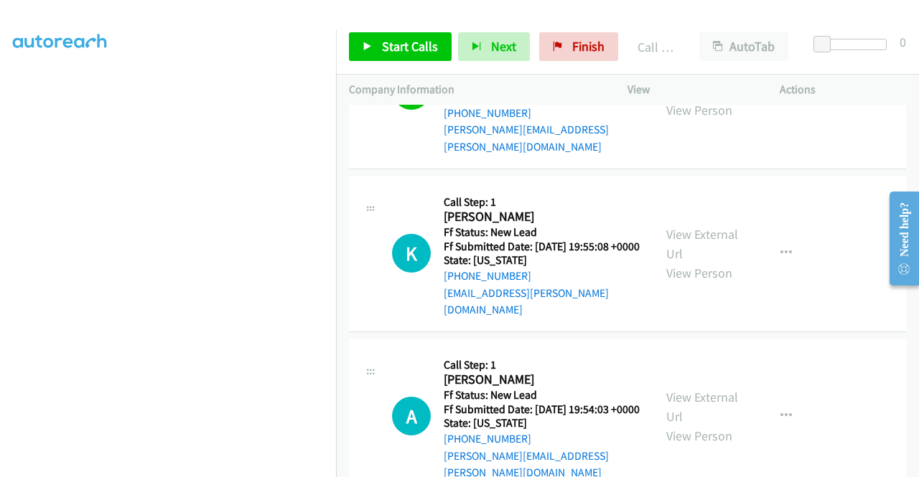
scroll to position [144, 0]
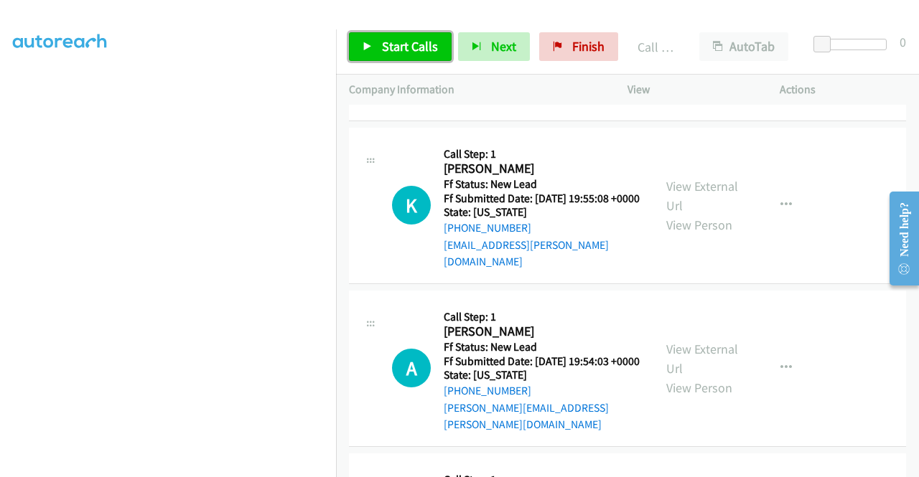
click at [414, 56] on link "Start Calls" at bounding box center [400, 46] width 103 height 29
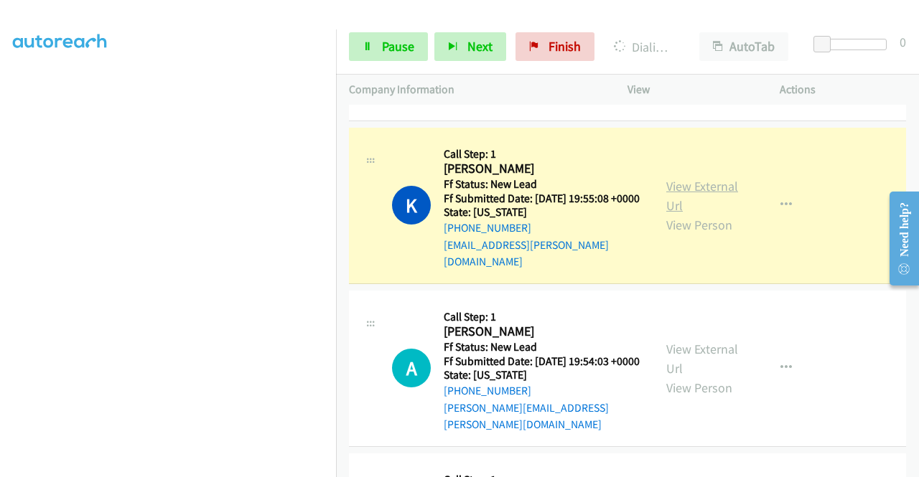
click at [666, 188] on link "View External Url" at bounding box center [702, 196] width 72 height 36
click at [0, 184] on aside "Dialing Mode: Power | Switch to Preview My Lists" at bounding box center [168, 109] width 336 height 795
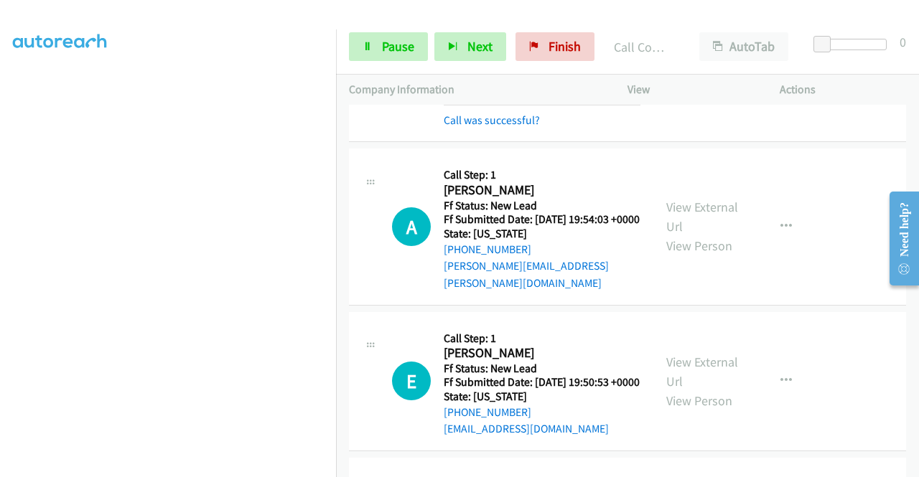
scroll to position [345, 0]
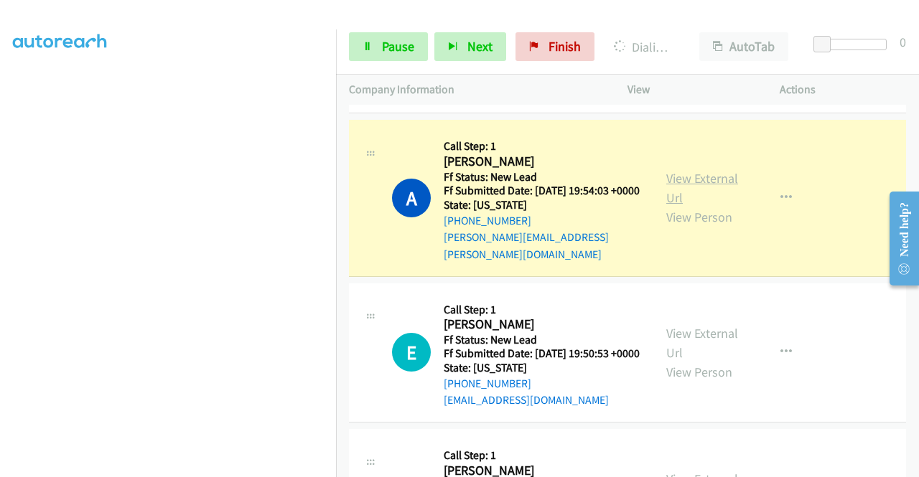
click at [702, 170] on link "View External Url" at bounding box center [702, 188] width 72 height 36
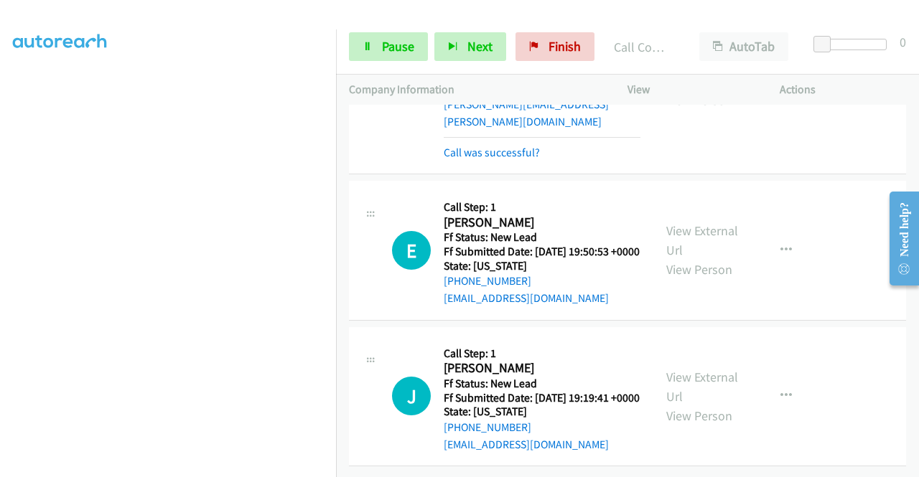
scroll to position [505, 0]
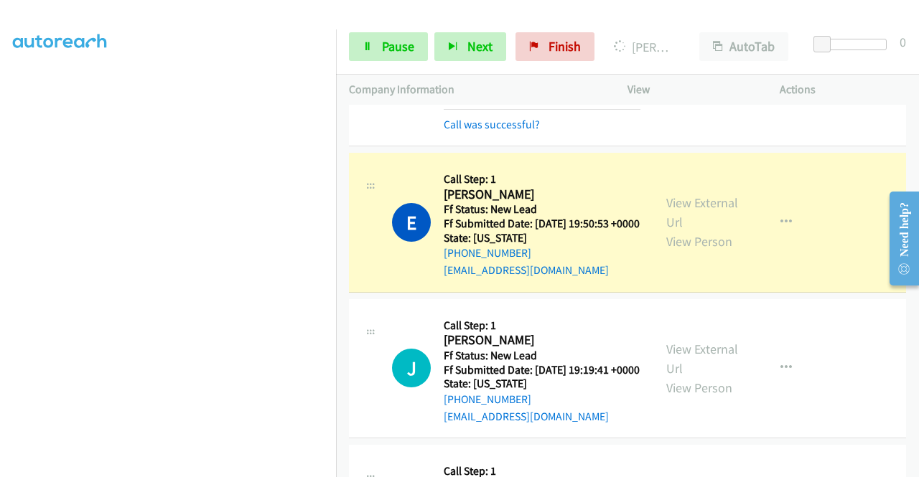
click at [696, 193] on div "View External Url View Person" at bounding box center [703, 222] width 75 height 58
click at [686, 202] on link "View External Url" at bounding box center [702, 213] width 72 height 36
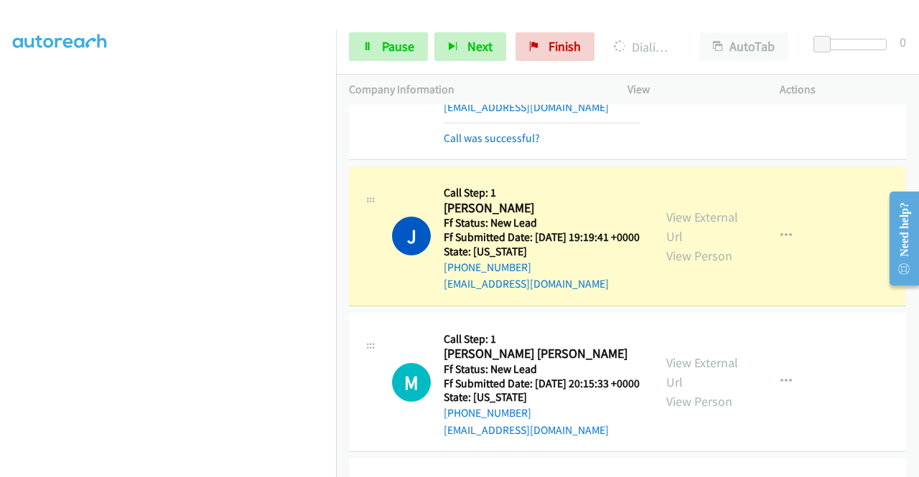
scroll to position [697, 0]
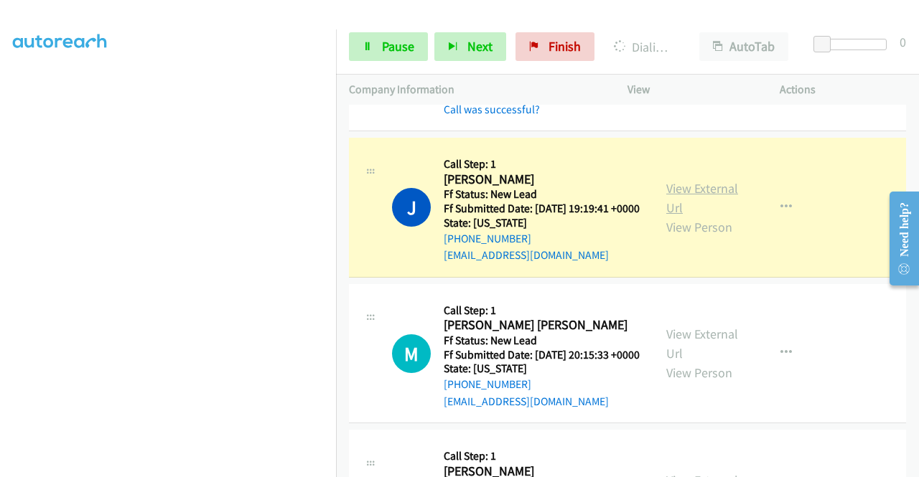
click at [688, 196] on link "View External Url" at bounding box center [702, 198] width 72 height 36
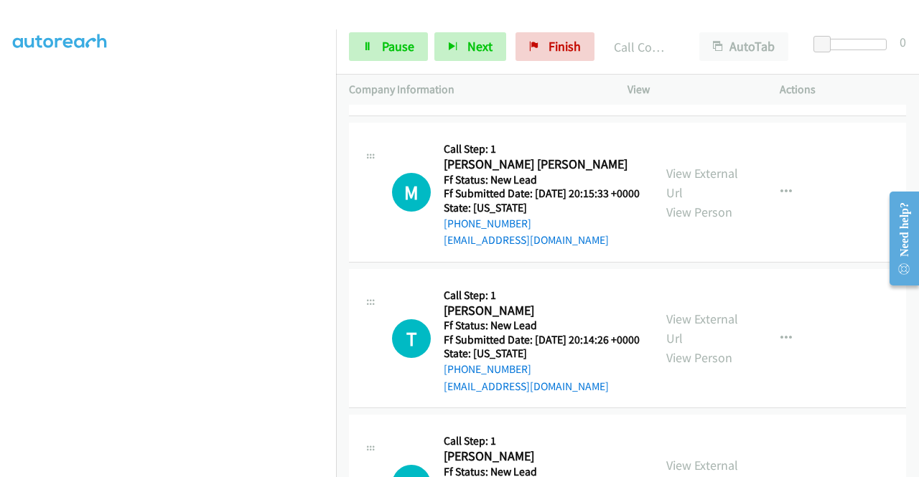
scroll to position [898, 0]
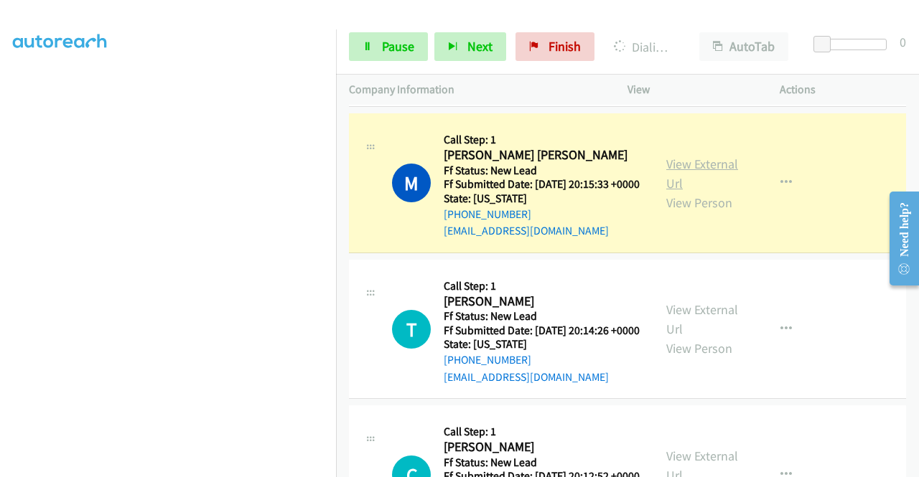
click at [679, 186] on link "View External Url" at bounding box center [702, 174] width 72 height 36
click at [378, 43] on link "Pause" at bounding box center [388, 46] width 79 height 29
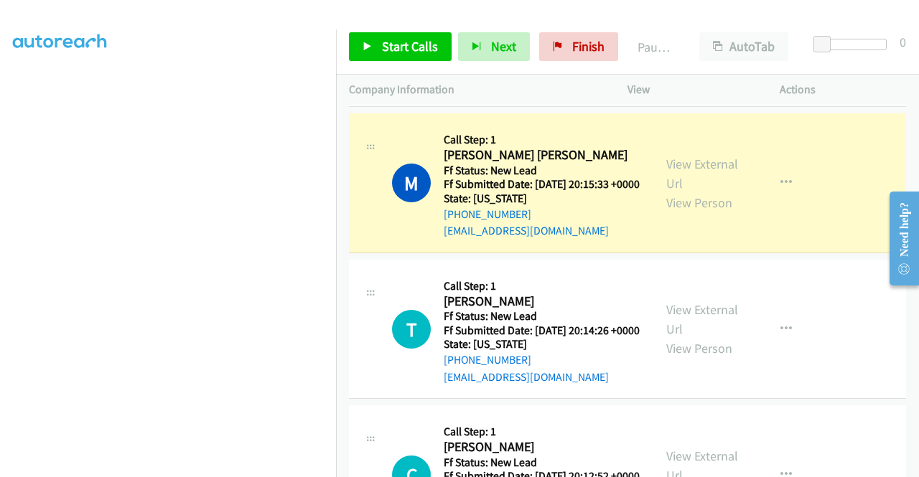
scroll to position [0, 0]
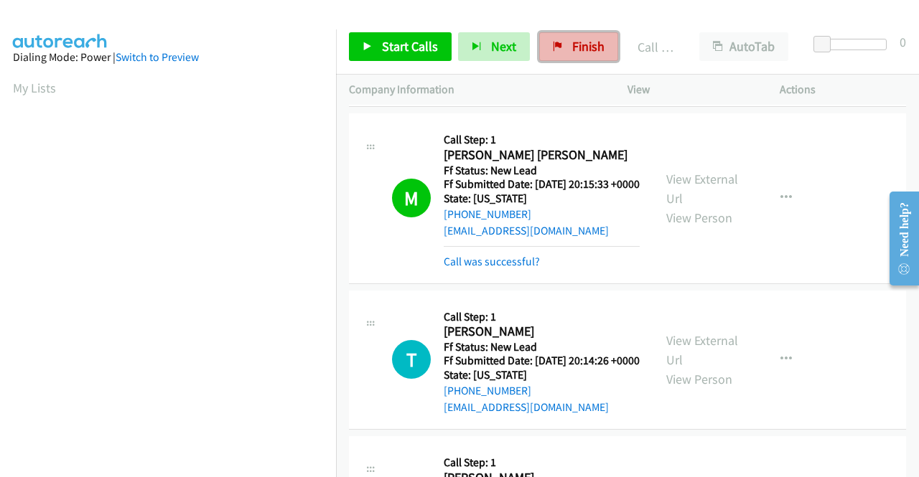
click at [577, 59] on link "Finish" at bounding box center [578, 46] width 79 height 29
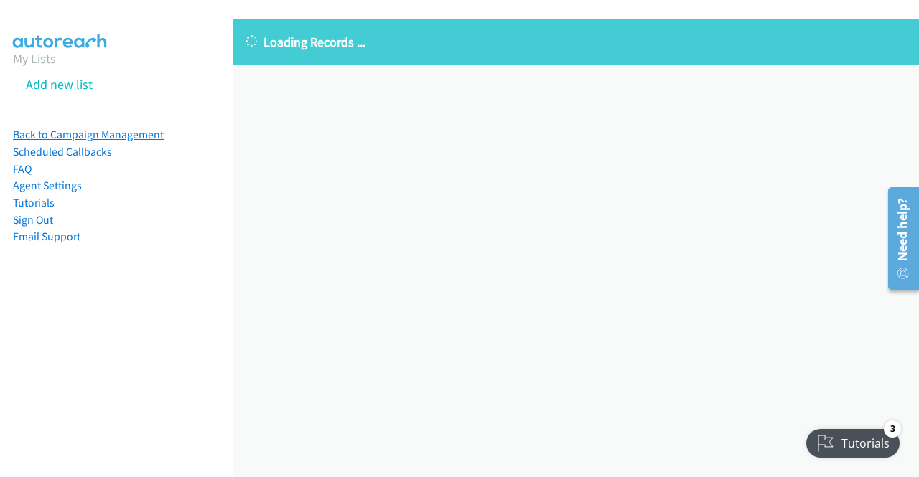
click at [128, 137] on link "Back to Campaign Management" at bounding box center [88, 135] width 151 height 14
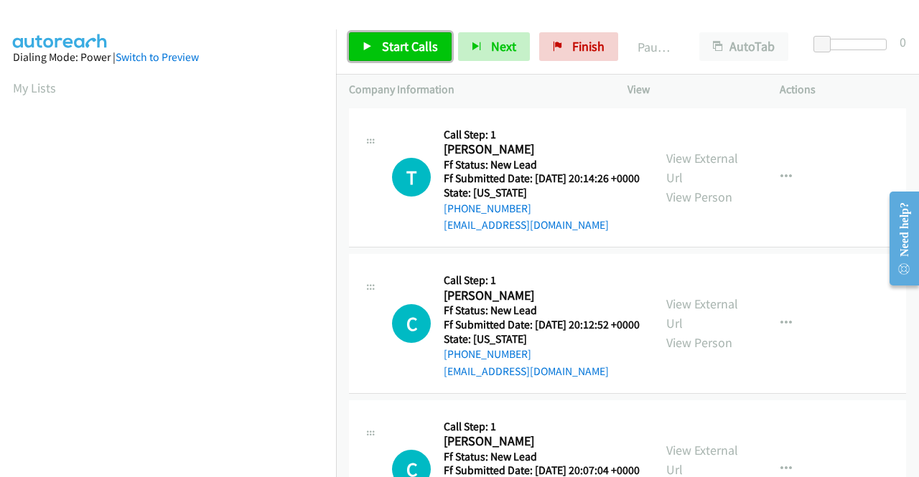
click at [385, 48] on span "Start Calls" at bounding box center [410, 46] width 56 height 17
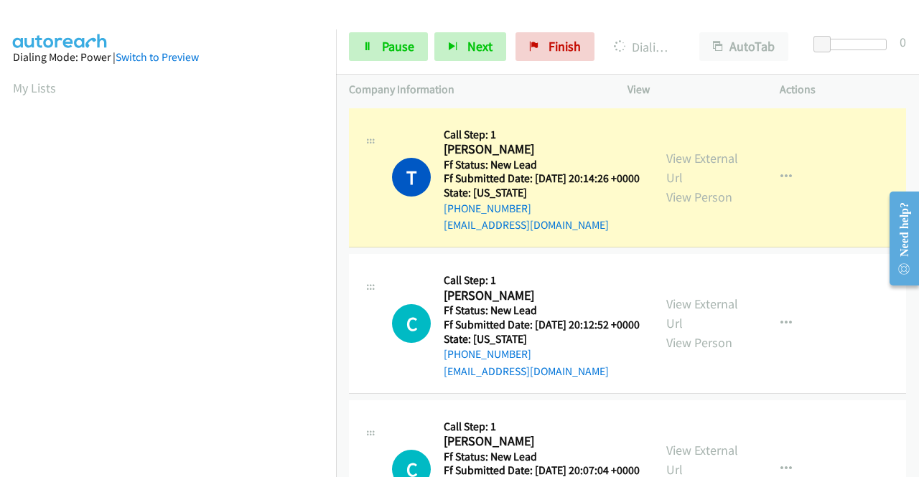
click at [337, 78] on div "Company Information" at bounding box center [475, 90] width 279 height 30
click at [0, 244] on aside "Dialing Mode: Power | Switch to Preview My Lists" at bounding box center [168, 109] width 336 height 795
click at [198, 466] on section at bounding box center [168, 136] width 310 height 687
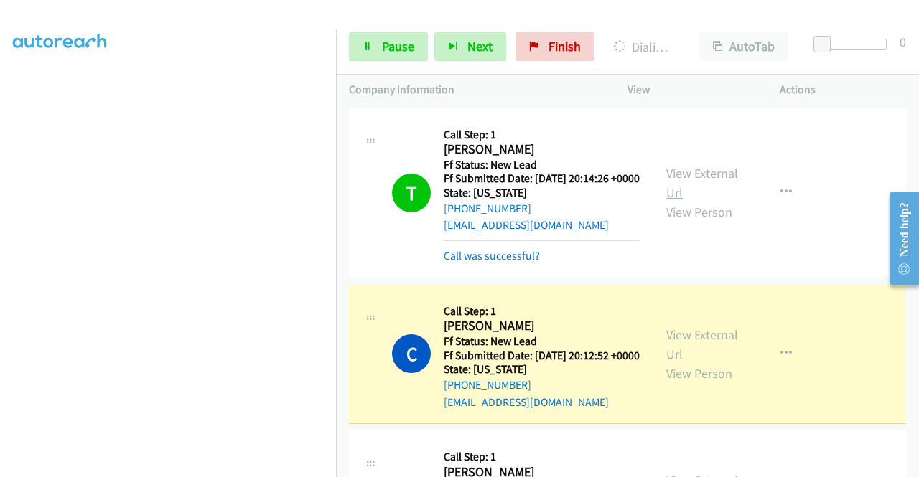
click at [675, 178] on link "View External Url" at bounding box center [702, 183] width 72 height 36
click at [657, 351] on div "View External Url View Person View External Url Email Schedule/Manage Callback …" at bounding box center [735, 354] width 165 height 113
click at [675, 361] on link "View External Url" at bounding box center [702, 345] width 72 height 36
click at [378, 29] on div "Start Calls Pause Next Finish Dialing [PERSON_NAME] AutoTab AutoTab 0" at bounding box center [627, 46] width 583 height 55
click at [372, 45] on link "Pause" at bounding box center [388, 46] width 79 height 29
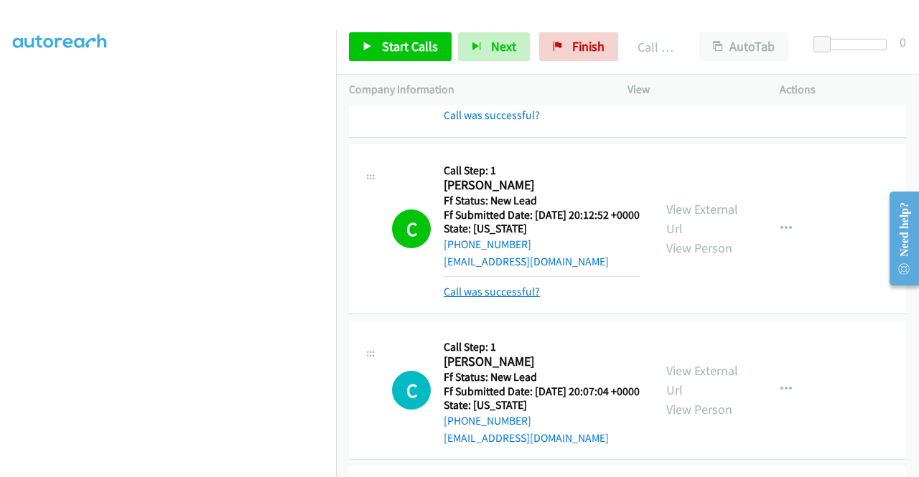
click at [502, 299] on link "Call was successful?" at bounding box center [492, 292] width 96 height 14
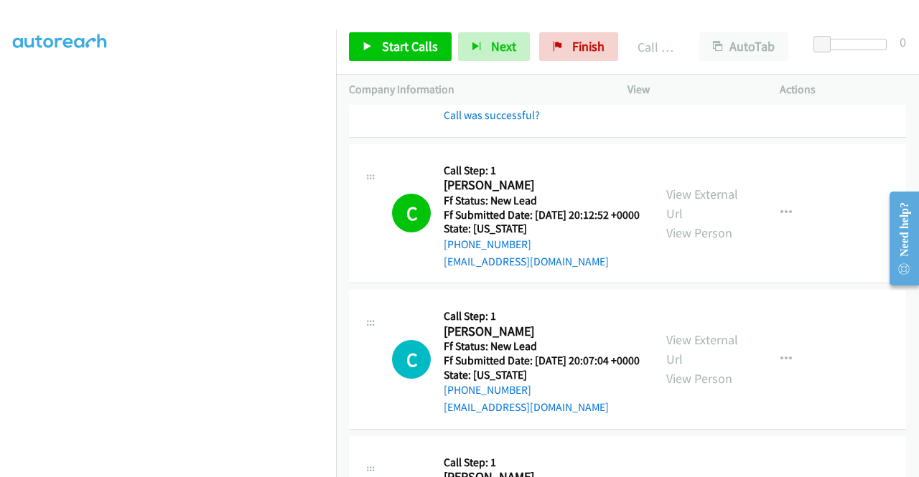
click at [907, 434] on td "C Callback Scheduled Call Step: 1 [PERSON_NAME] America/New_York Ff Status: New…" at bounding box center [627, 360] width 583 height 146
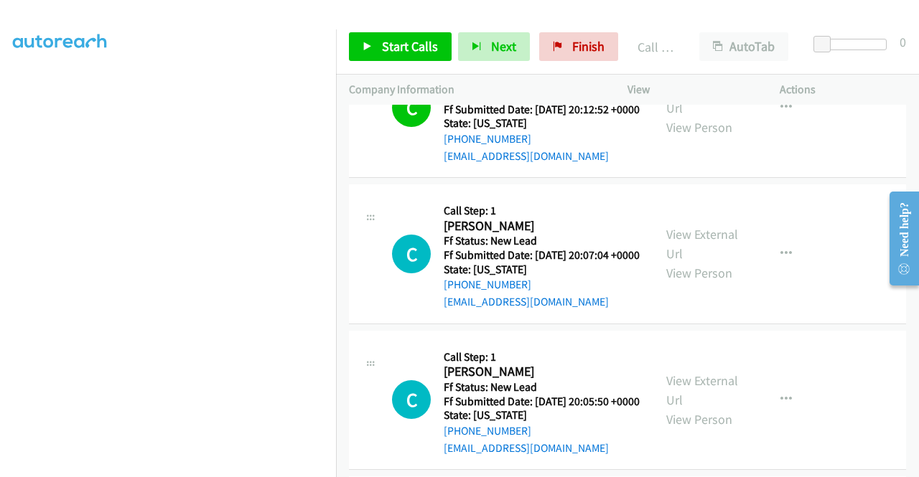
scroll to position [256, 0]
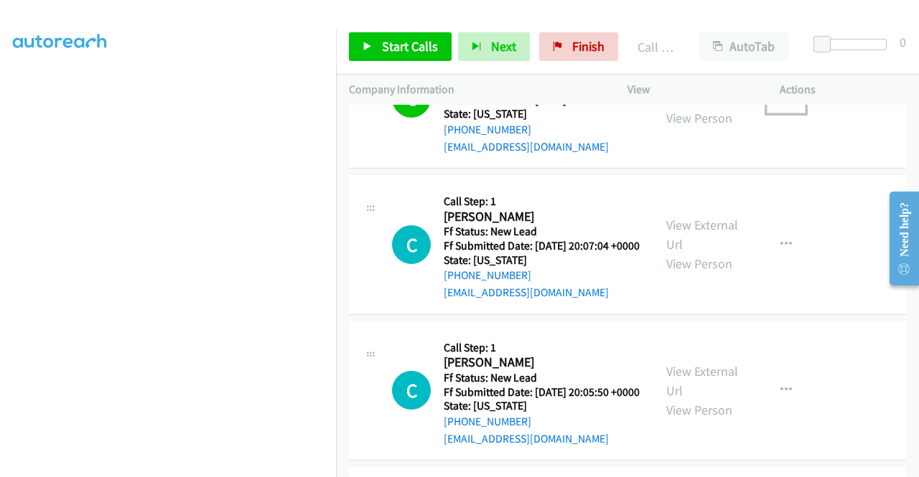
click at [774, 113] on button "button" at bounding box center [786, 98] width 39 height 29
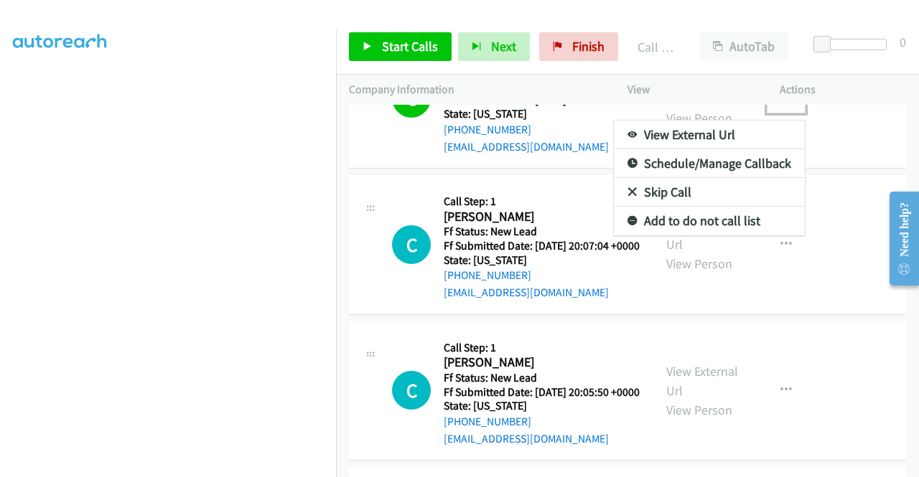
click at [692, 233] on link "Add to do not call list" at bounding box center [709, 221] width 191 height 29
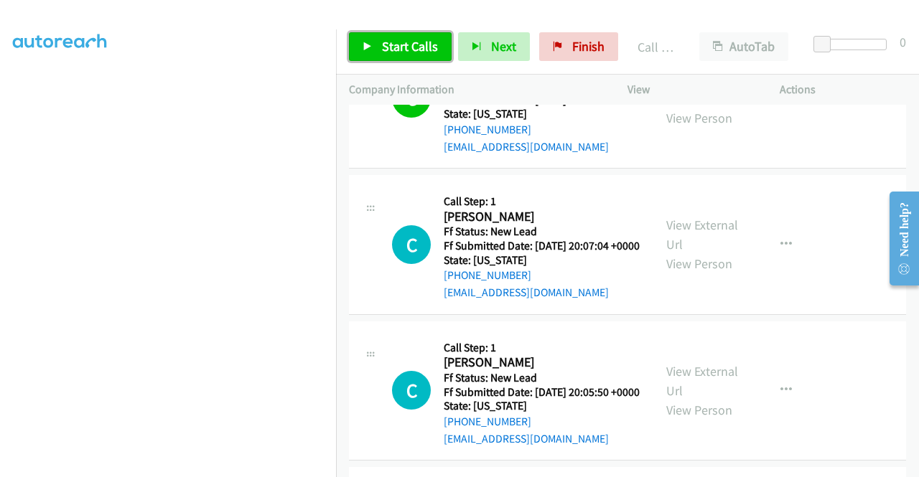
click at [418, 42] on span "Start Calls" at bounding box center [410, 46] width 56 height 17
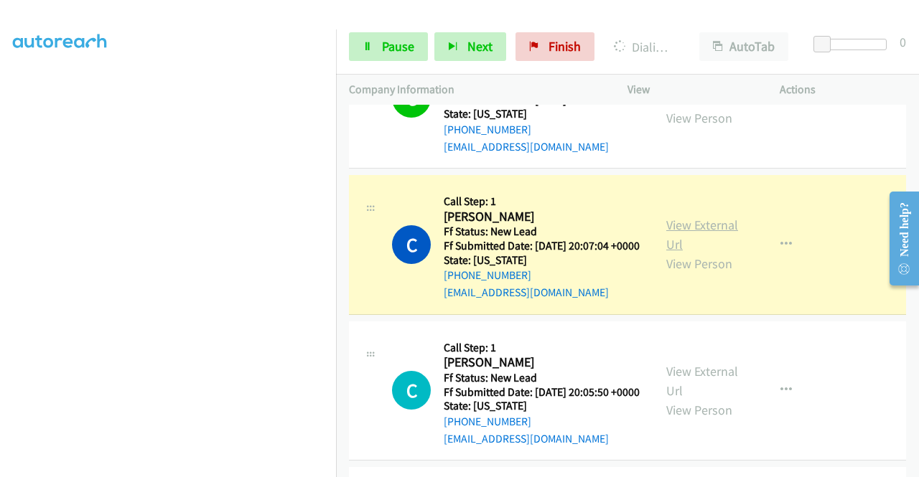
click at [701, 253] on link "View External Url" at bounding box center [702, 235] width 72 height 36
click at [0, 141] on aside "Dialing Mode: Power | Switch to Preview My Lists" at bounding box center [168, 109] width 336 height 795
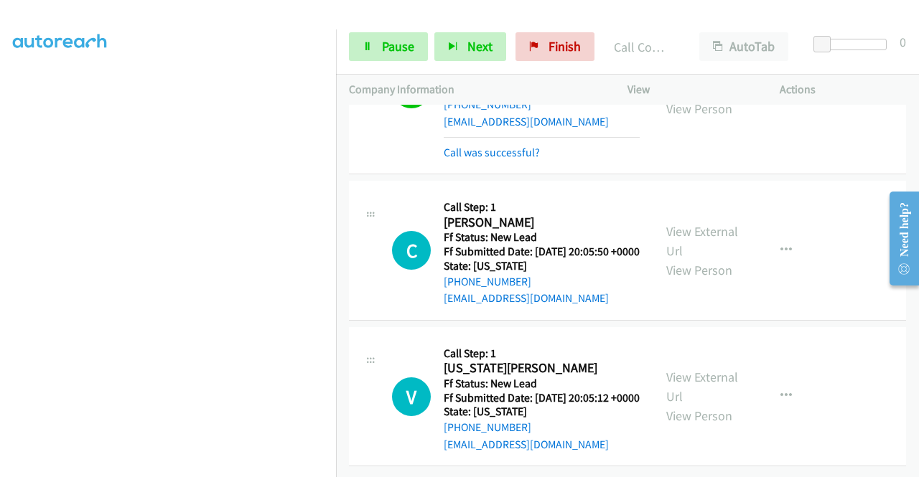
scroll to position [505, 0]
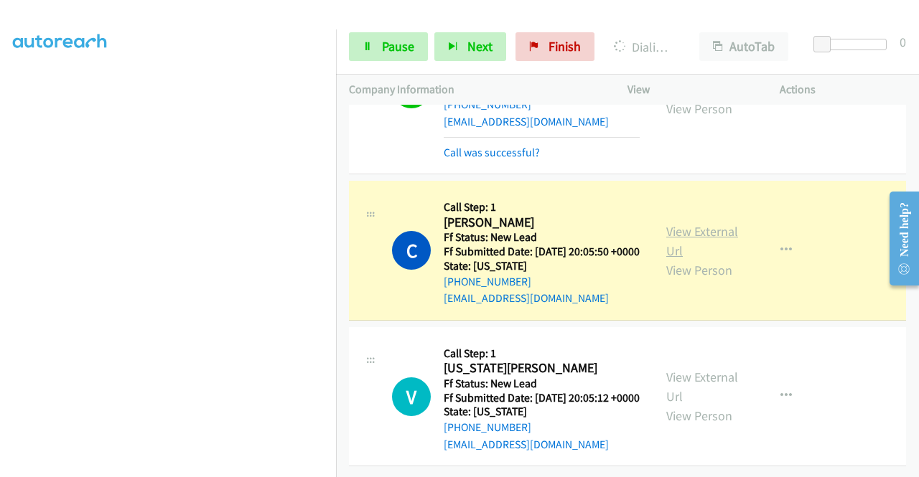
click at [673, 223] on link "View External Url" at bounding box center [702, 241] width 72 height 36
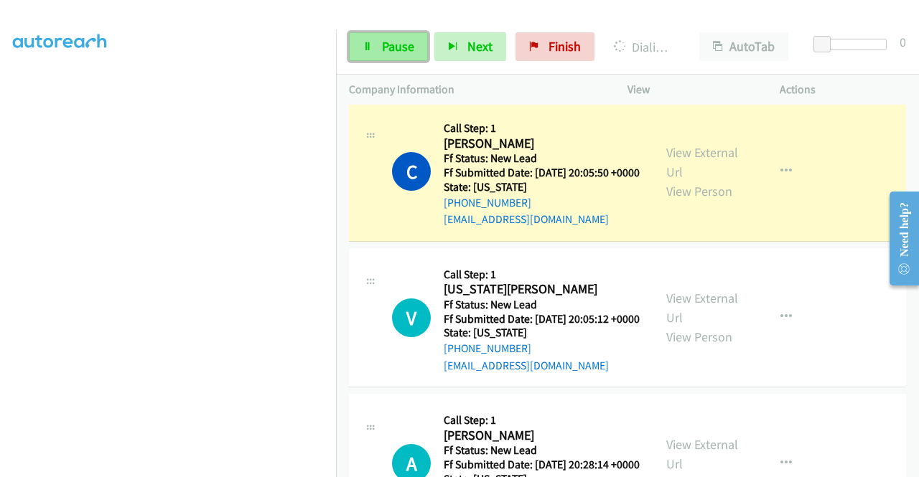
click at [378, 34] on link "Pause" at bounding box center [388, 46] width 79 height 29
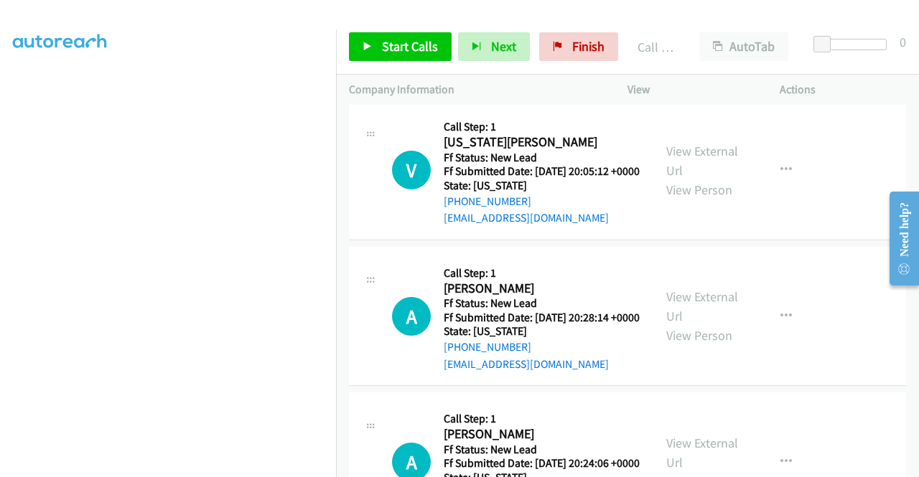
scroll to position [712, 0]
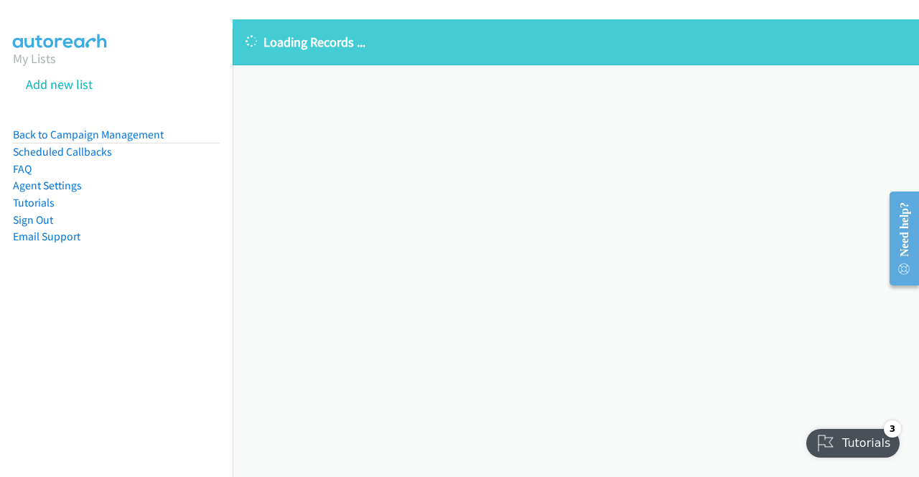
click at [122, 122] on aside "My Lists Add new list Back to Campaign Management Scheduled Callbacks FAQ Agent…" at bounding box center [116, 169] width 233 height 281
click at [108, 134] on link "Back to Campaign Management" at bounding box center [88, 135] width 151 height 14
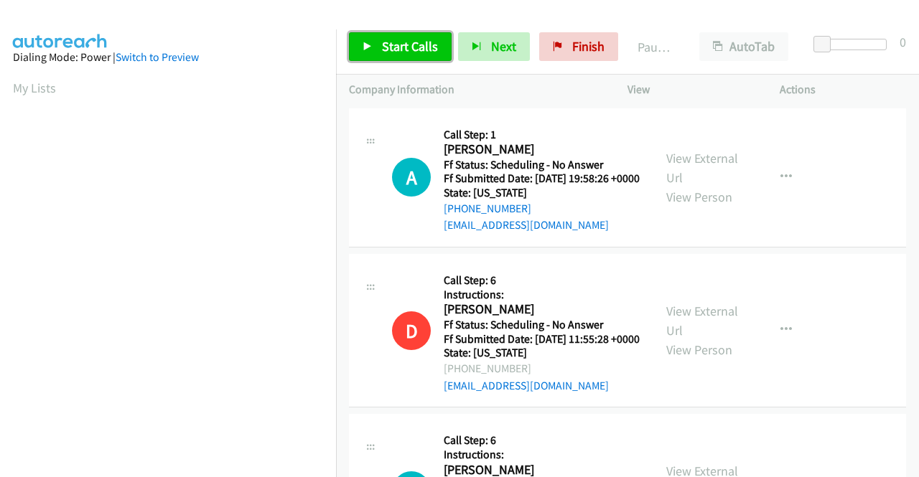
click at [401, 50] on span "Start Calls" at bounding box center [410, 46] width 56 height 17
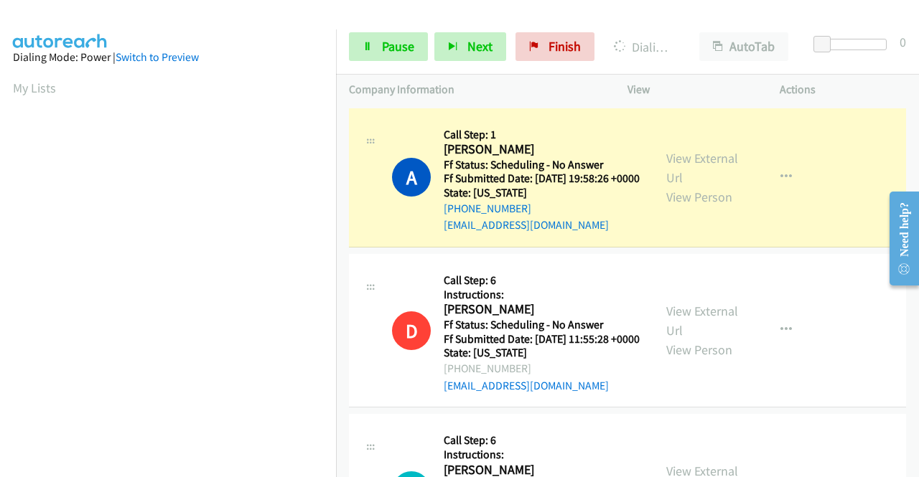
click at [653, 167] on div "View External Url View Person View External Url Email Schedule/Manage Callback …" at bounding box center [735, 177] width 165 height 113
click at [679, 164] on link "View External Url" at bounding box center [702, 168] width 72 height 36
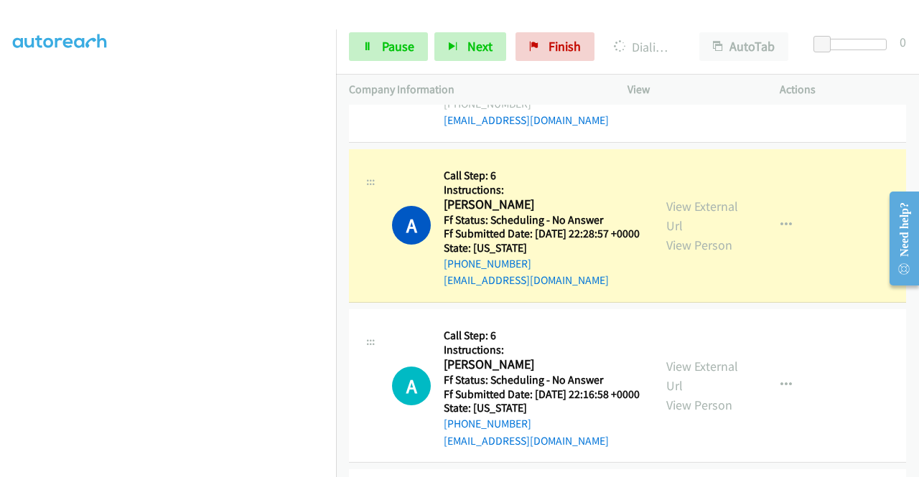
scroll to position [401, 0]
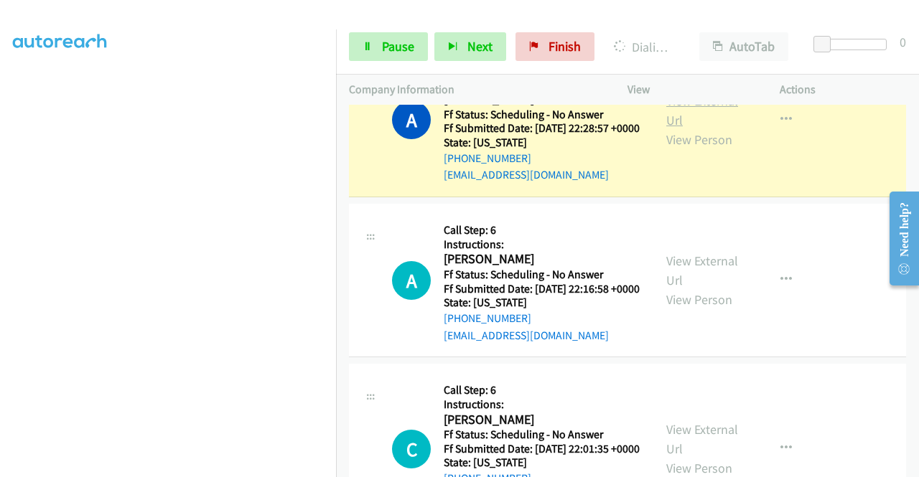
click at [691, 128] on link "View External Url" at bounding box center [702, 111] width 72 height 36
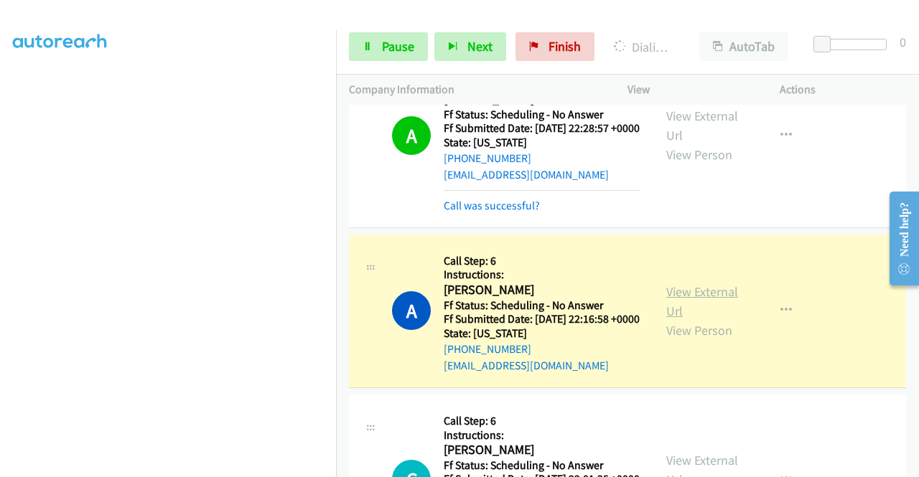
click at [716, 319] on link "View External Url" at bounding box center [702, 302] width 72 height 36
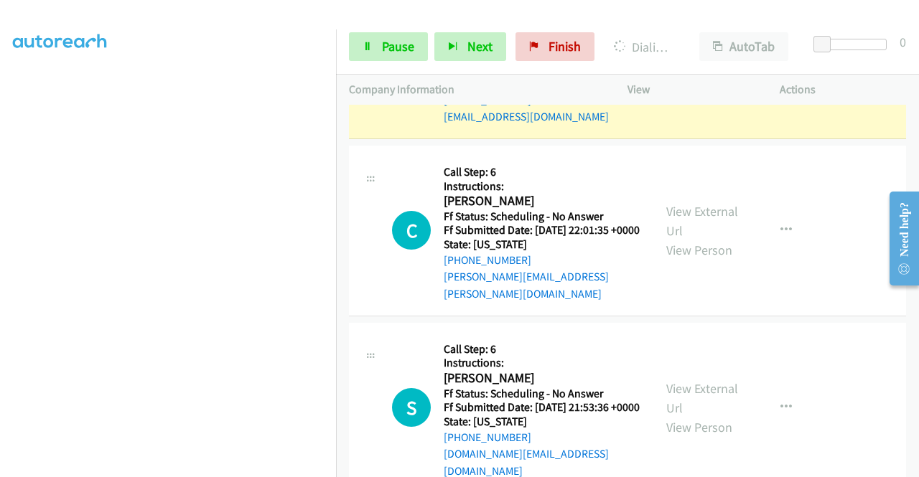
scroll to position [665, 0]
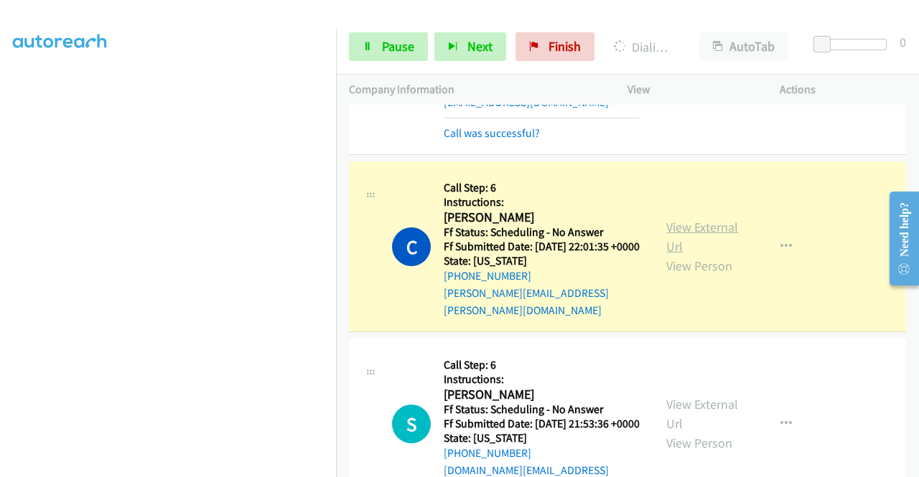
click at [708, 255] on link "View External Url" at bounding box center [702, 237] width 72 height 36
click at [400, 46] on span "Pause" at bounding box center [398, 46] width 32 height 17
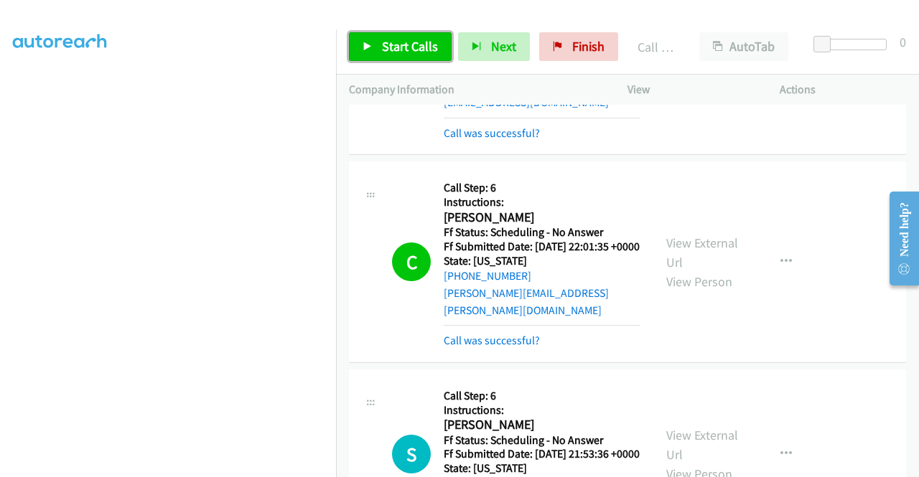
click at [410, 55] on link "Start Calls" at bounding box center [400, 46] width 103 height 29
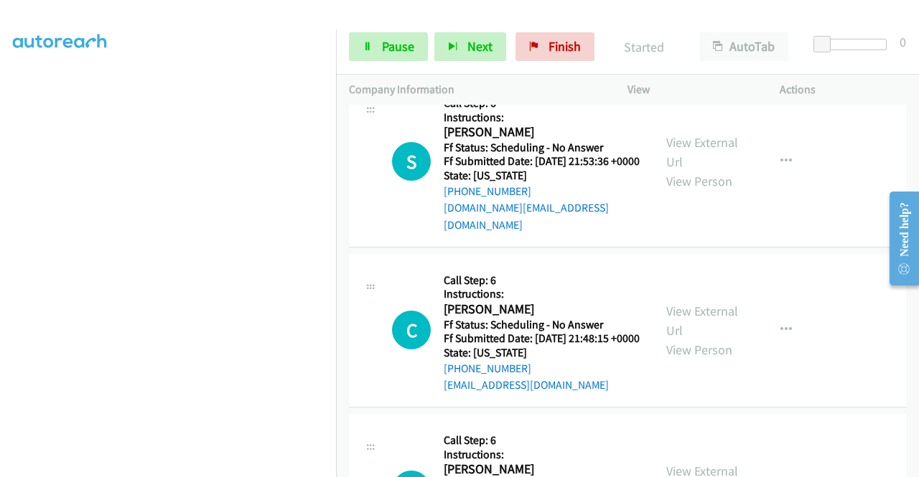
scroll to position [962, 0]
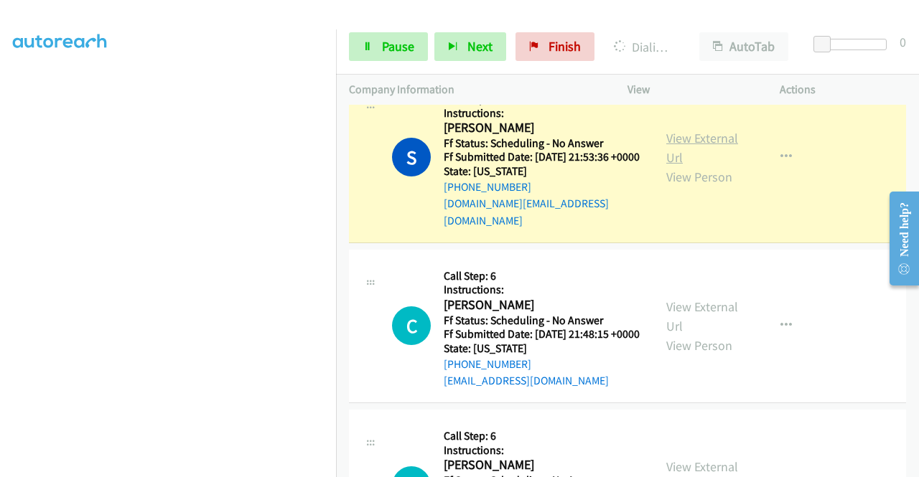
click at [688, 166] on link "View External Url" at bounding box center [702, 148] width 72 height 36
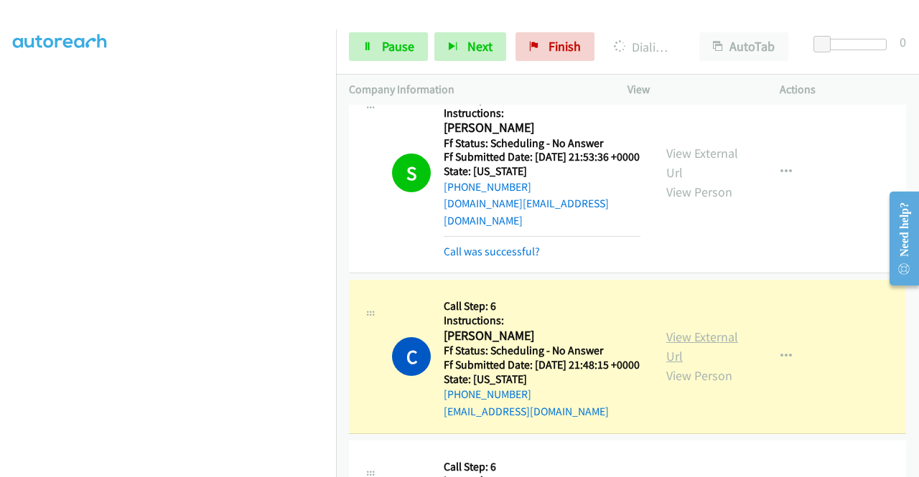
click at [685, 365] on link "View External Url" at bounding box center [702, 347] width 72 height 36
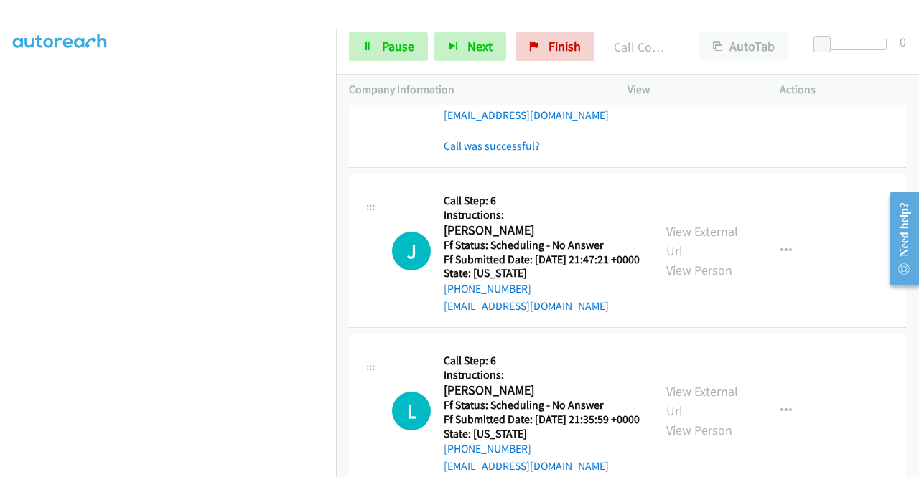
scroll to position [1382, 0]
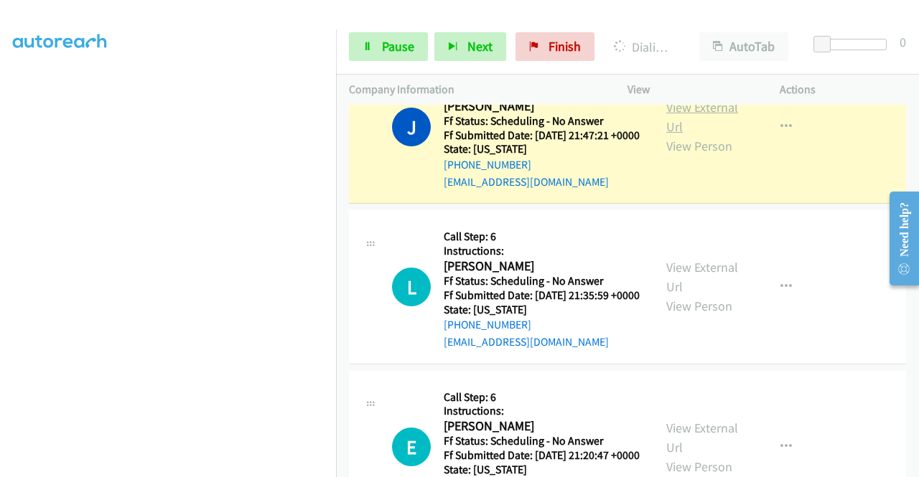
click at [686, 135] on link "View External Url" at bounding box center [702, 117] width 72 height 36
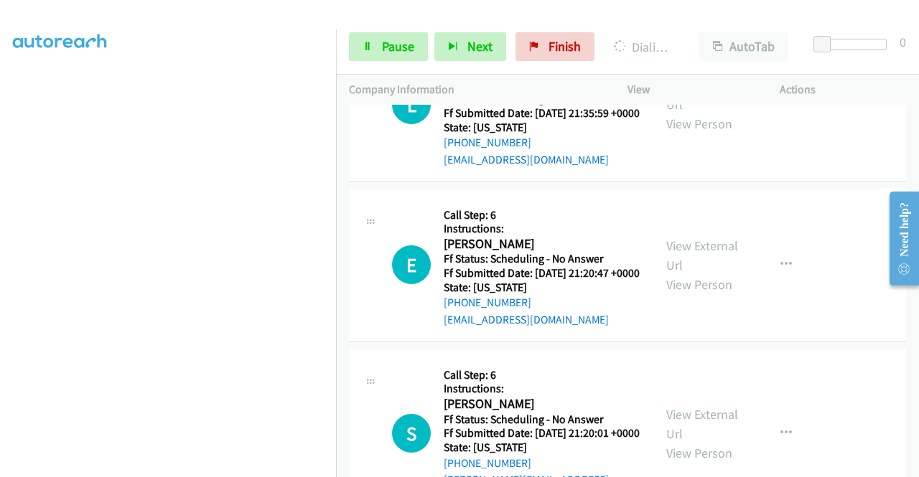
scroll to position [1595, 0]
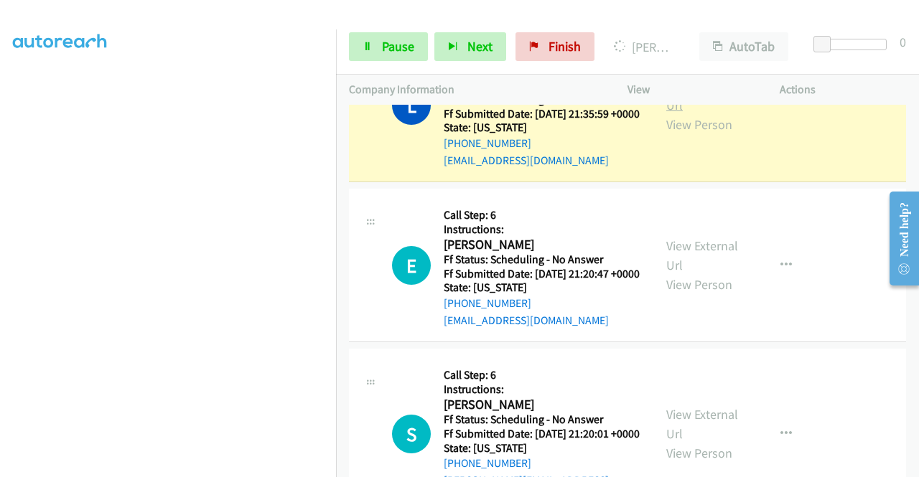
click at [709, 113] on link "View External Url" at bounding box center [702, 96] width 72 height 36
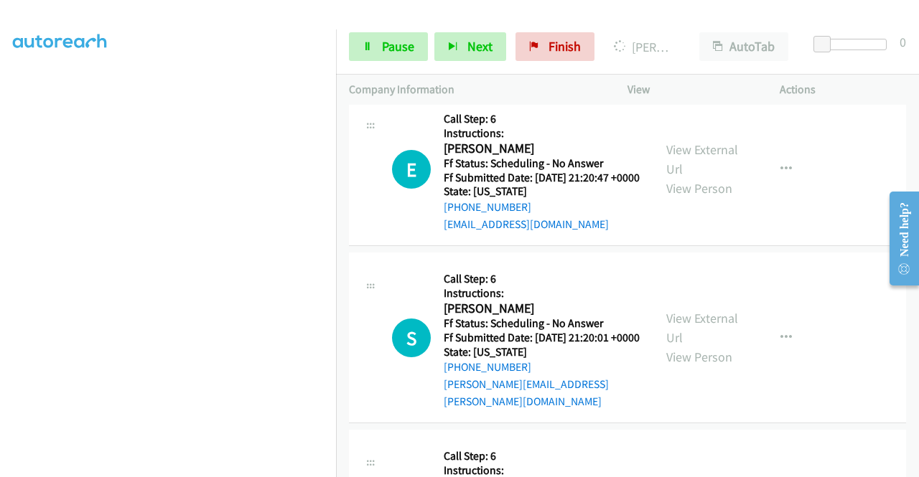
scroll to position [1720, 0]
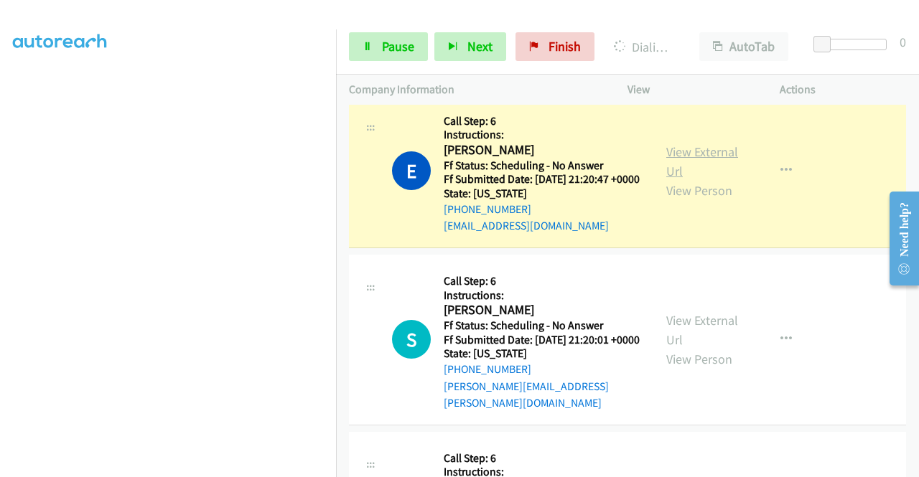
click at [672, 179] on link "View External Url" at bounding box center [702, 162] width 72 height 36
click at [372, 44] on icon at bounding box center [367, 47] width 10 height 10
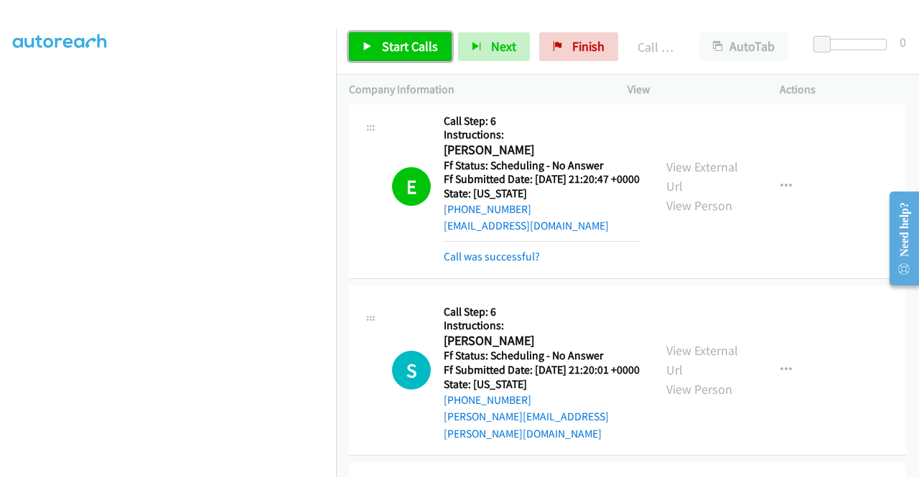
click at [413, 42] on span "Start Calls" at bounding box center [410, 46] width 56 height 17
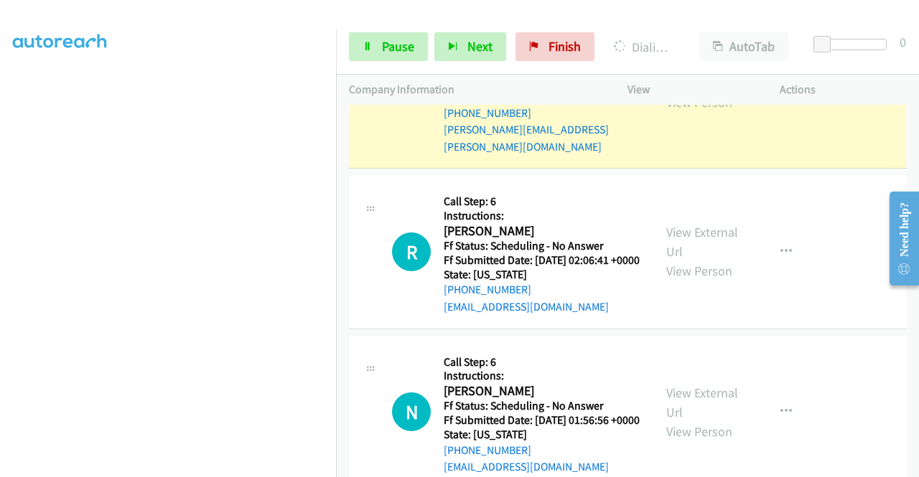
scroll to position [2036, 0]
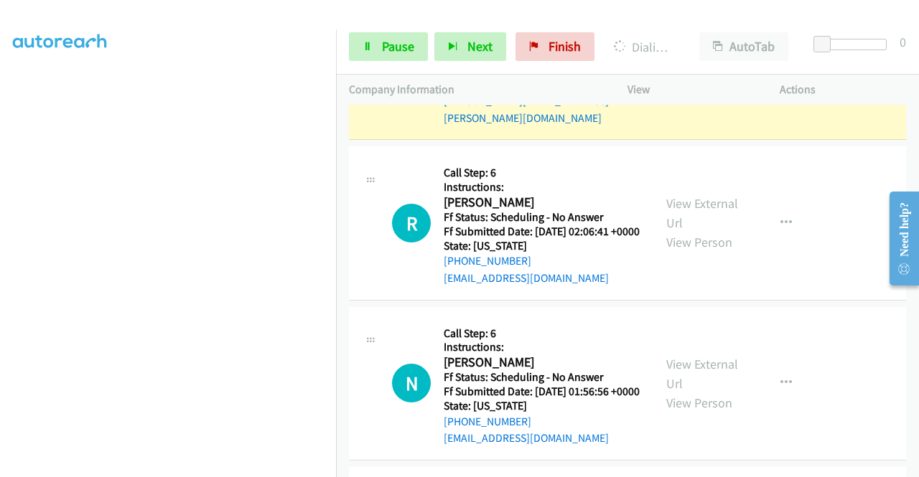
click at [722, 62] on link "View External Url" at bounding box center [702, 45] width 72 height 36
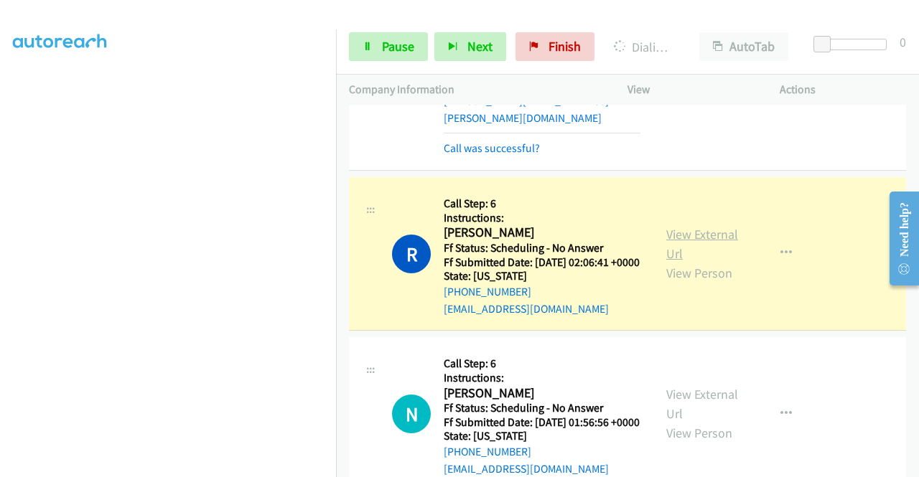
click at [681, 262] on link "View External Url" at bounding box center [702, 244] width 72 height 36
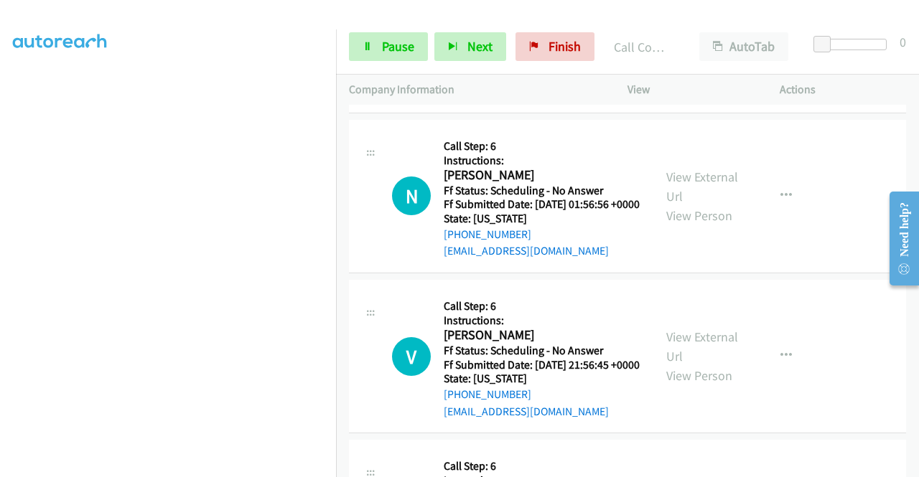
scroll to position [2299, 0]
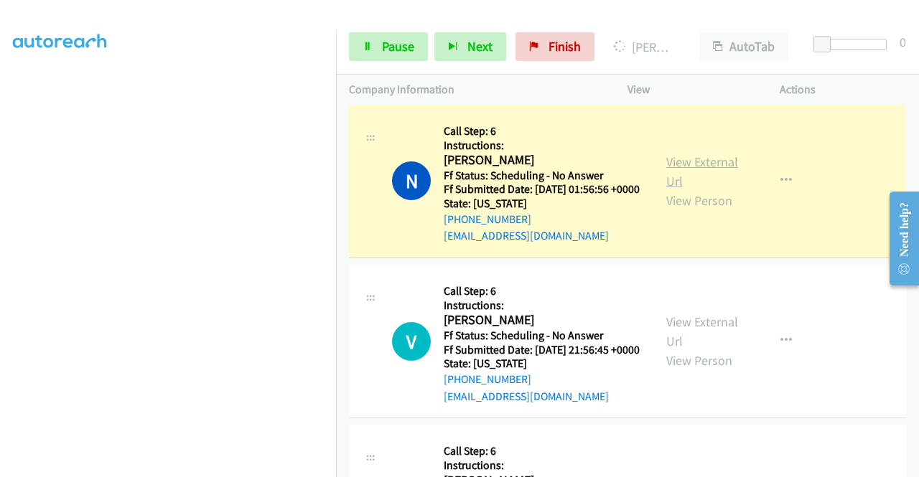
click at [691, 189] on link "View External Url" at bounding box center [702, 172] width 72 height 36
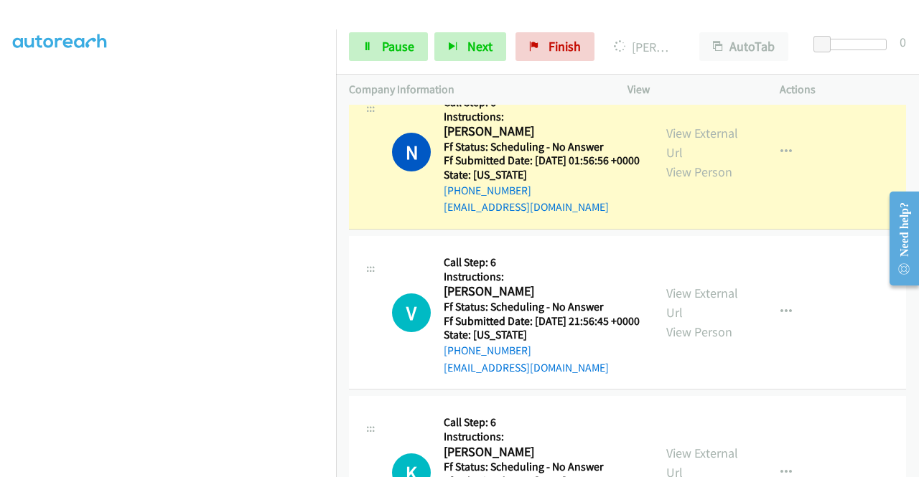
scroll to position [2414, 0]
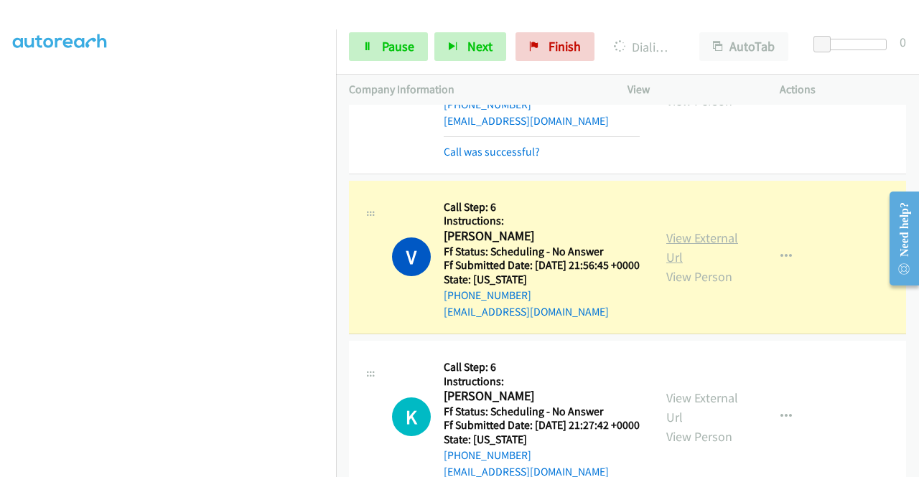
click at [672, 266] on link "View External Url" at bounding box center [702, 248] width 72 height 36
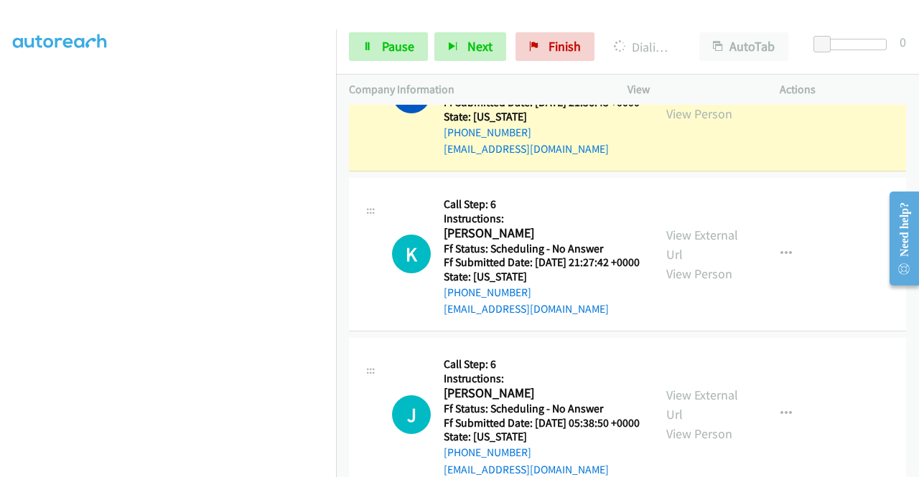
scroll to position [2653, 0]
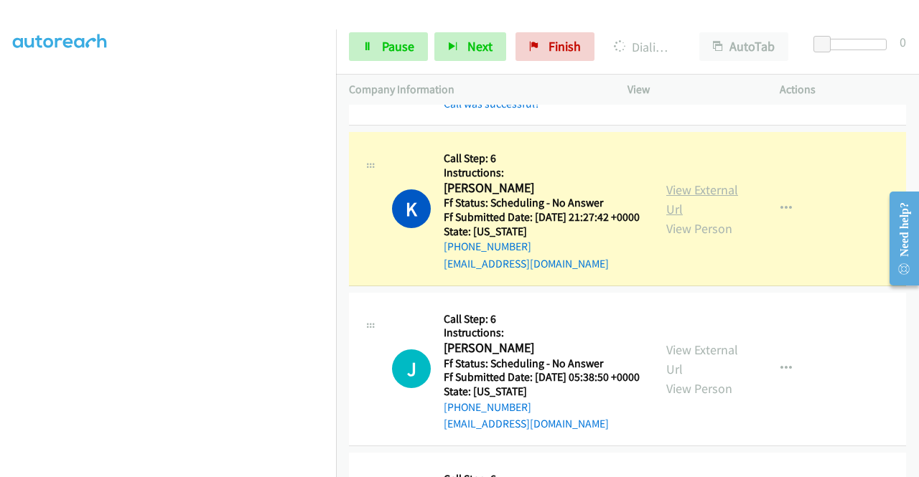
click at [685, 217] on link "View External Url" at bounding box center [702, 200] width 72 height 36
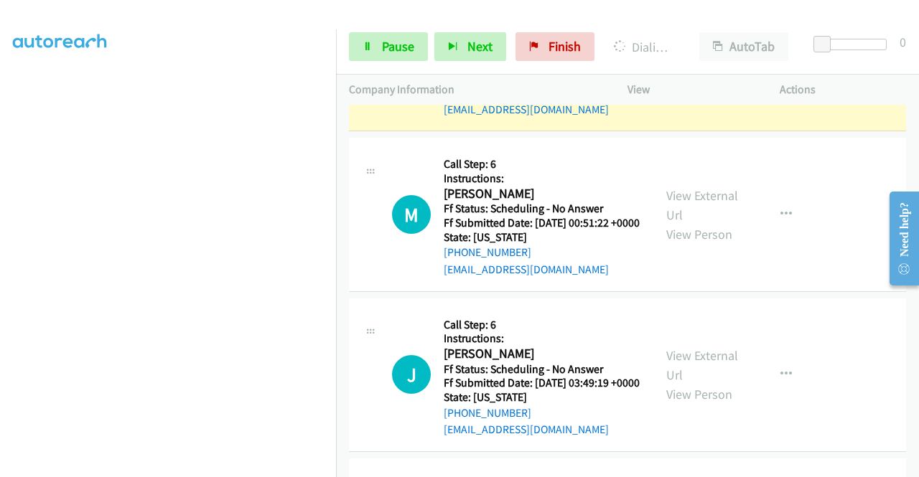
scroll to position [3065, 0]
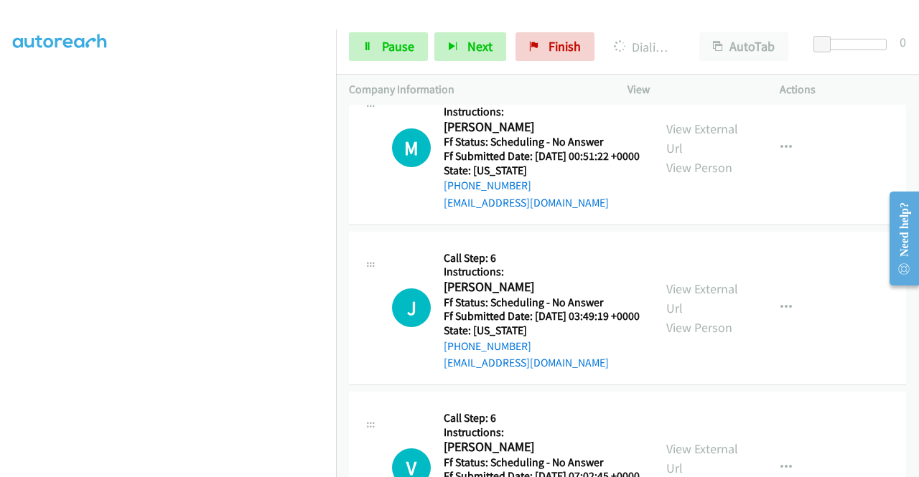
click at [413, 48] on link "Pause" at bounding box center [388, 46] width 79 height 29
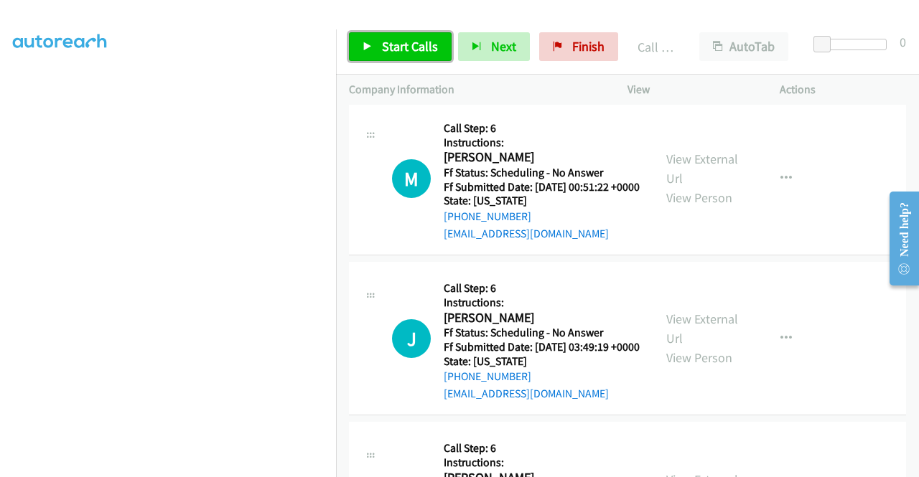
click at [415, 35] on link "Start Calls" at bounding box center [400, 46] width 103 height 29
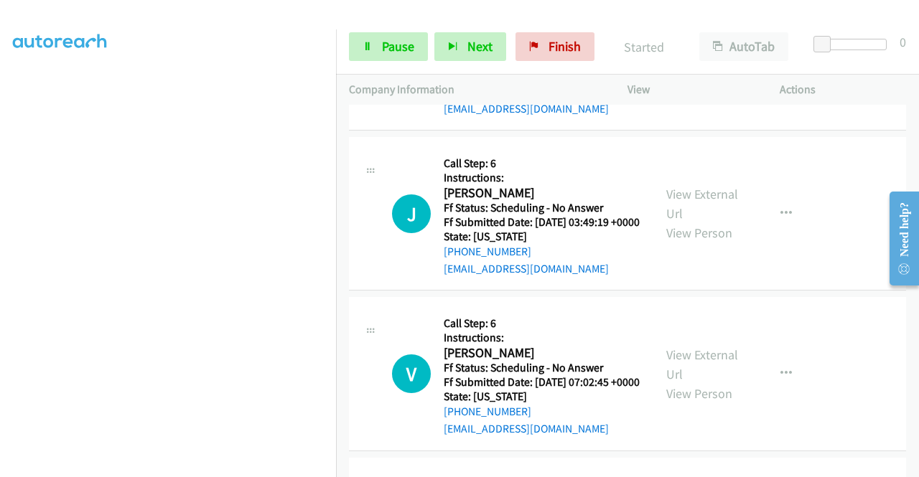
scroll to position [3219, 0]
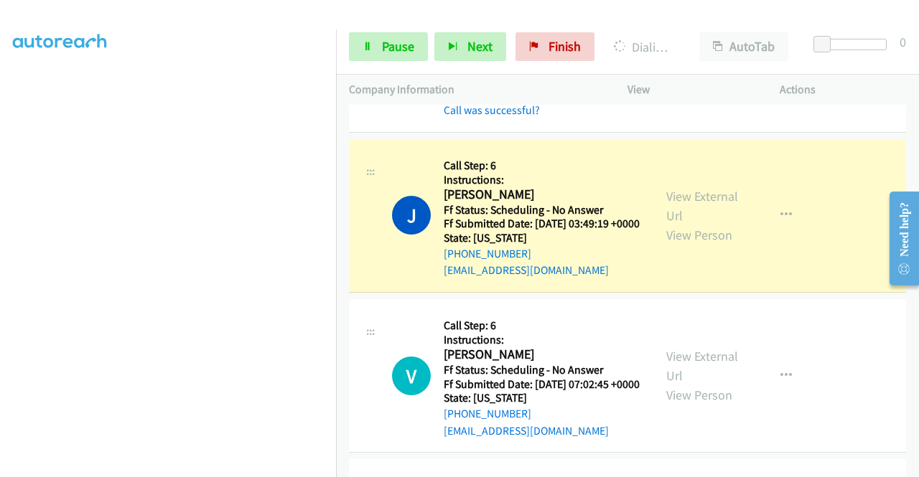
click at [696, 48] on link "View External Url" at bounding box center [702, 30] width 72 height 36
click at [678, 224] on link "View External Url" at bounding box center [702, 206] width 72 height 36
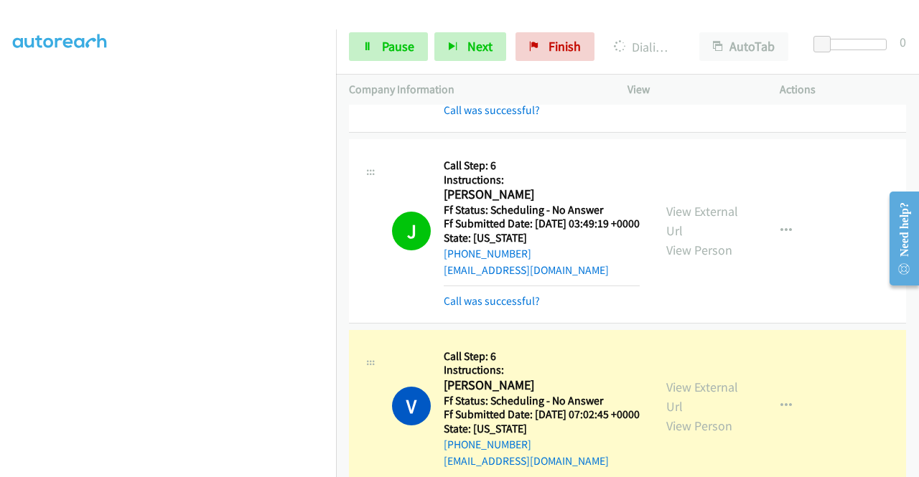
click at [916, 469] on div "+1 415-964-1034 Call failed - Please reload the list and try again The Callbar …" at bounding box center [627, 291] width 583 height 373
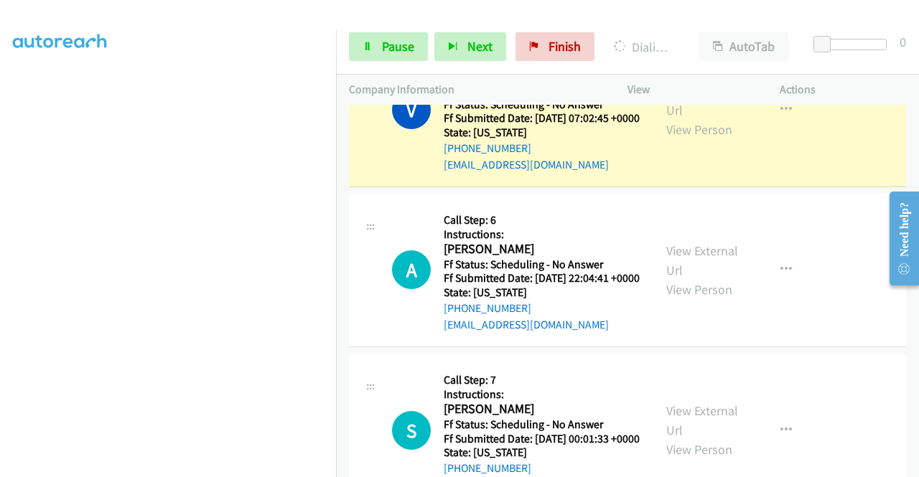
scroll to position [3601, 0]
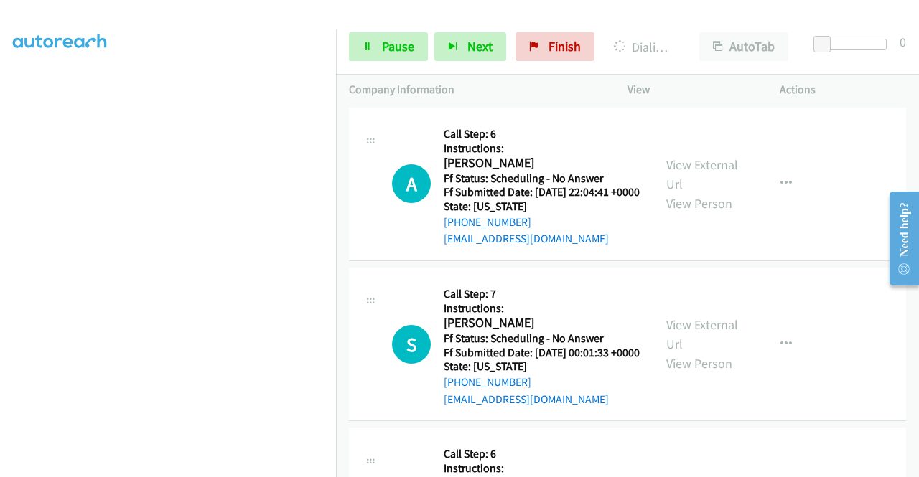
click at [681, 32] on link "View External Url" at bounding box center [702, 14] width 72 height 36
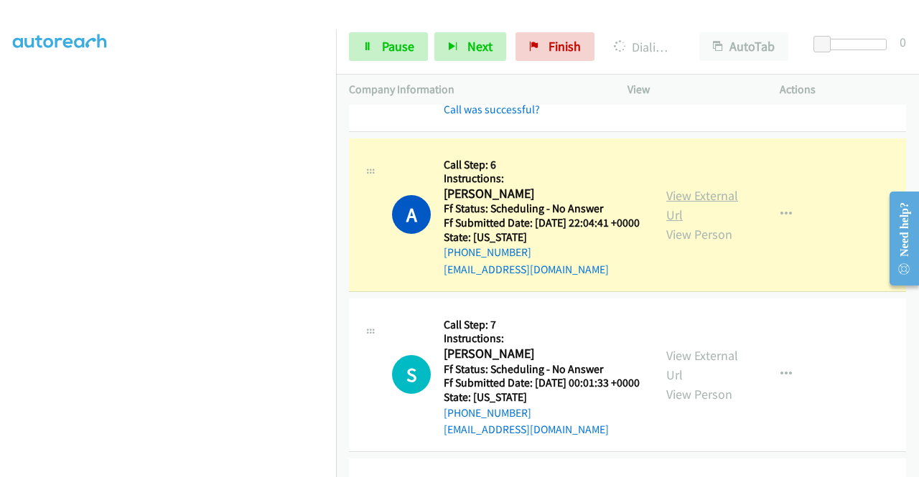
click at [679, 223] on link "View External Url" at bounding box center [702, 205] width 72 height 36
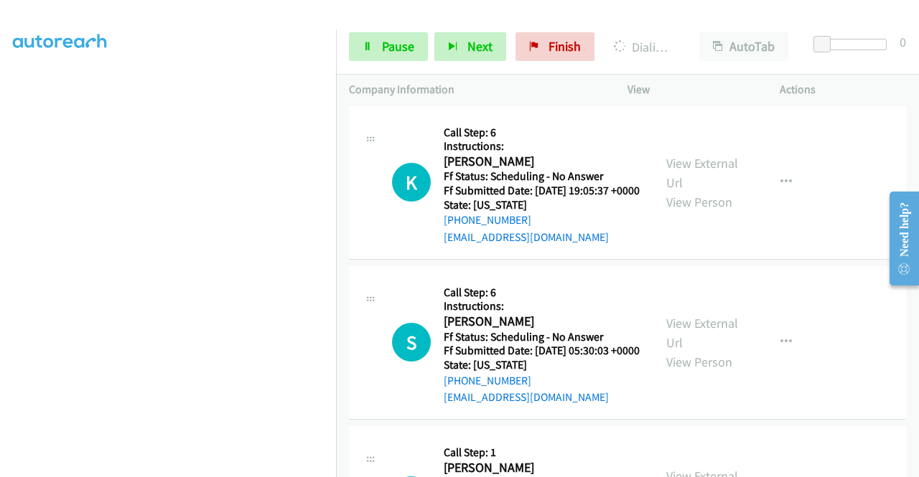
scroll to position [4032, 0]
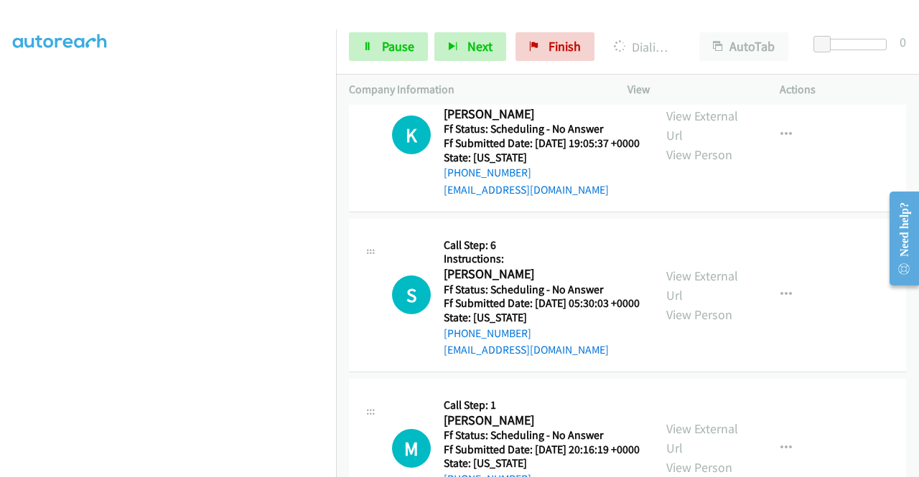
click at [399, 48] on span "Pause" at bounding box center [398, 46] width 32 height 17
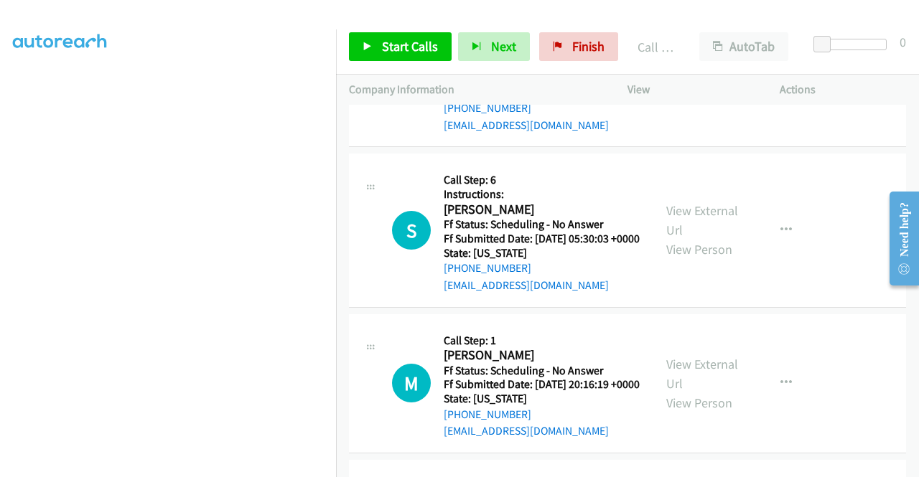
scroll to position [4166, 0]
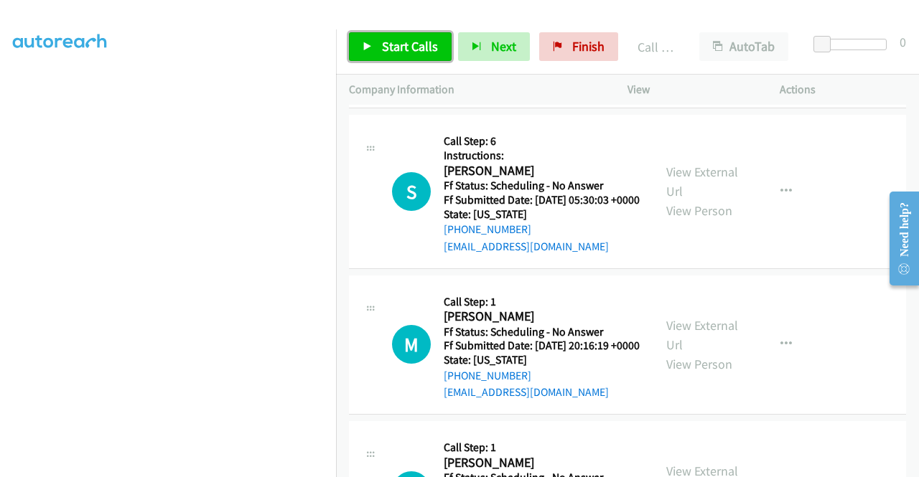
click at [425, 55] on link "Start Calls" at bounding box center [400, 46] width 103 height 29
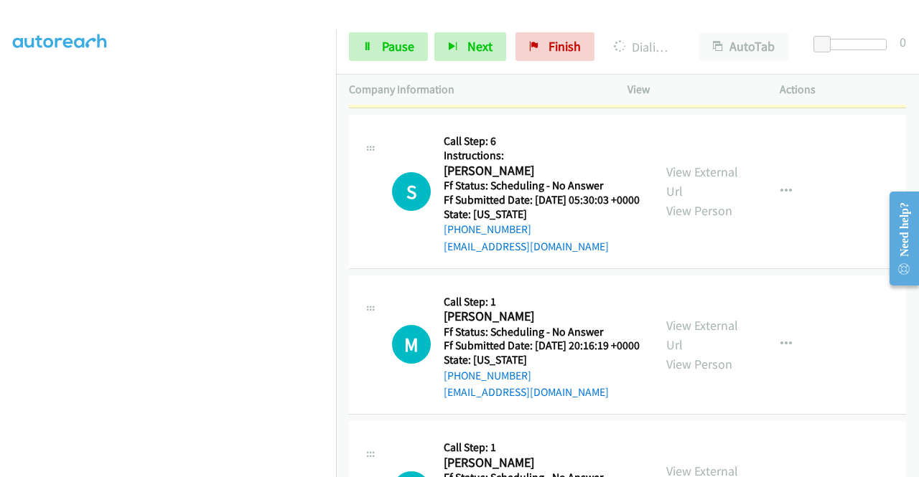
click at [653, 95] on div "View External Url View Person View External Url Email Schedule/Manage Callback …" at bounding box center [735, 31] width 165 height 127
click at [680, 39] on link "View External Url" at bounding box center [702, 22] width 72 height 36
click at [398, 54] on span "Pause" at bounding box center [398, 46] width 32 height 17
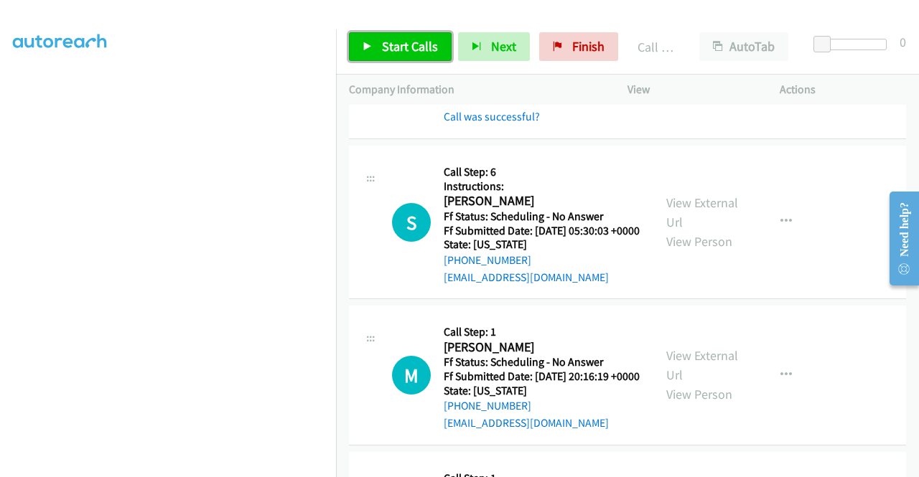
click at [406, 50] on span "Start Calls" at bounding box center [410, 46] width 56 height 17
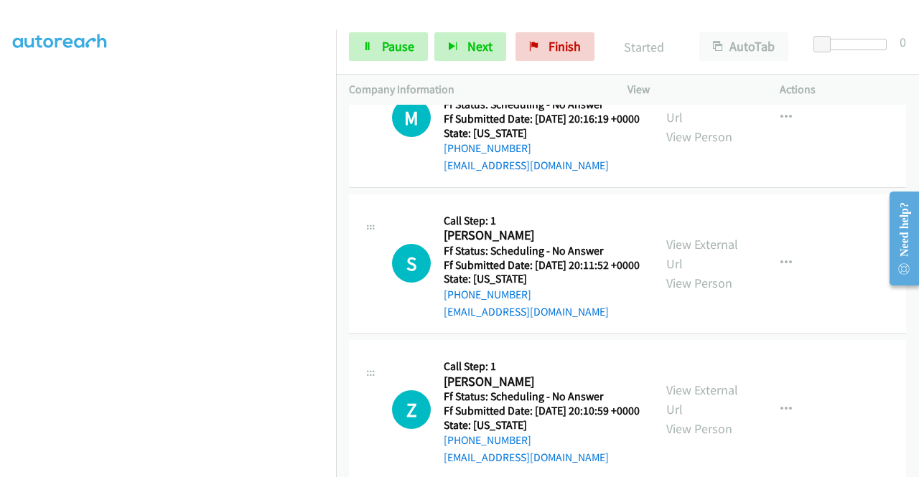
scroll to position [4434, 0]
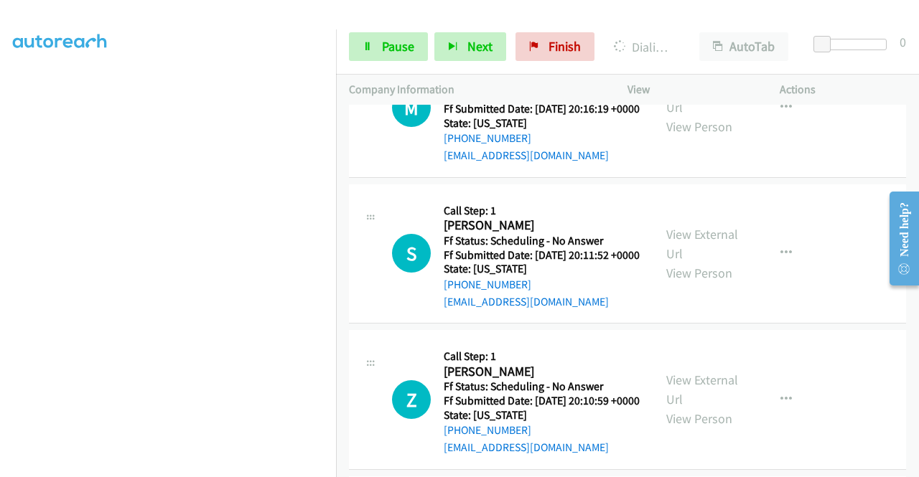
click at [389, 45] on span "Pause" at bounding box center [398, 46] width 32 height 17
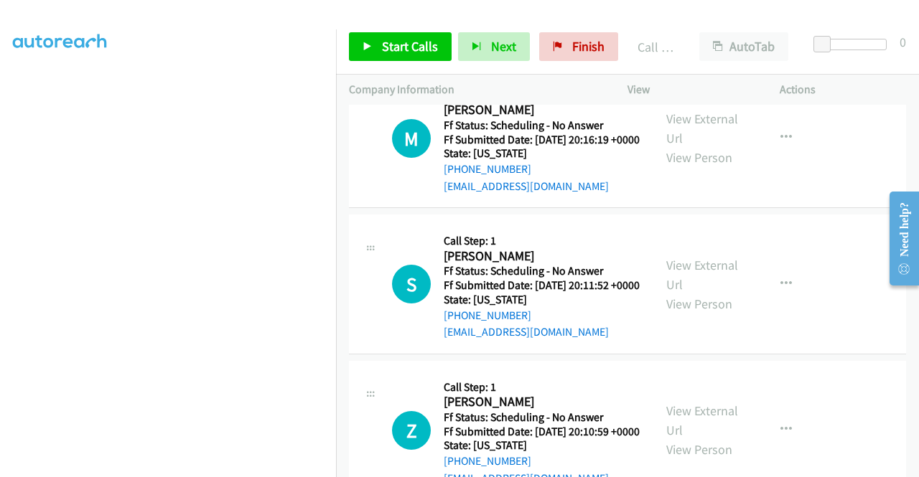
click at [528, 47] on link "Call was successful?" at bounding box center [492, 40] width 96 height 14
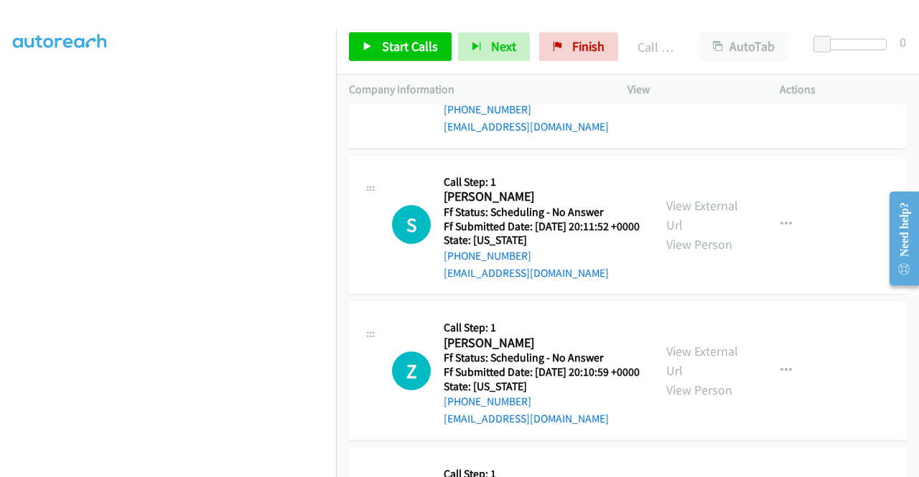
scroll to position [4577, 0]
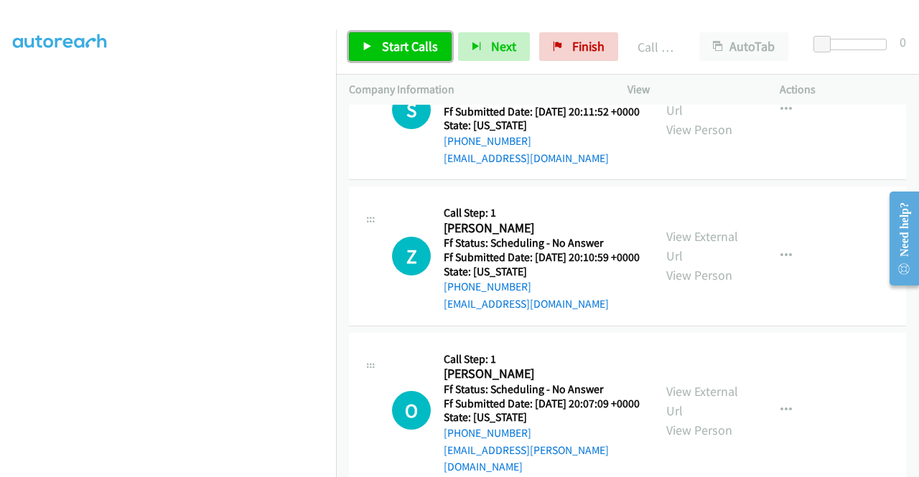
click at [431, 60] on link "Start Calls" at bounding box center [400, 46] width 103 height 29
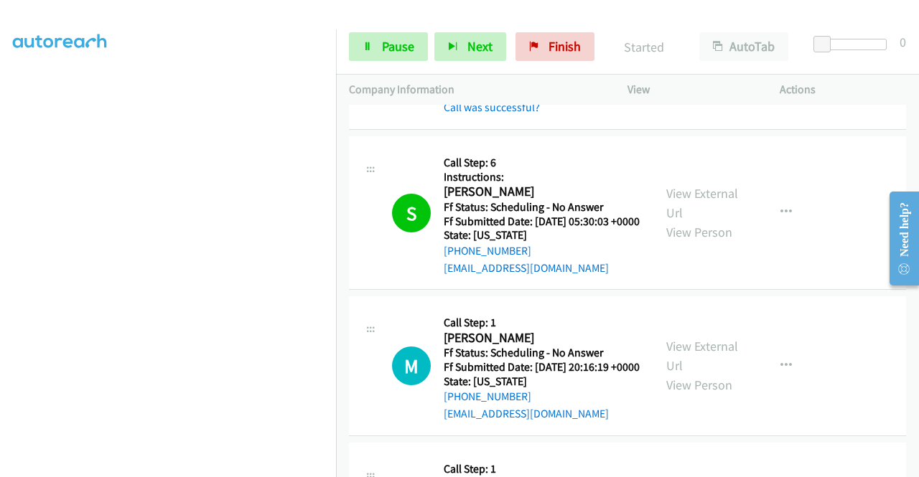
scroll to position [4274, 0]
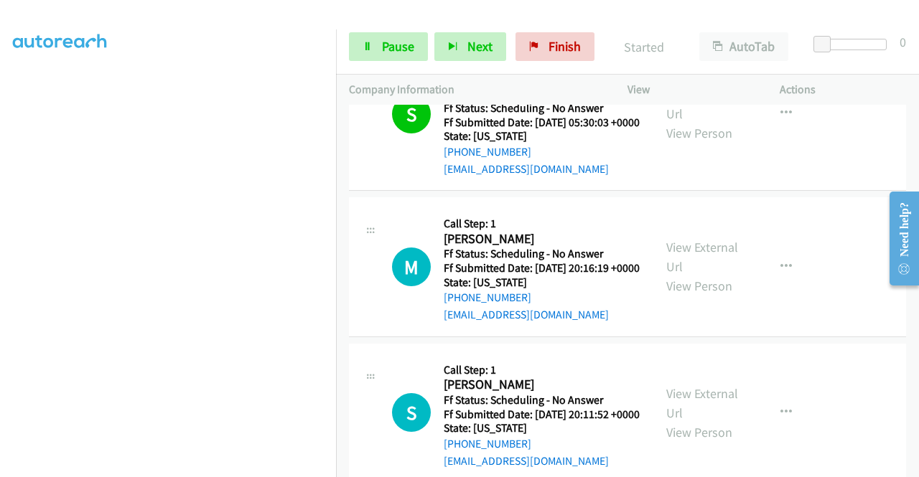
click at [523, 15] on link "Call was successful?" at bounding box center [492, 8] width 96 height 14
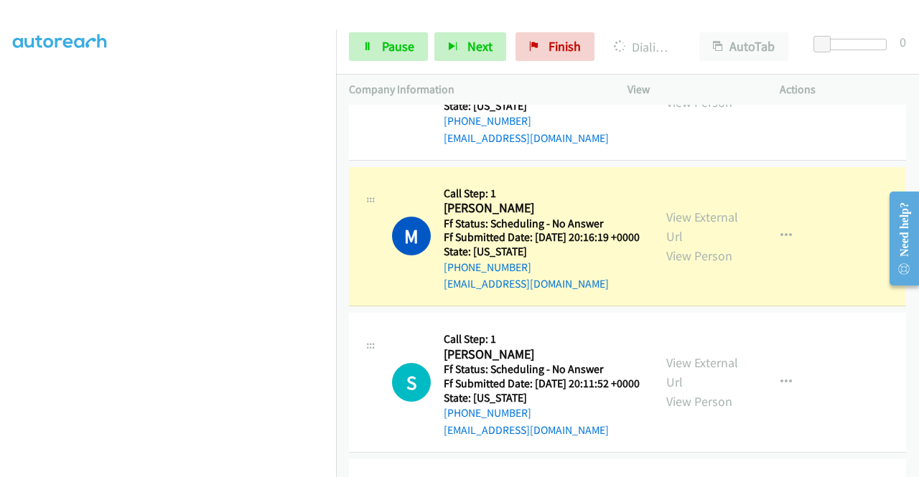
click at [719, 60] on link "Add to do not call list" at bounding box center [709, 46] width 191 height 29
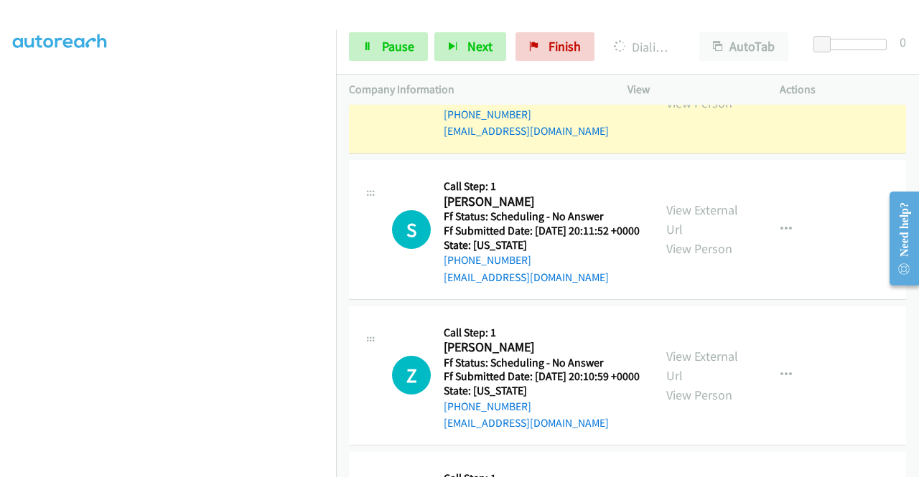
scroll to position [4542, 0]
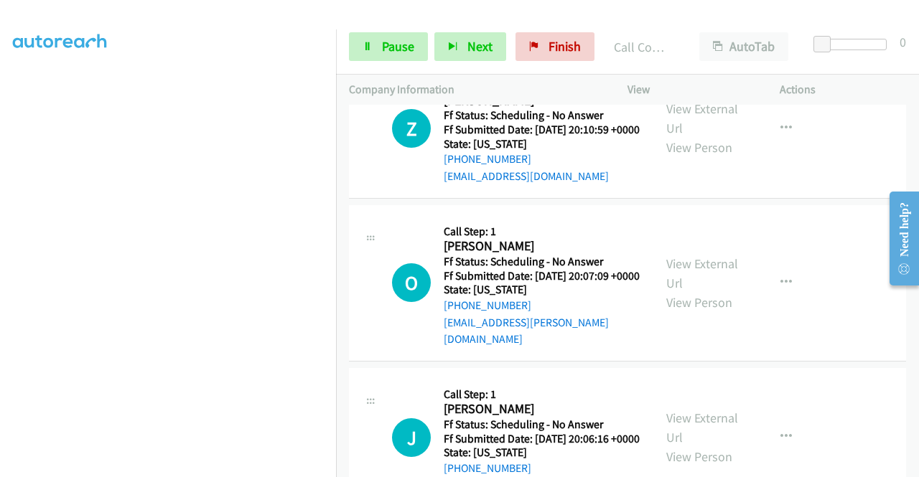
scroll to position [4734, 0]
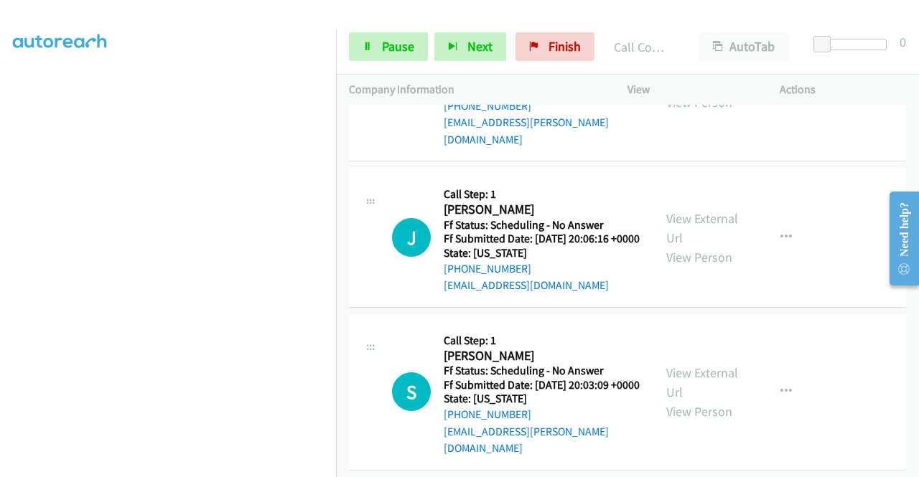
scroll to position [4964, 0]
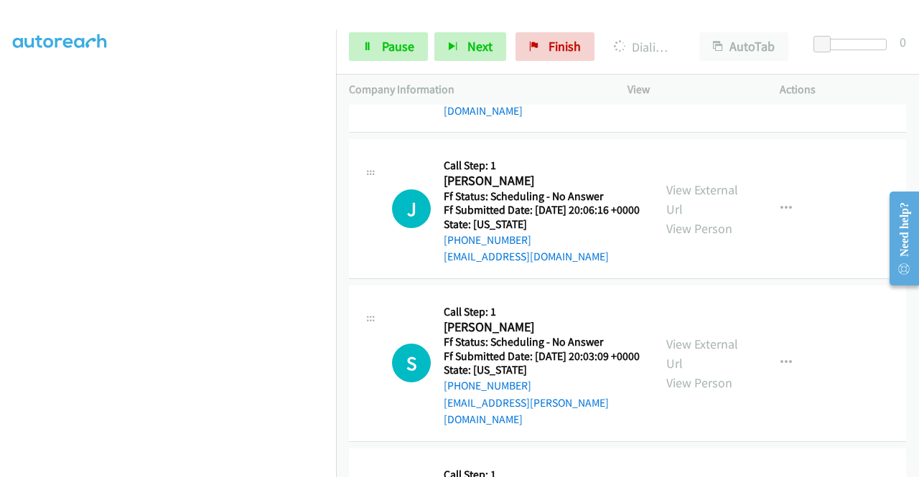
click at [370, 49] on icon at bounding box center [367, 47] width 10 height 10
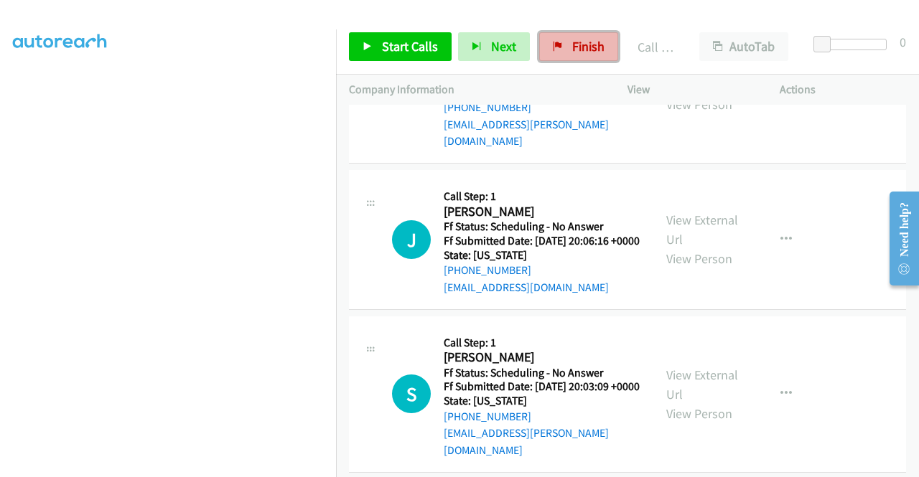
click at [595, 39] on span "Finish" at bounding box center [588, 46] width 32 height 17
